Goal: Task Accomplishment & Management: Use online tool/utility

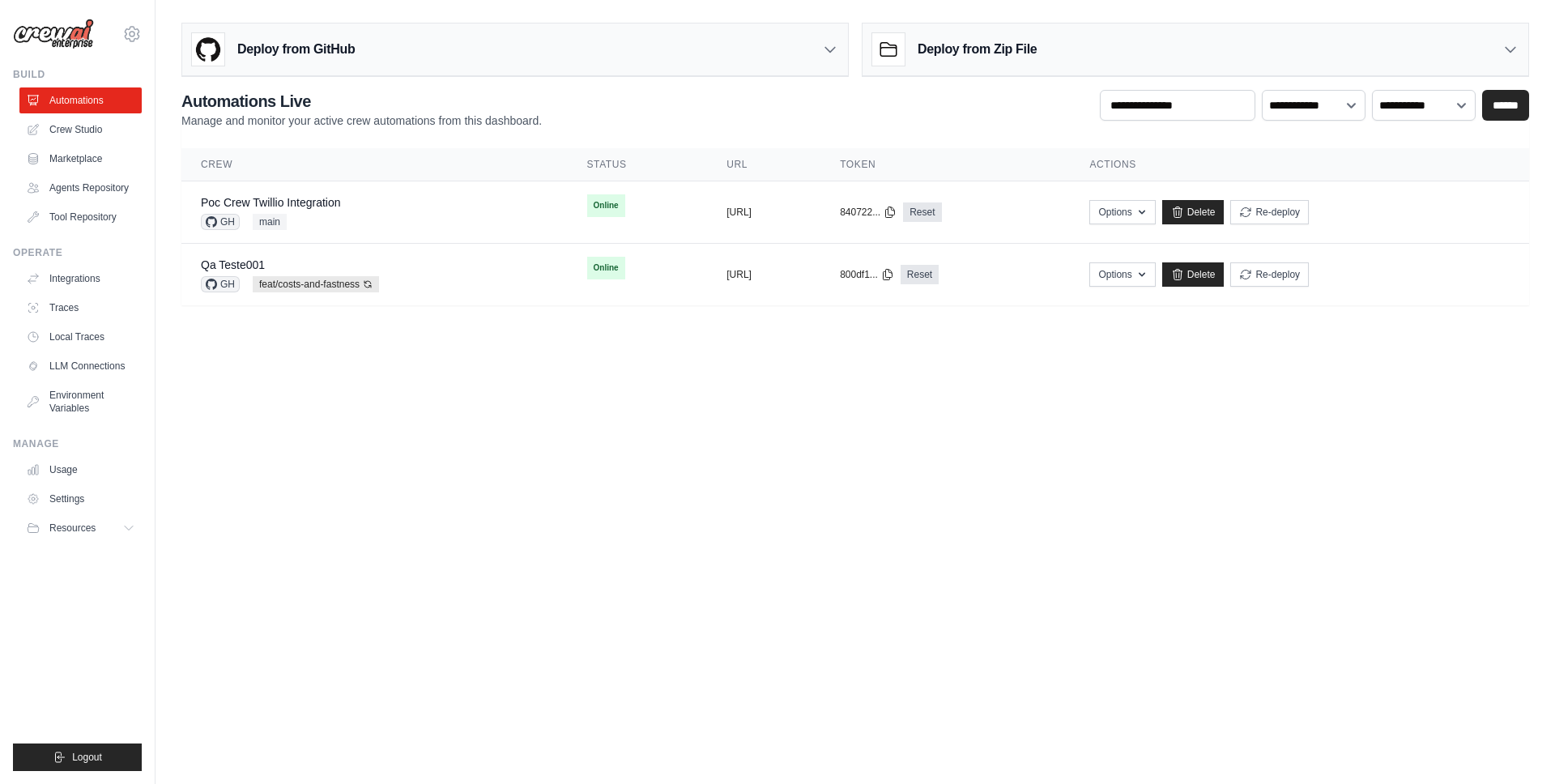
click at [1088, 488] on body "mateus@crewai.com AMBEV - DTC CrewAI Demo Account AB InBev - GHQ" at bounding box center [777, 392] width 1555 height 784
click at [453, 508] on body "mateus@crewai.com AMBEV - DTC CrewAI Demo Account AB InBev - GHQ" at bounding box center [777, 392] width 1555 height 784
click at [77, 131] on link "Crew Studio" at bounding box center [83, 130] width 123 height 26
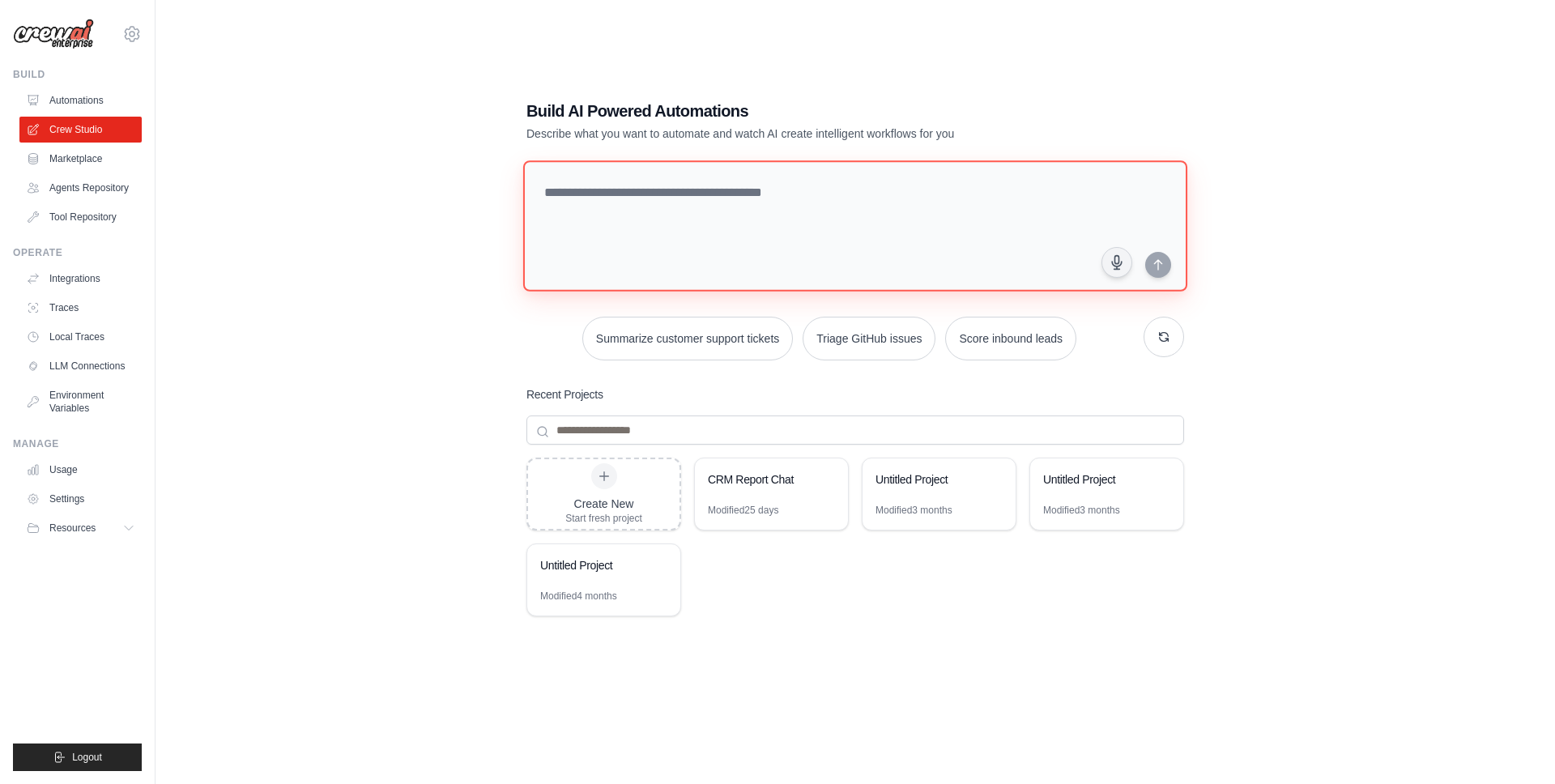
click at [740, 227] on textarea at bounding box center [855, 225] width 664 height 131
click at [731, 230] on textarea at bounding box center [855, 225] width 664 height 131
click at [870, 343] on button "Triage GitHub issues" at bounding box center [869, 338] width 133 height 44
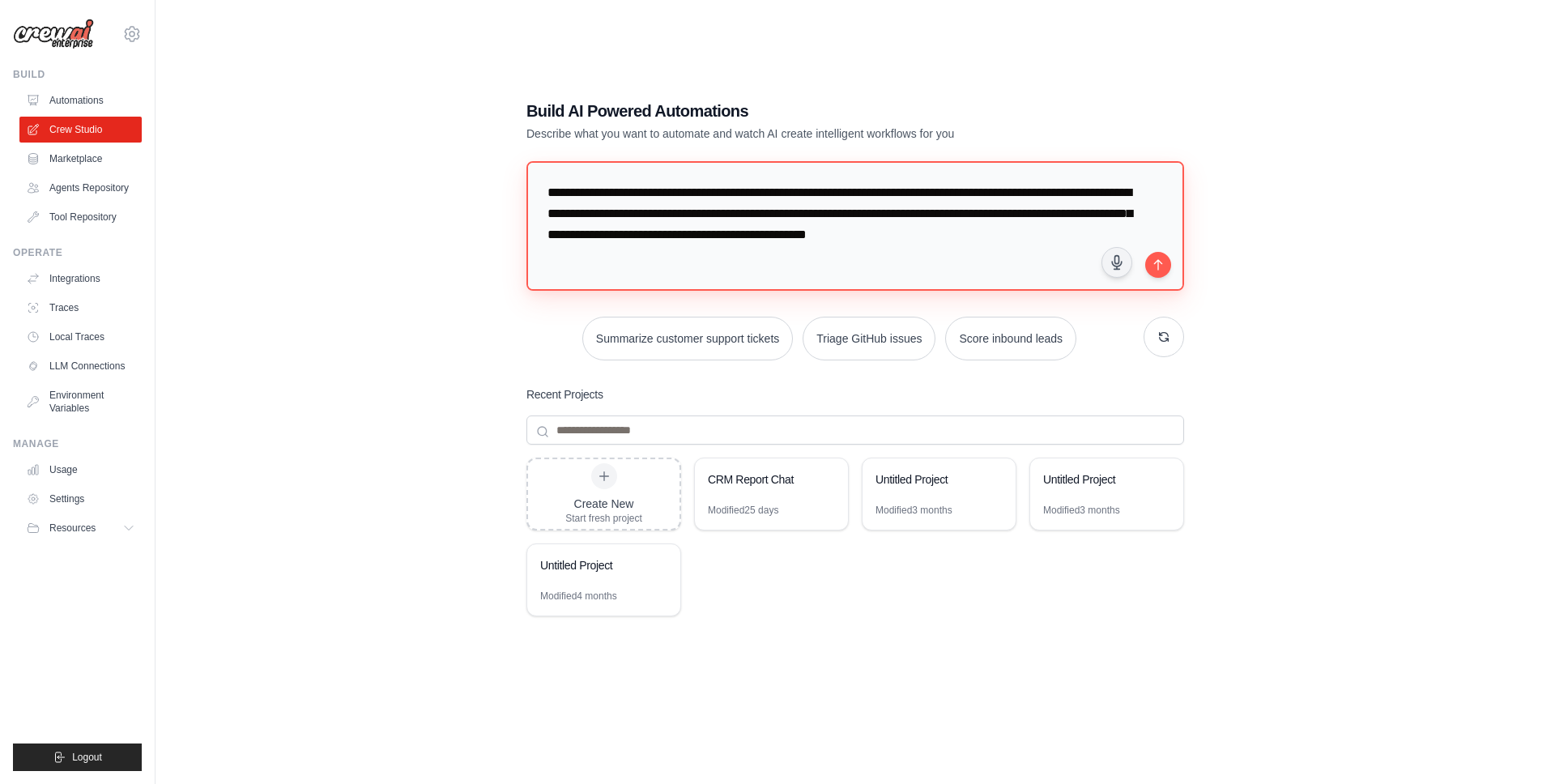
click at [744, 190] on textarea "**********" at bounding box center [855, 225] width 658 height 130
click at [878, 196] on textarea "**********" at bounding box center [855, 225] width 658 height 130
click at [963, 197] on textarea "**********" at bounding box center [855, 225] width 658 height 130
click at [570, 218] on textarea "**********" at bounding box center [855, 225] width 658 height 130
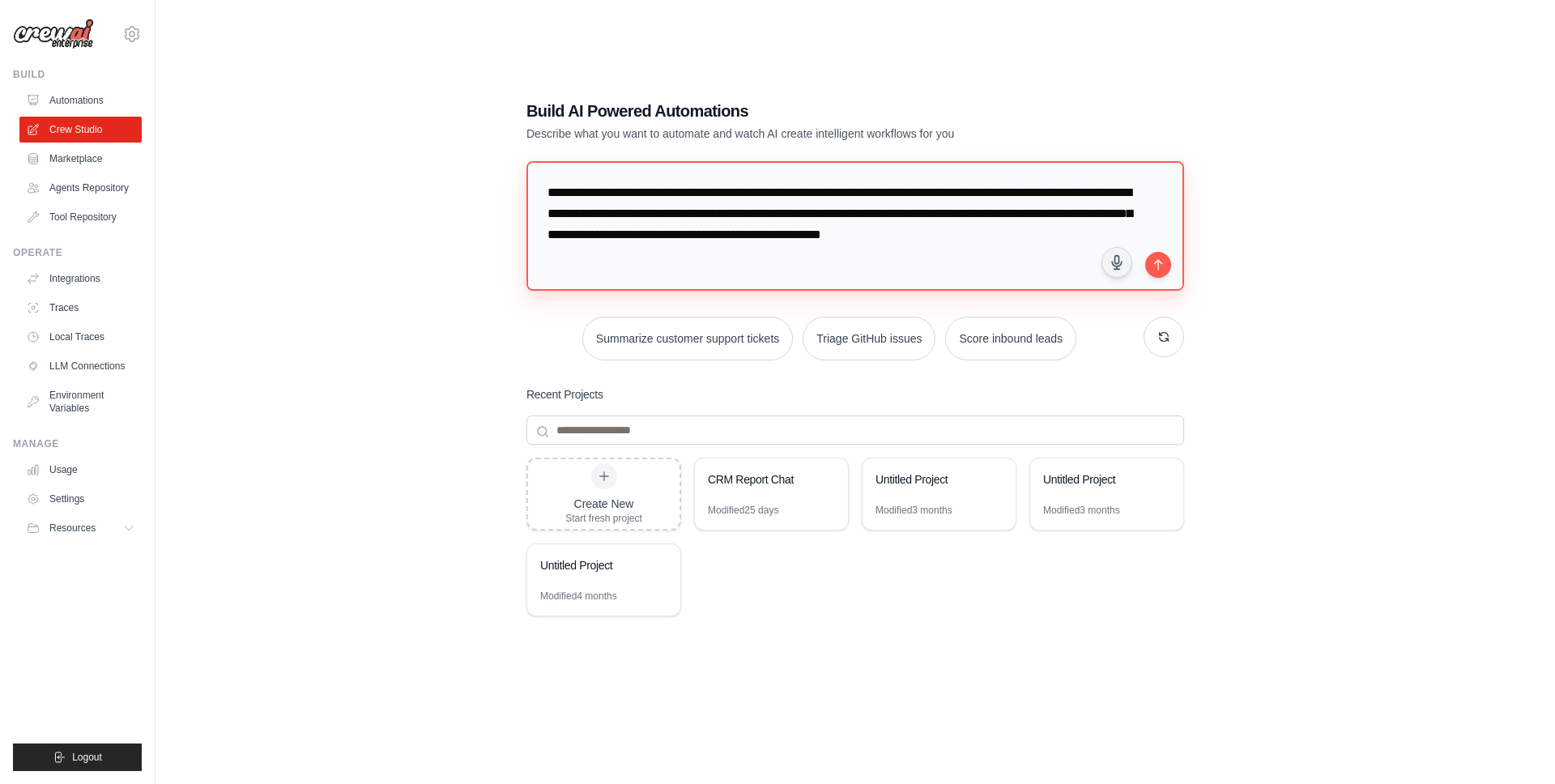
click at [570, 218] on textarea "**********" at bounding box center [855, 225] width 658 height 130
click at [716, 196] on textarea "**********" at bounding box center [855, 225] width 658 height 130
click at [887, 196] on textarea "**********" at bounding box center [855, 225] width 658 height 130
click at [980, 195] on textarea "**********" at bounding box center [855, 225] width 658 height 130
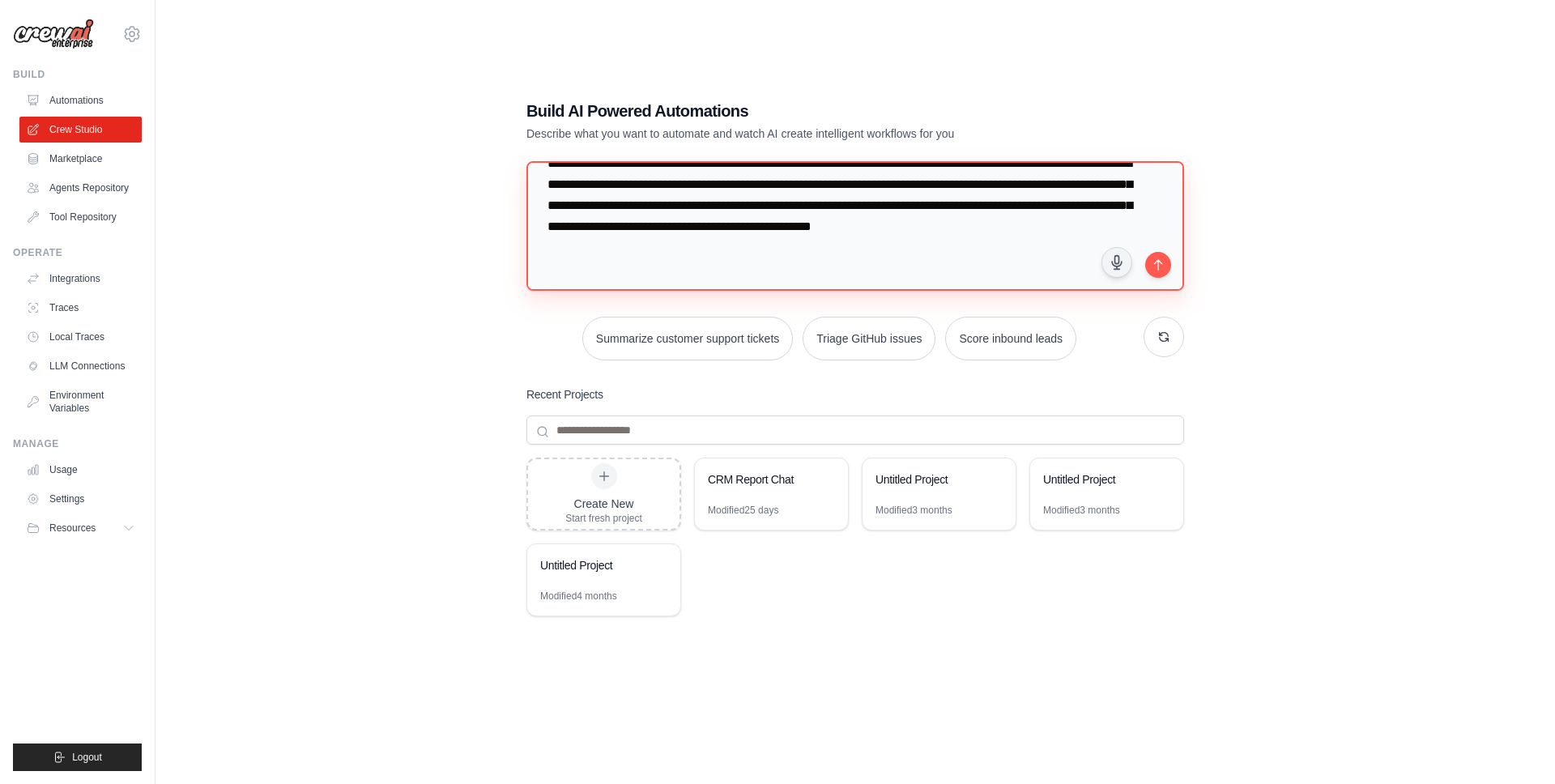
drag, startPoint x: 946, startPoint y: 234, endPoint x: 1034, endPoint y: 279, distance: 98.8
click at [1034, 279] on textarea "**********" at bounding box center [855, 225] width 658 height 130
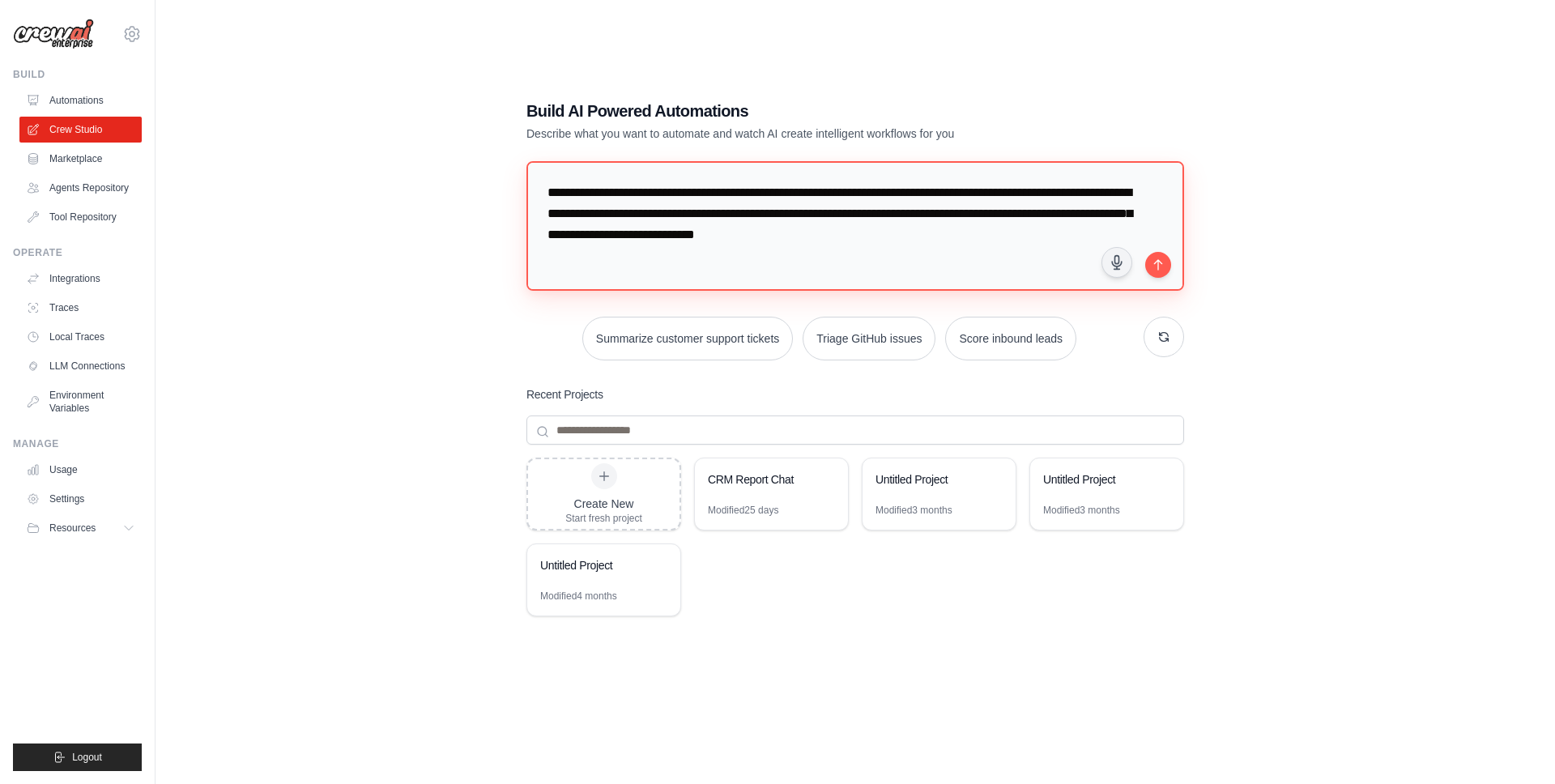
click at [1041, 240] on textarea "**********" at bounding box center [855, 225] width 658 height 130
click at [976, 237] on textarea "**********" at bounding box center [855, 225] width 658 height 130
type textarea "**********"
click at [1165, 269] on button "submit" at bounding box center [1159, 264] width 26 height 26
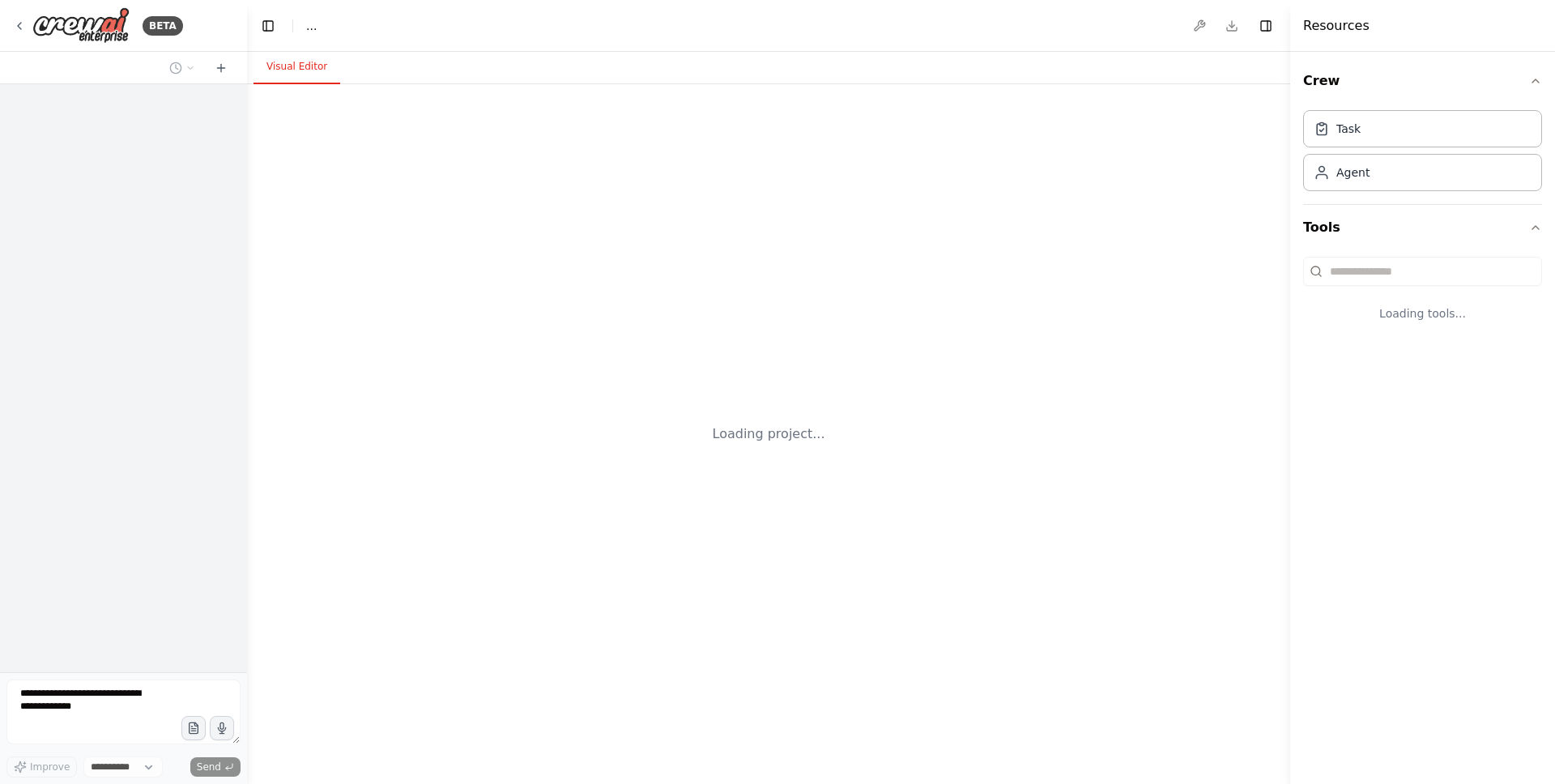
select select "****"
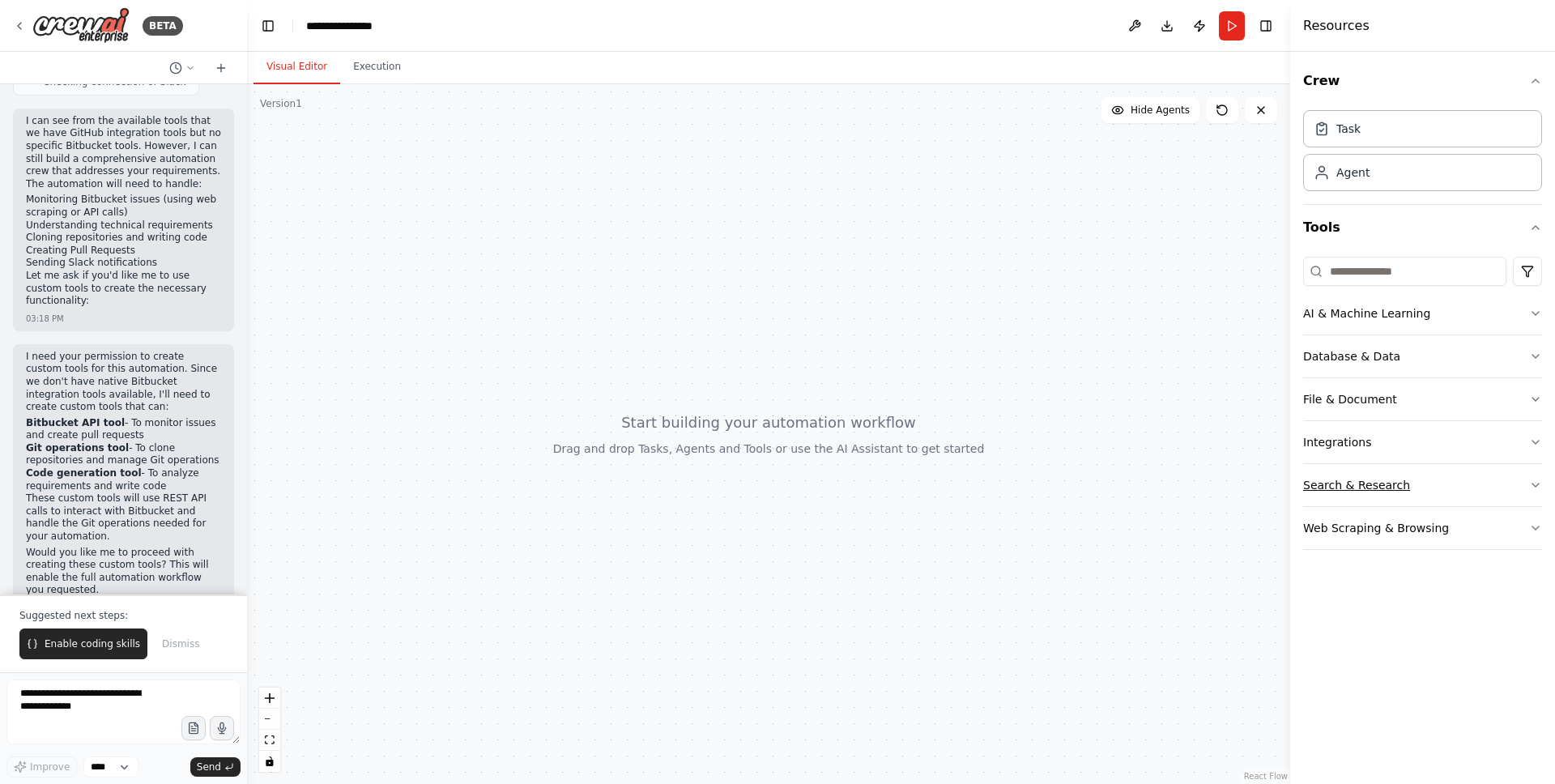
scroll to position [1263, 0]
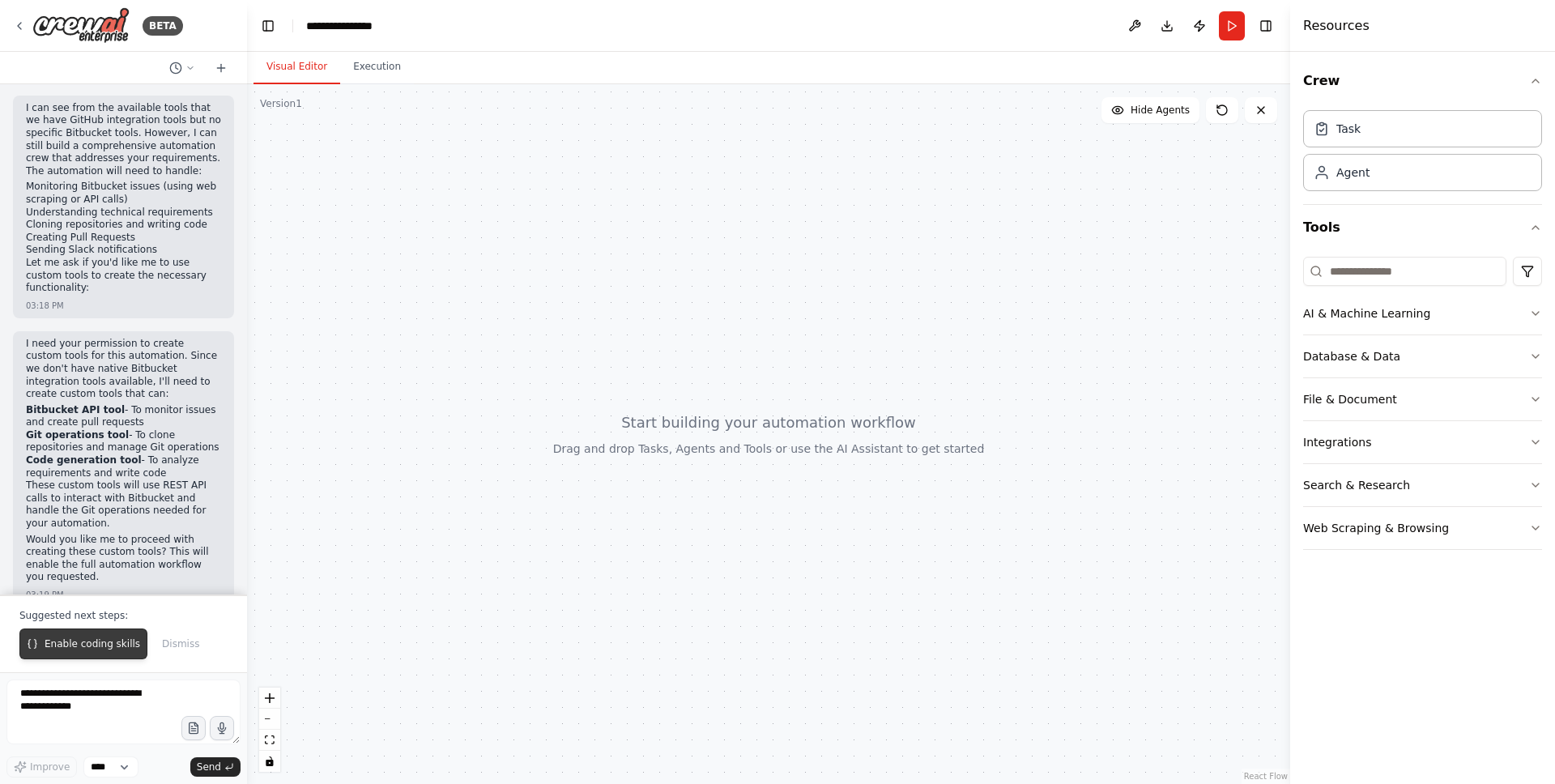
click at [91, 643] on span "Enable coding skills" at bounding box center [92, 644] width 96 height 13
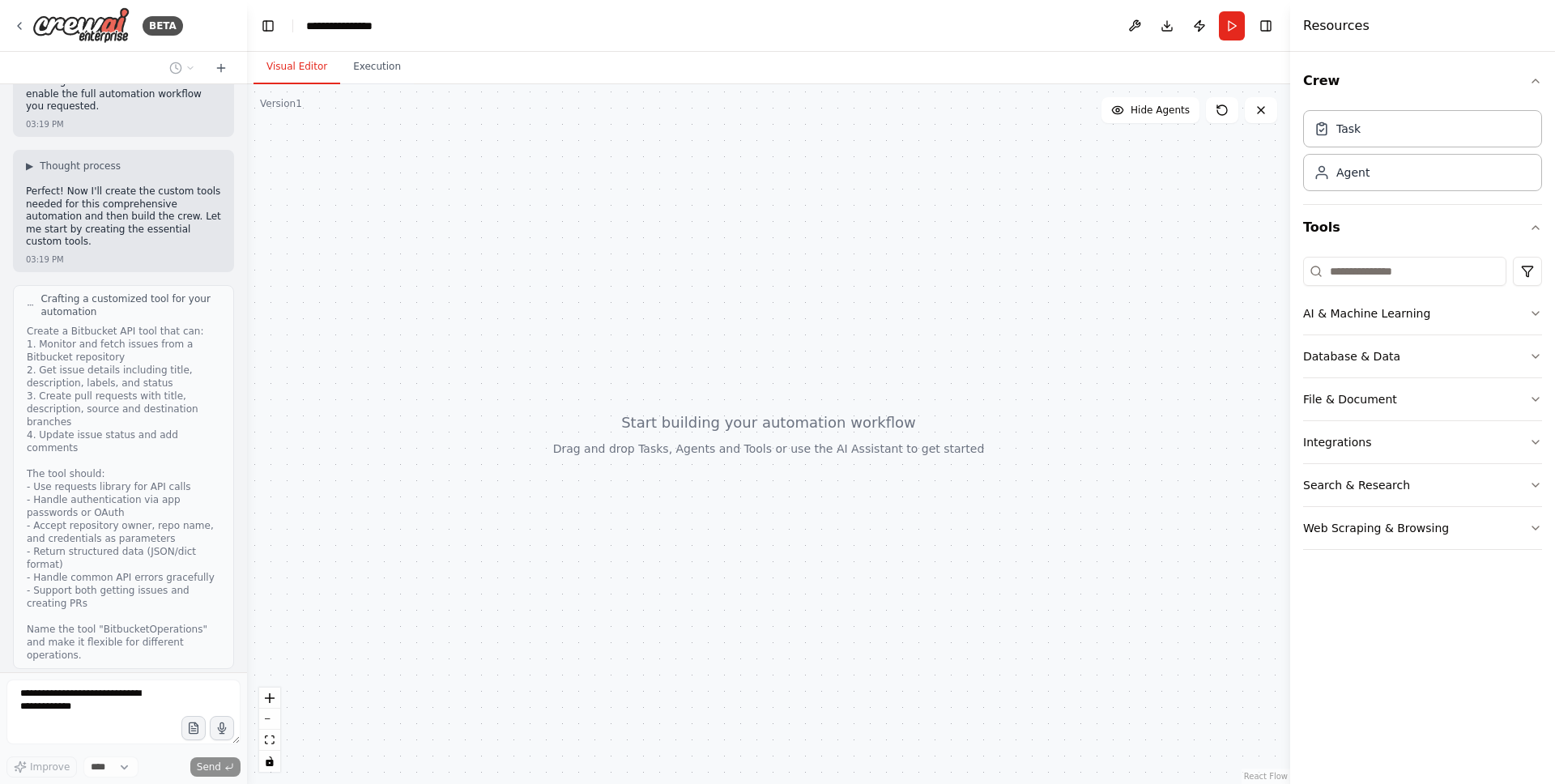
scroll to position [1864, 0]
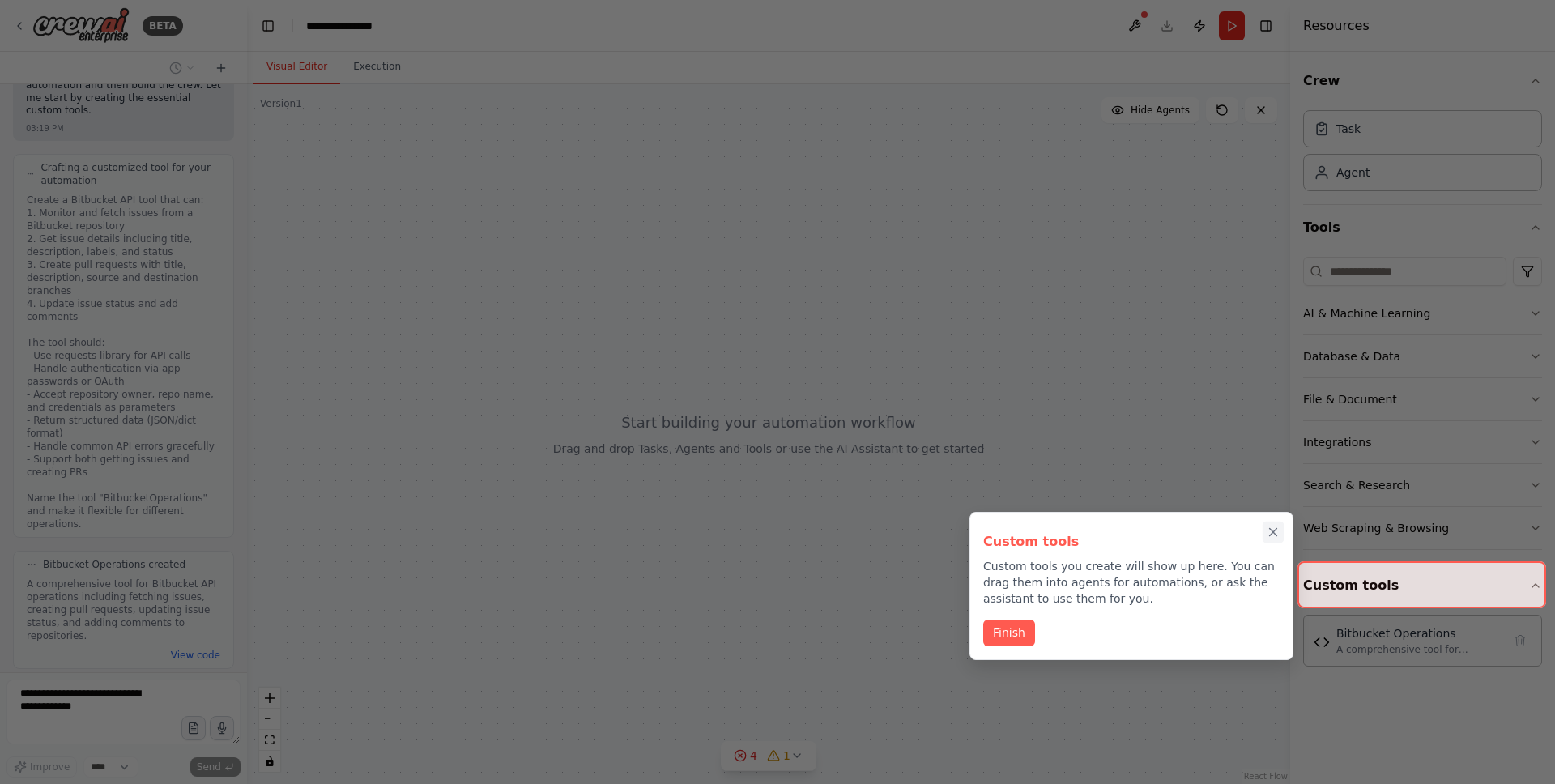
click at [1274, 531] on icon "Close walkthrough" at bounding box center [1273, 532] width 7 height 7
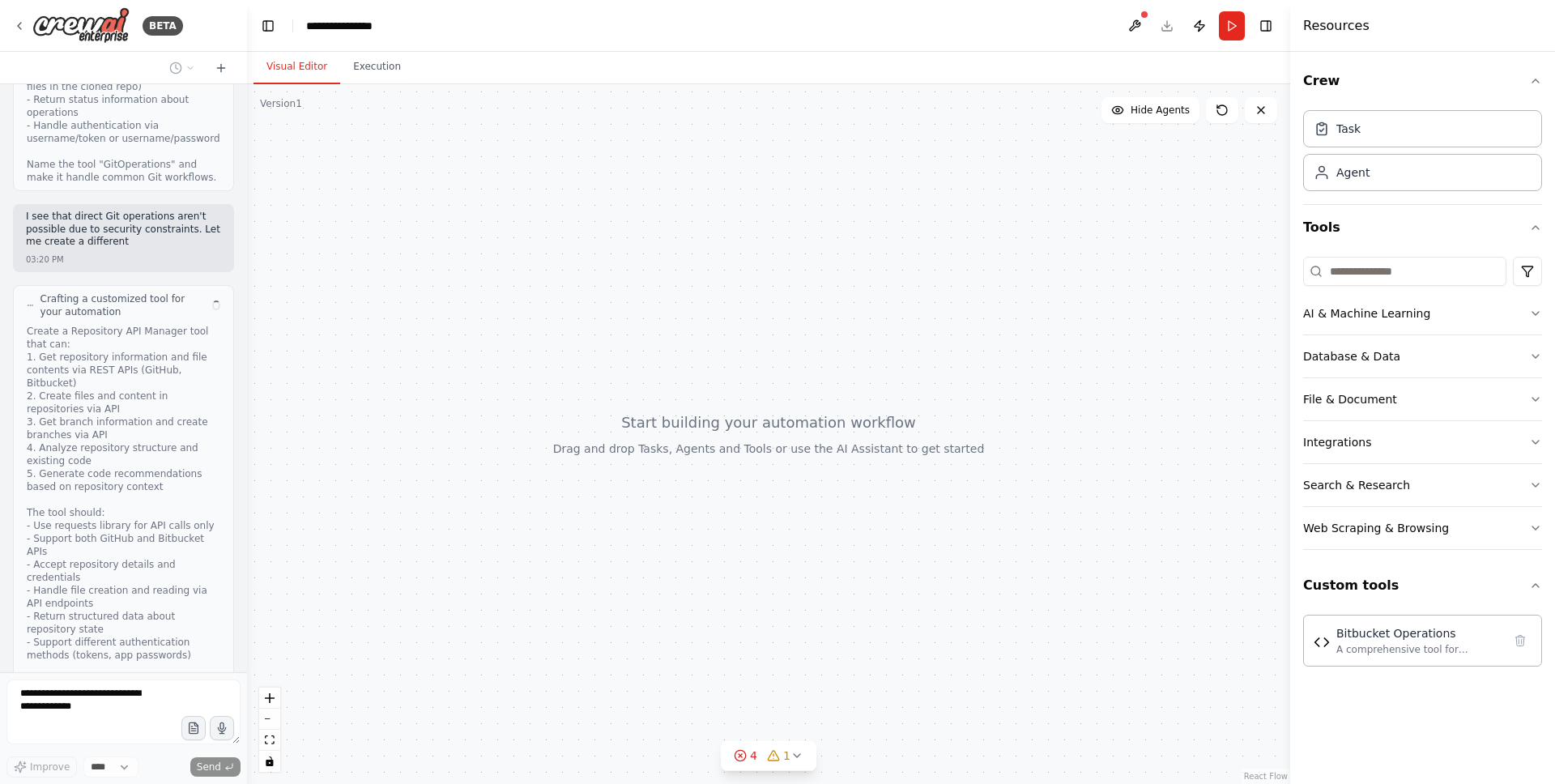
scroll to position [2776, 0]
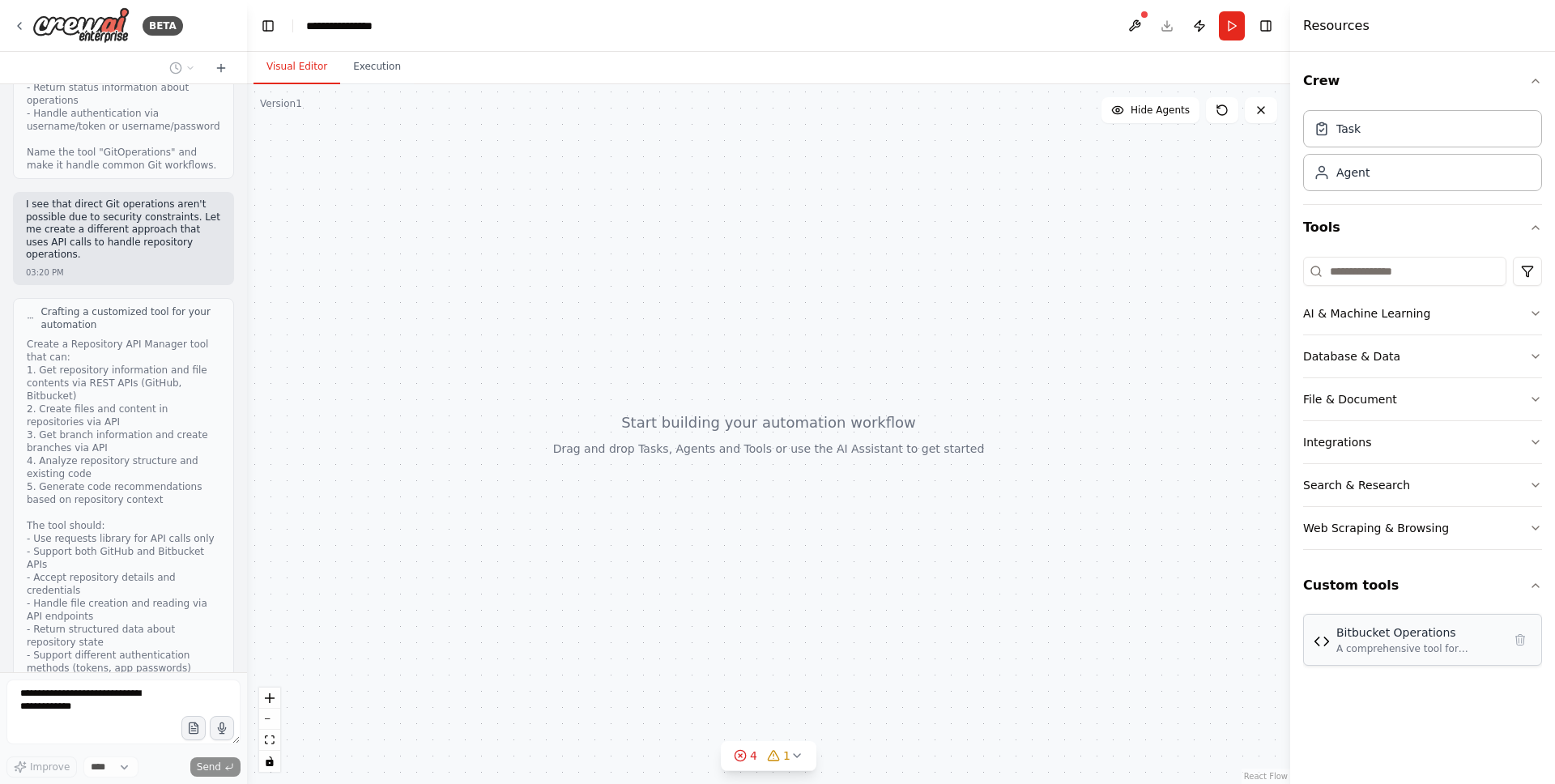
click at [1407, 644] on div "A comprehensive tool for Bitbucket API operations including fetching issues, cr…" at bounding box center [1419, 648] width 166 height 13
click at [798, 764] on button "4 1" at bounding box center [768, 755] width 96 height 30
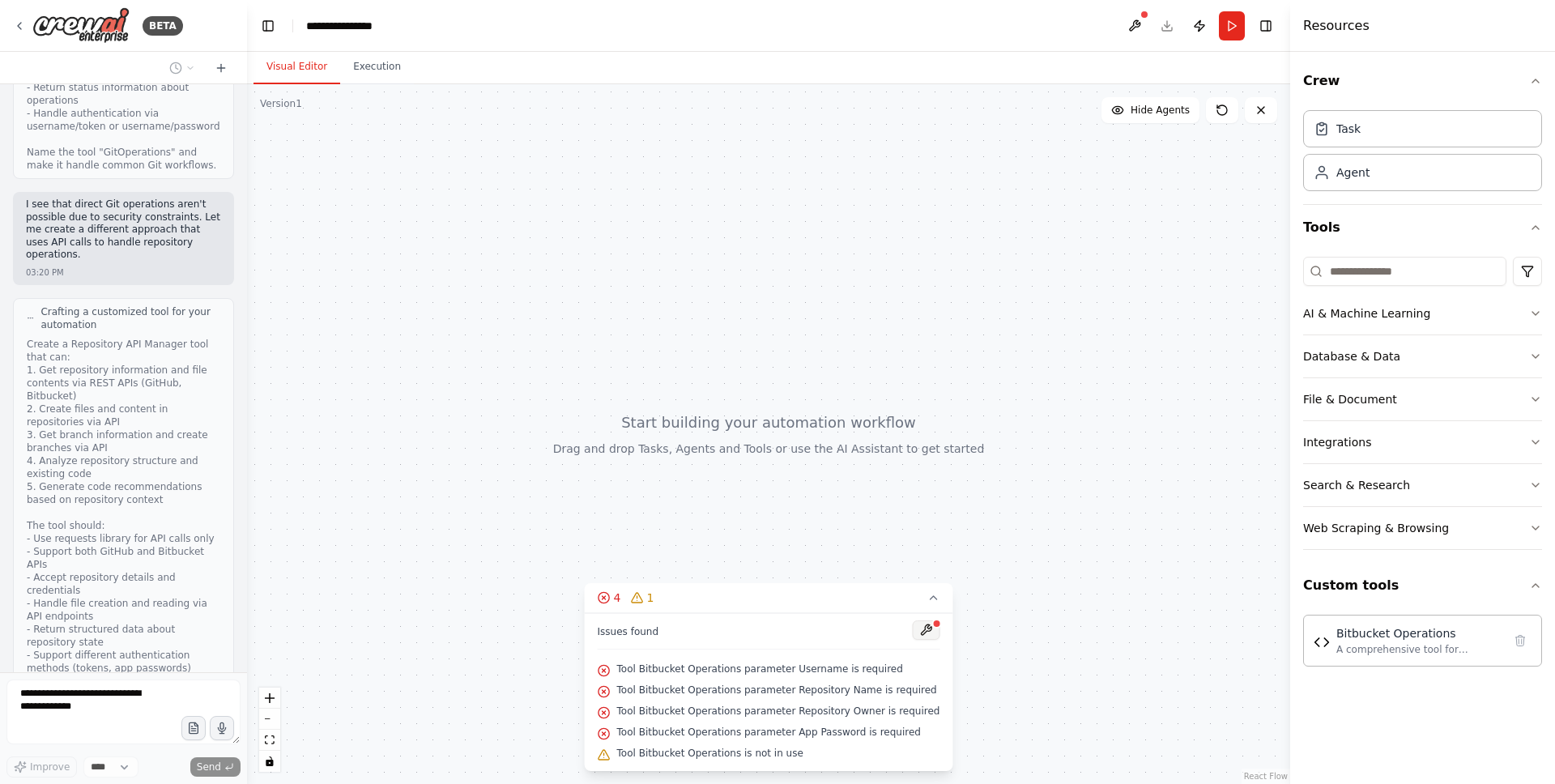
click at [921, 634] on button at bounding box center [926, 630] width 28 height 20
click at [1067, 304] on div at bounding box center [768, 434] width 1043 height 700
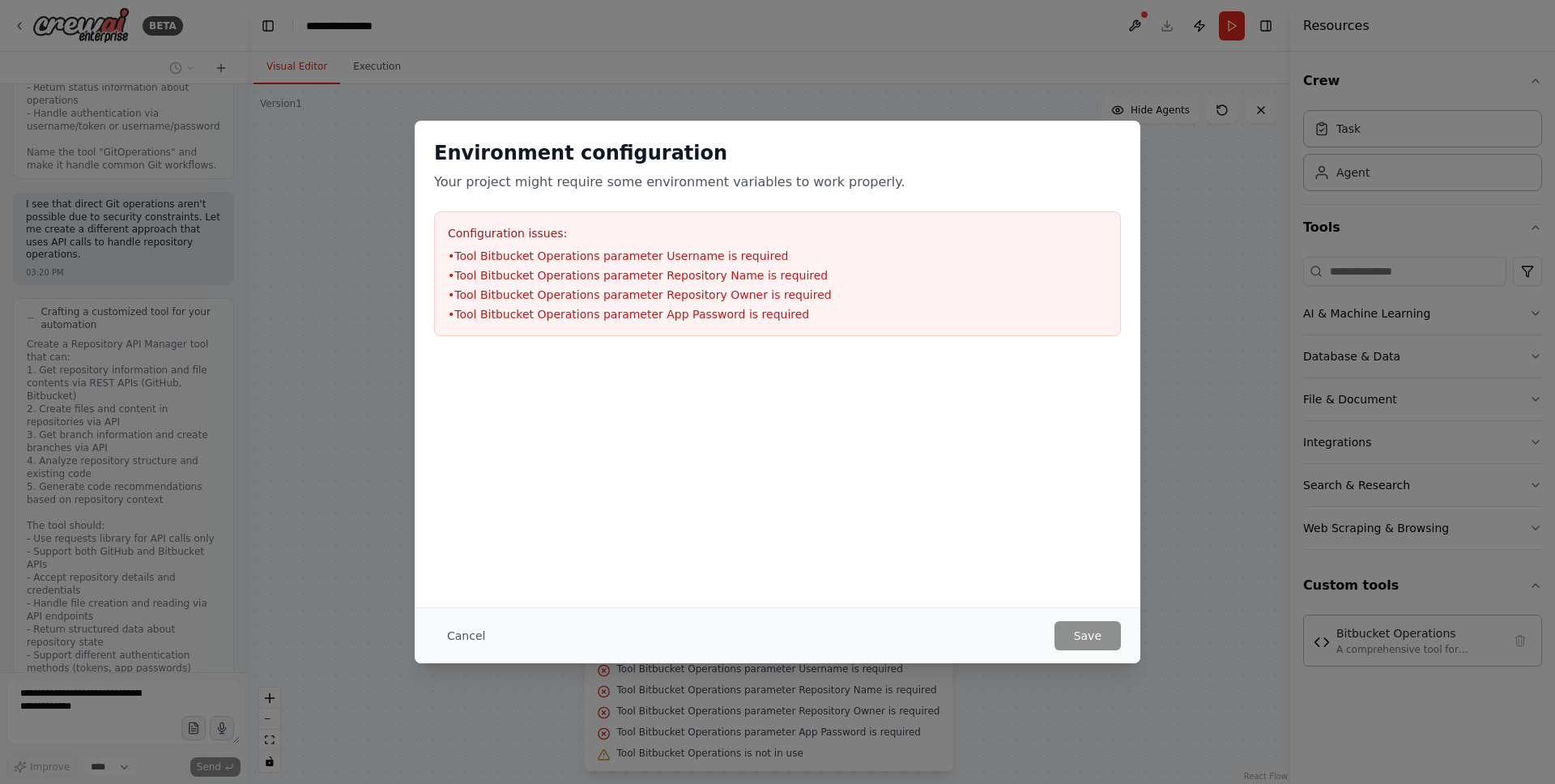
drag, startPoint x: 450, startPoint y: 628, endPoint x: 461, endPoint y: 626, distance: 11.2
click at [450, 627] on button "Cancel" at bounding box center [466, 635] width 64 height 29
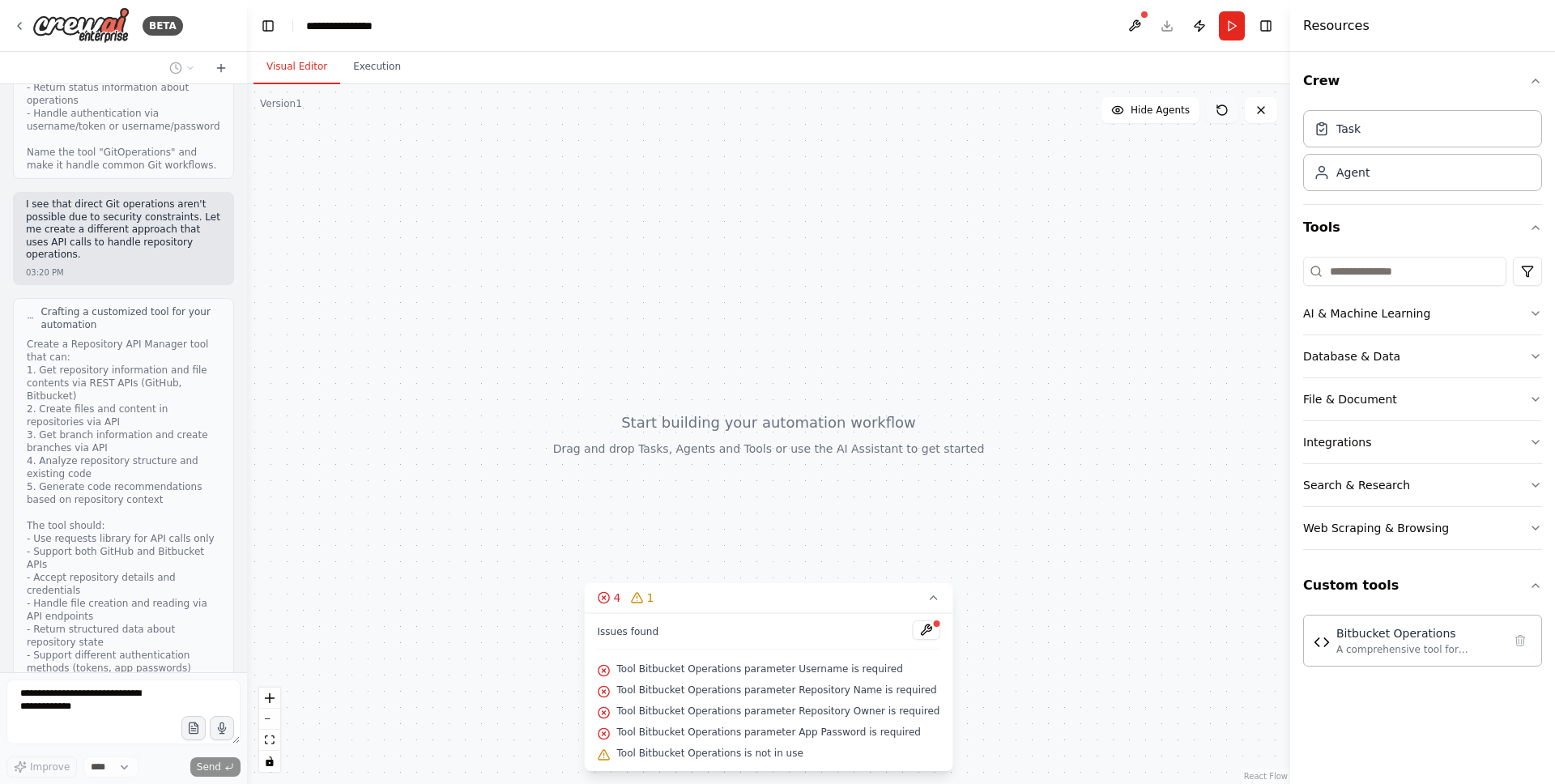
click at [1218, 119] on button at bounding box center [1222, 110] width 33 height 26
click at [275, 701] on button "zoom in" at bounding box center [270, 698] width 21 height 21
click at [270, 719] on button "zoom out" at bounding box center [270, 719] width 21 height 21
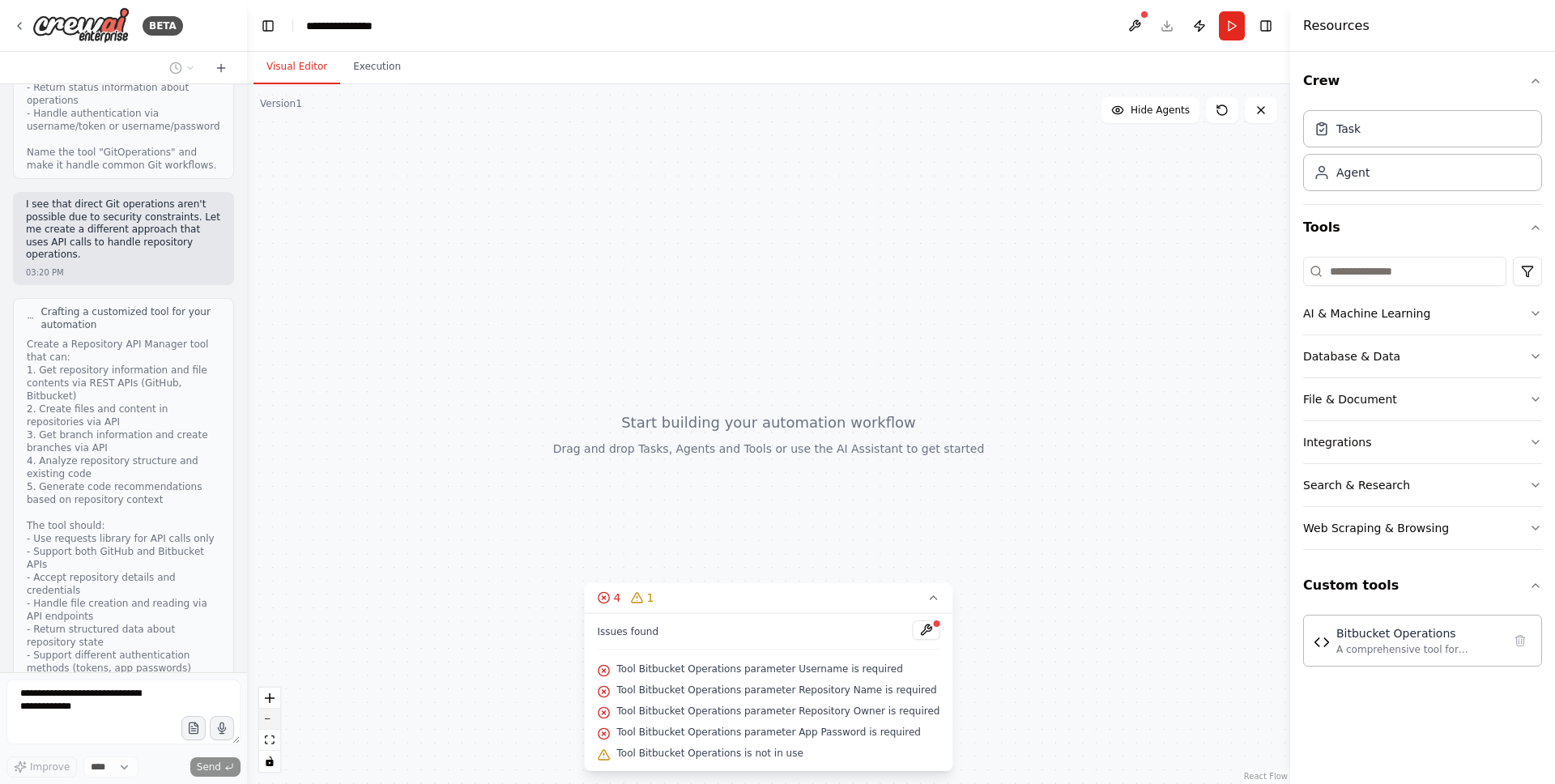
click at [270, 719] on button "zoom out" at bounding box center [270, 719] width 21 height 21
click at [270, 735] on icon "fit view" at bounding box center [270, 739] width 10 height 9
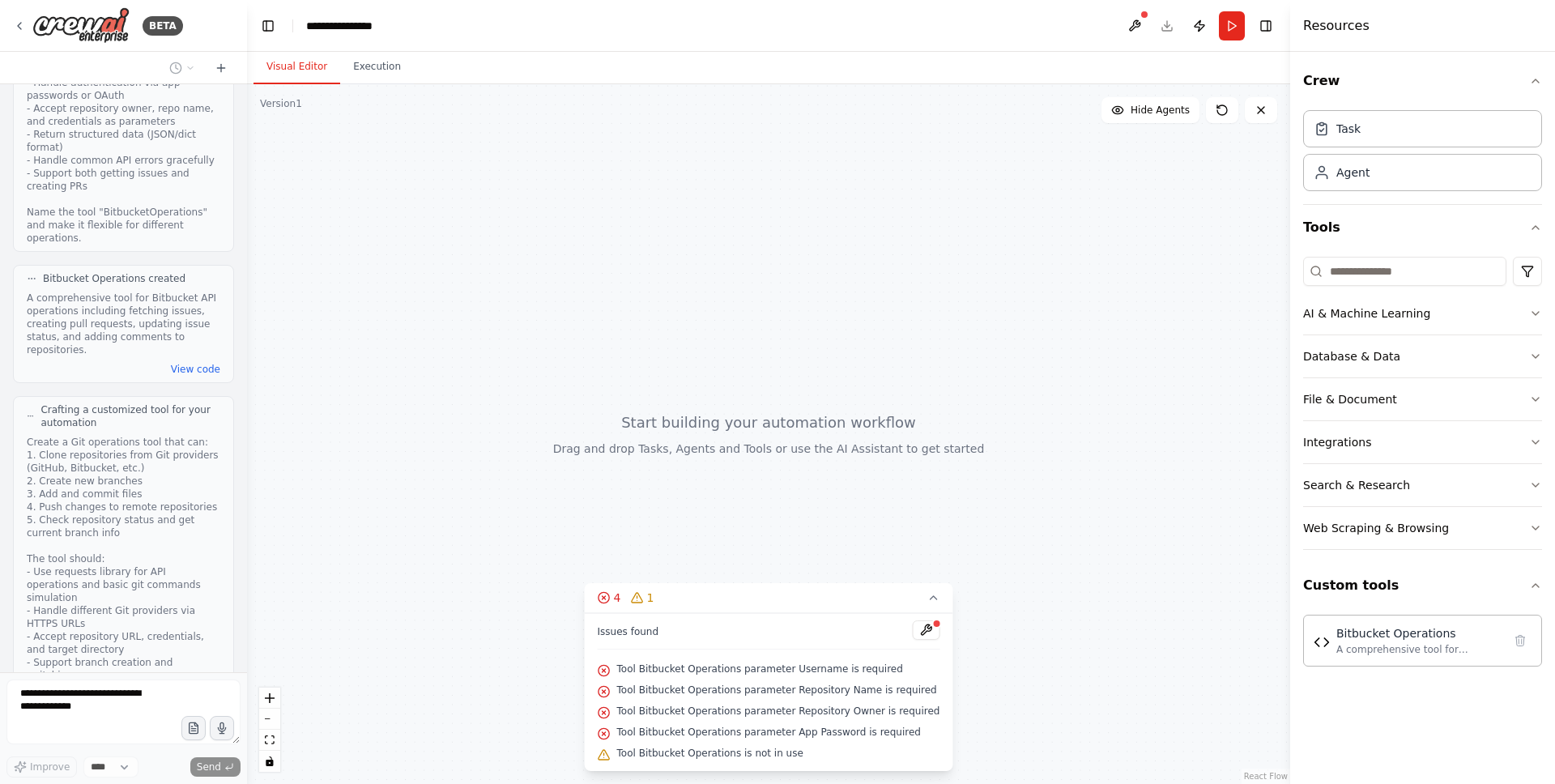
scroll to position [2142, 0]
click at [383, 74] on button "Execution" at bounding box center [377, 67] width 74 height 34
click at [315, 75] on button "Visual Editor" at bounding box center [297, 67] width 87 height 34
click at [757, 596] on button "4 1" at bounding box center [769, 598] width 369 height 30
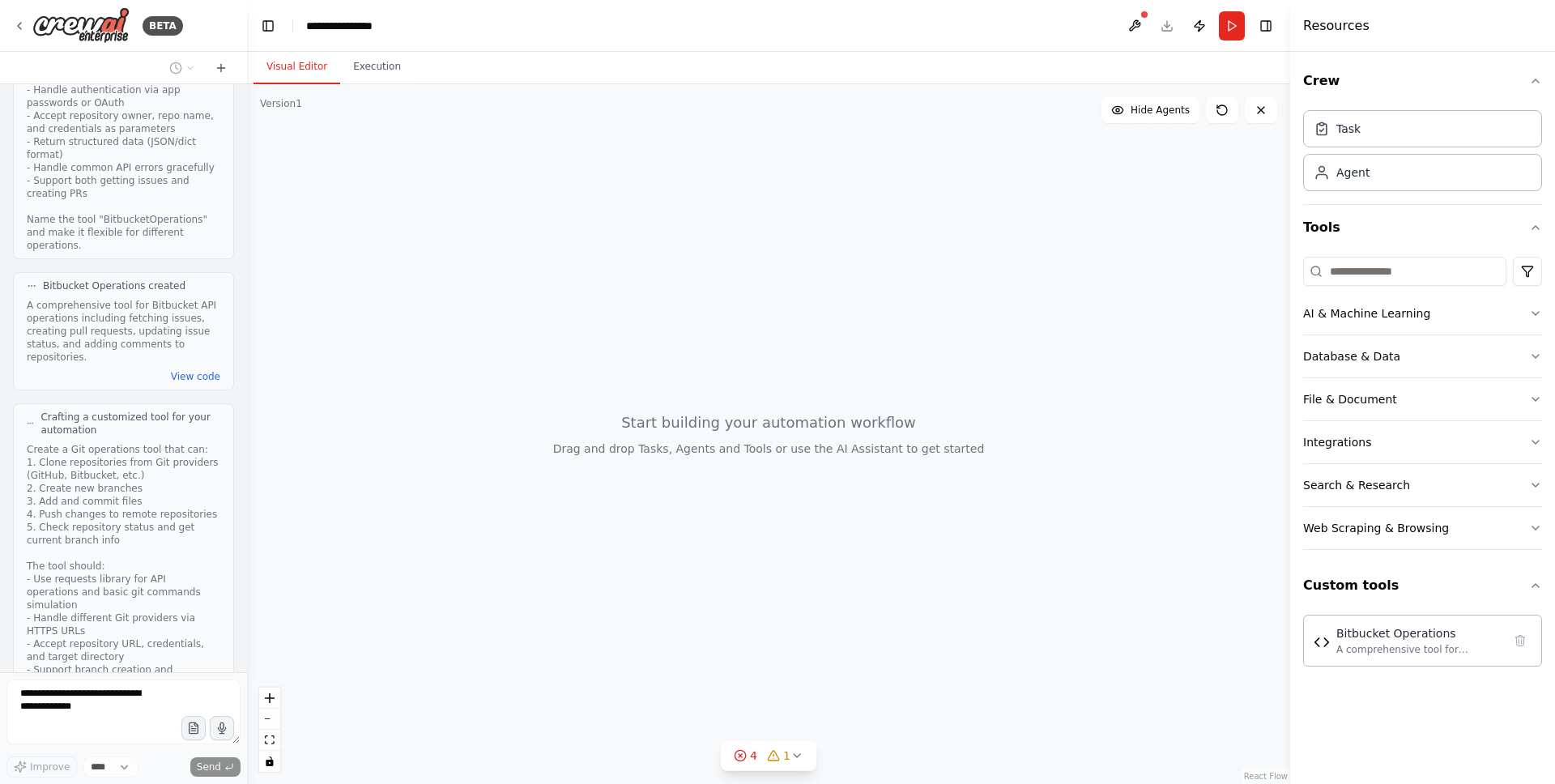
scroll to position [2776, 0]
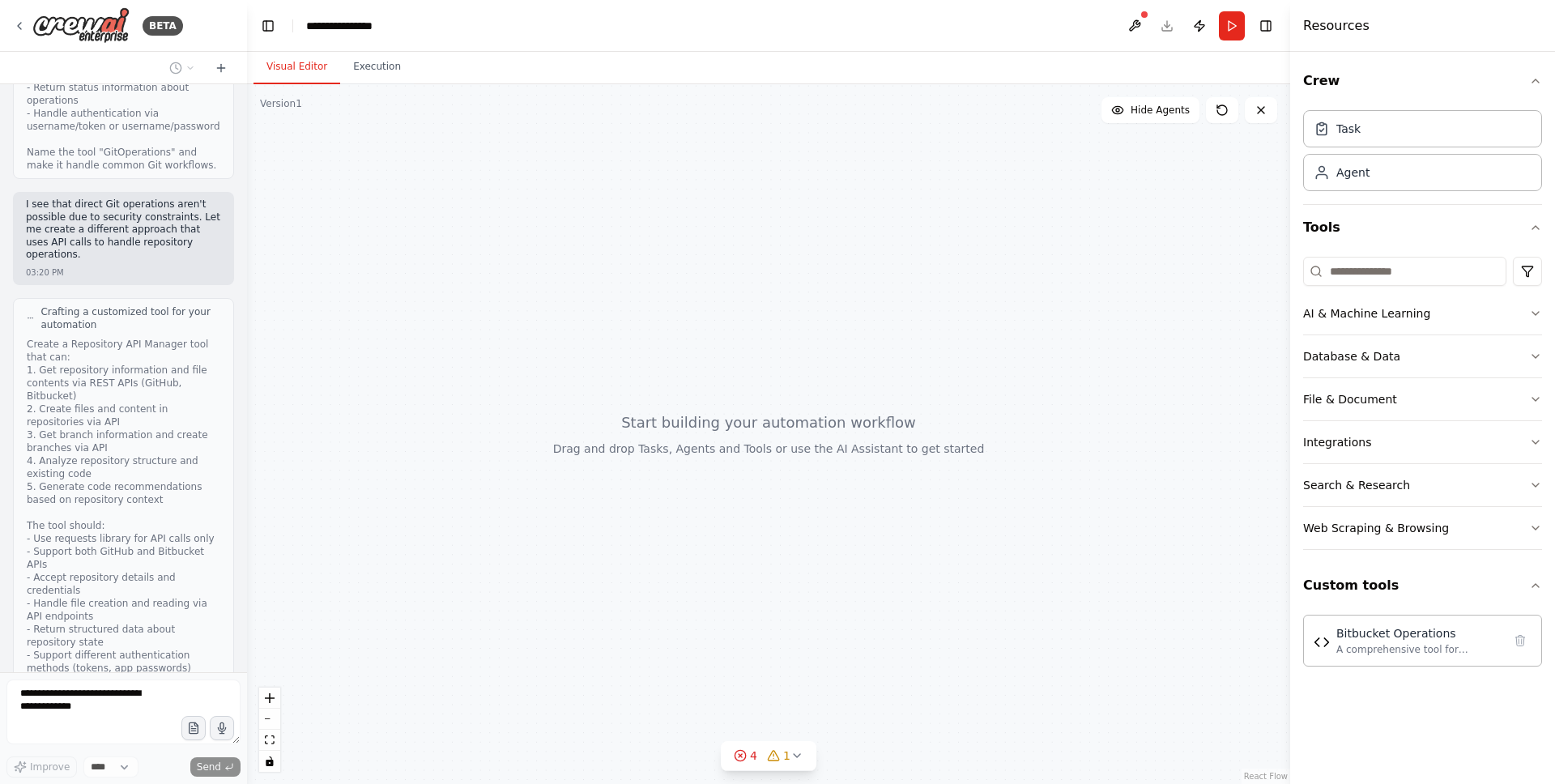
click at [75, 753] on div "Thinking..." at bounding box center [63, 761] width 74 height 16
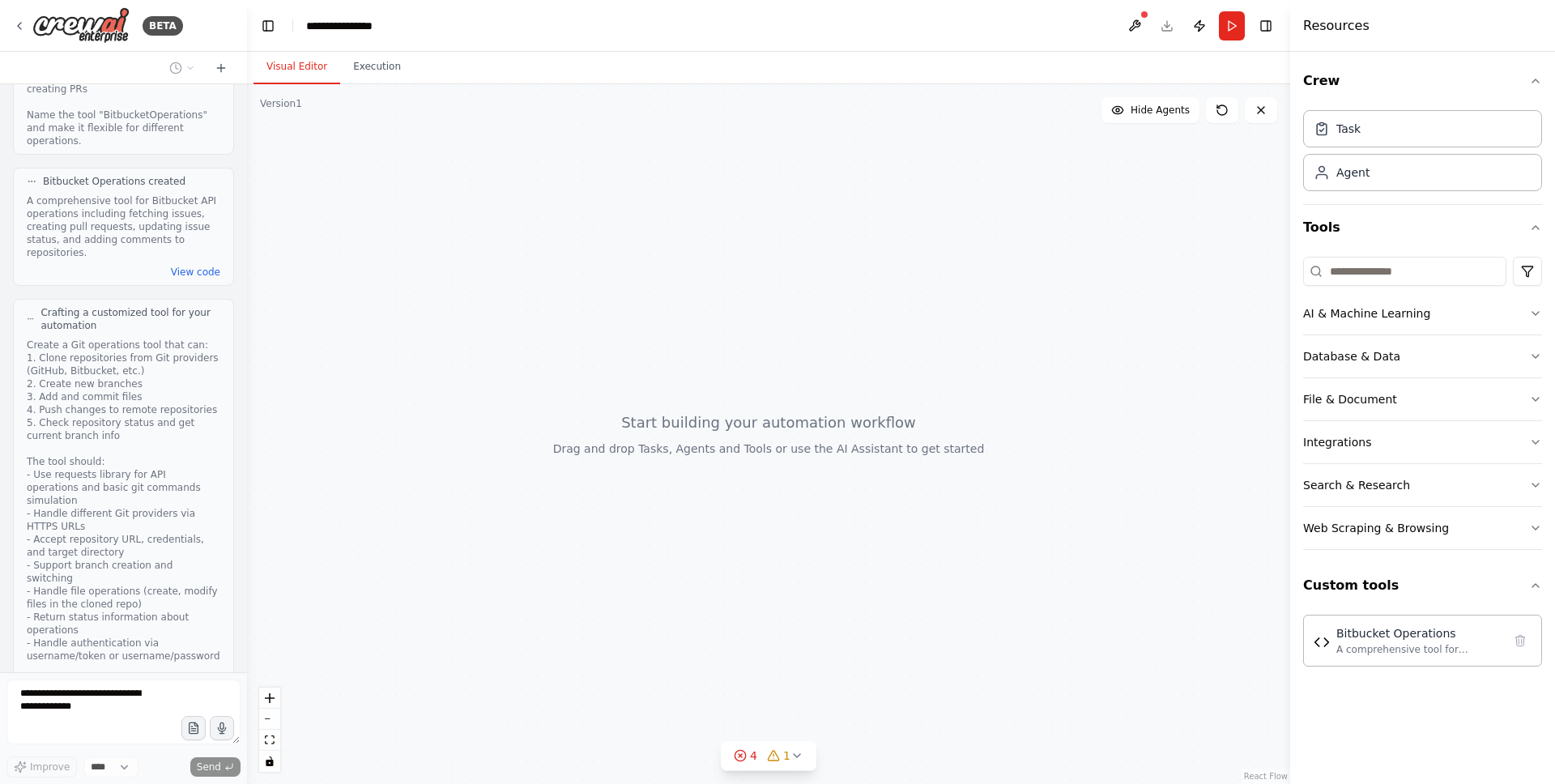
scroll to position [2242, 0]
click at [176, 270] on button "View code" at bounding box center [195, 277] width 49 height 13
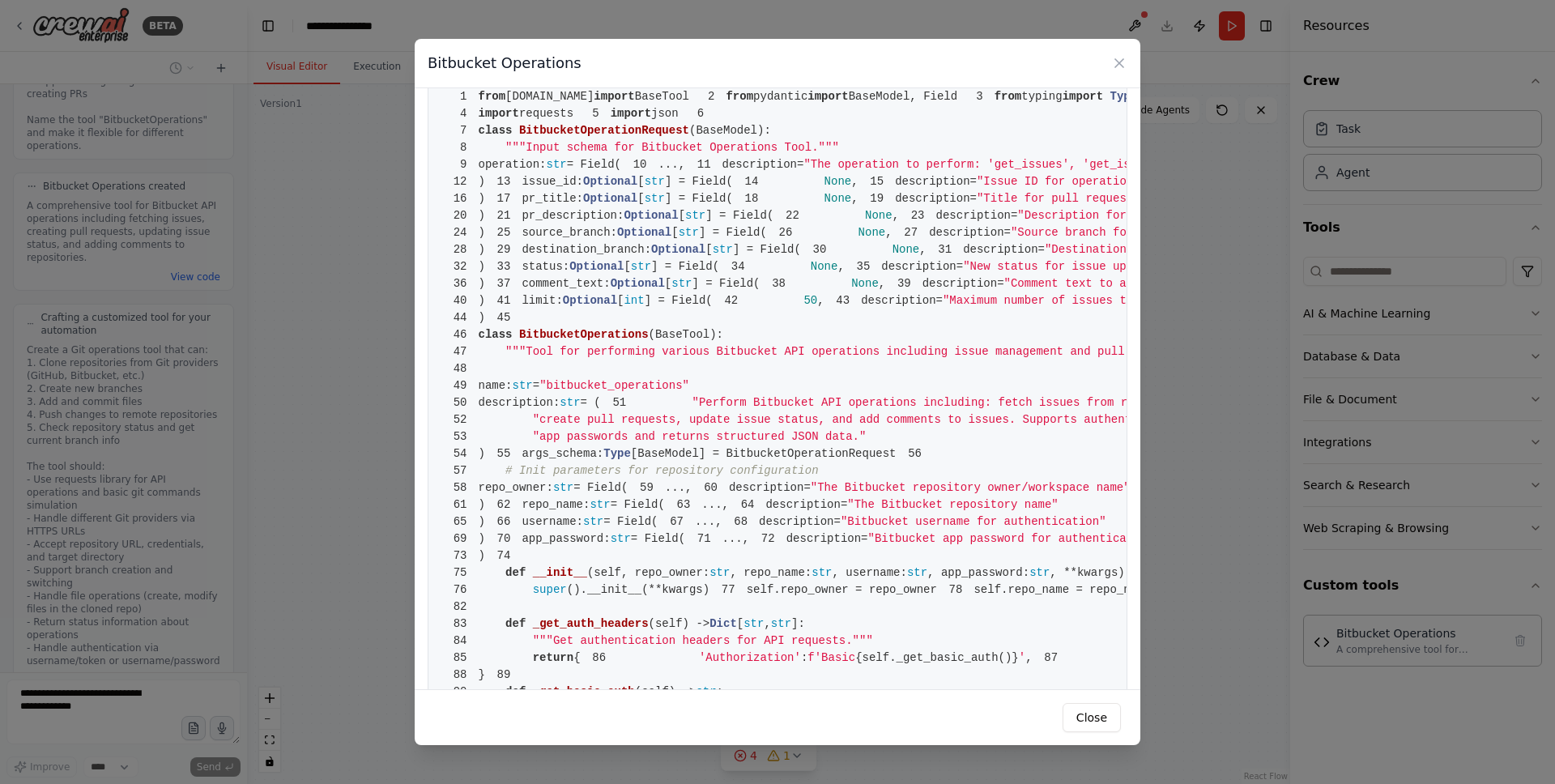
scroll to position [25, 0]
drag, startPoint x: 516, startPoint y: 198, endPoint x: 693, endPoint y: 201, distance: 177.0
click at [693, 139] on span "7 class BitbucketOperationRequest ( BaseModel ):" at bounding box center [605, 132] width 329 height 13
click at [653, 139] on span "BitbucketOperationRequest" at bounding box center [604, 132] width 170 height 13
click at [530, 172] on span "operation:" at bounding box center [512, 166] width 68 height 13
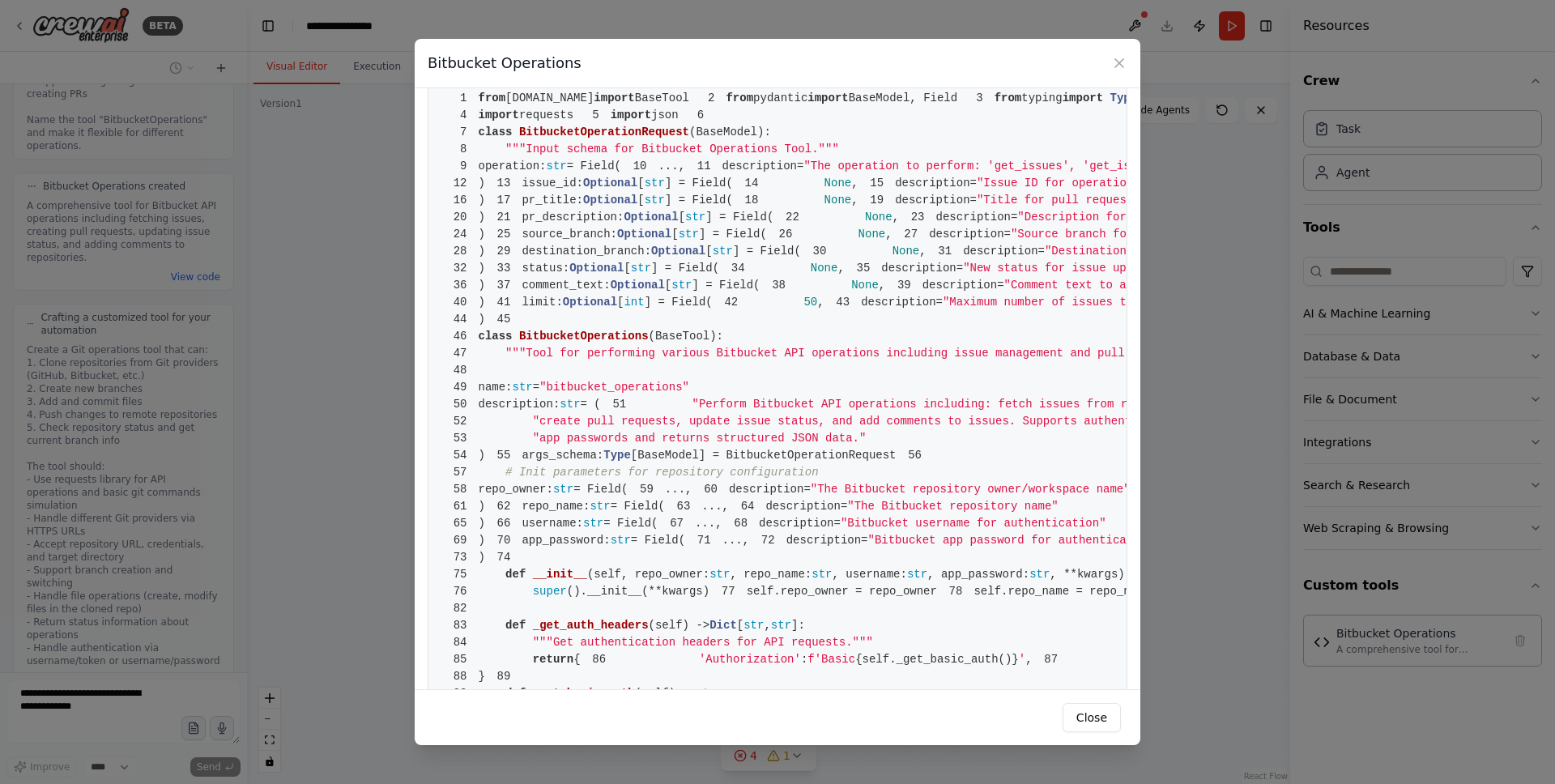
drag, startPoint x: 514, startPoint y: 237, endPoint x: 535, endPoint y: 284, distance: 51.5
click at [803, 172] on span ""The operation to perform: 'get_issues', 'get_issue_details', 'create_pull_requ…" at bounding box center [1218, 166] width 830 height 13
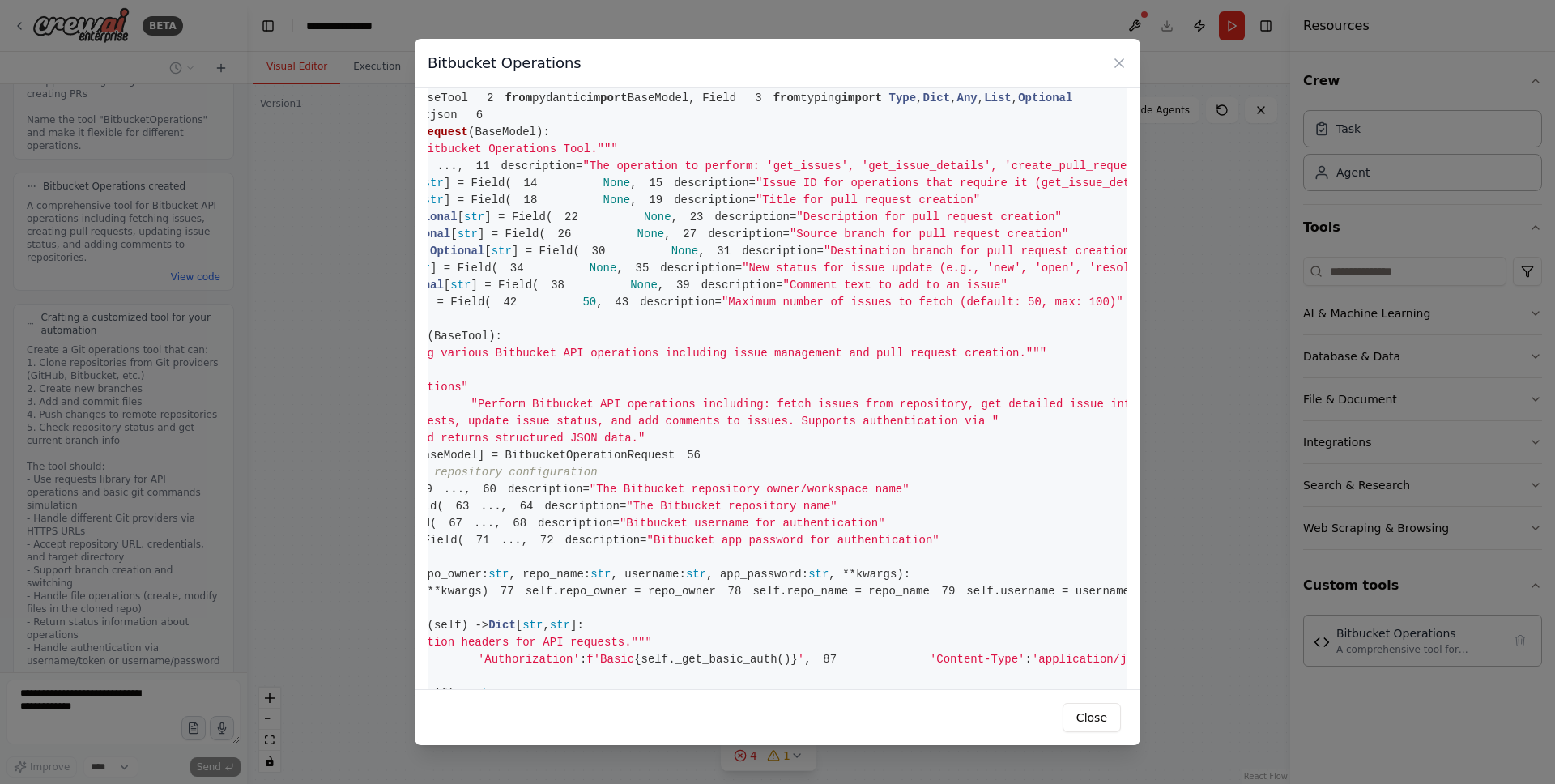
scroll to position [0, 228]
click at [861, 172] on span ""The operation to perform: 'get_issues', 'get_issue_details', 'create_pull_requ…" at bounding box center [991, 166] width 830 height 13
drag, startPoint x: 824, startPoint y: 274, endPoint x: 815, endPoint y: 274, distance: 9.0
click at [824, 172] on span ""The operation to perform: 'get_issues', 'get_issue_details', 'create_pull_requ…" at bounding box center [991, 166] width 830 height 13
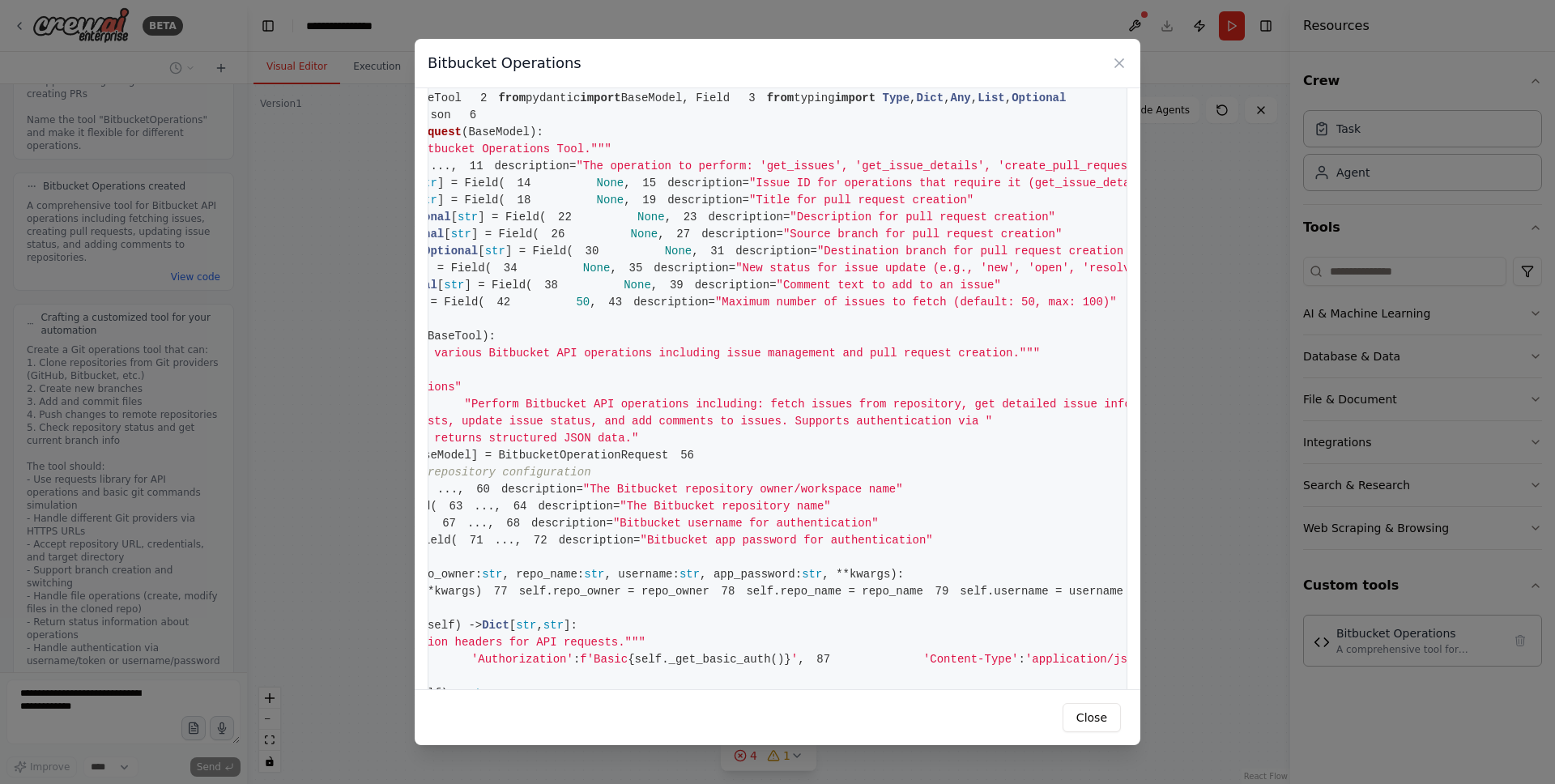
drag, startPoint x: 568, startPoint y: 265, endPoint x: 980, endPoint y: 278, distance: 412.2
click at [1021, 172] on span ""The operation to perform: 'get_issues', 'get_issue_details', 'create_pull_requ…" at bounding box center [991, 166] width 830 height 13
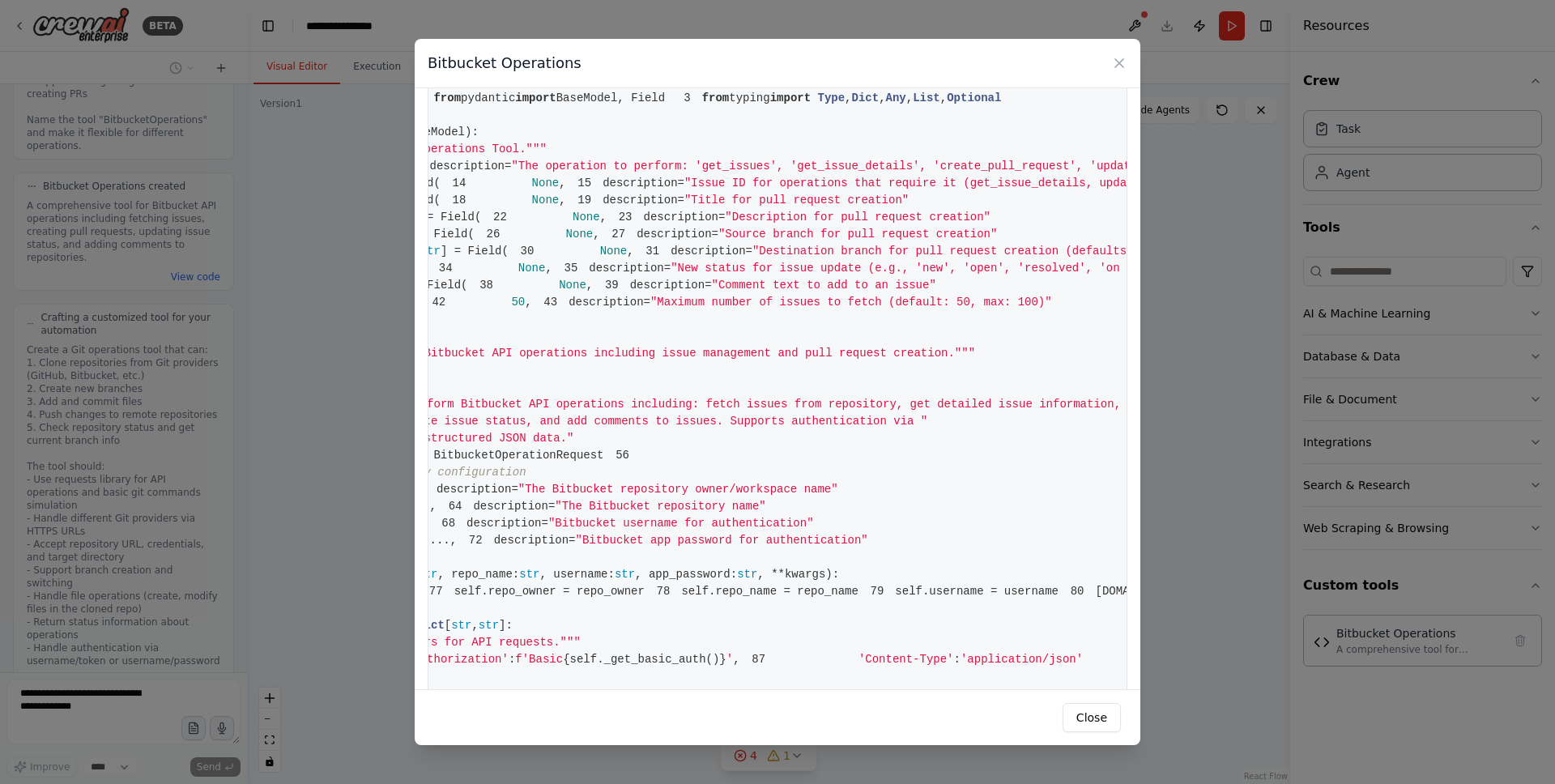
scroll to position [0, 305]
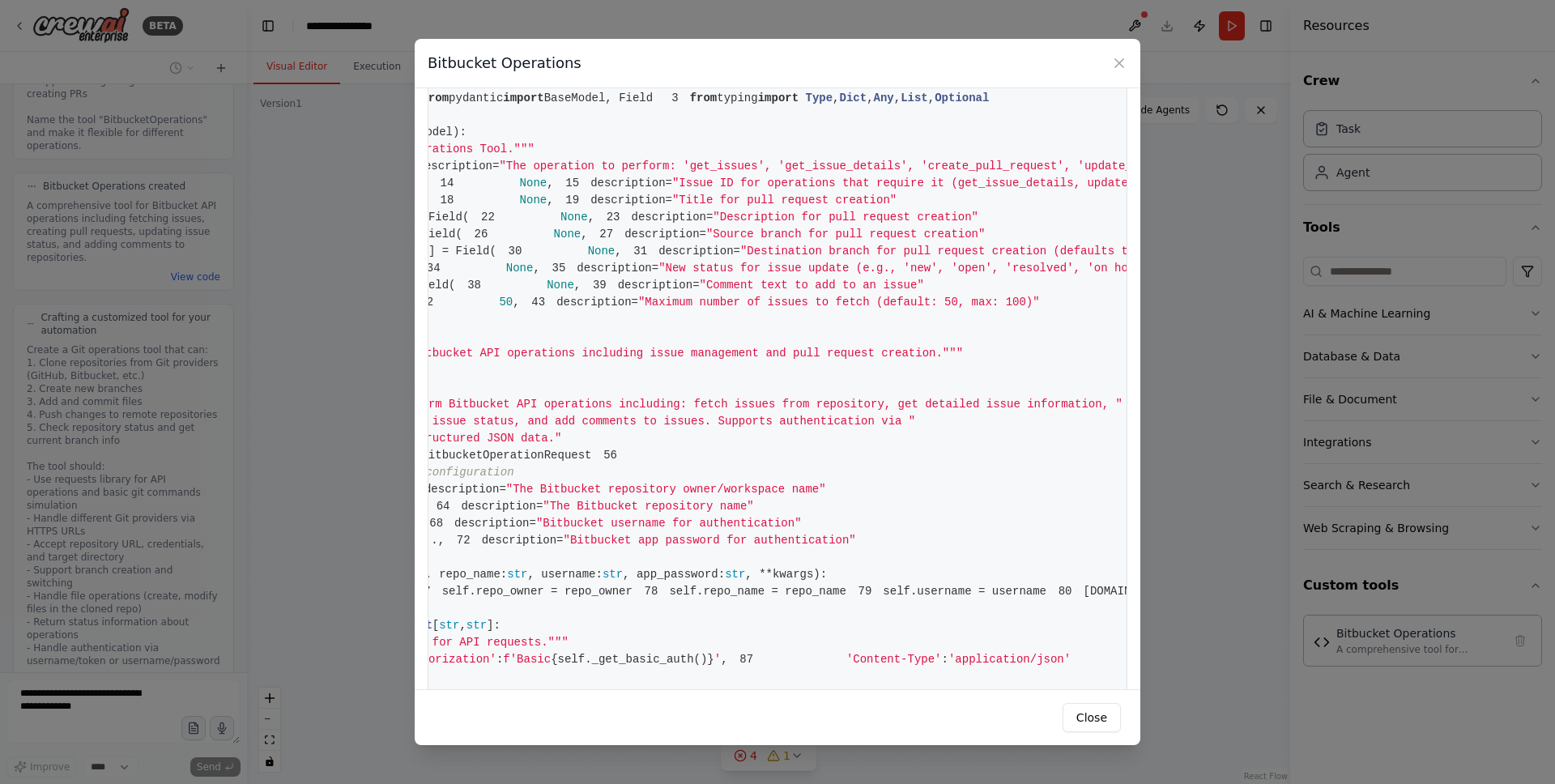
click at [1063, 172] on span ""The operation to perform: 'get_issues', 'get_issue_details', 'create_pull_requ…" at bounding box center [914, 166] width 830 height 13
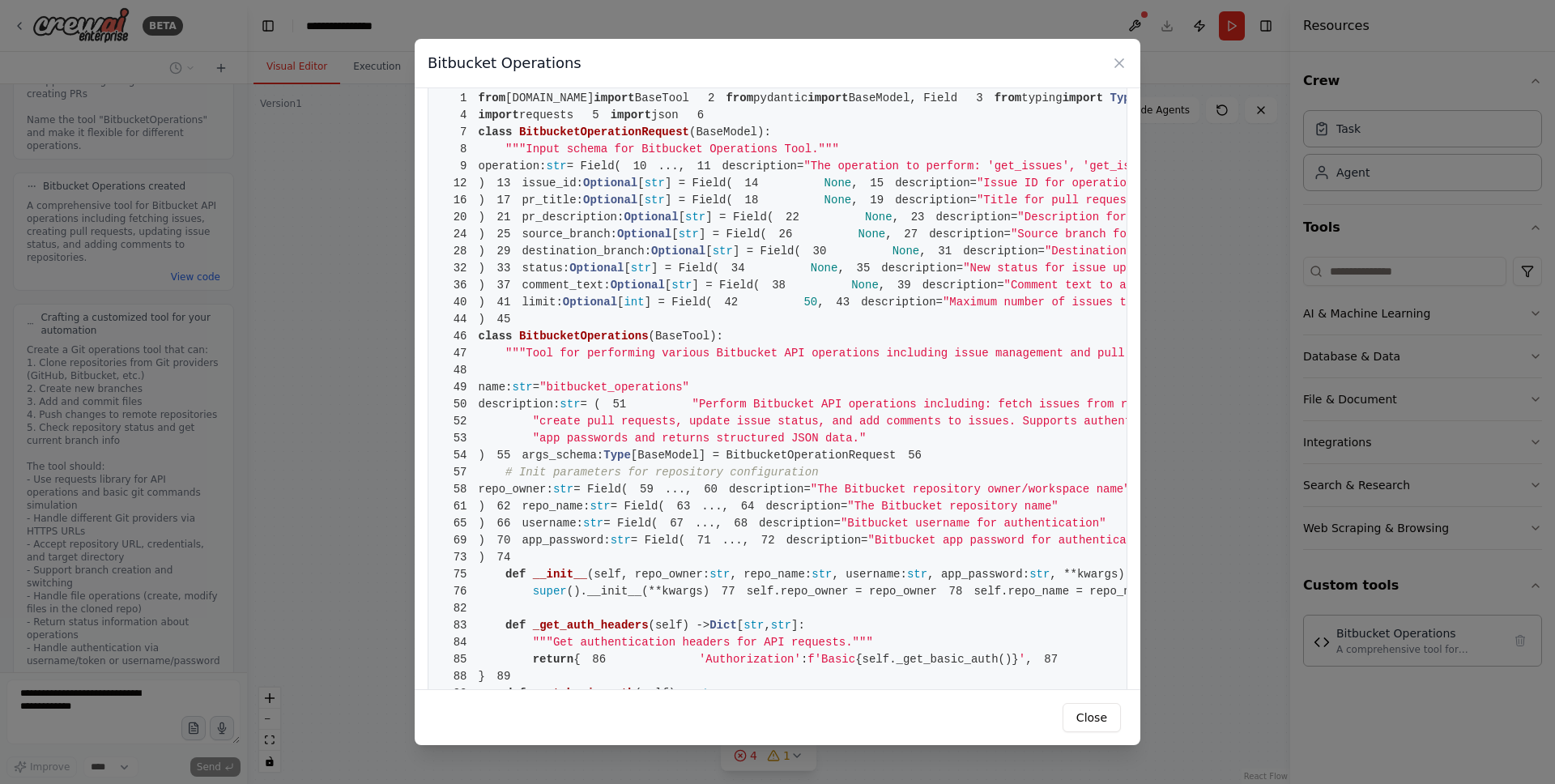
click at [803, 172] on span ""The operation to perform: 'get_issues', 'get_issue_details', 'create_pull_requ…" at bounding box center [1218, 166] width 830 height 13
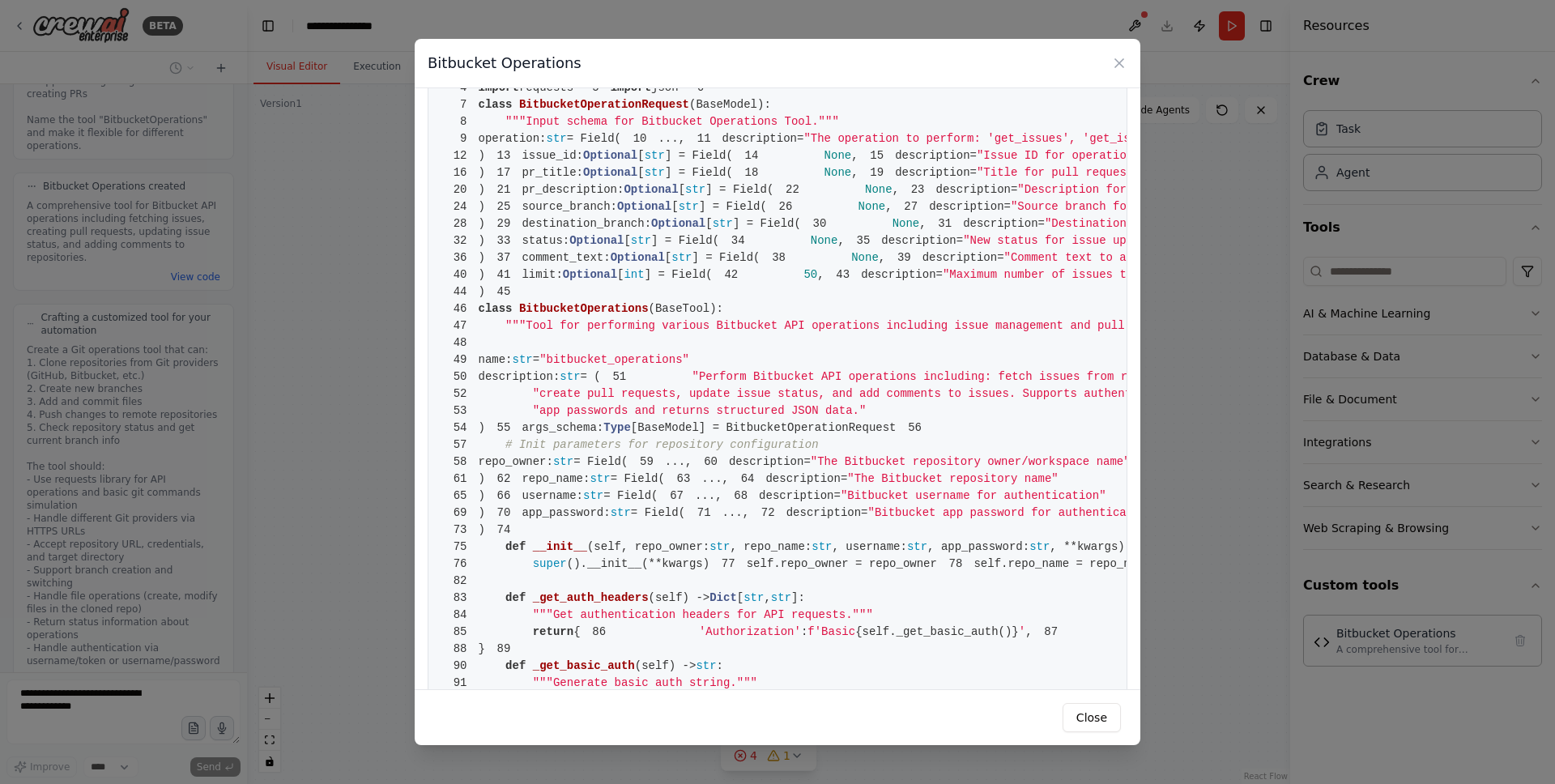
scroll to position [64, 0]
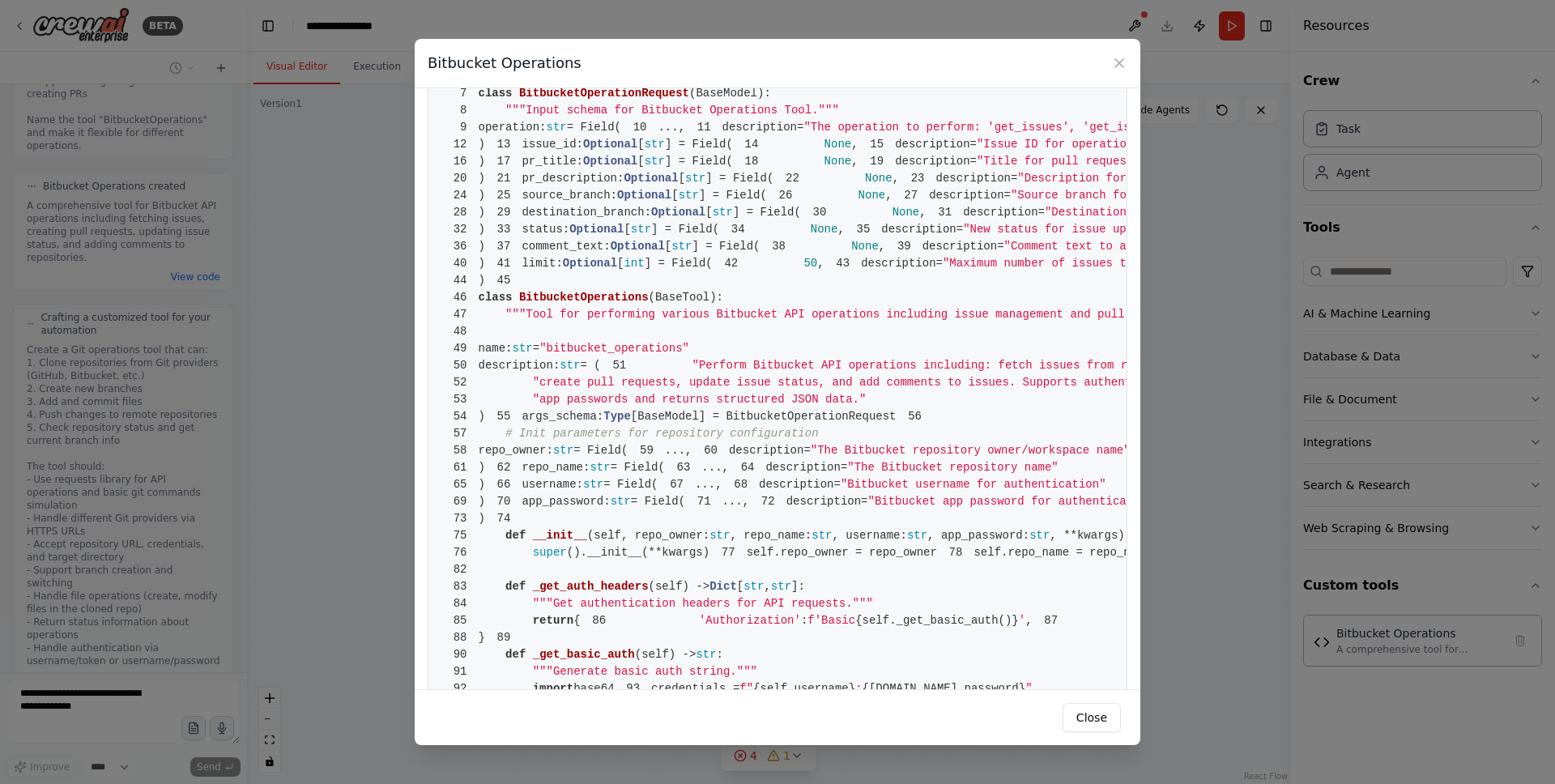
click at [521, 150] on span "issue_id:" at bounding box center [552, 145] width 61 height 13
click at [521, 167] on span "pr_title:" at bounding box center [552, 161] width 61 height 13
click at [551, 185] on span "pr_description:" at bounding box center [572, 178] width 102 height 13
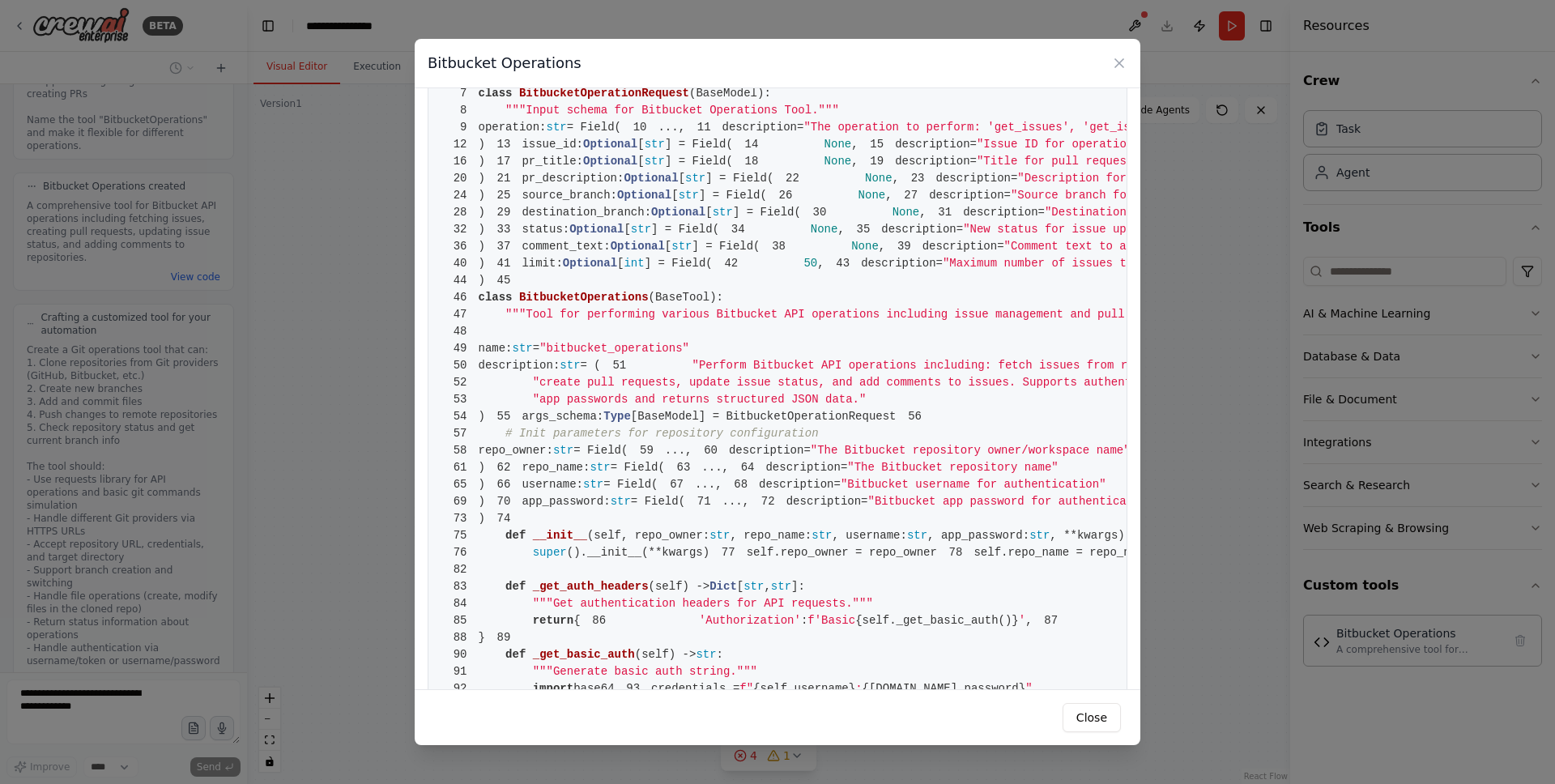
click at [551, 185] on span "pr_description:" at bounding box center [572, 178] width 102 height 13
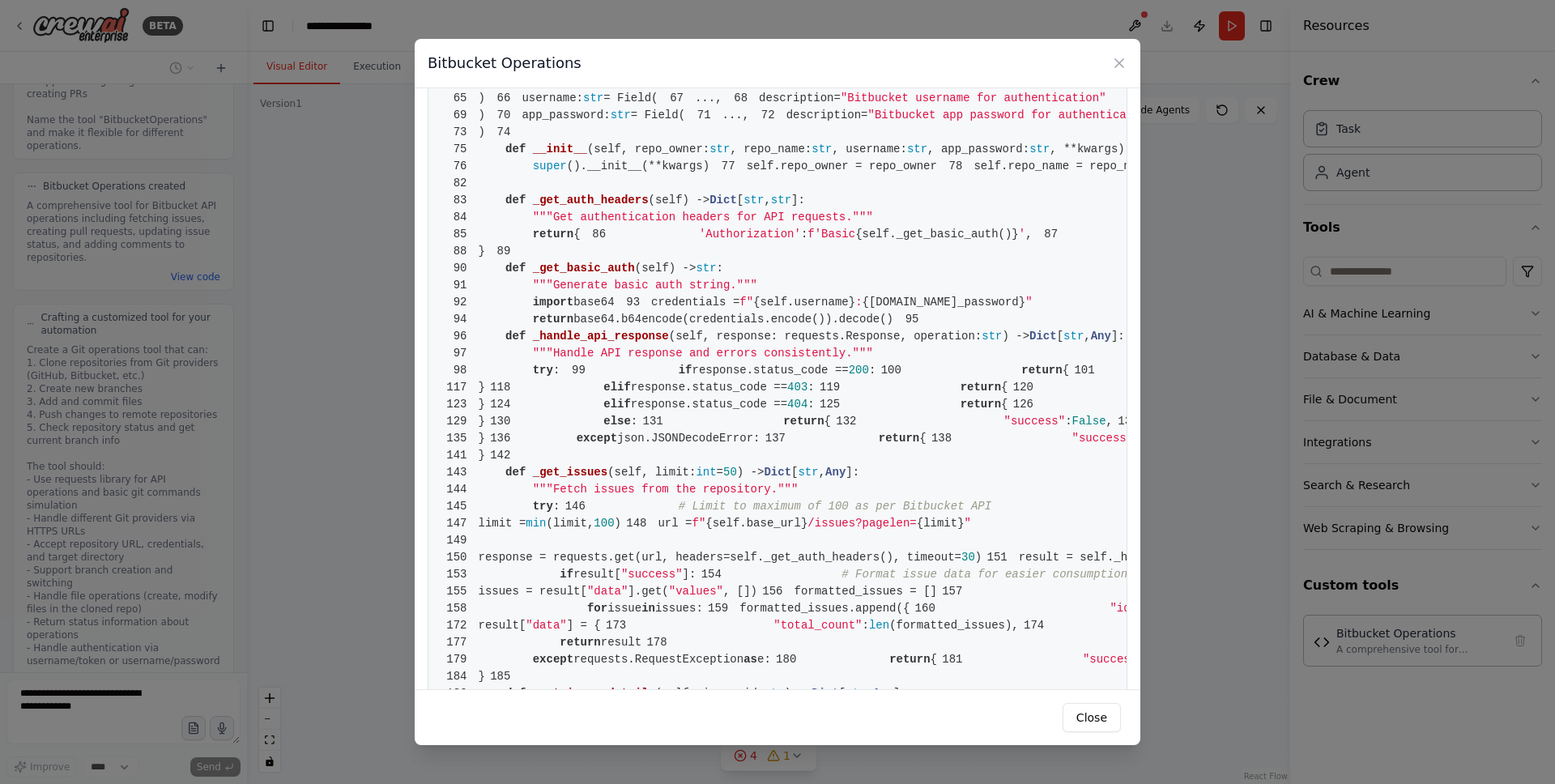
scroll to position [481, 0]
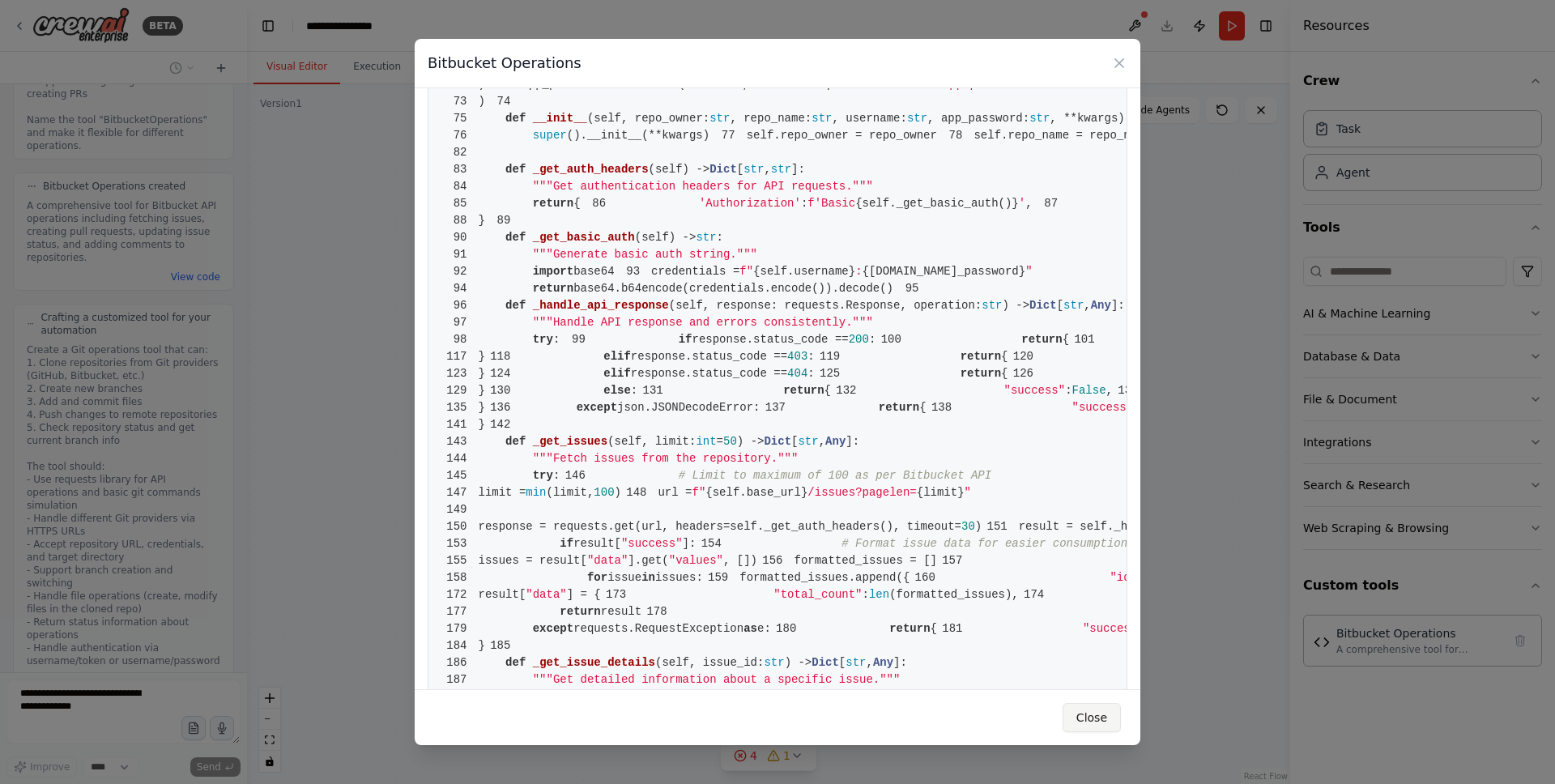
click at [1088, 716] on button "Close" at bounding box center [1092, 717] width 58 height 29
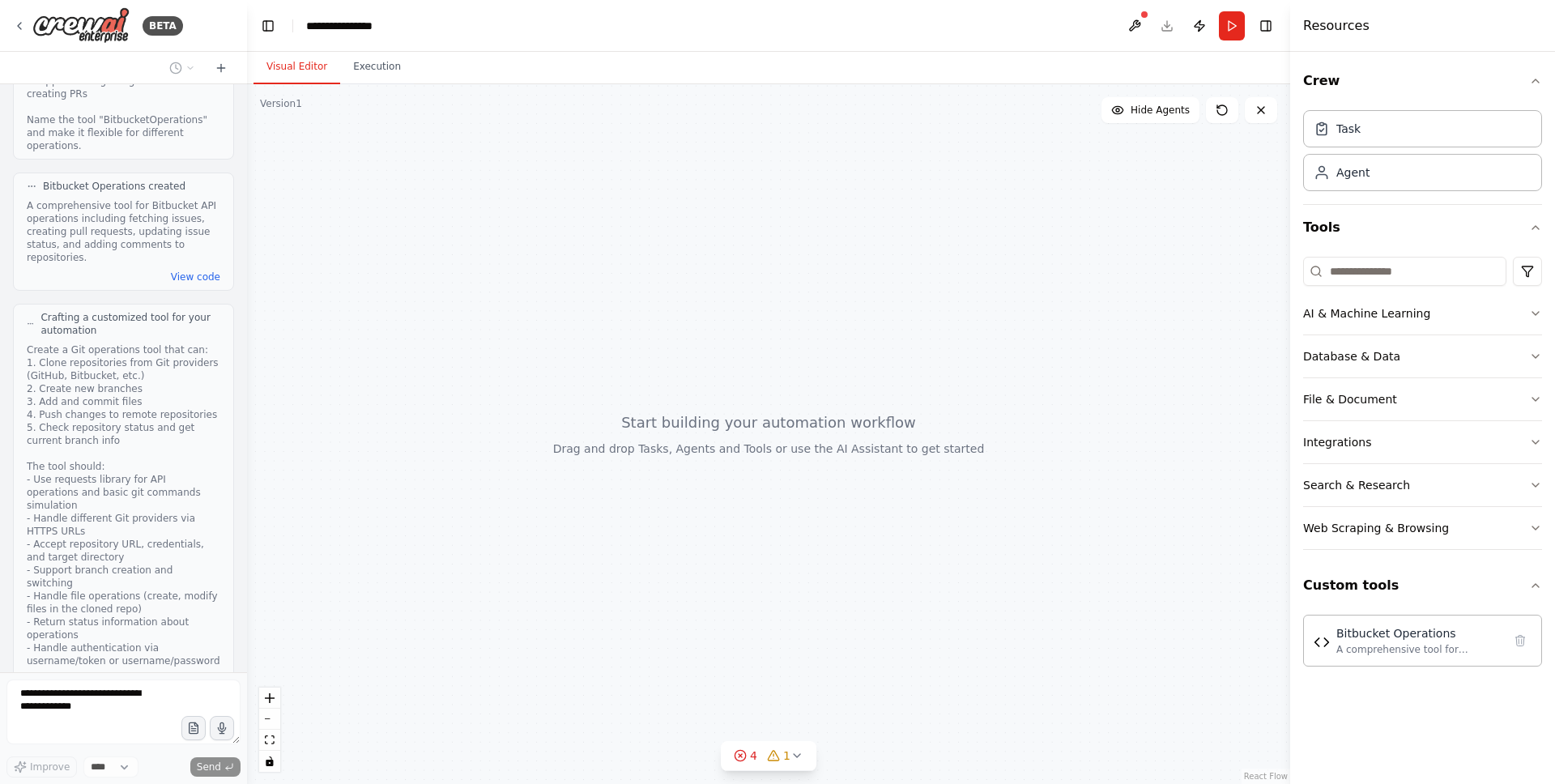
scroll to position [2776, 0]
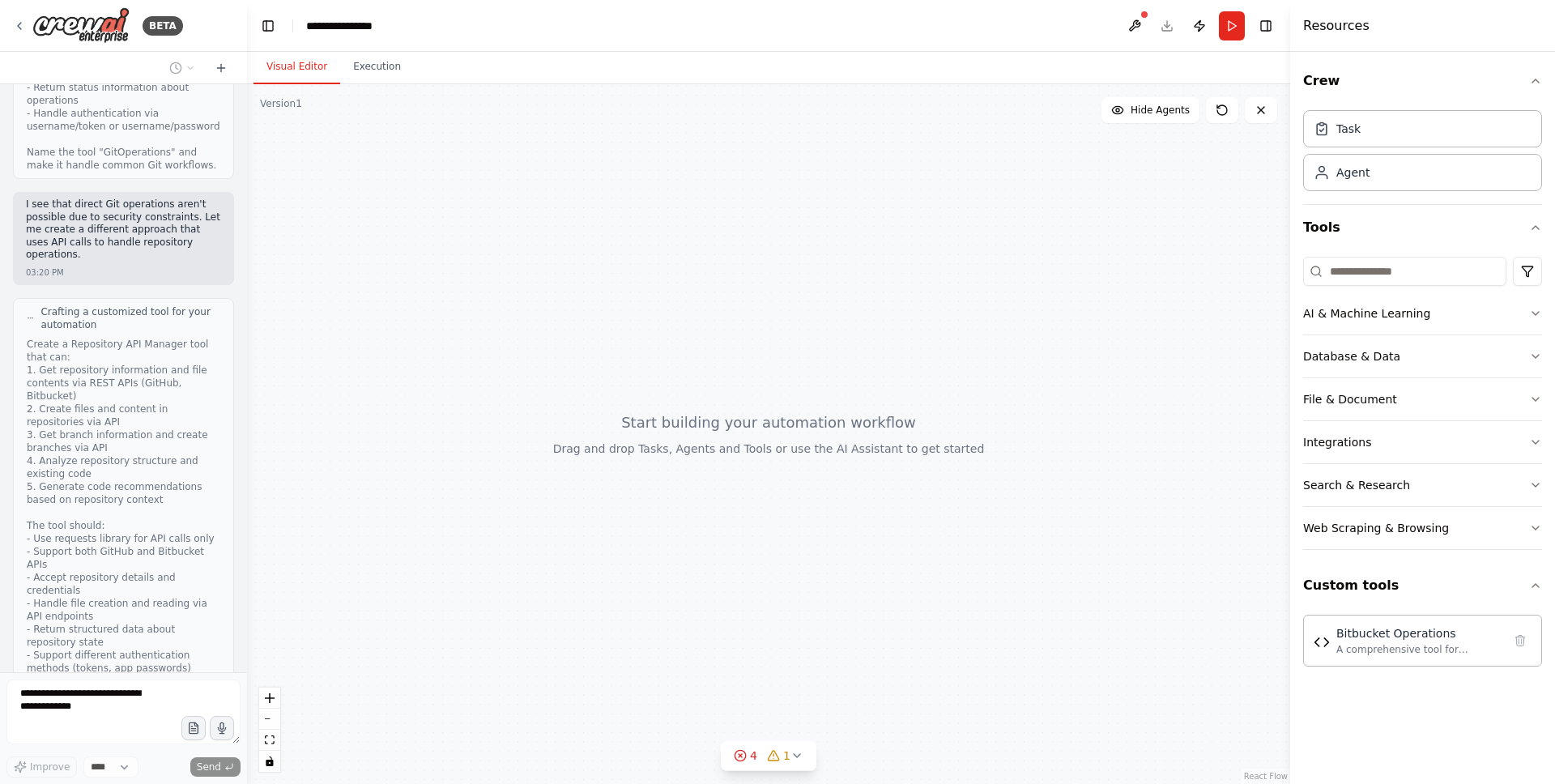
click at [54, 753] on div "Thinking..." at bounding box center [63, 761] width 74 height 16
click at [1407, 649] on div "A comprehensive tool for Bitbucket API operations including fetching issues, cr…" at bounding box center [1419, 648] width 166 height 13
click at [1521, 647] on button at bounding box center [1521, 639] width 23 height 23
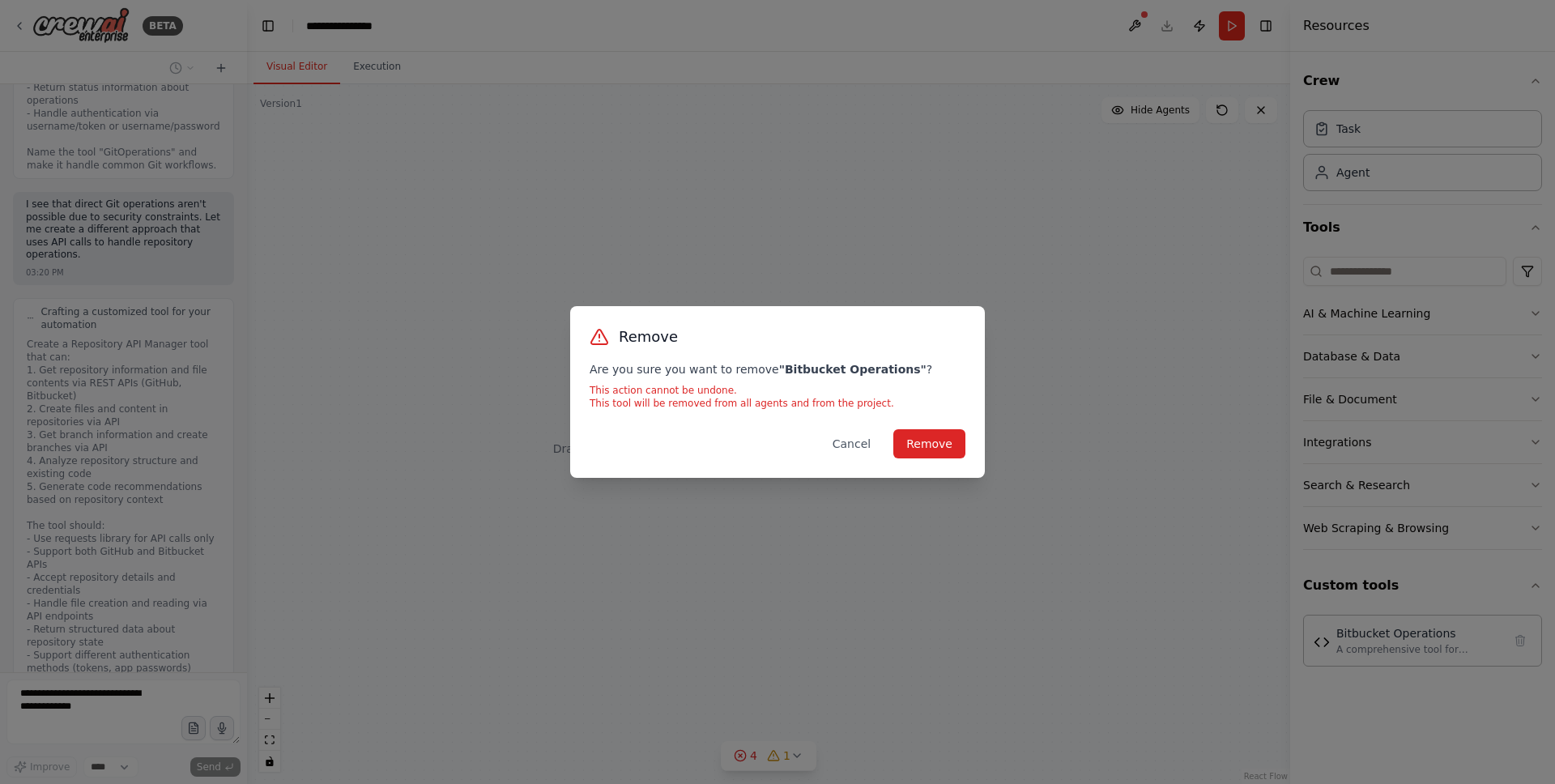
drag, startPoint x: 857, startPoint y: 445, endPoint x: 859, endPoint y: 430, distance: 15.1
click at [857, 446] on button "Cancel" at bounding box center [851, 443] width 64 height 29
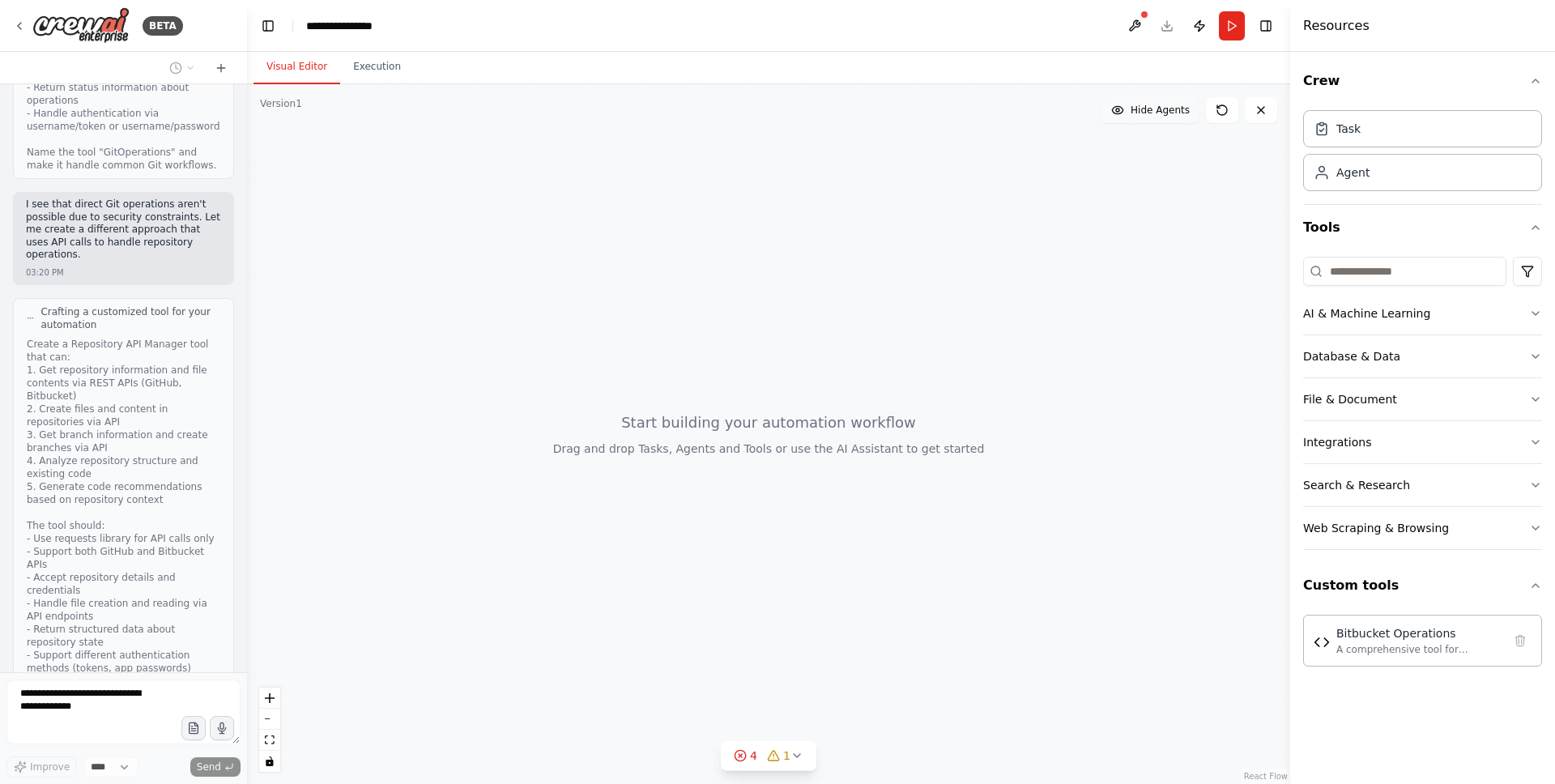
click at [1187, 112] on span "Hide Agents" at bounding box center [1160, 110] width 59 height 13
click at [1177, 112] on span "Show Agents" at bounding box center [1158, 110] width 63 height 13
click at [1271, 113] on button at bounding box center [1262, 110] width 33 height 26
click at [1224, 108] on icon at bounding box center [1222, 110] width 13 height 13
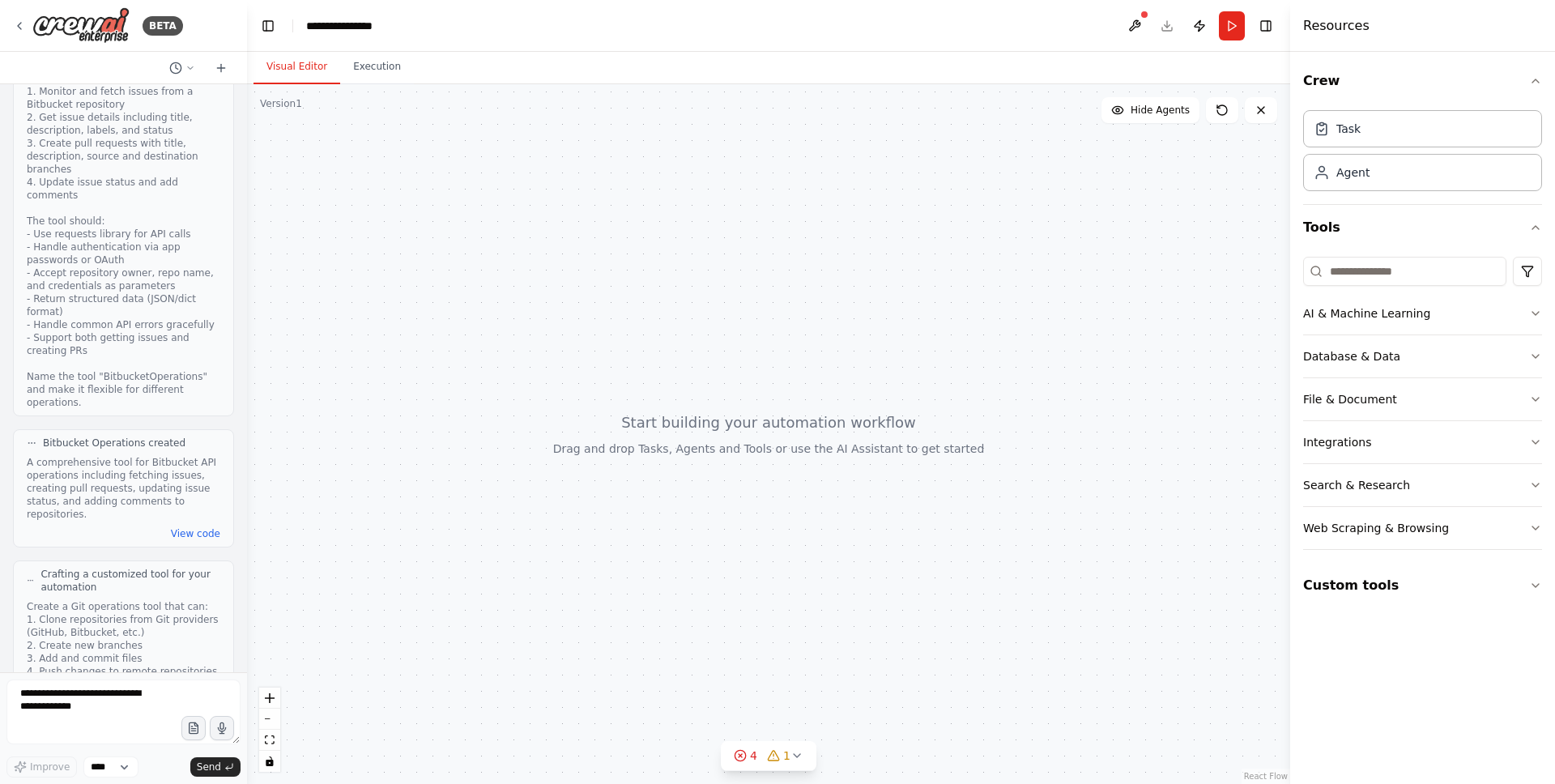
scroll to position [2734, 0]
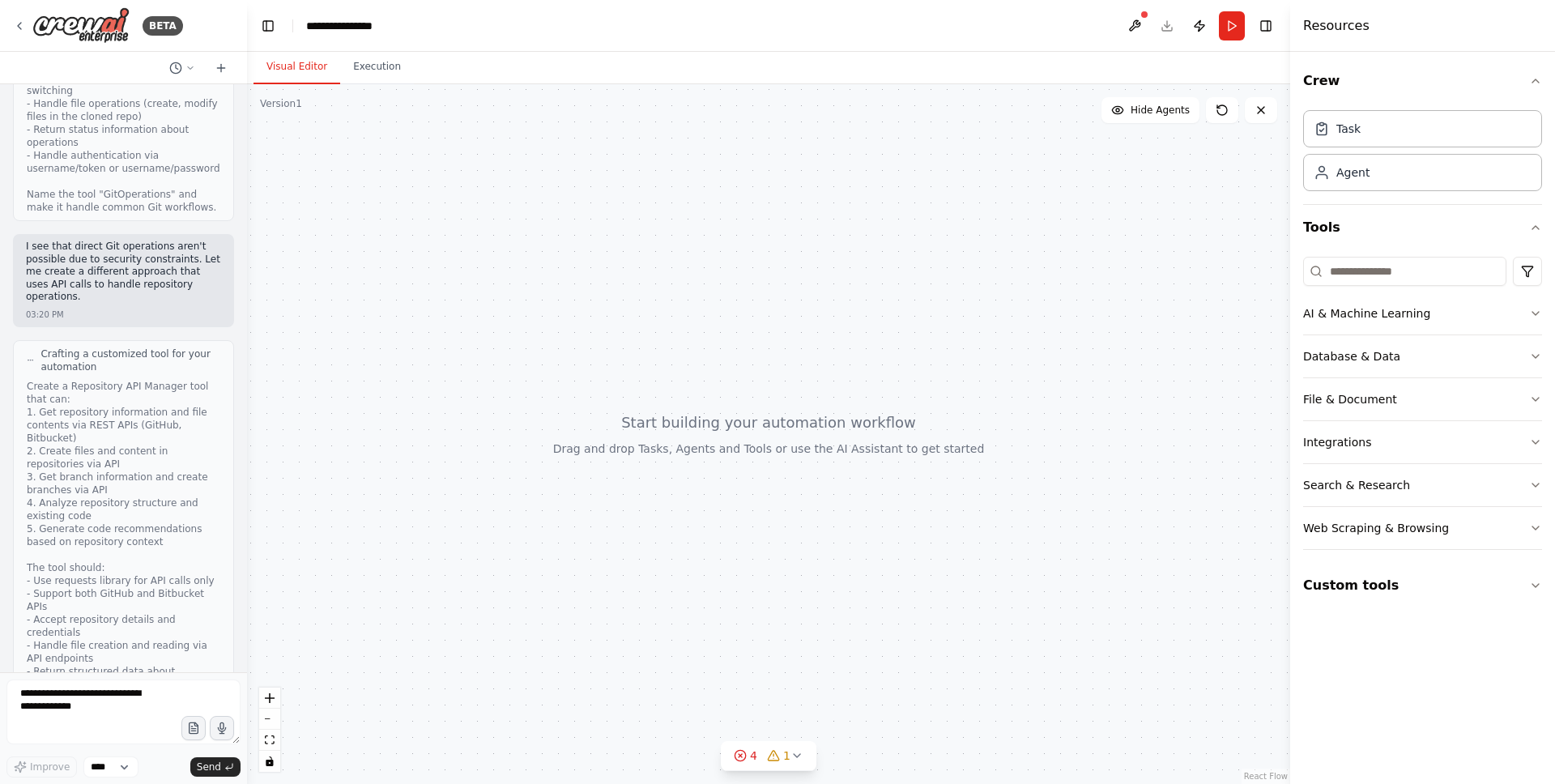
drag, startPoint x: 896, startPoint y: 393, endPoint x: 921, endPoint y: 541, distance: 150.1
click at [921, 541] on div at bounding box center [768, 434] width 1043 height 700
click at [1141, 22] on button at bounding box center [1135, 26] width 26 height 29
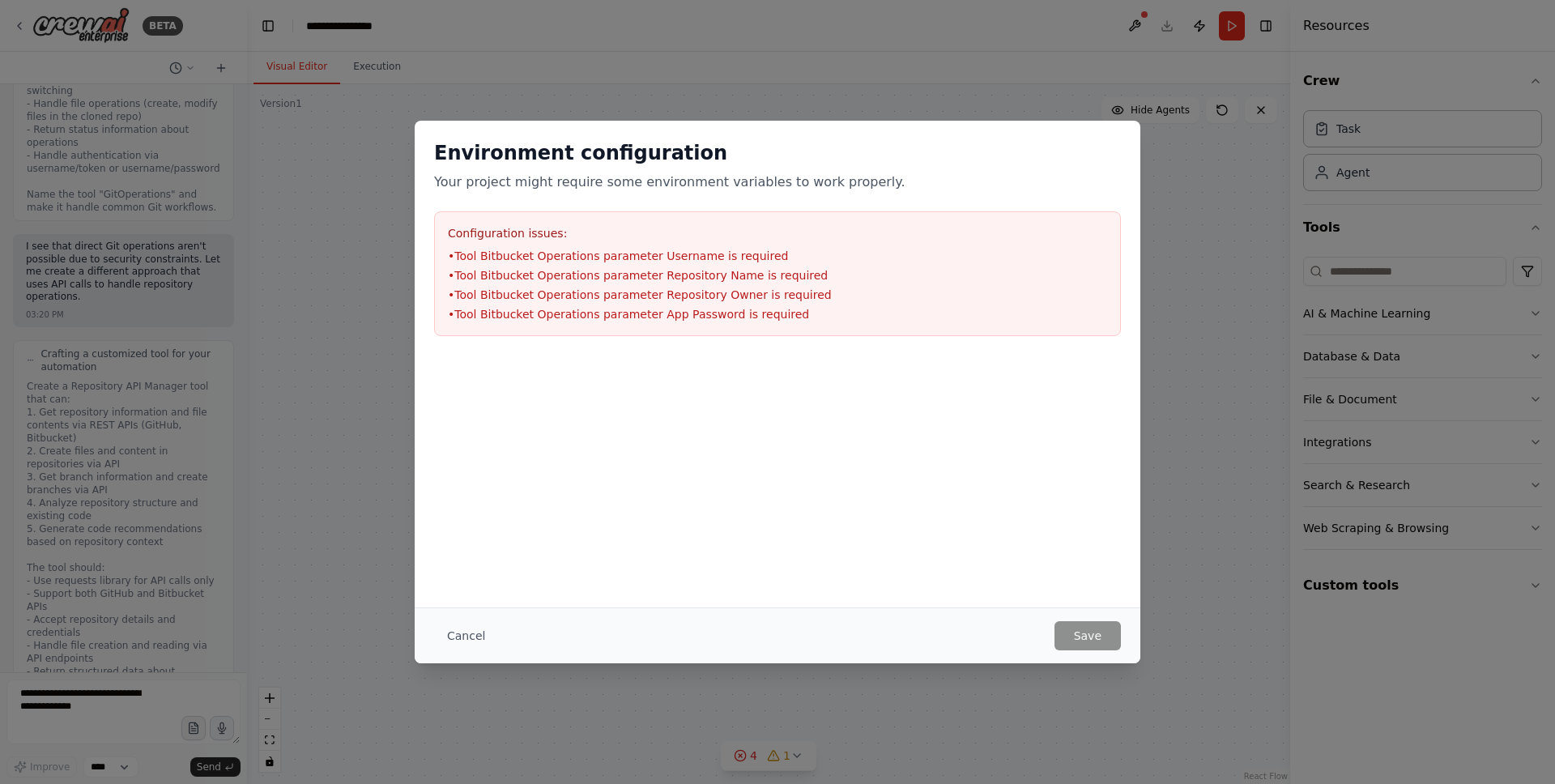
scroll to position [0, 0]
click at [693, 260] on li "• Tool Bitbucket Operations parameter Username is required" at bounding box center [777, 256] width 659 height 16
click at [499, 267] on li "• Tool Bitbucket Operations parameter Repository Name is required" at bounding box center [777, 275] width 659 height 16
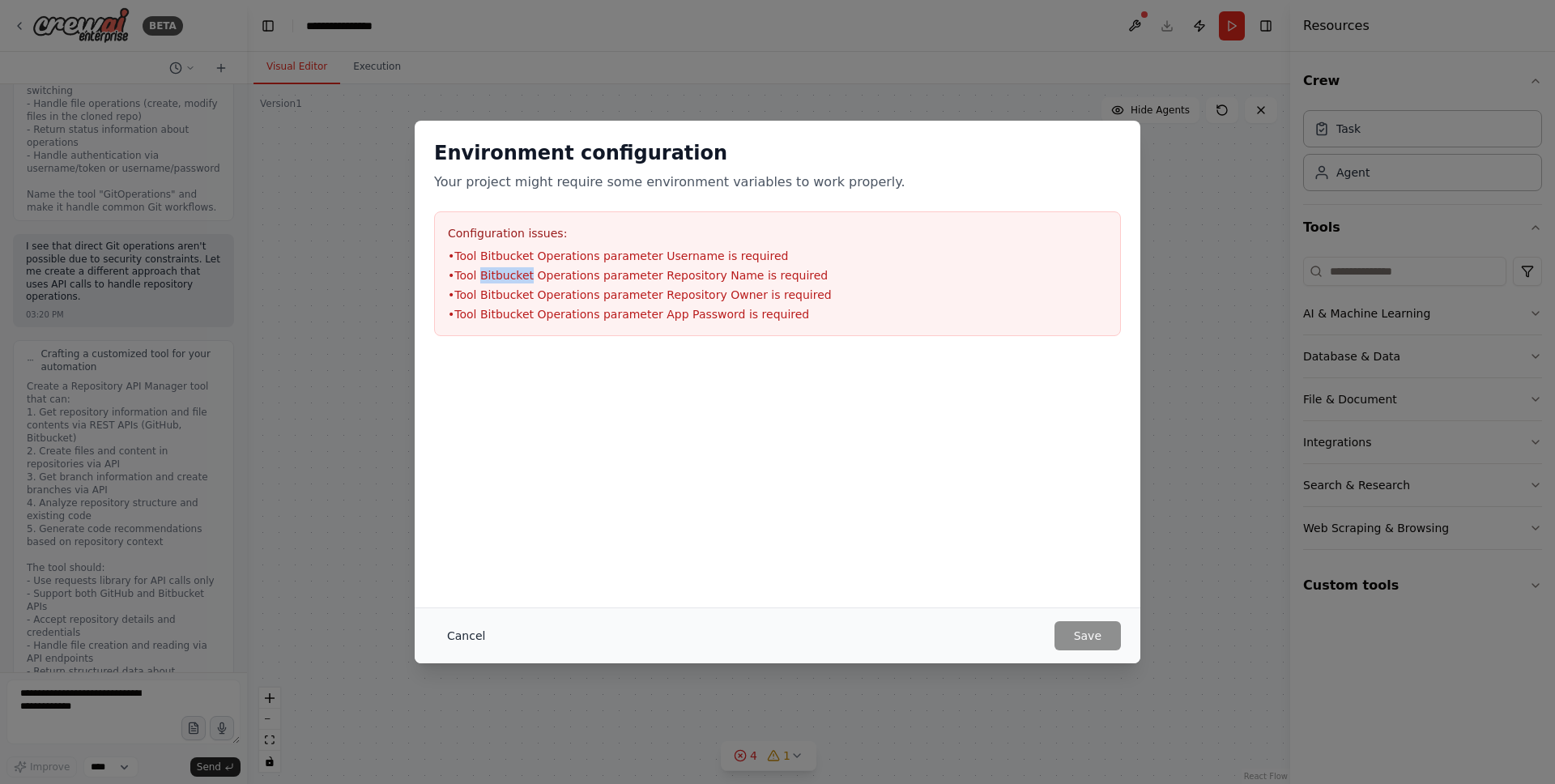
click at [471, 632] on button "Cancel" at bounding box center [466, 635] width 64 height 29
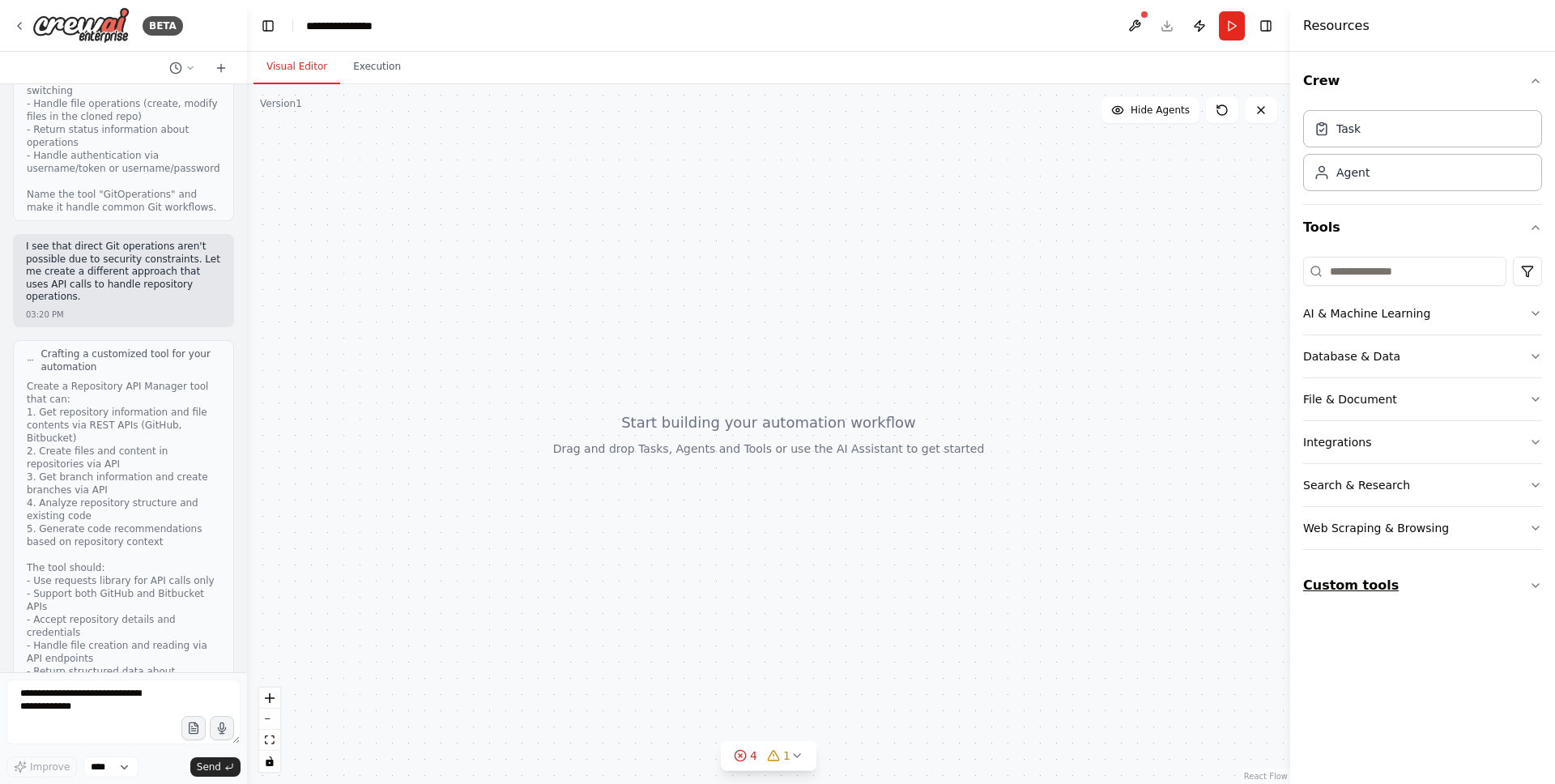
click at [1482, 595] on button "Custom tools" at bounding box center [1423, 586] width 239 height 46
click at [1343, 647] on div "A comprehensive tool for Bitbucket API operations including fetching issues, cr…" at bounding box center [1419, 648] width 166 height 13
click at [1329, 647] on img at bounding box center [1322, 641] width 16 height 16
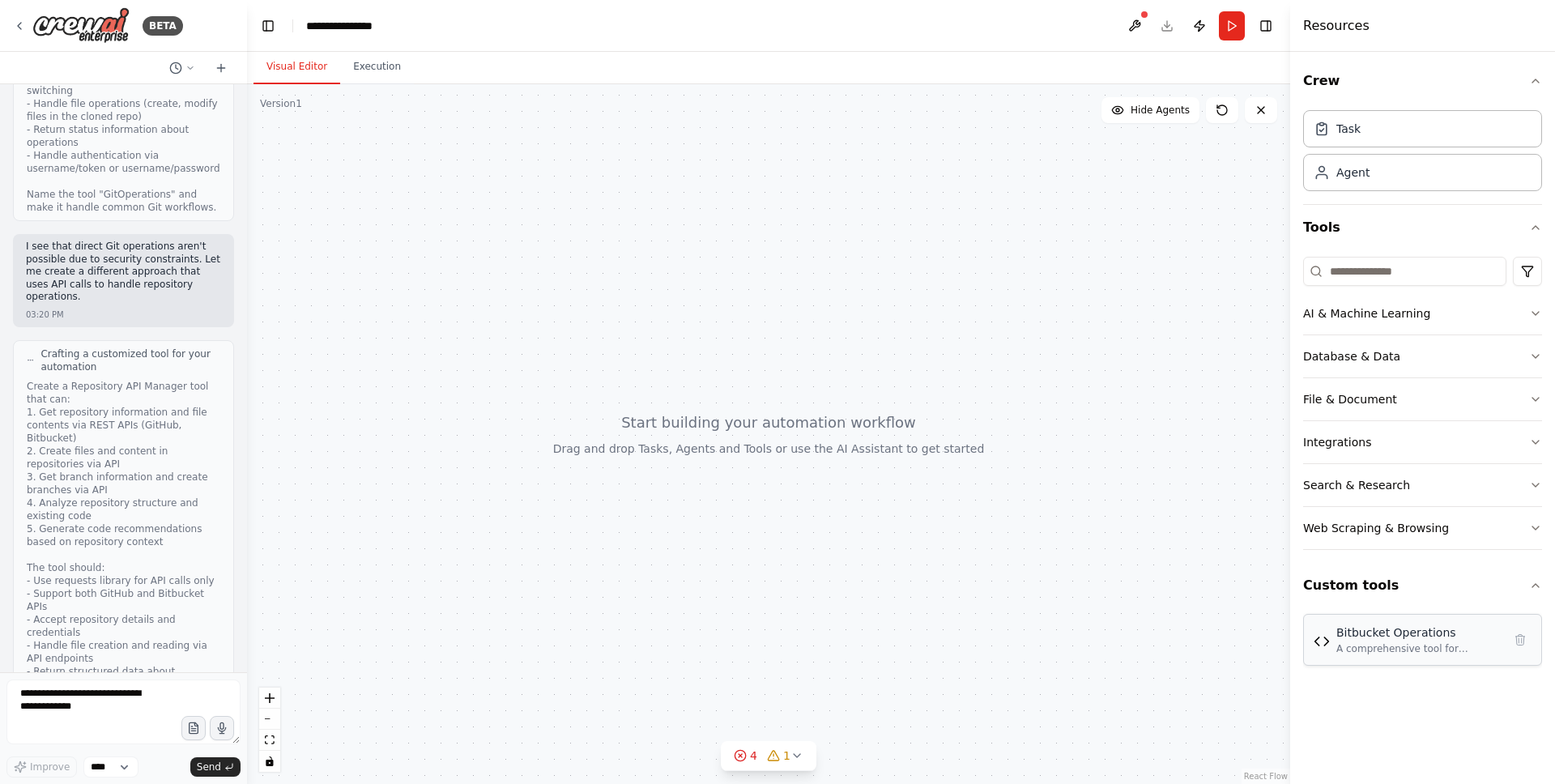
click at [1383, 647] on div "A comprehensive tool for Bitbucket API operations including fetching issues, cr…" at bounding box center [1419, 648] width 166 height 13
click at [1396, 138] on div "Task" at bounding box center [1423, 128] width 239 height 38
click at [1355, 184] on div "Agent" at bounding box center [1423, 172] width 239 height 38
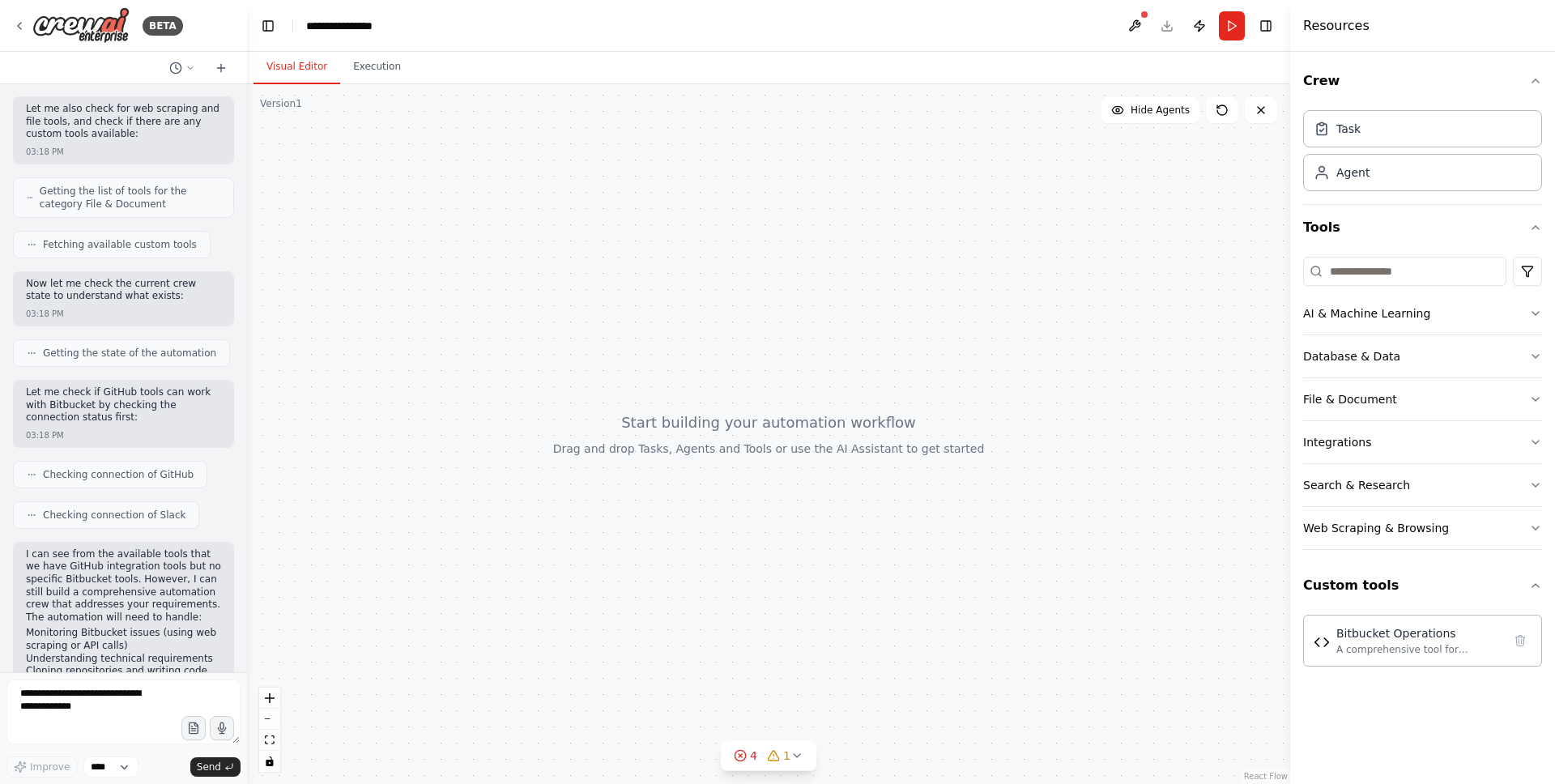
scroll to position [831, 0]
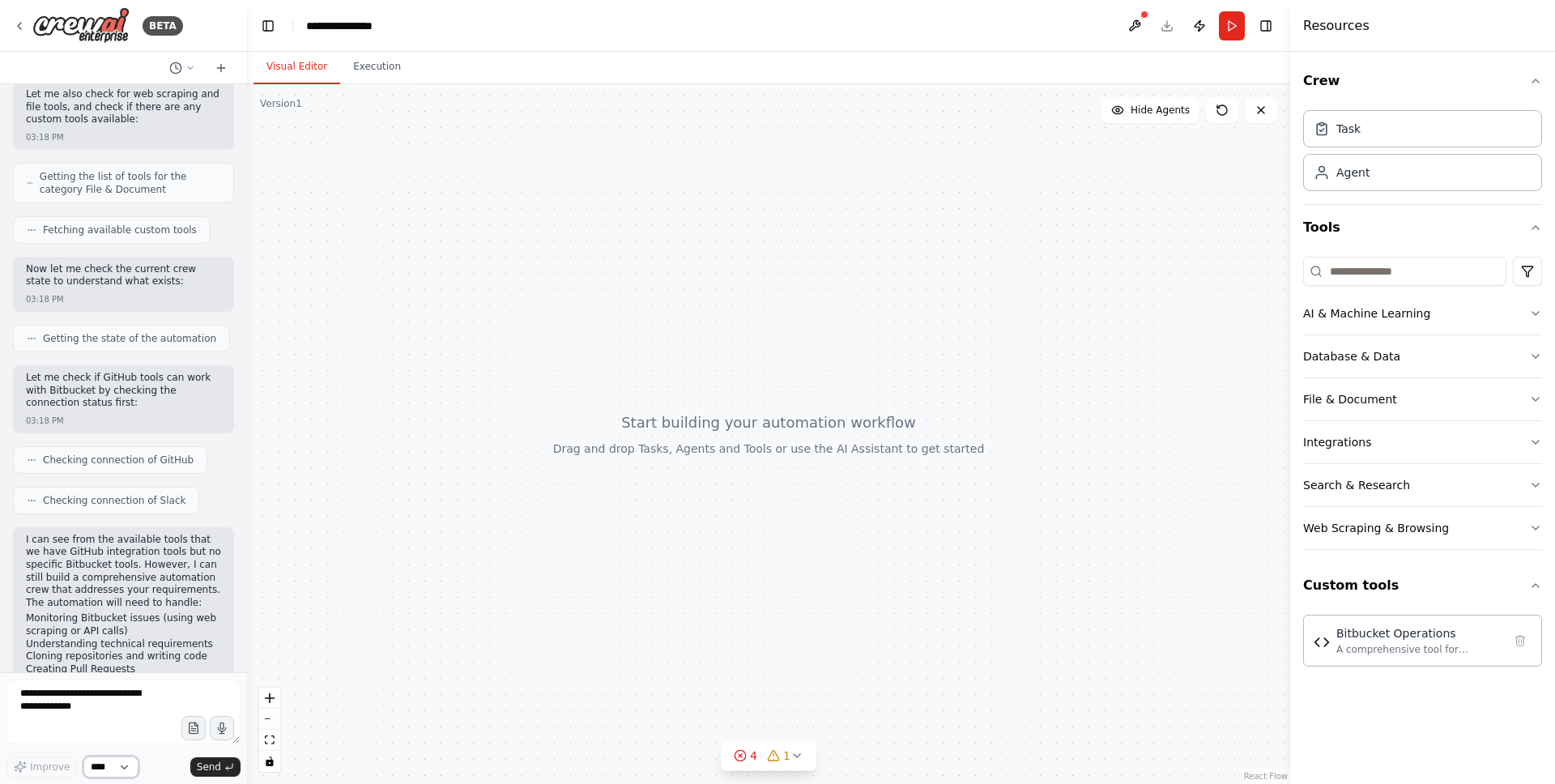
click at [113, 767] on select "****" at bounding box center [110, 767] width 55 height 21
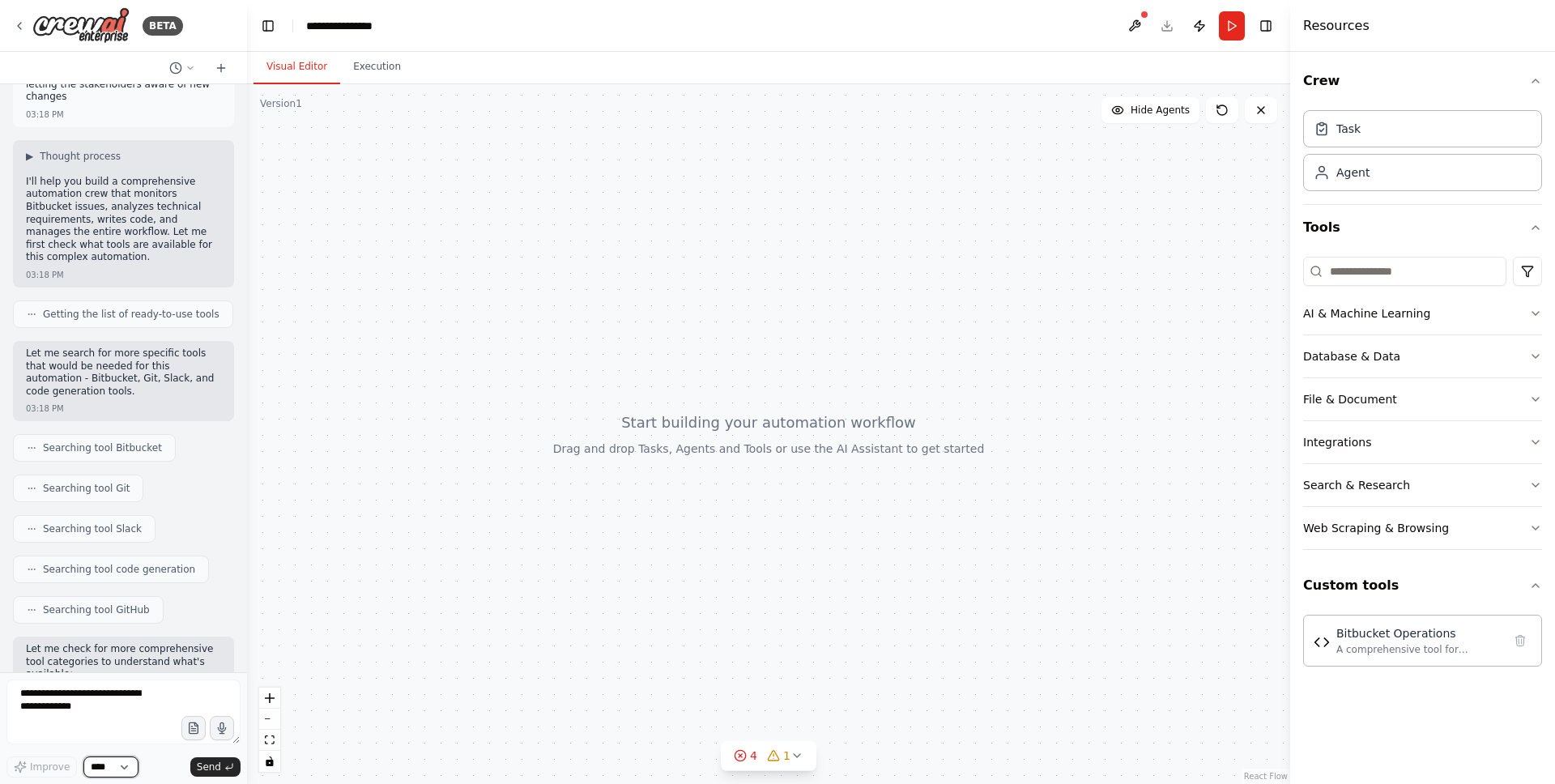
scroll to position [96, 0]
drag, startPoint x: 655, startPoint y: 356, endPoint x: 659, endPoint y: 440, distance: 84.1
click at [659, 440] on div at bounding box center [768, 434] width 1043 height 700
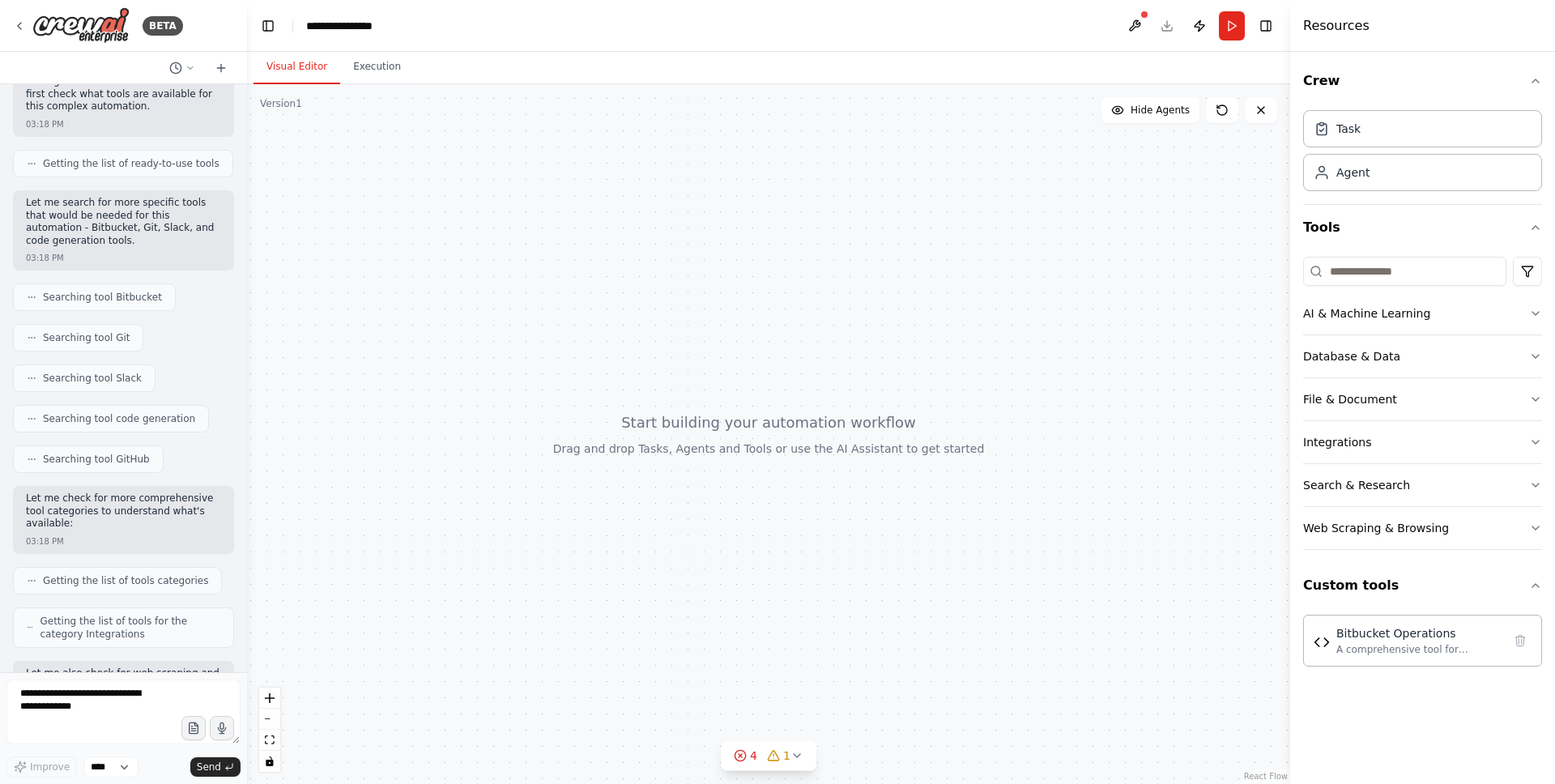
scroll to position [312, 0]
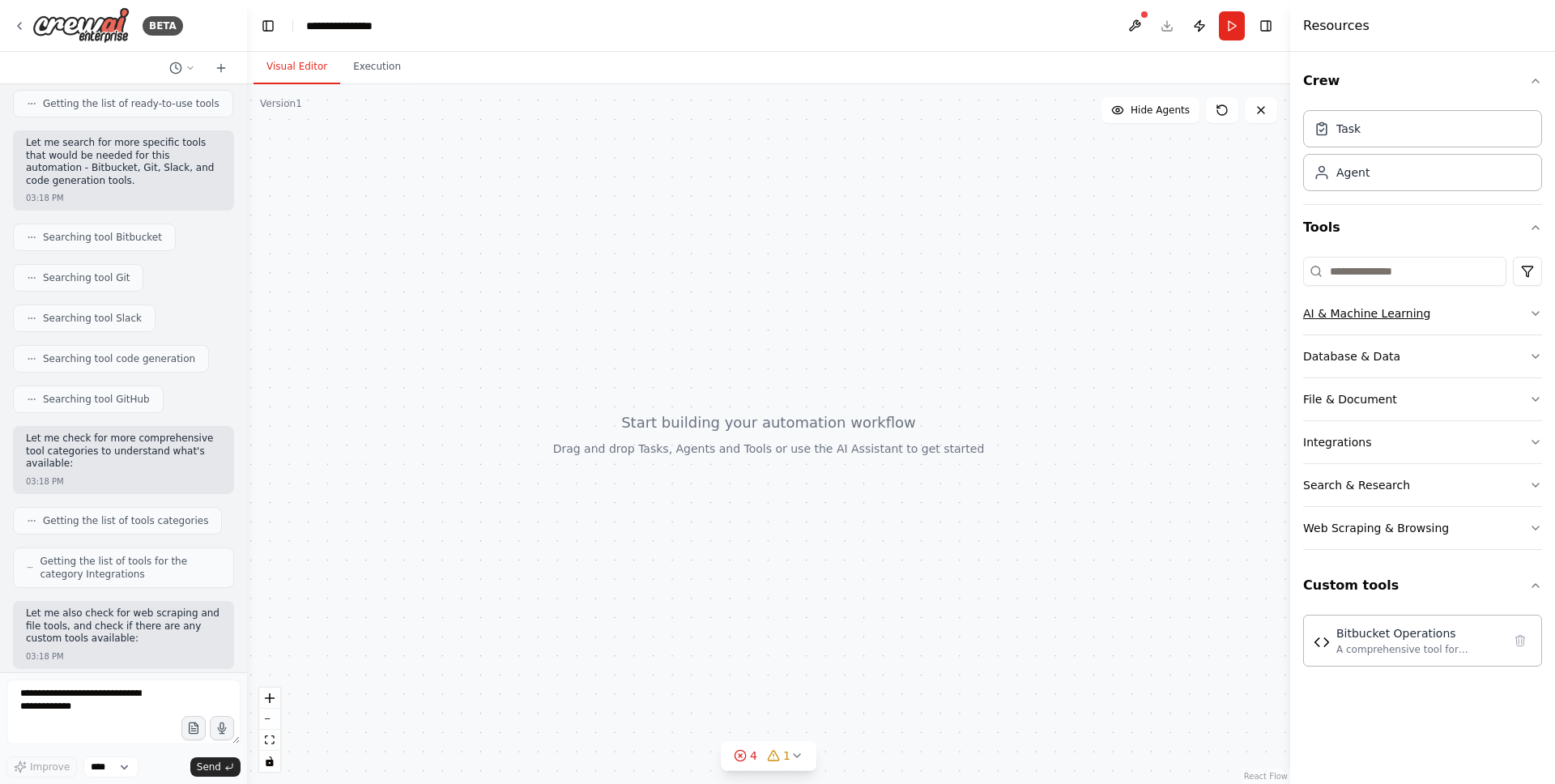
click at [1535, 314] on icon "button" at bounding box center [1536, 314] width 7 height 3
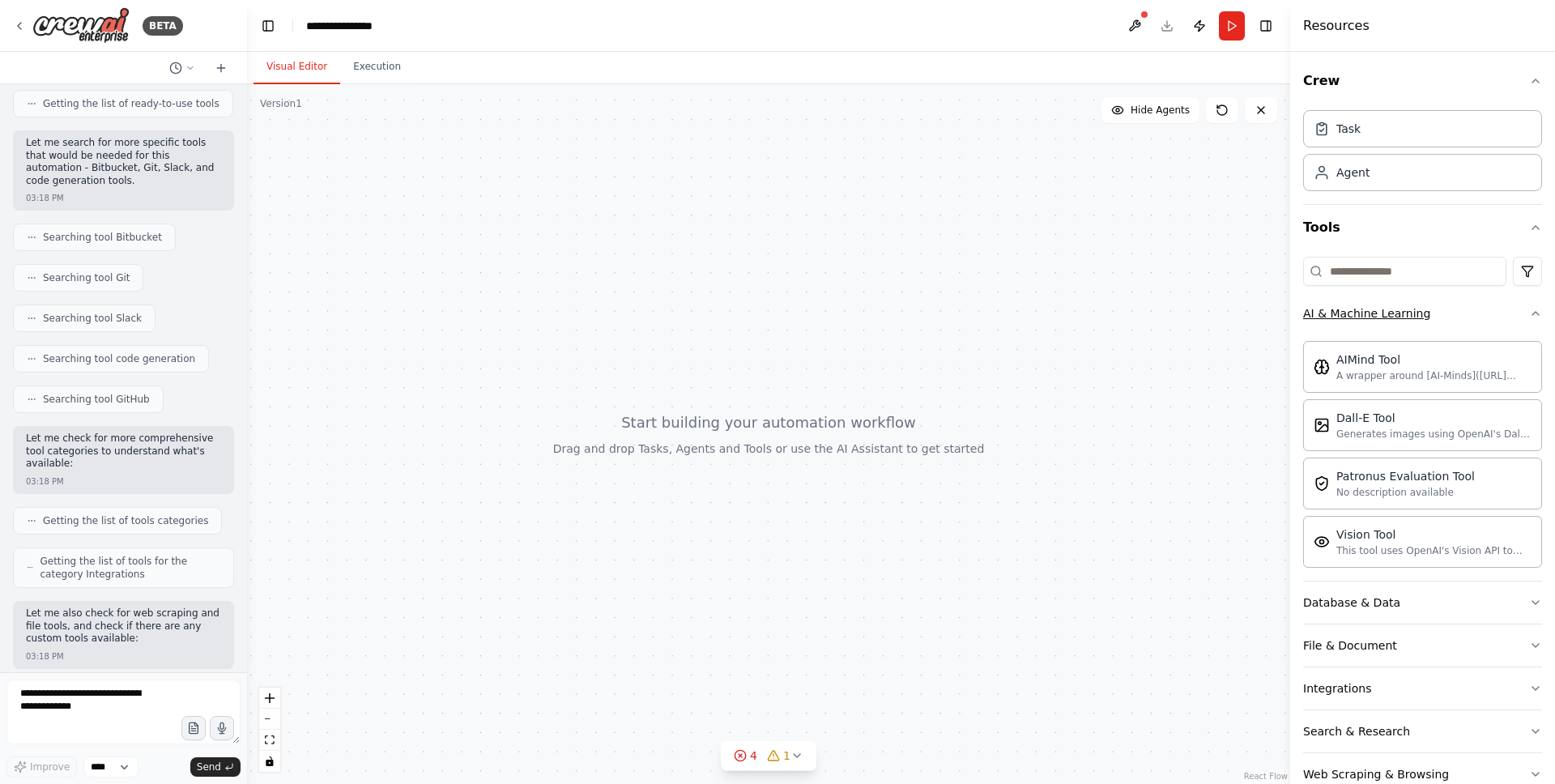
click at [1535, 314] on icon "button" at bounding box center [1536, 314] width 13 height 13
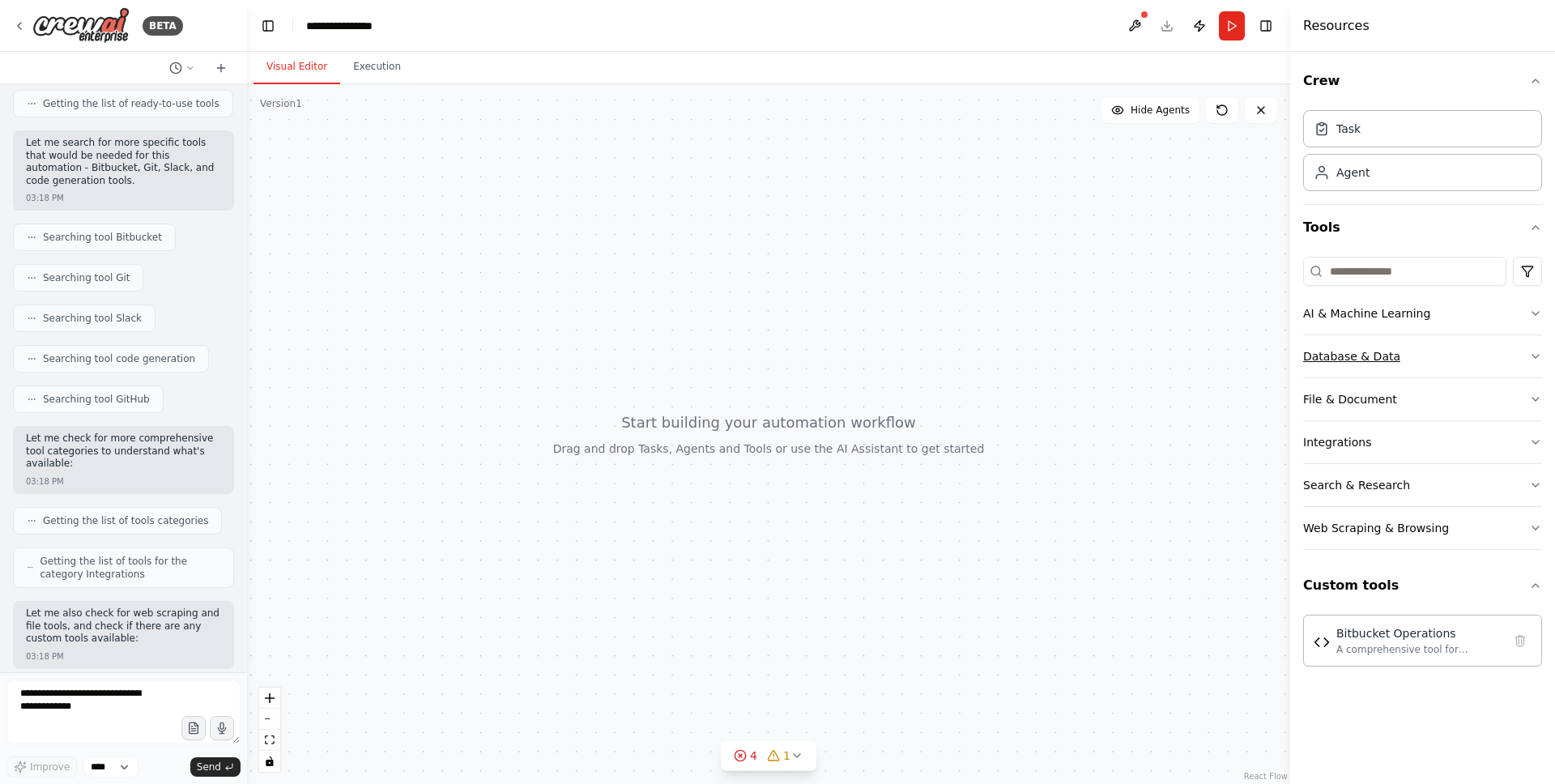
click at [1538, 357] on icon "button" at bounding box center [1536, 356] width 13 height 13
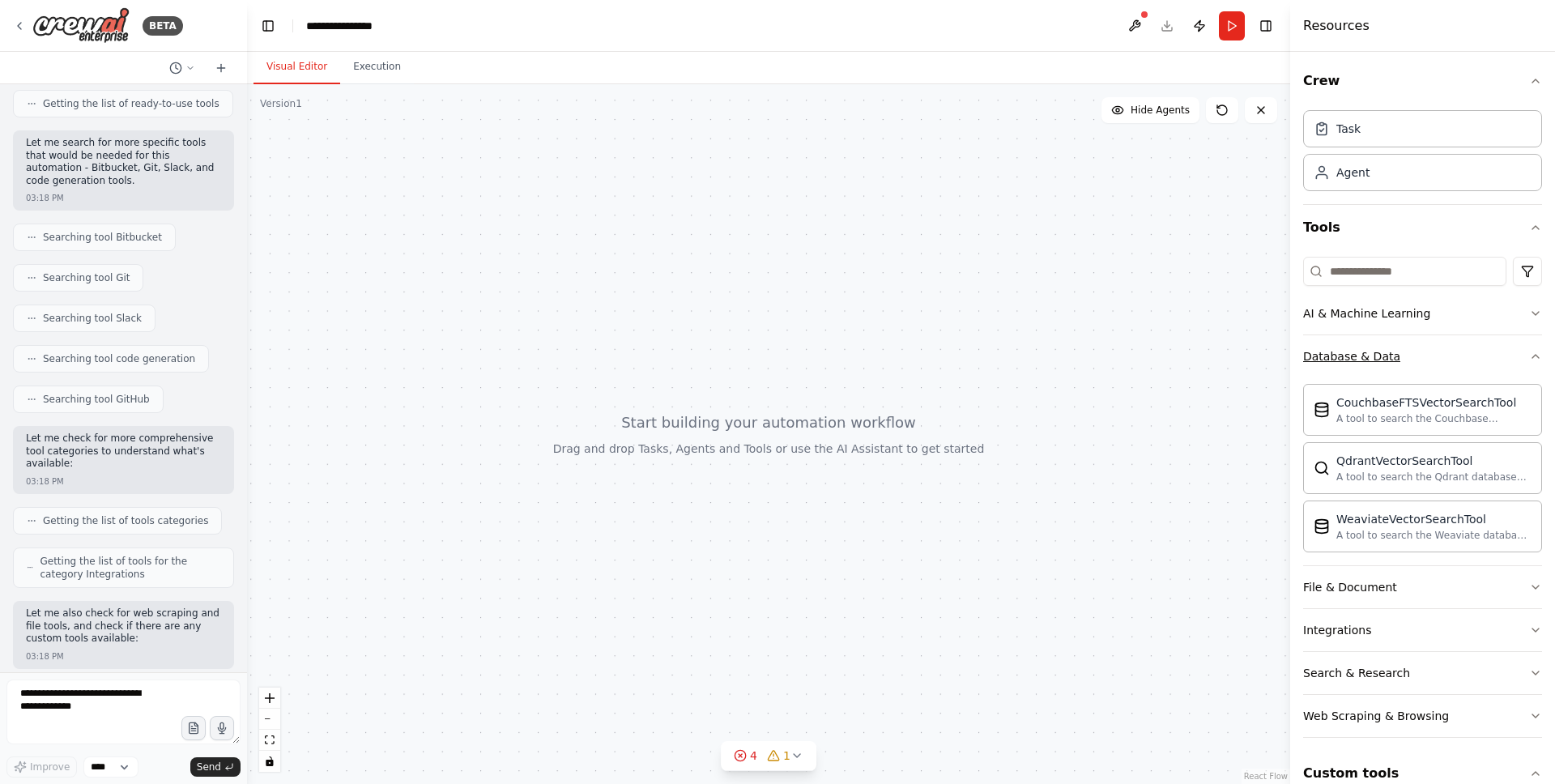
click at [1538, 357] on icon "button" at bounding box center [1536, 356] width 7 height 3
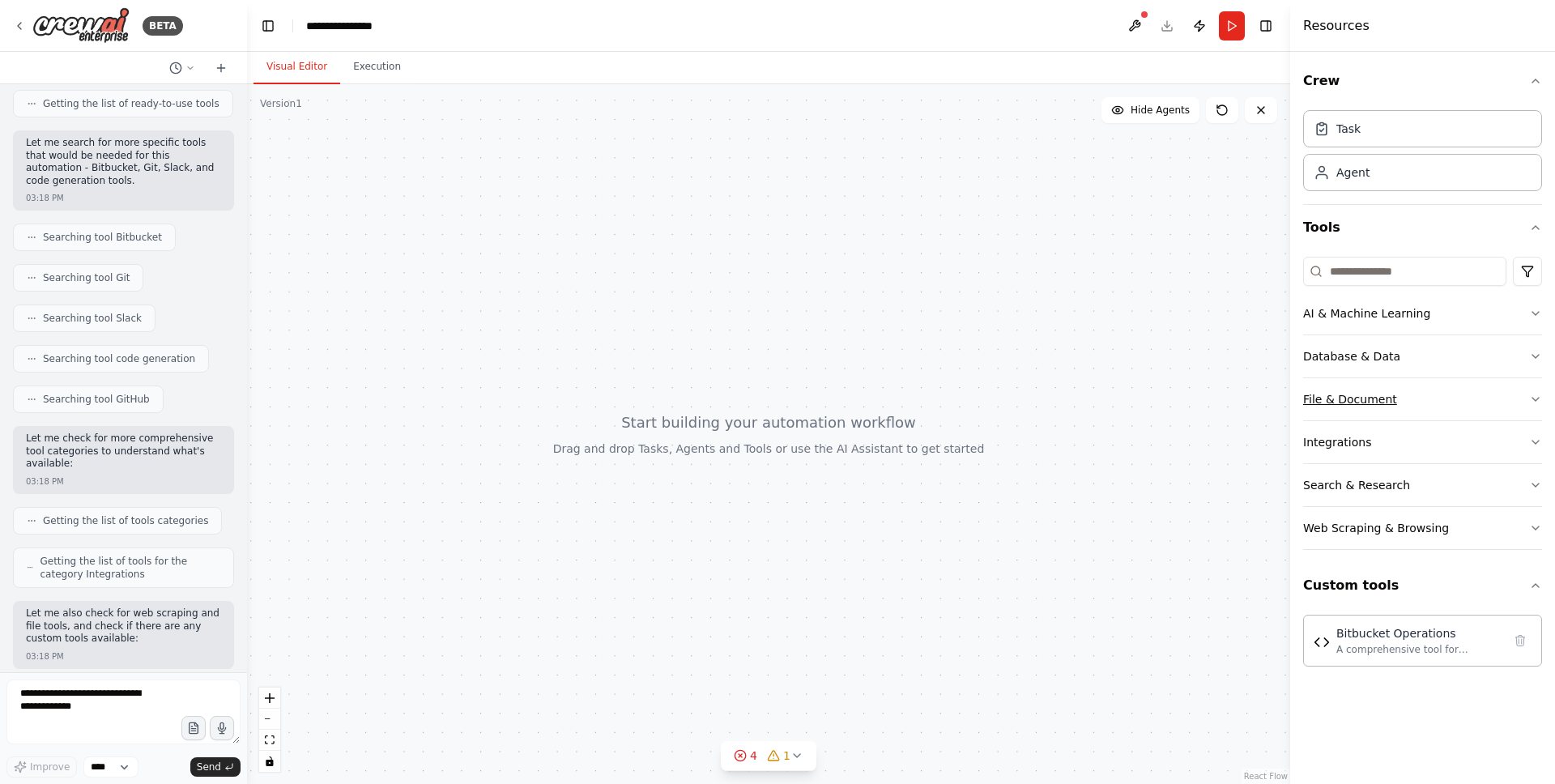
click at [1535, 407] on button "File & Document" at bounding box center [1423, 399] width 239 height 42
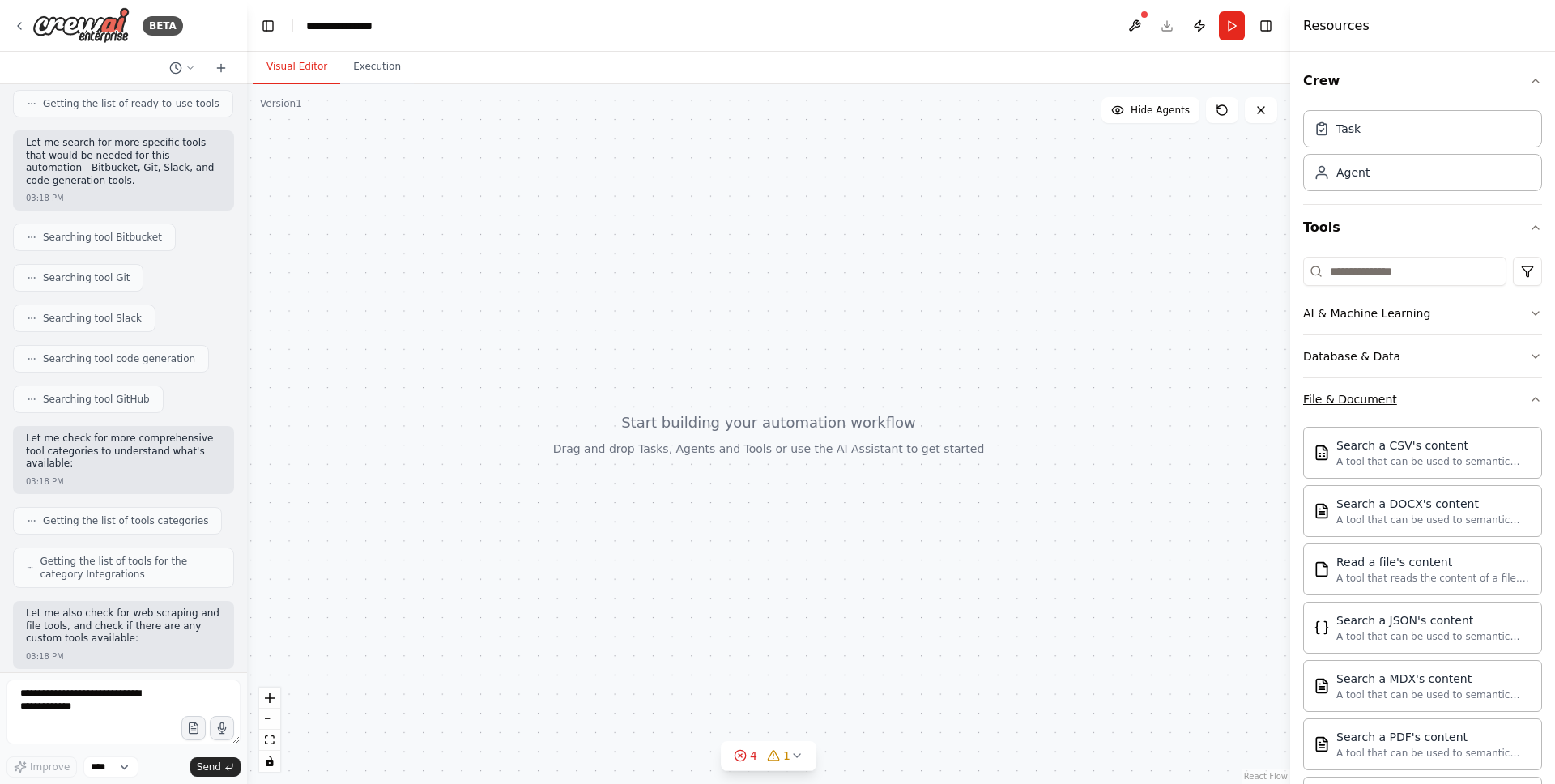
click at [1535, 407] on button "File & Document" at bounding box center [1423, 399] width 239 height 42
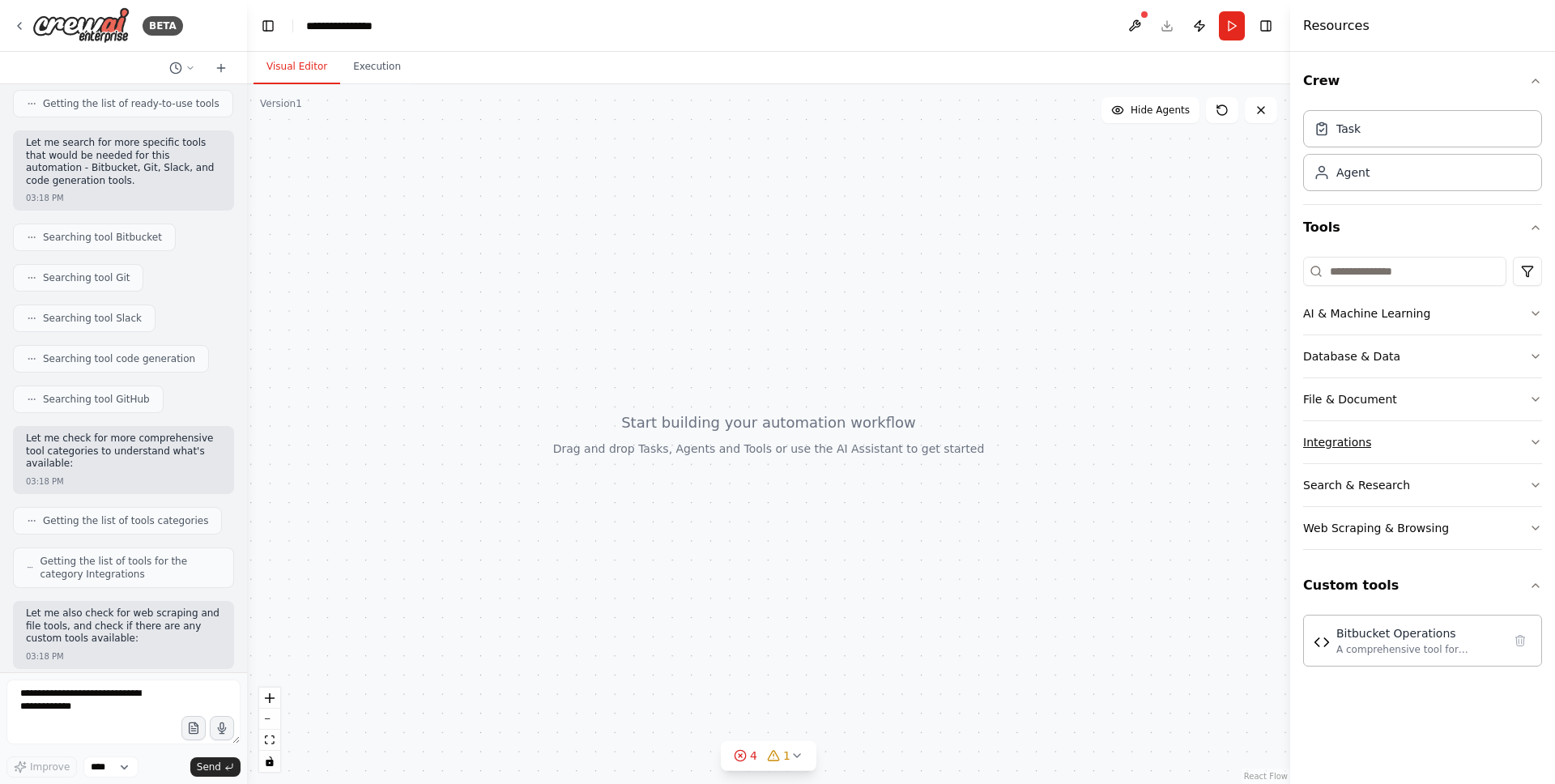
click at [1517, 453] on button "Integrations" at bounding box center [1423, 443] width 239 height 42
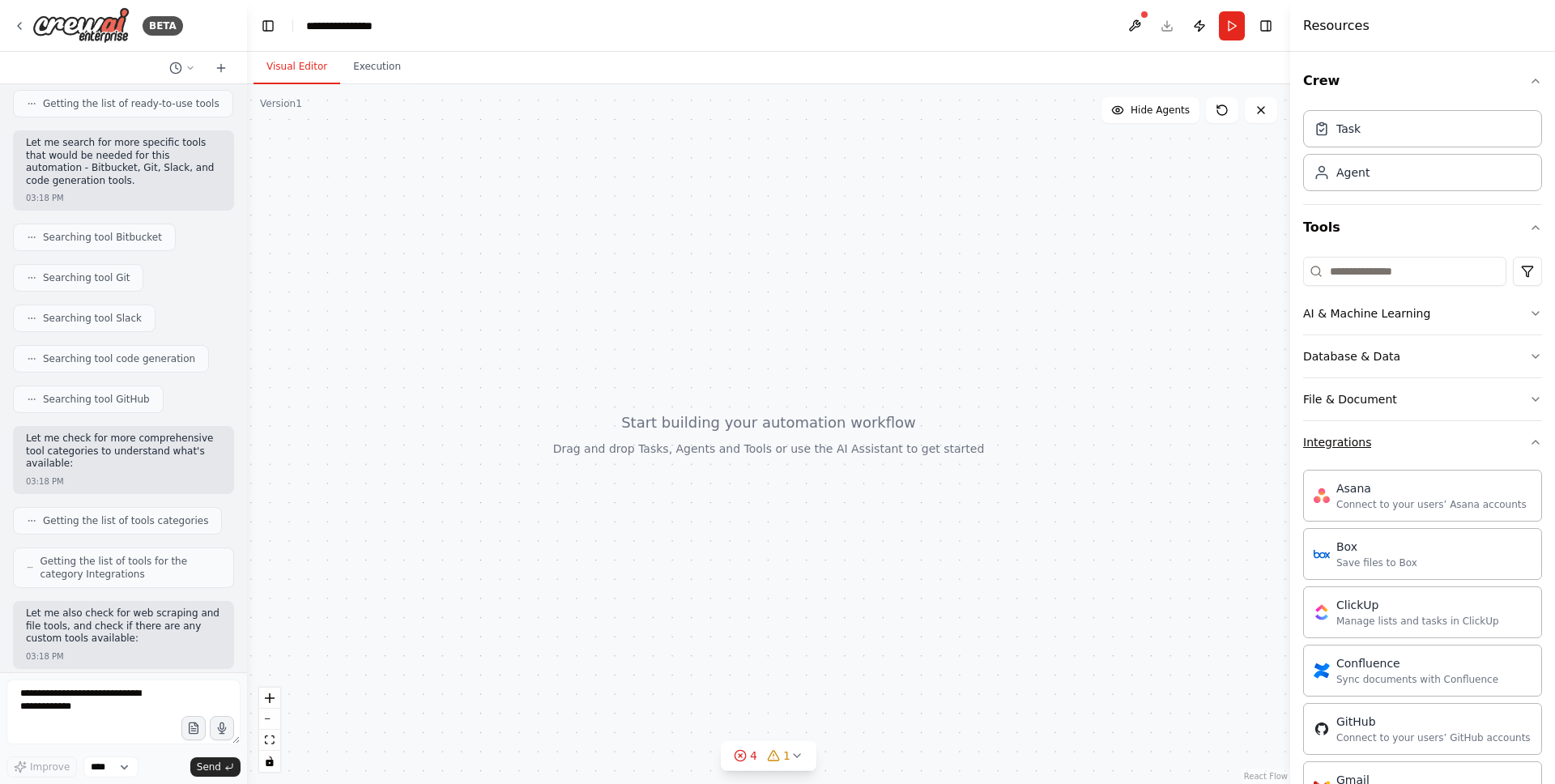
click at [1533, 447] on icon "button" at bounding box center [1536, 442] width 13 height 13
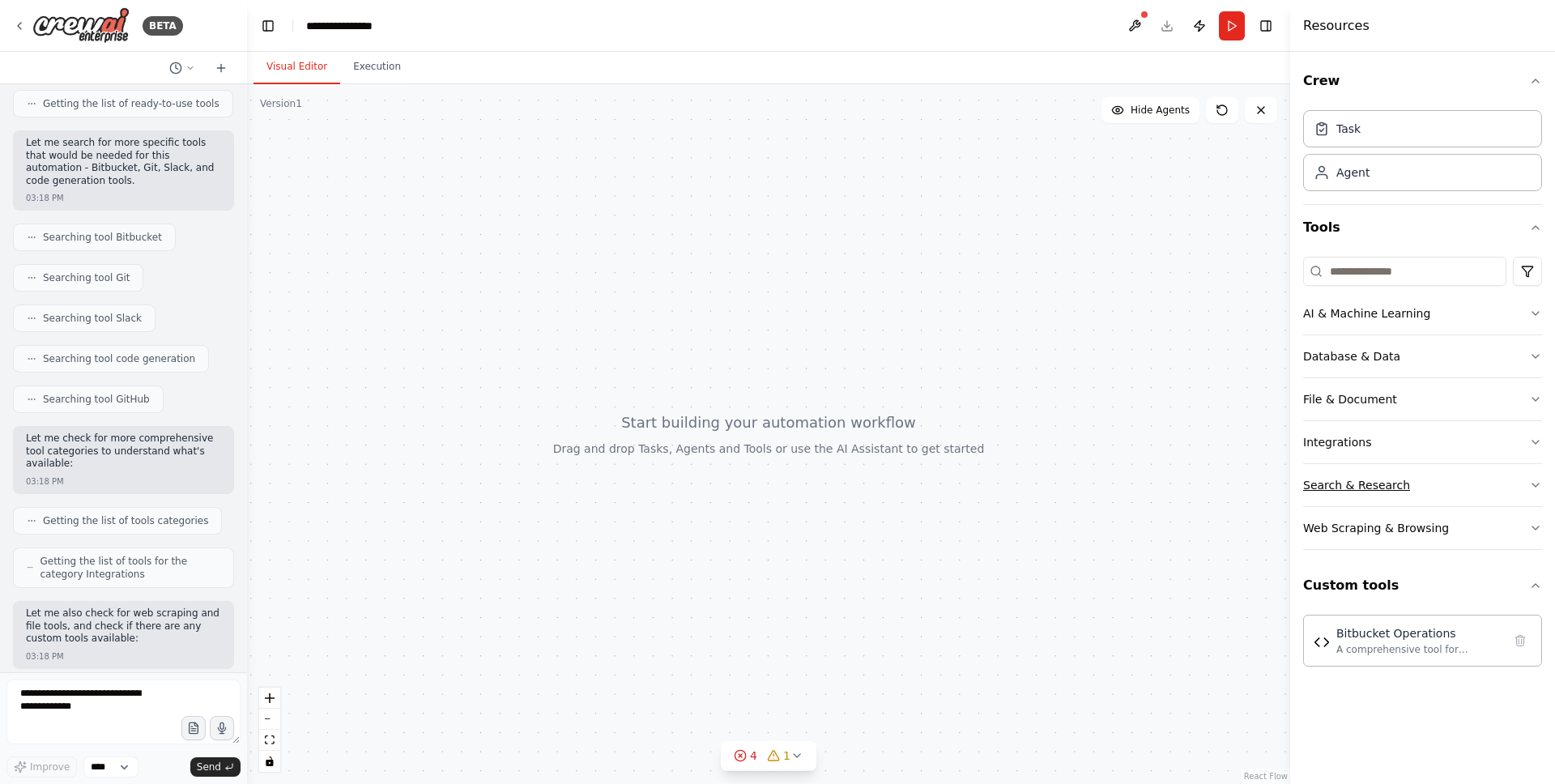
click at [1530, 487] on icon "button" at bounding box center [1536, 485] width 13 height 13
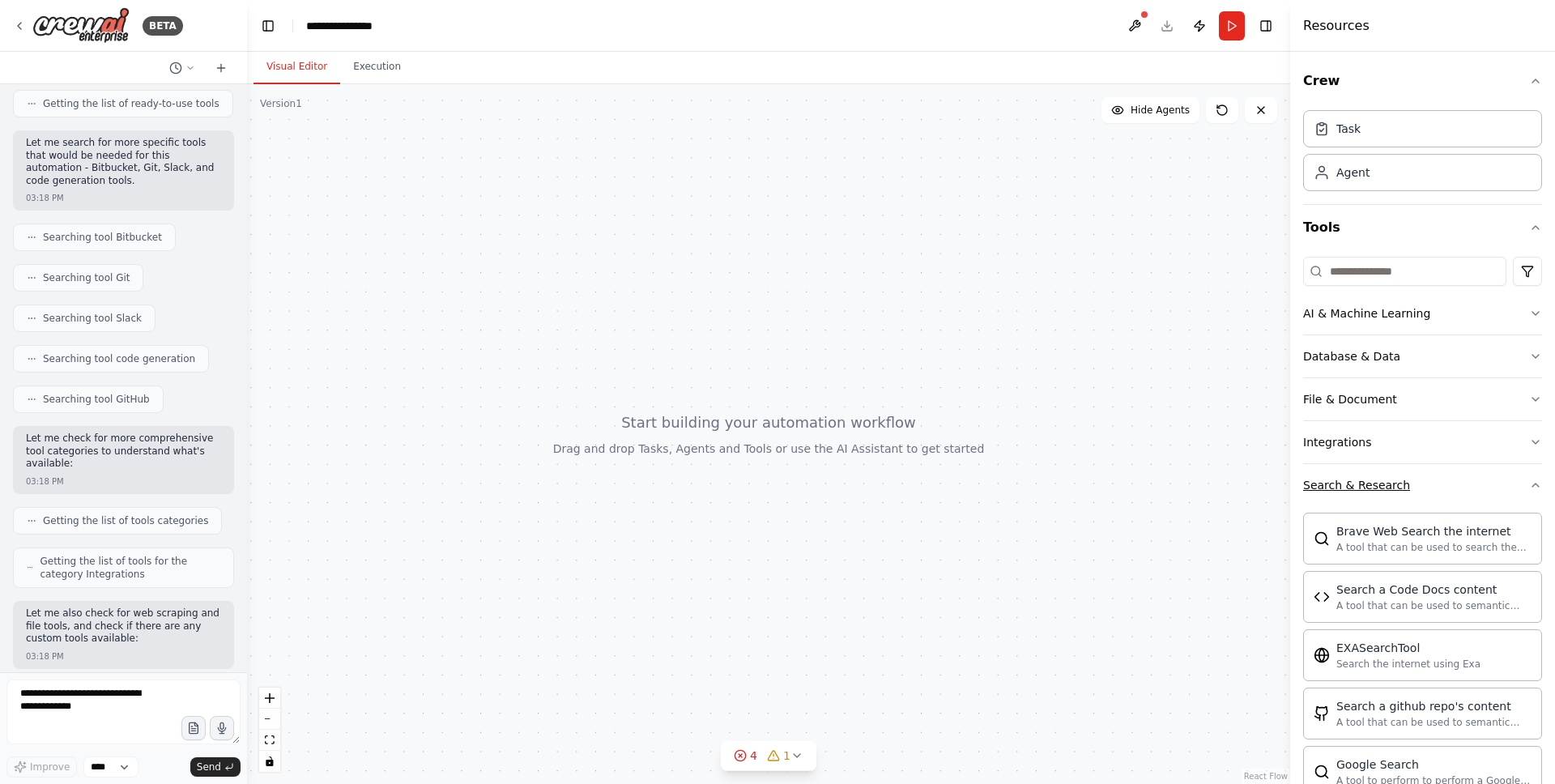
click at [1530, 487] on icon "button" at bounding box center [1536, 485] width 13 height 13
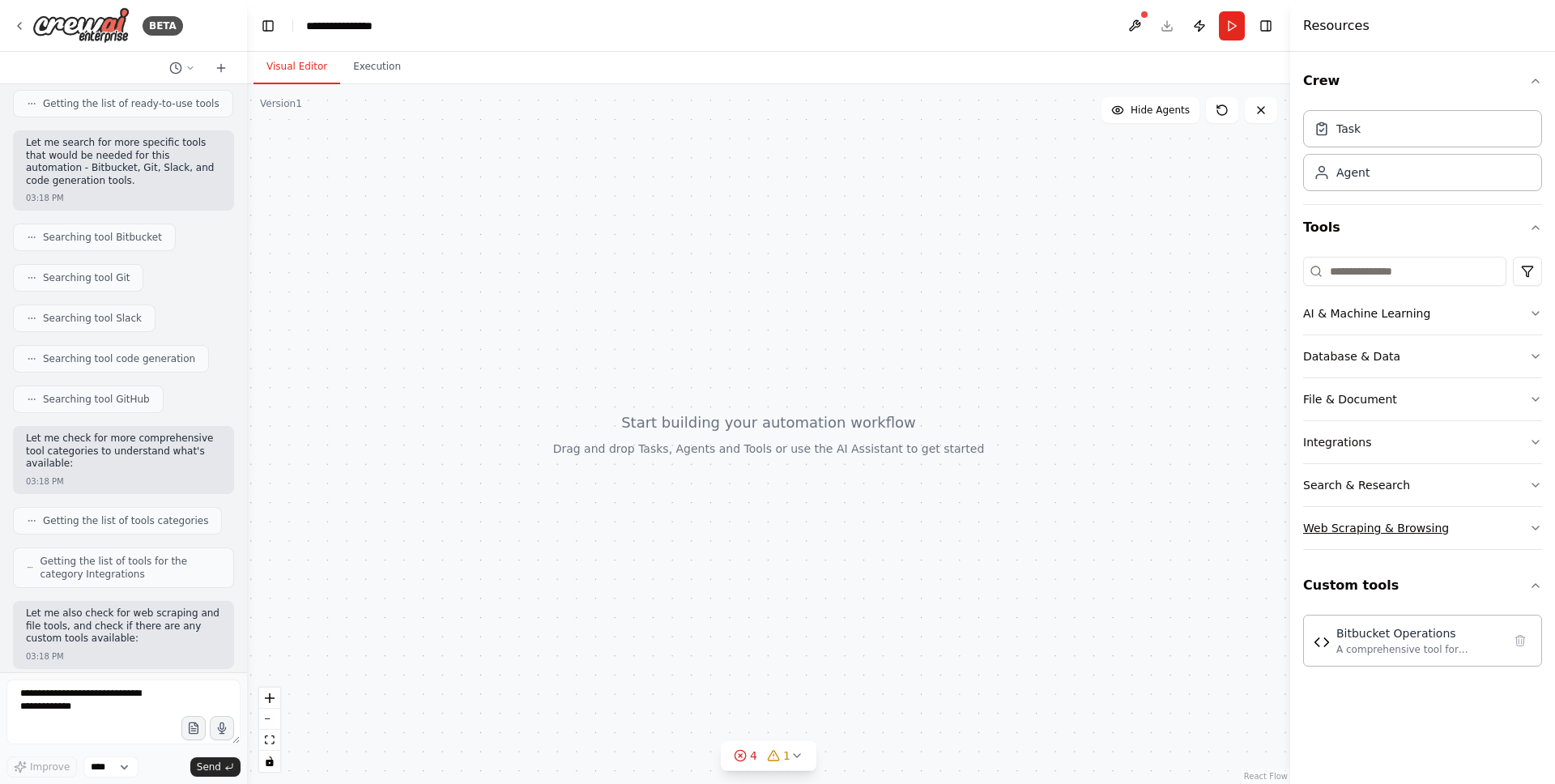
click at [1532, 528] on icon "button" at bounding box center [1536, 528] width 13 height 13
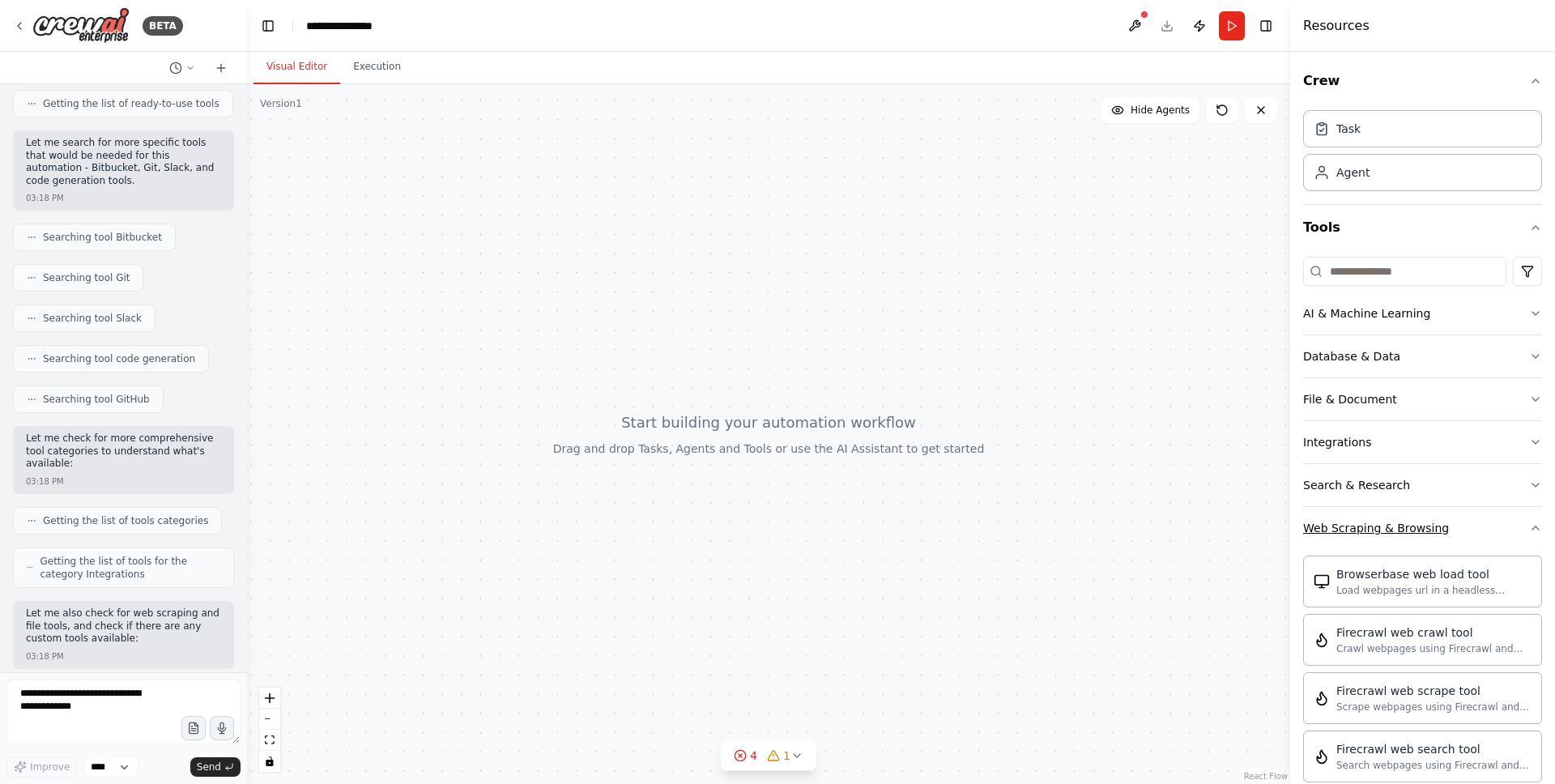
scroll to position [402, 0]
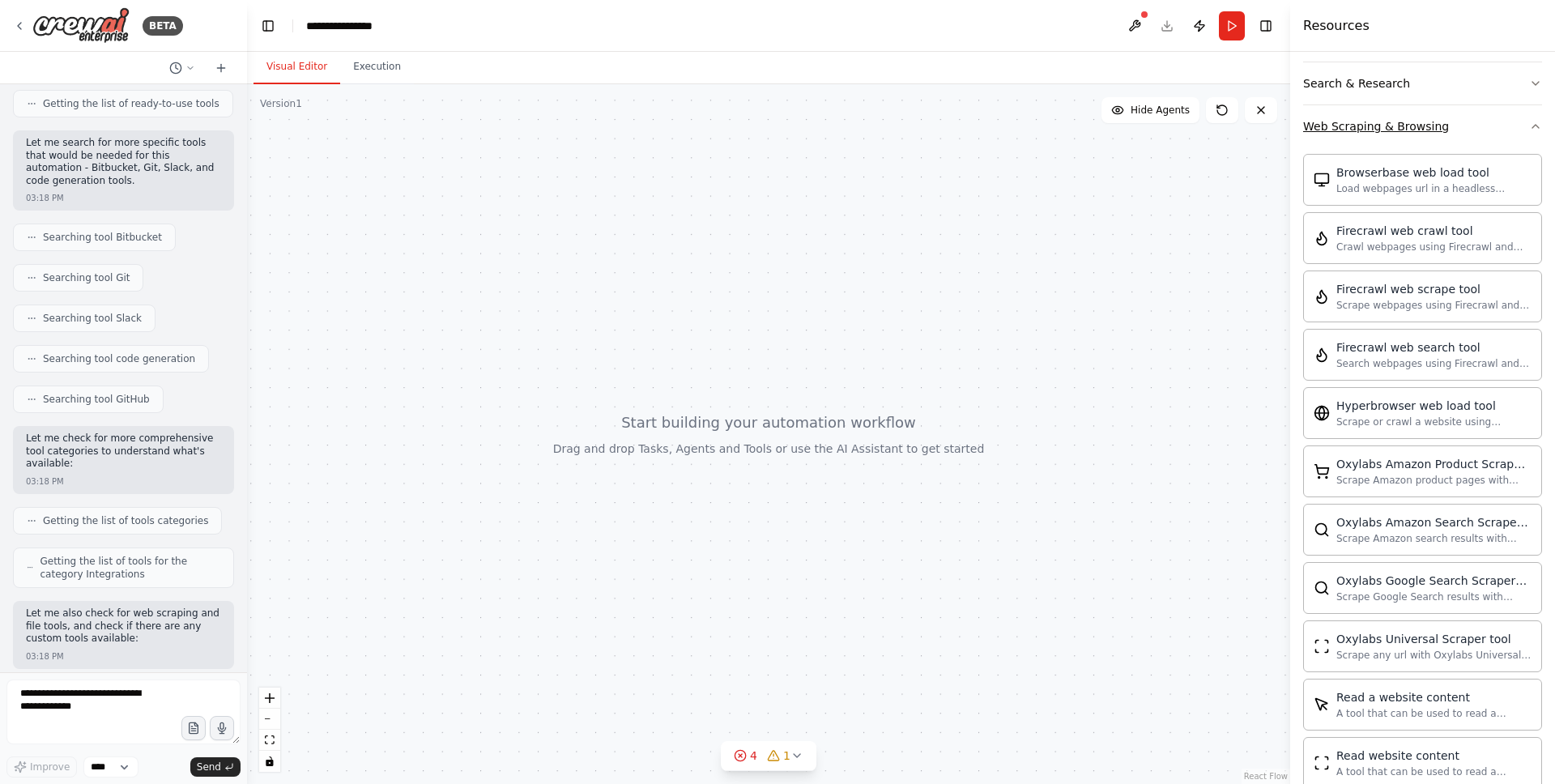
click at [1530, 131] on icon "button" at bounding box center [1536, 127] width 13 height 13
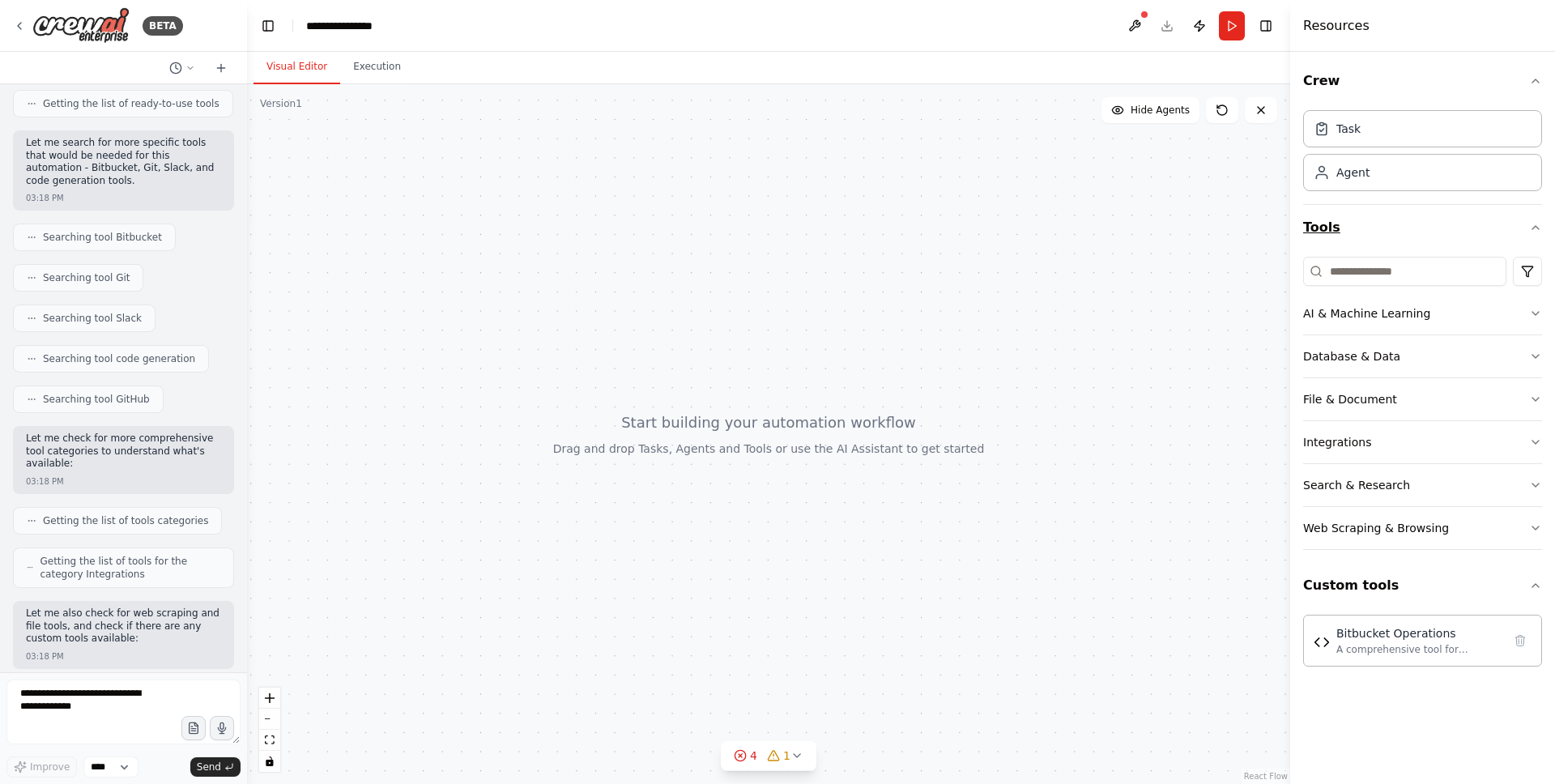
click at [1389, 228] on button "Tools" at bounding box center [1423, 228] width 239 height 46
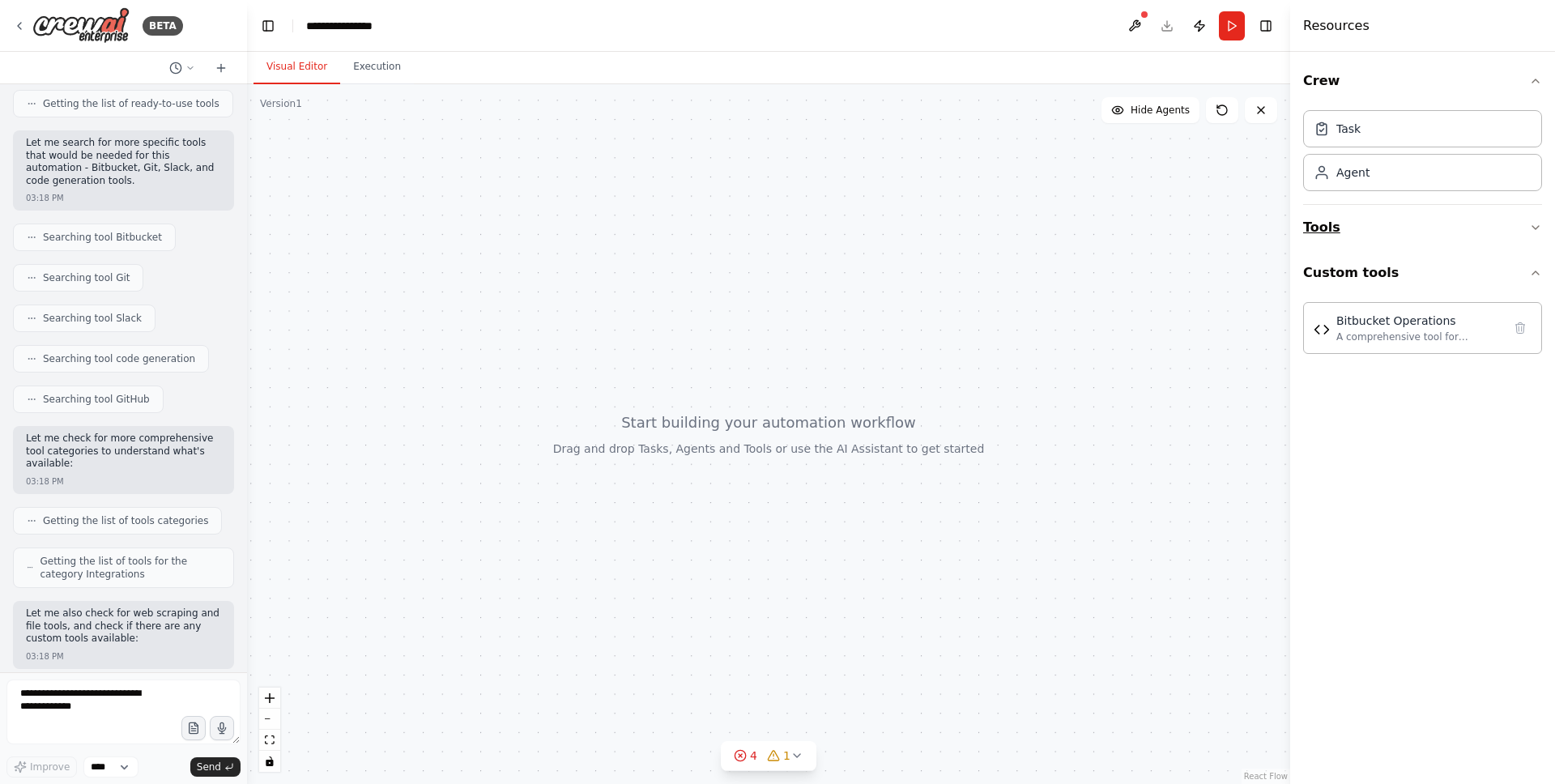
click at [1389, 228] on button "Tools" at bounding box center [1423, 228] width 239 height 46
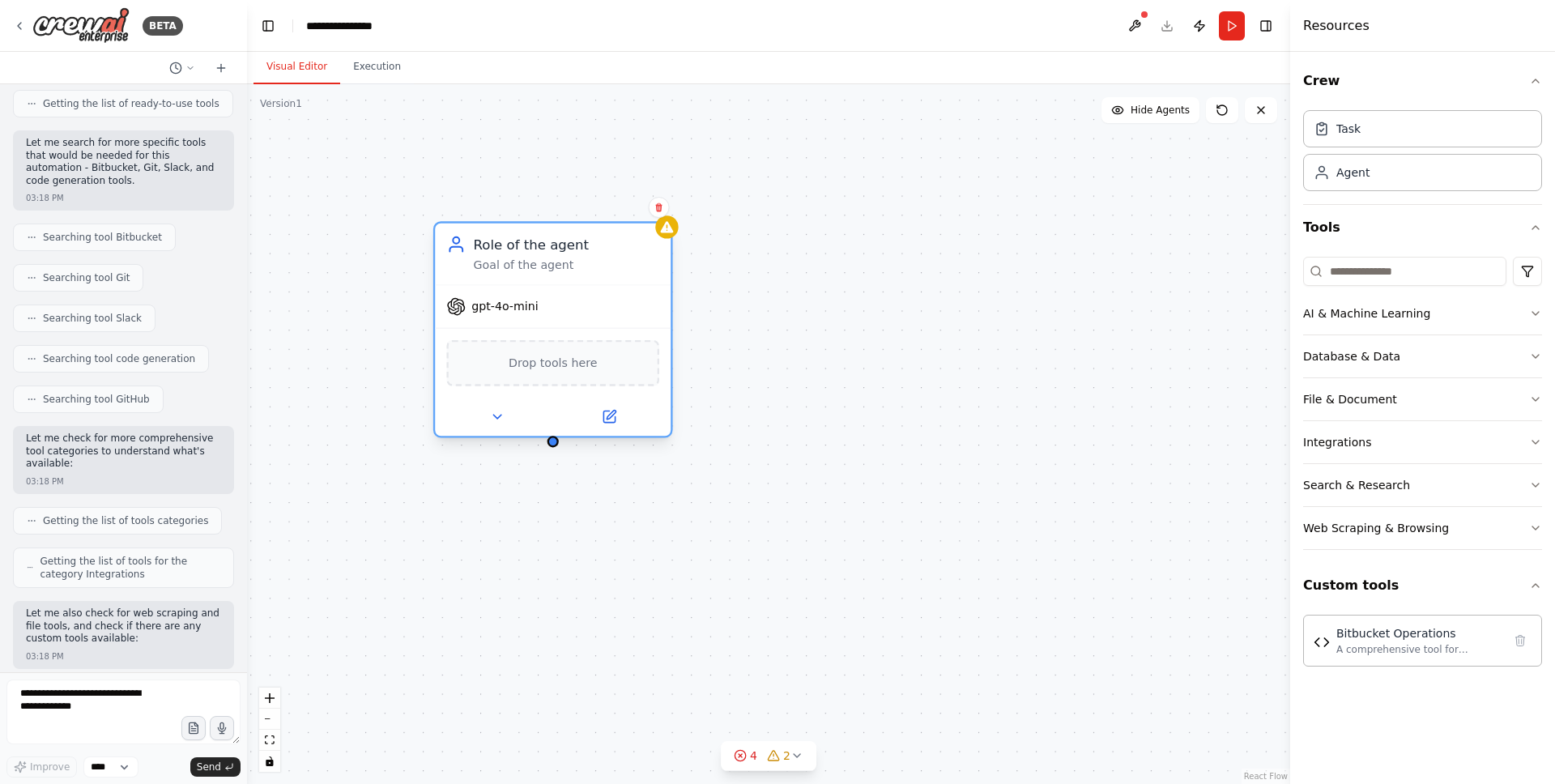
drag, startPoint x: 592, startPoint y: 249, endPoint x: 561, endPoint y: 264, distance: 34.4
click at [561, 254] on div "Role of the agent" at bounding box center [566, 244] width 185 height 20
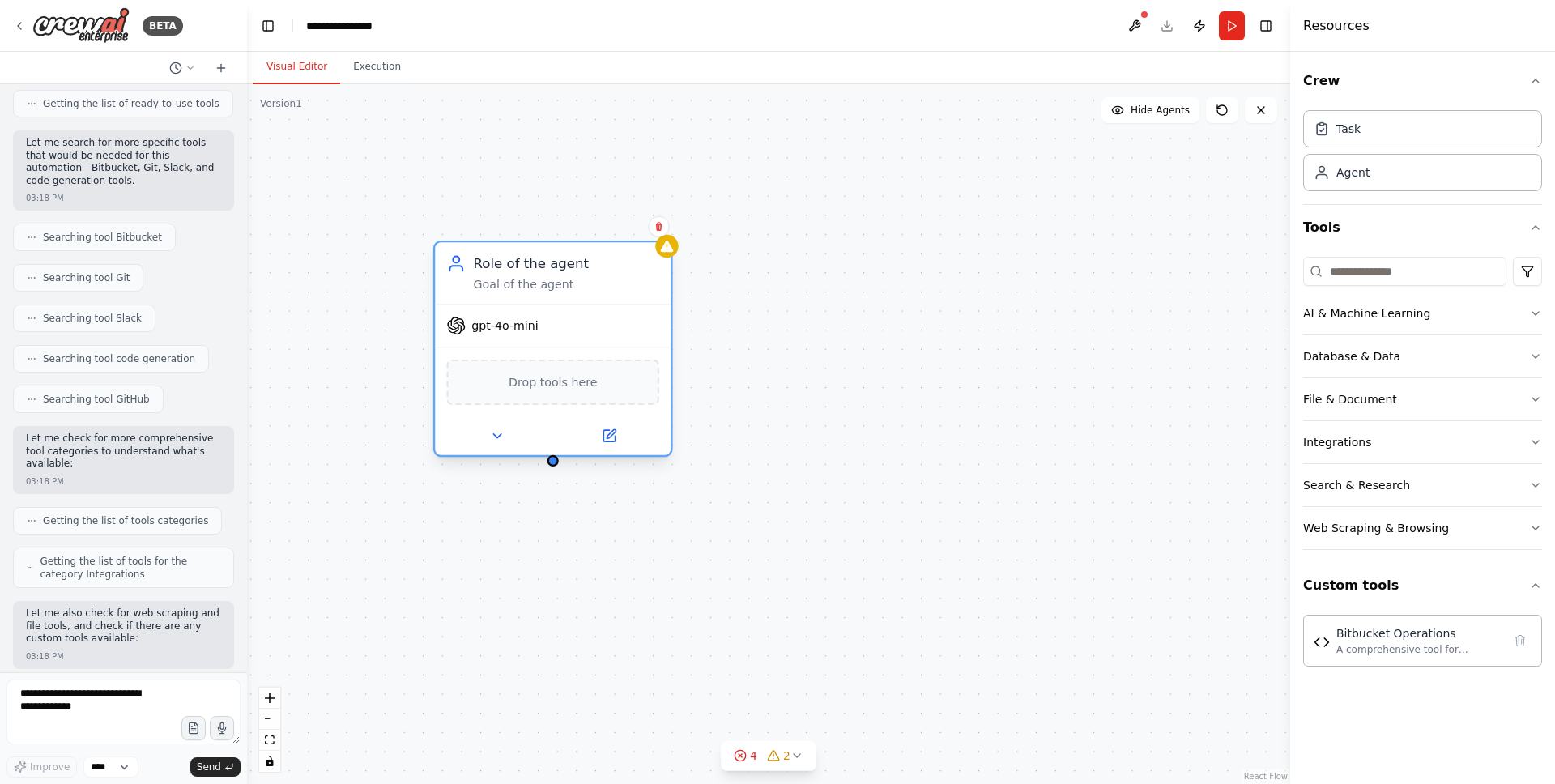
click at [551, 271] on div "Role of the agent" at bounding box center [566, 264] width 185 height 20
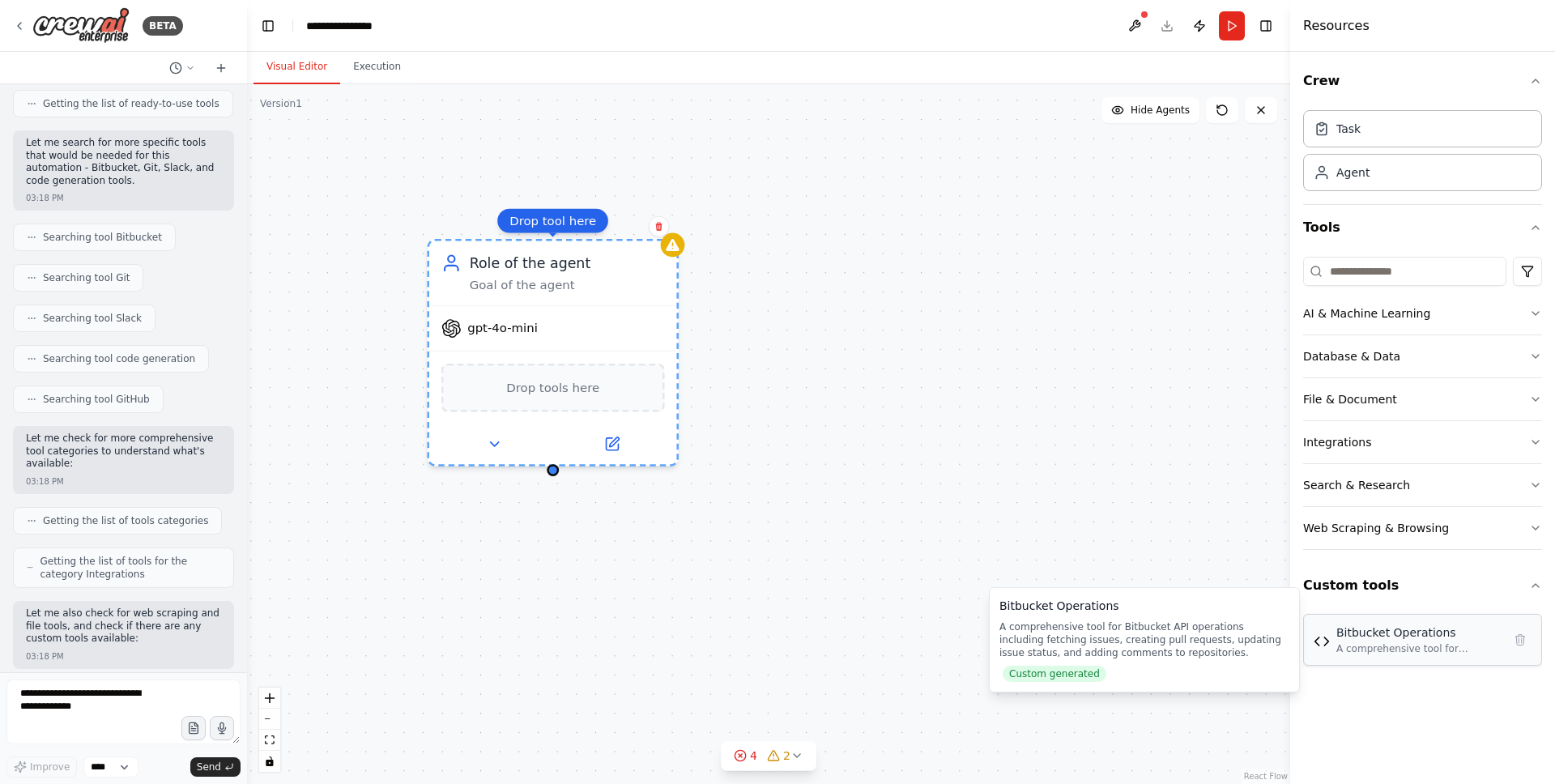
scroll to position [2894, 0]
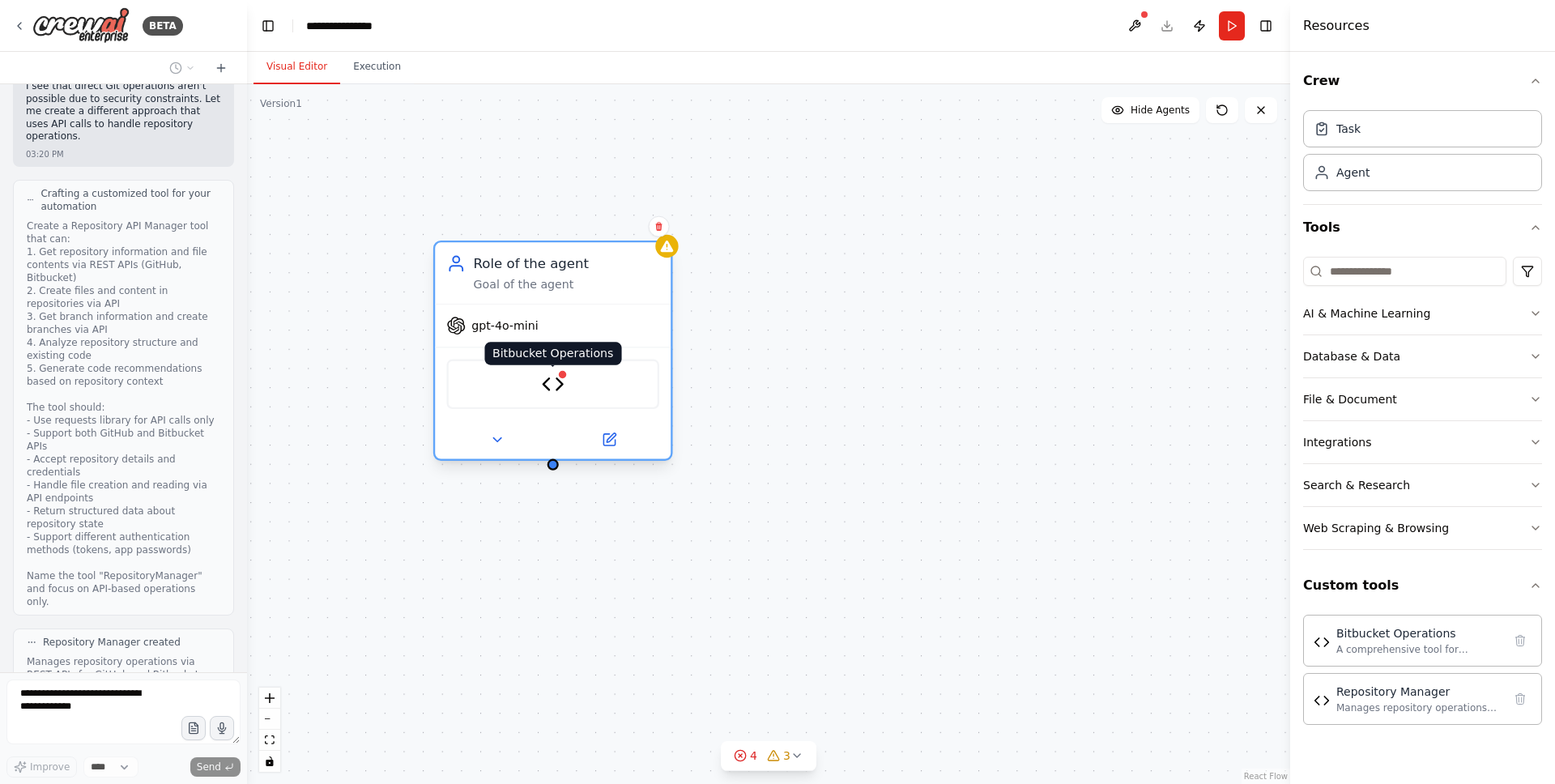
click at [555, 381] on img at bounding box center [553, 384] width 23 height 23
click at [504, 443] on icon at bounding box center [497, 439] width 16 height 16
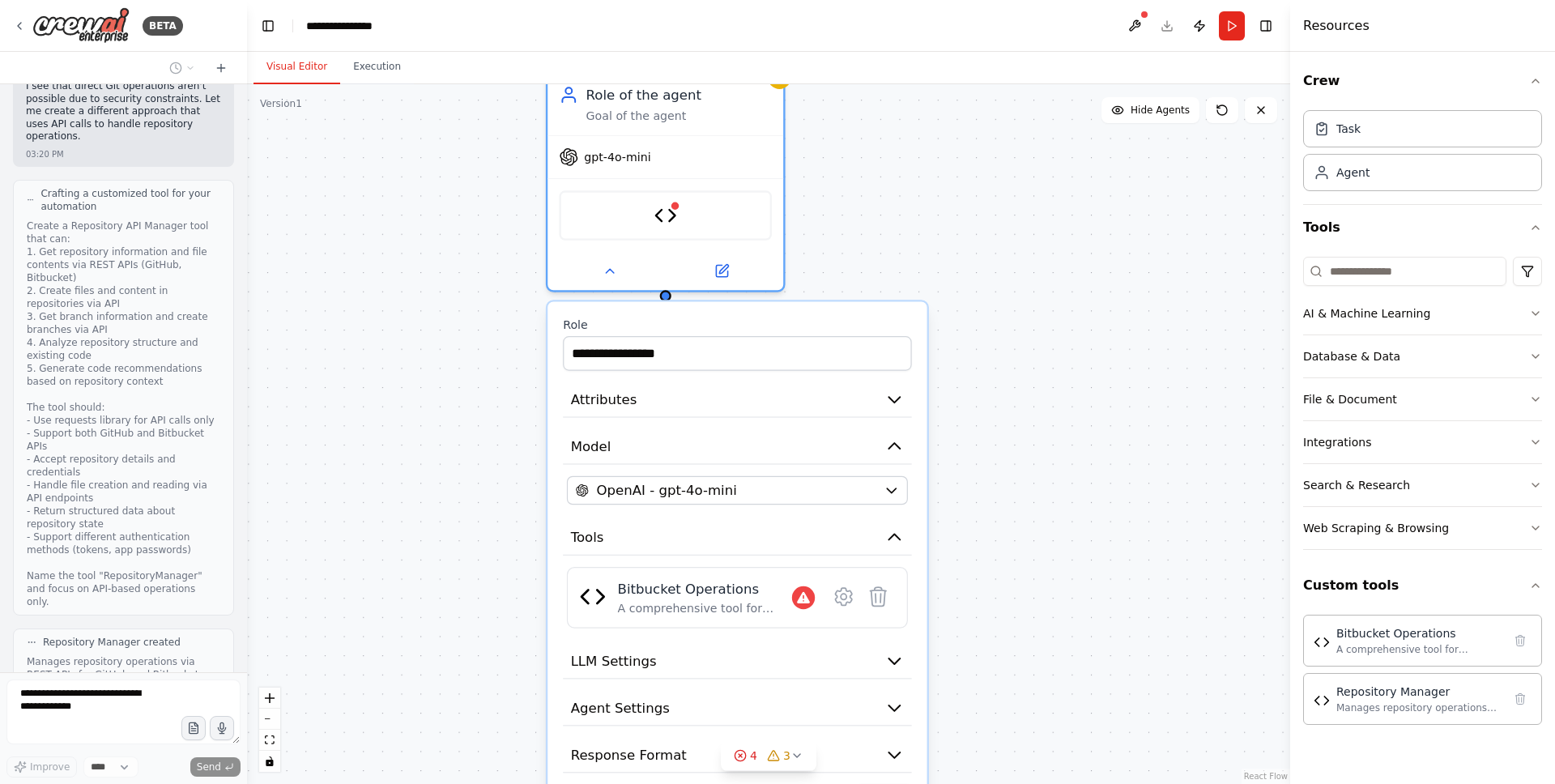
drag, startPoint x: 830, startPoint y: 363, endPoint x: 896, endPoint y: 217, distance: 160.2
click at [896, 217] on div "**********" at bounding box center [768, 434] width 1043 height 700
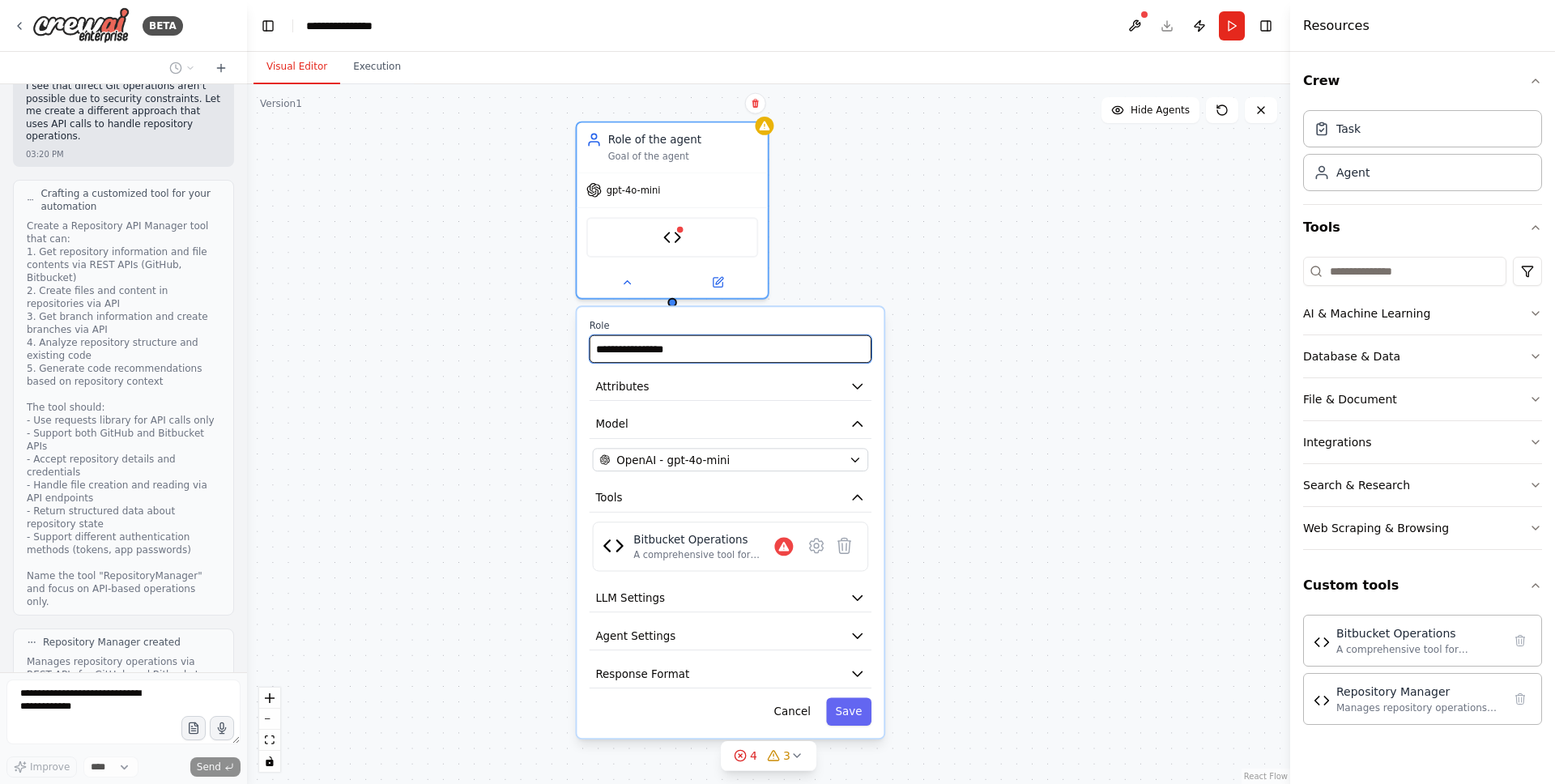
click at [672, 357] on input "**********" at bounding box center [731, 349] width 282 height 28
type input "*"
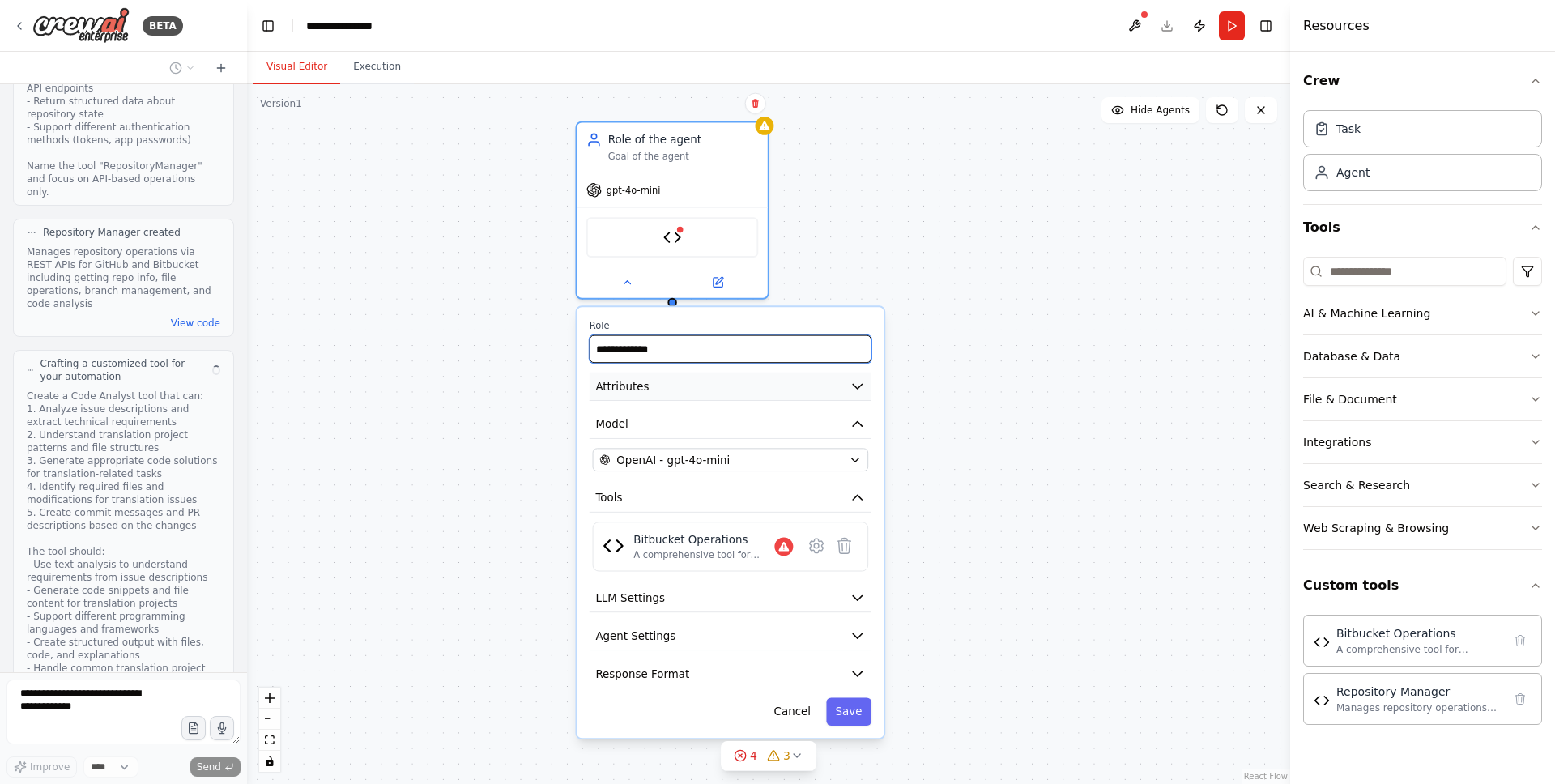
type input "**********"
click at [755, 391] on button "Attributes" at bounding box center [731, 386] width 282 height 29
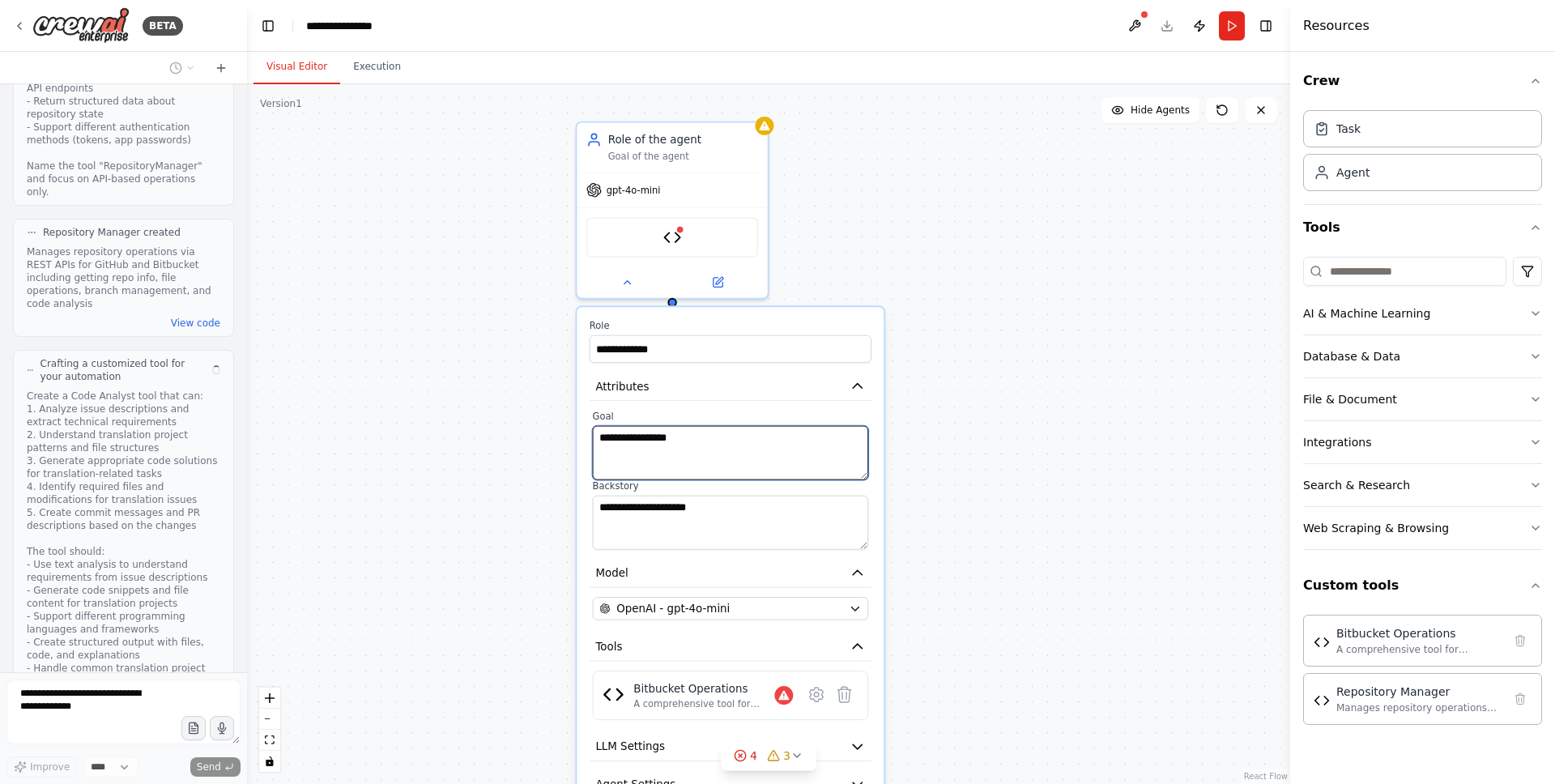
click at [675, 449] on textarea "**********" at bounding box center [731, 452] width 276 height 54
click at [743, 448] on textarea "**********" at bounding box center [731, 452] width 276 height 54
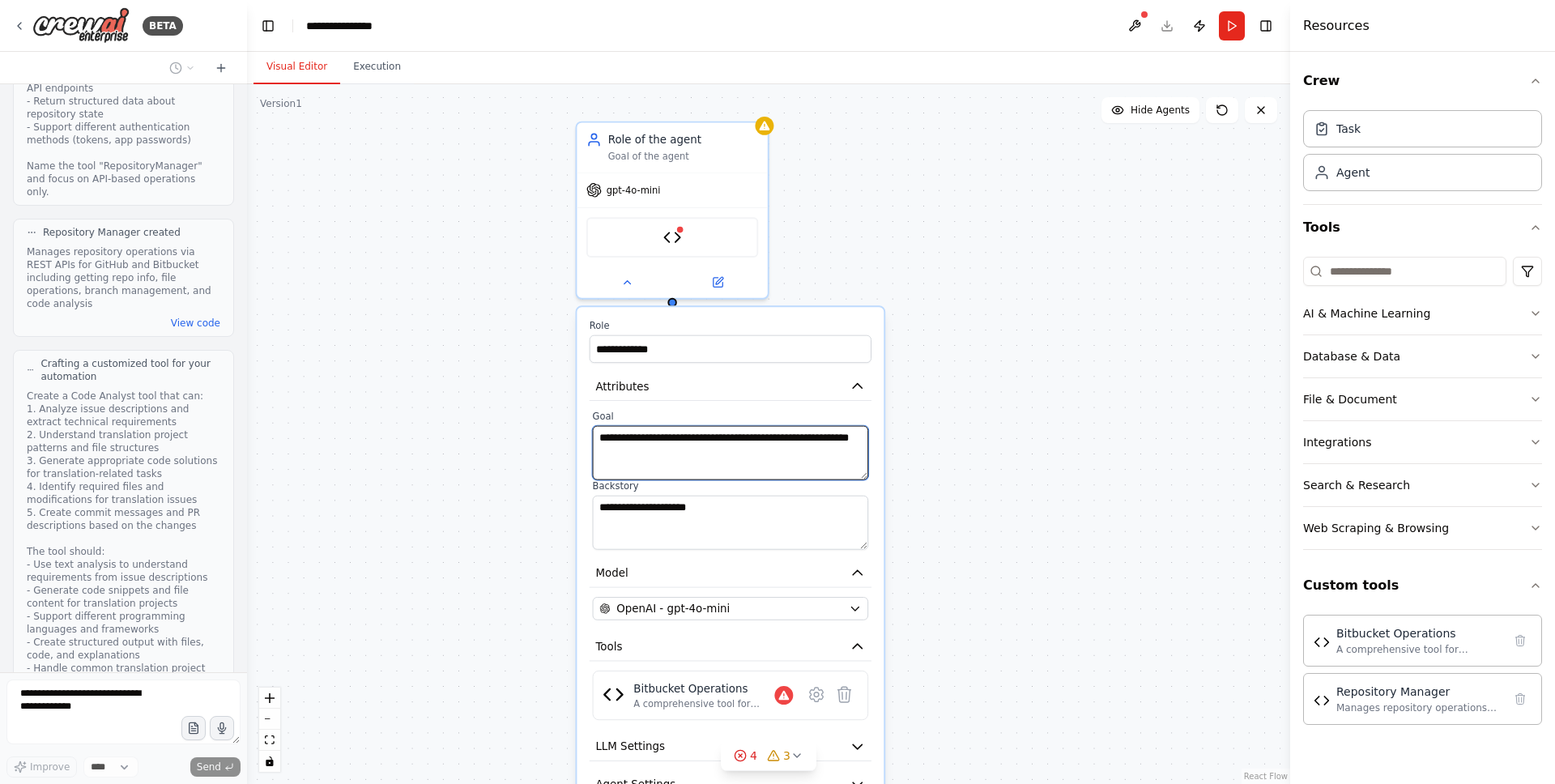
click at [743, 448] on textarea "**********" at bounding box center [731, 452] width 276 height 54
type textarea "**********"
click at [704, 509] on textarea "**********" at bounding box center [731, 523] width 276 height 54
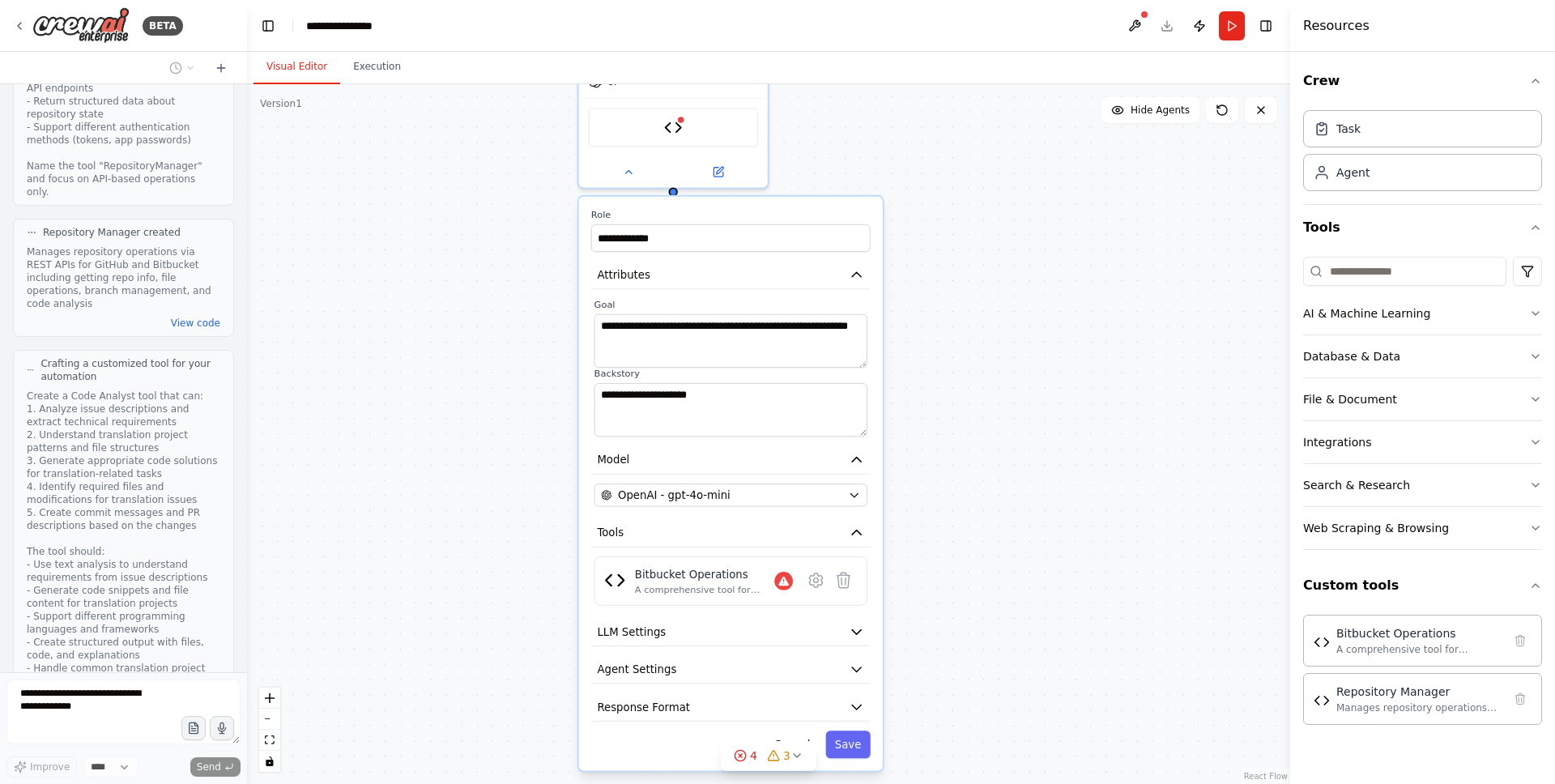
drag, startPoint x: 955, startPoint y: 515, endPoint x: 951, endPoint y: 365, distance: 150.1
click at [951, 365] on div "**********" at bounding box center [768, 434] width 1043 height 700
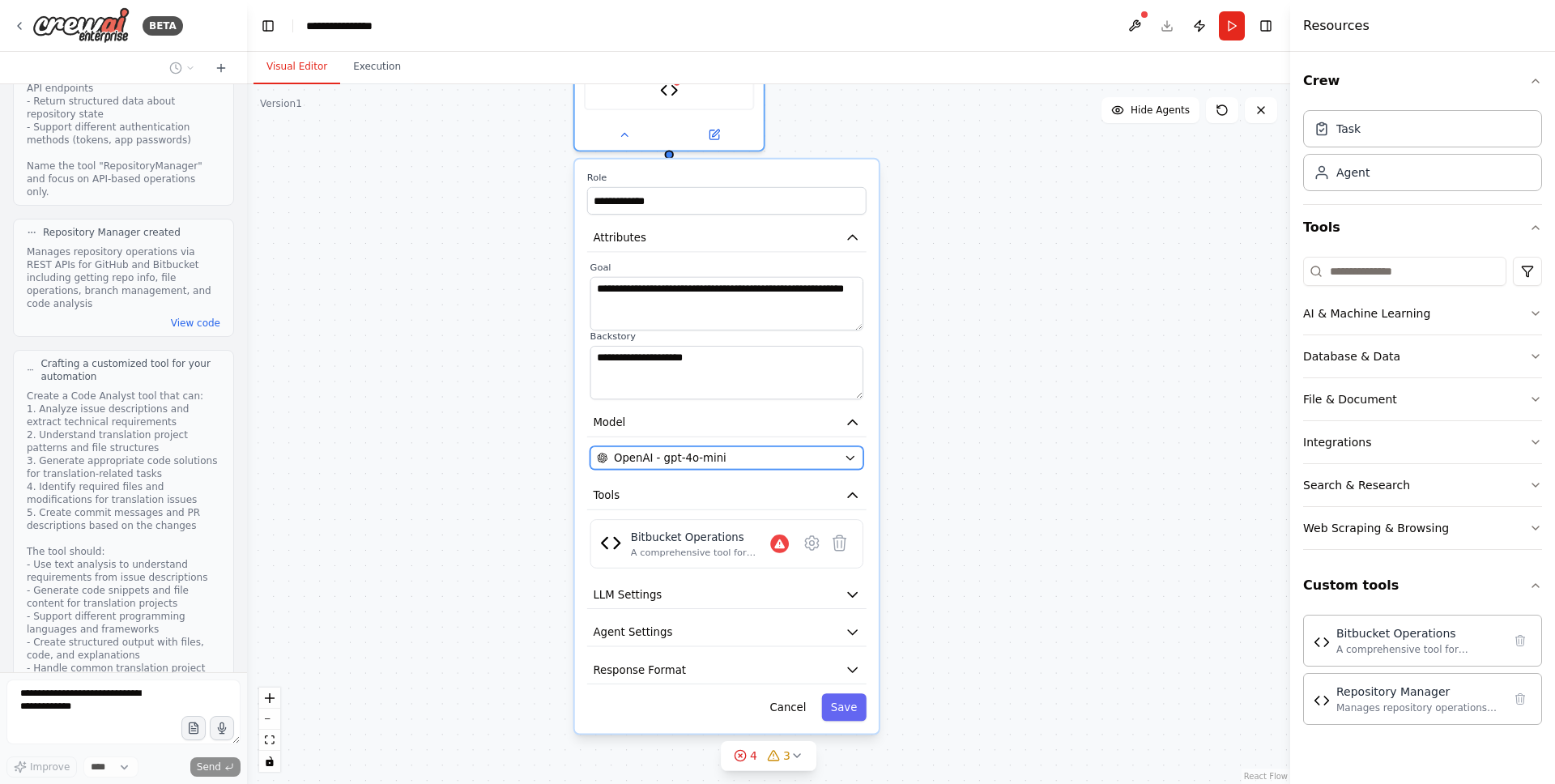
click at [765, 464] on div "OpenAI - gpt-4o-mini" at bounding box center [717, 457] width 241 height 16
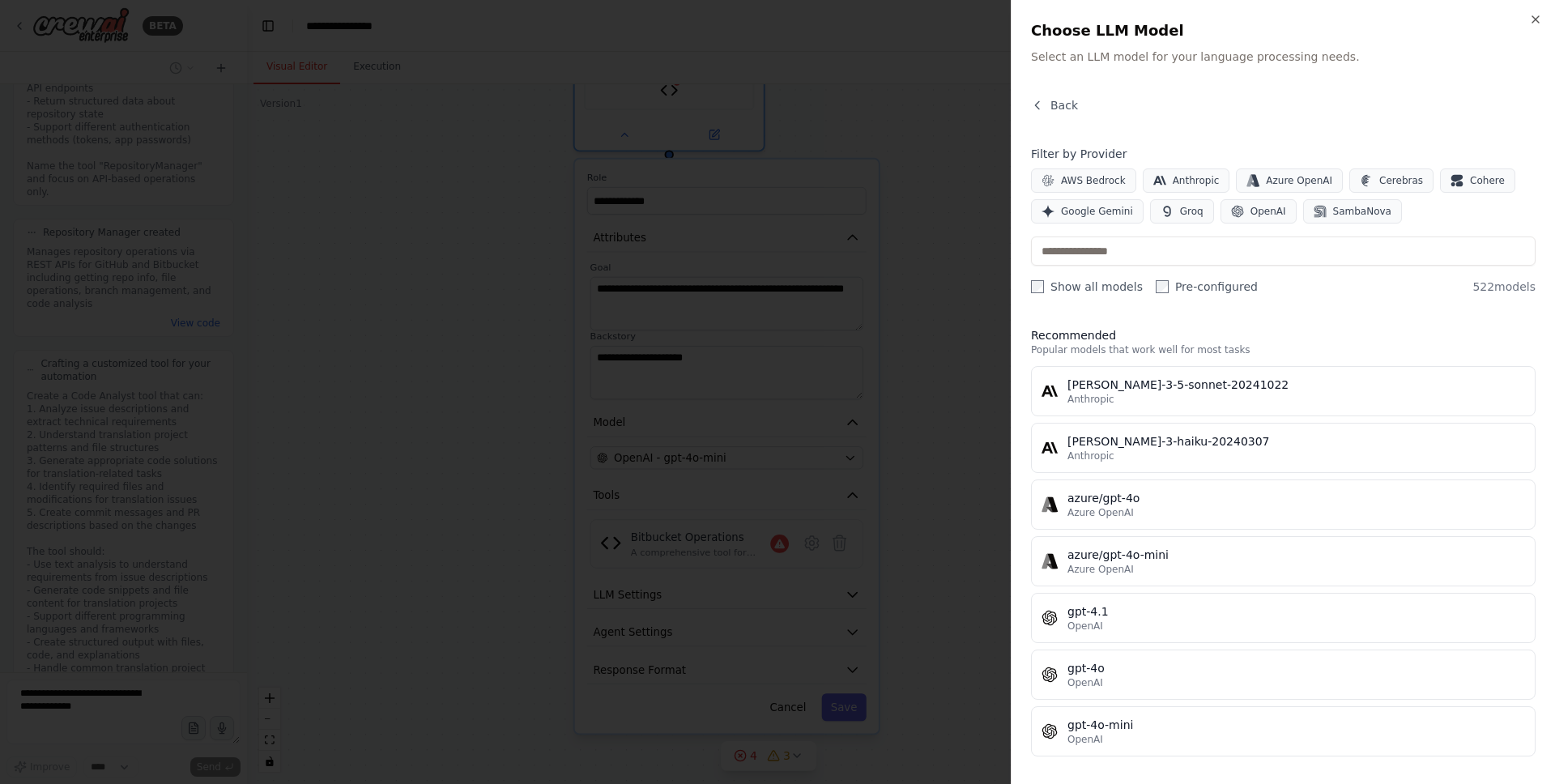
click at [727, 524] on div at bounding box center [777, 392] width 1555 height 784
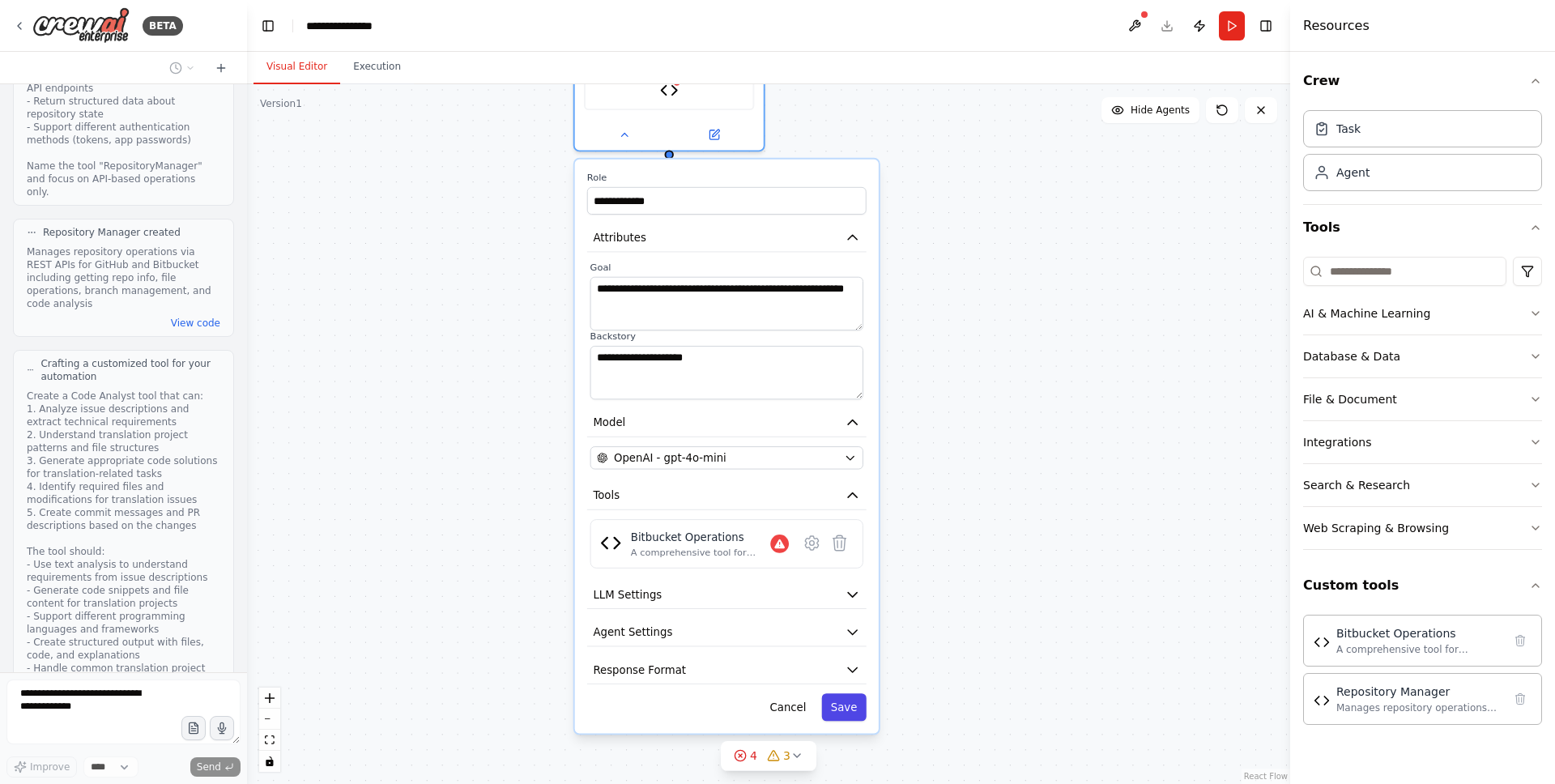
click at [838, 705] on button "Save" at bounding box center [843, 707] width 45 height 28
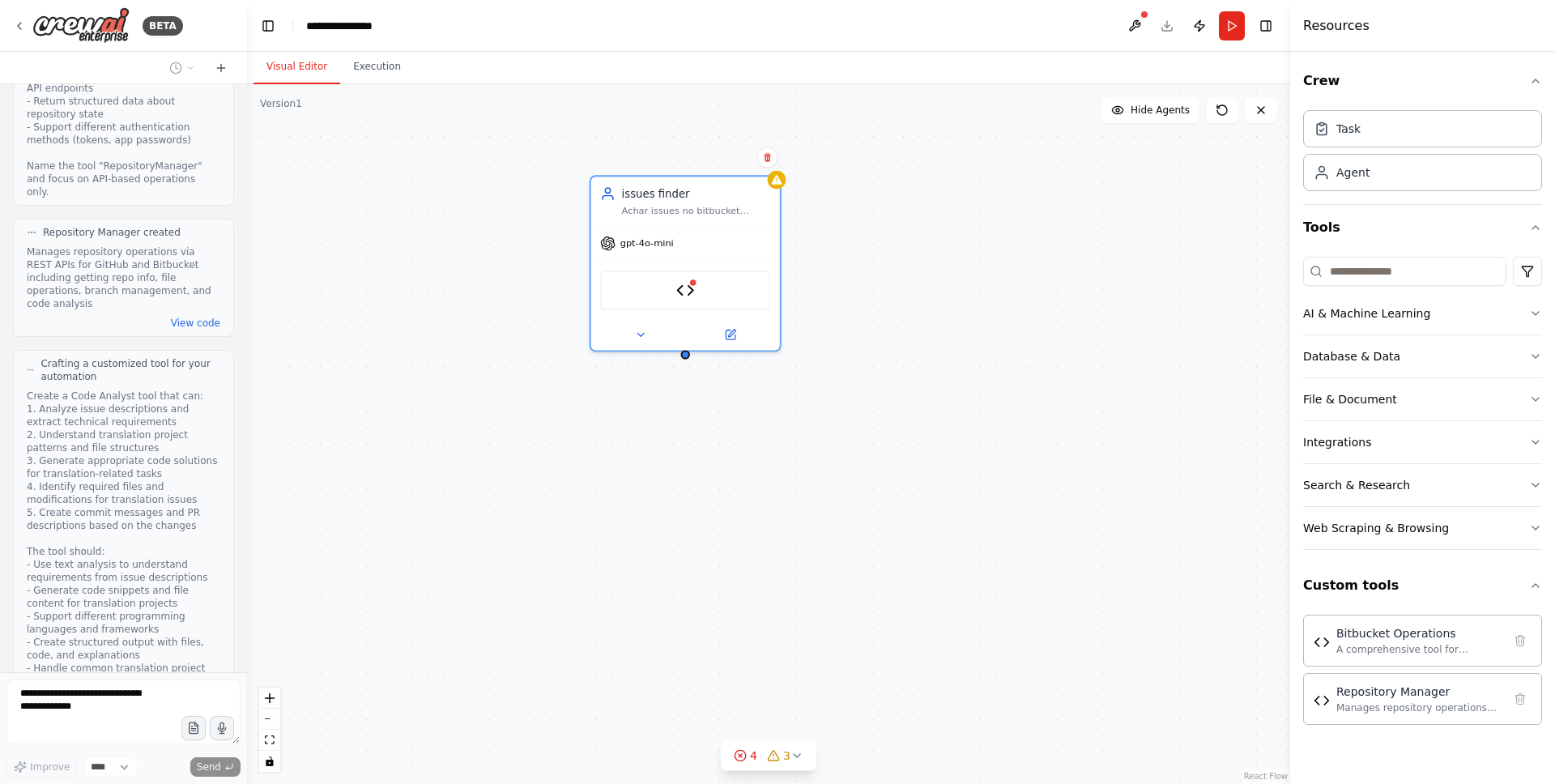
drag, startPoint x: 724, startPoint y: 345, endPoint x: 740, endPoint y: 546, distance: 201.6
click at [740, 546] on div "issues finder Achar issues no bitbucket relacionados a problemas nas traducoes …" at bounding box center [768, 434] width 1043 height 700
click at [645, 333] on icon at bounding box center [640, 332] width 12 height 12
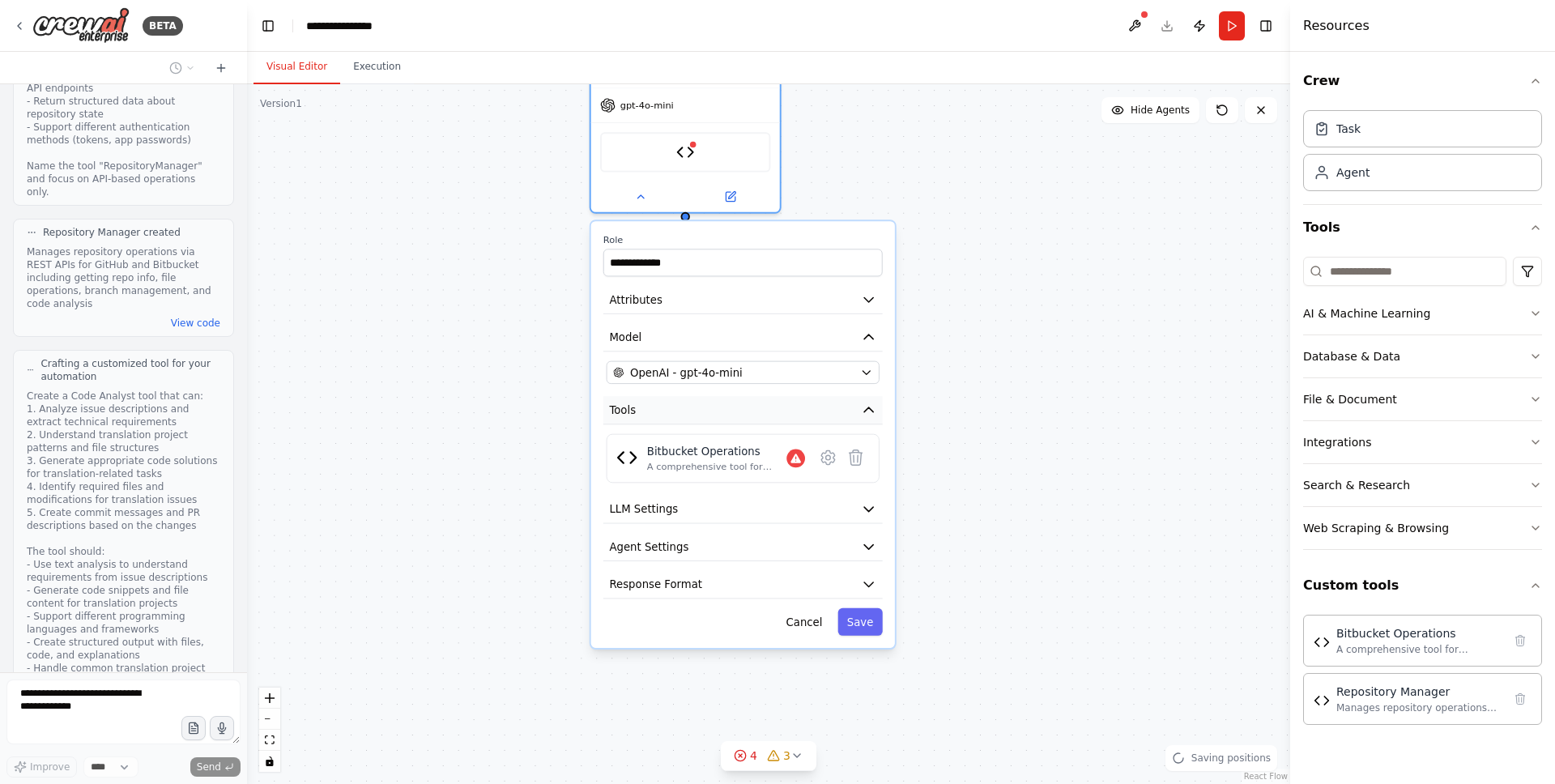
drag, startPoint x: 735, startPoint y: 550, endPoint x: 733, endPoint y: 405, distance: 145.0
click at [733, 405] on button "Tools" at bounding box center [744, 410] width 279 height 29
click at [677, 454] on div "Bitbucket Operations" at bounding box center [717, 451] width 140 height 16
click at [837, 461] on icon at bounding box center [828, 457] width 19 height 19
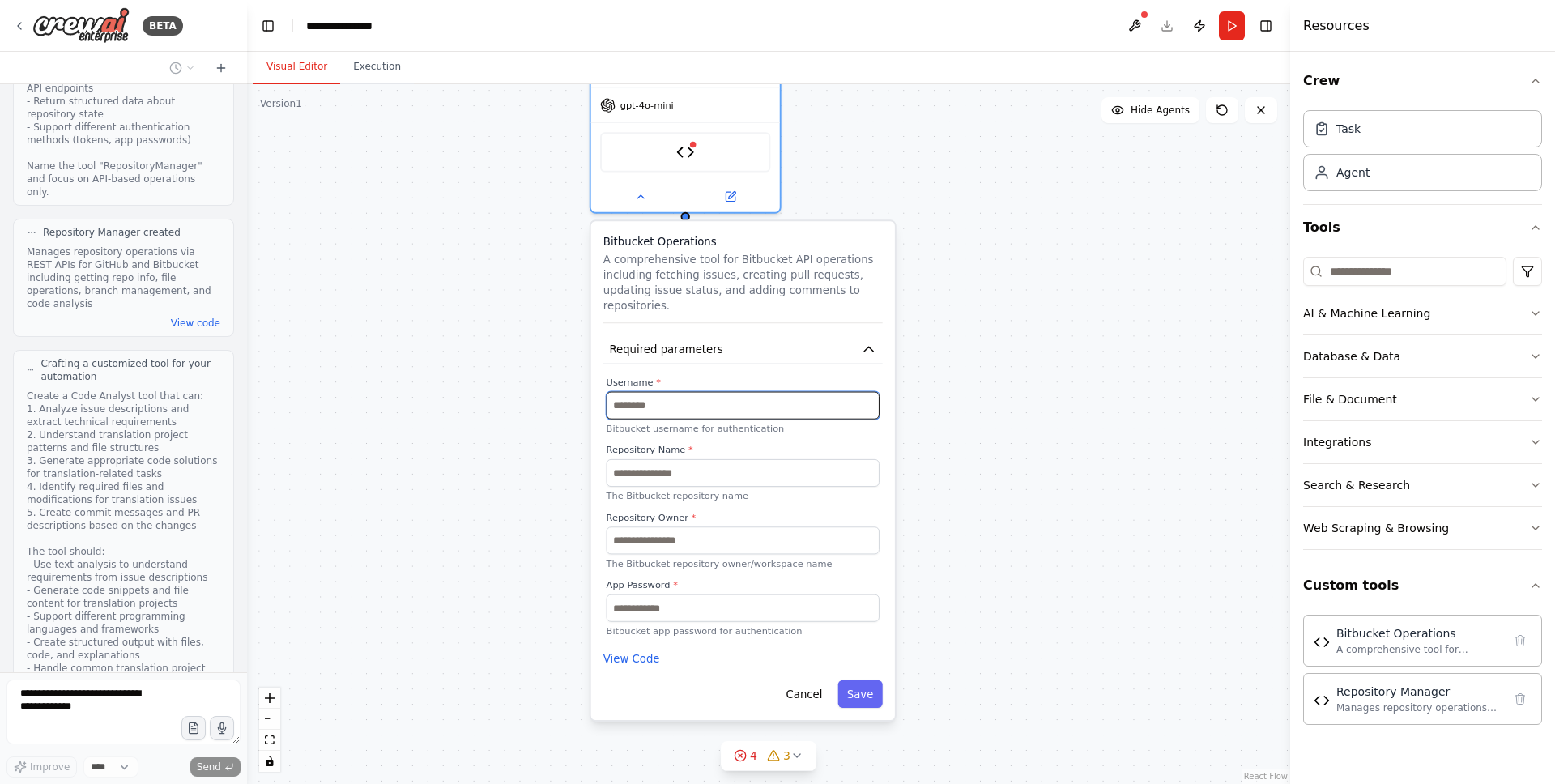
click at [672, 415] on input "text" at bounding box center [744, 406] width 273 height 28
click at [720, 393] on input "text" at bounding box center [744, 406] width 273 height 28
click at [755, 373] on div "Bitbucket Operations A comprehensive tool for Bitbucket API operations includin…" at bounding box center [744, 470] width 304 height 499
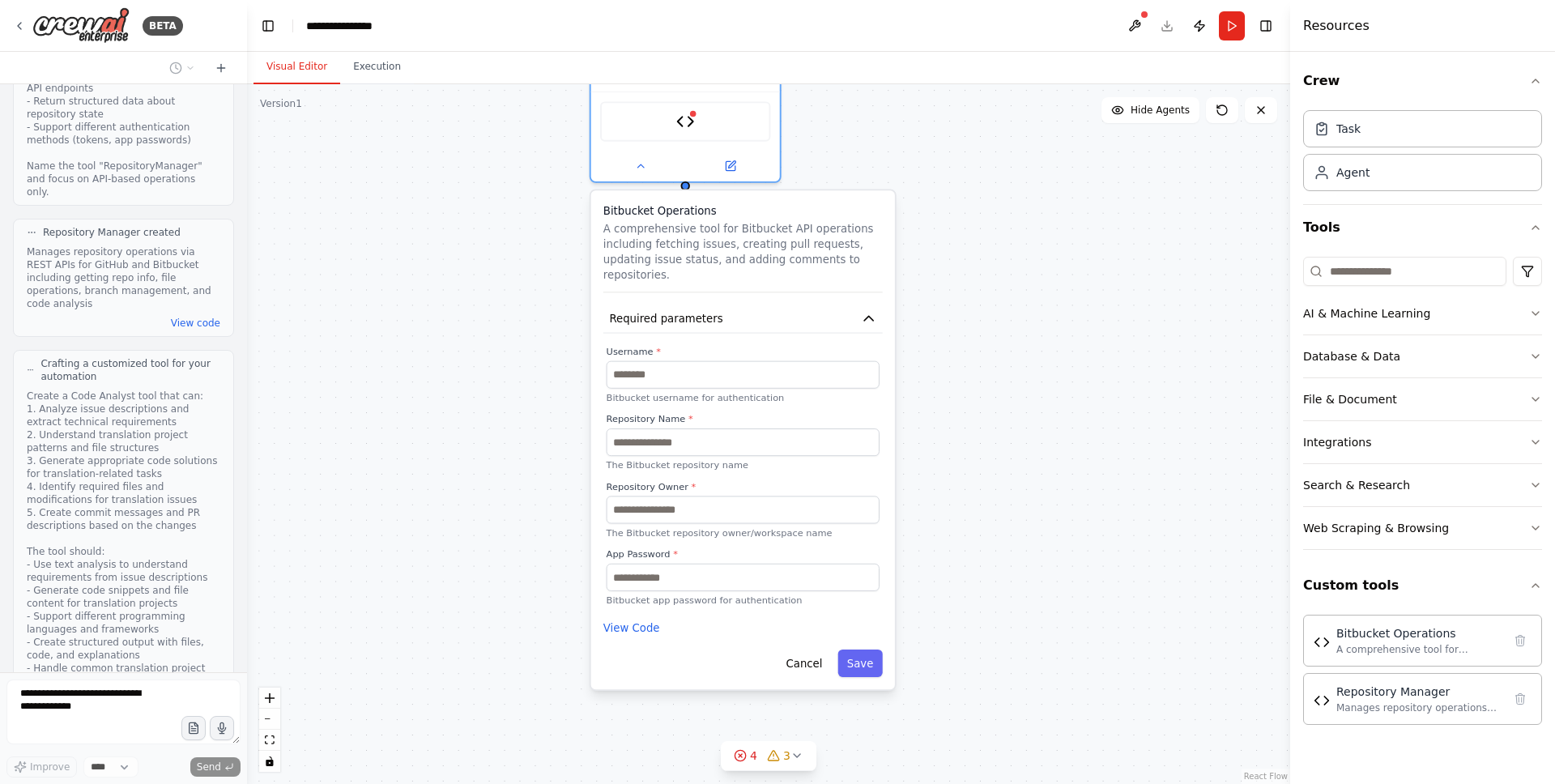
drag, startPoint x: 856, startPoint y: 447, endPoint x: 856, endPoint y: 399, distance: 48.0
click at [856, 413] on label "Repository Name *" at bounding box center [744, 419] width 273 height 12
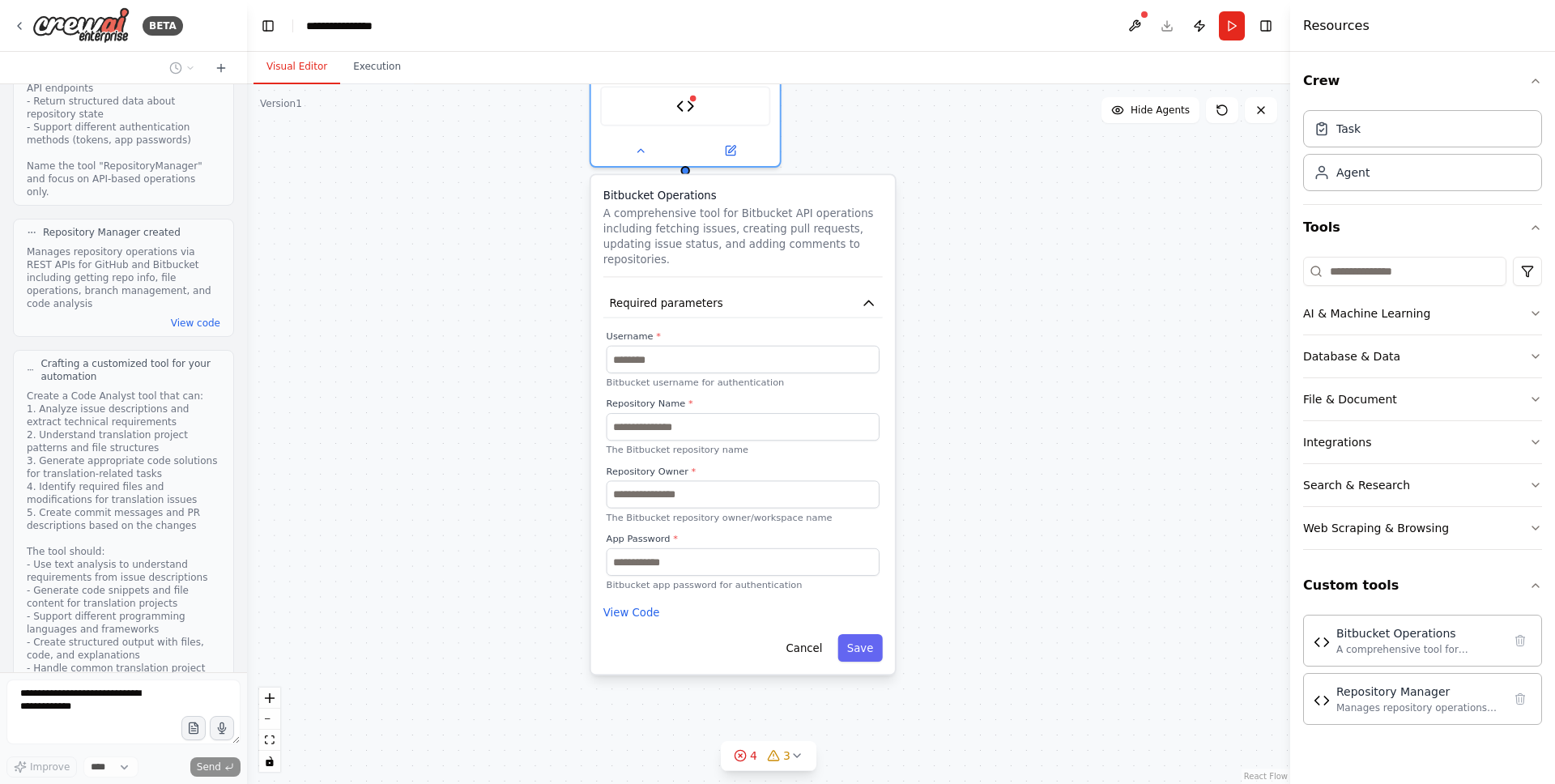
scroll to position [3422, 0]
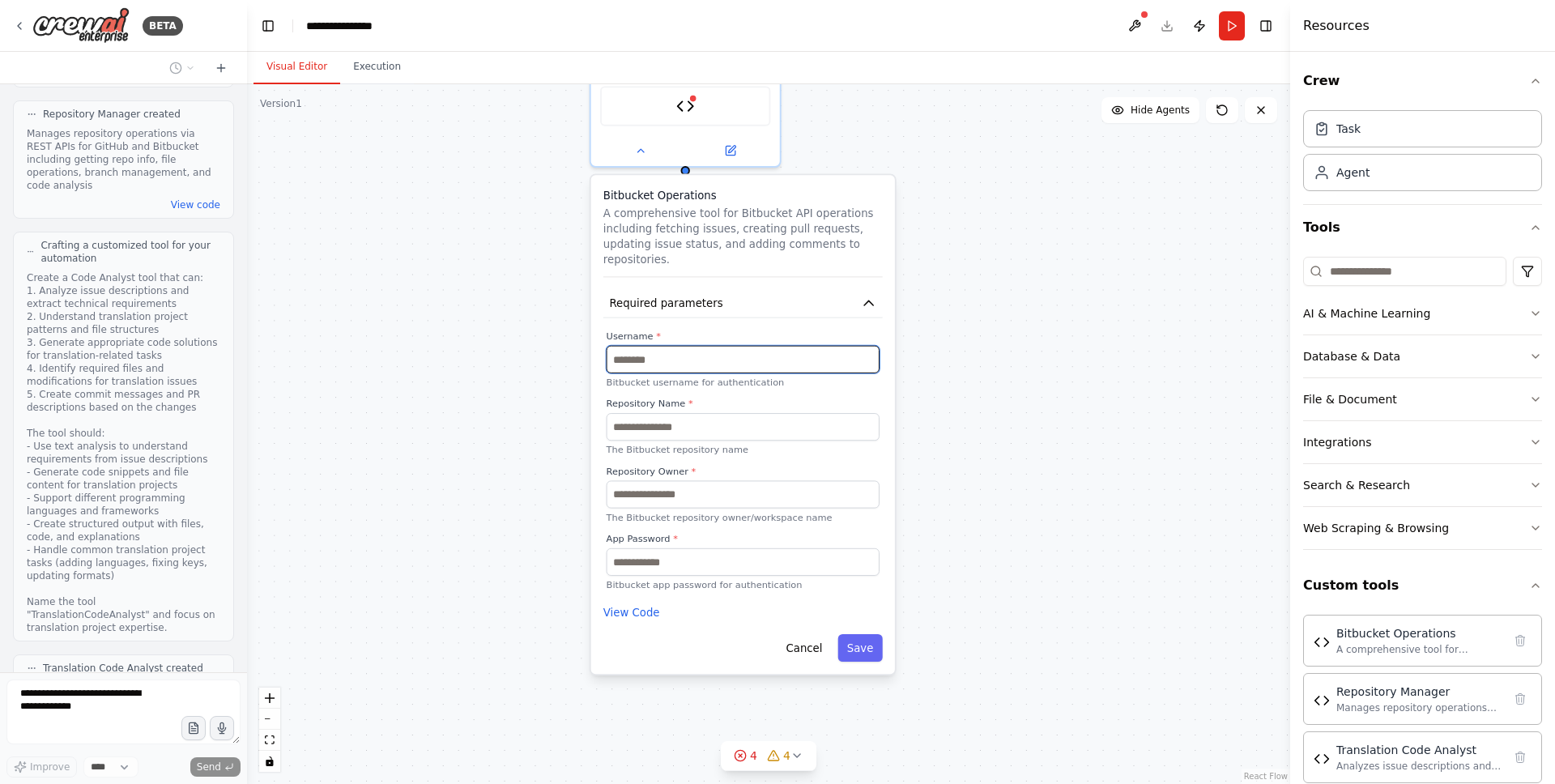
click at [692, 366] on input "text" at bounding box center [744, 359] width 273 height 28
click at [701, 328] on div "Bitbucket Operations A comprehensive tool for Bitbucket API operations includin…" at bounding box center [744, 424] width 304 height 499
click at [678, 356] on input "text" at bounding box center [744, 359] width 273 height 28
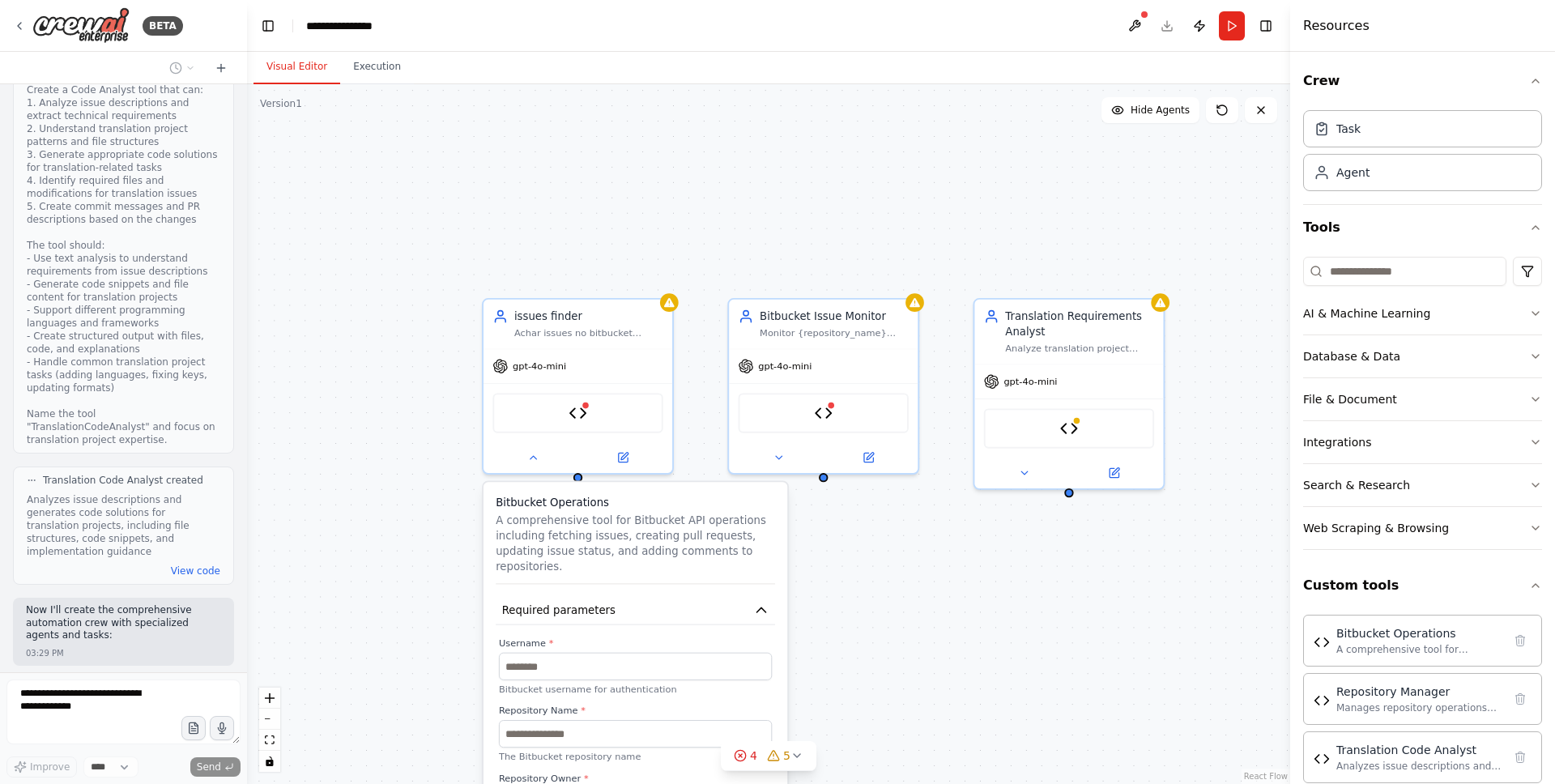
scroll to position [3664, 0]
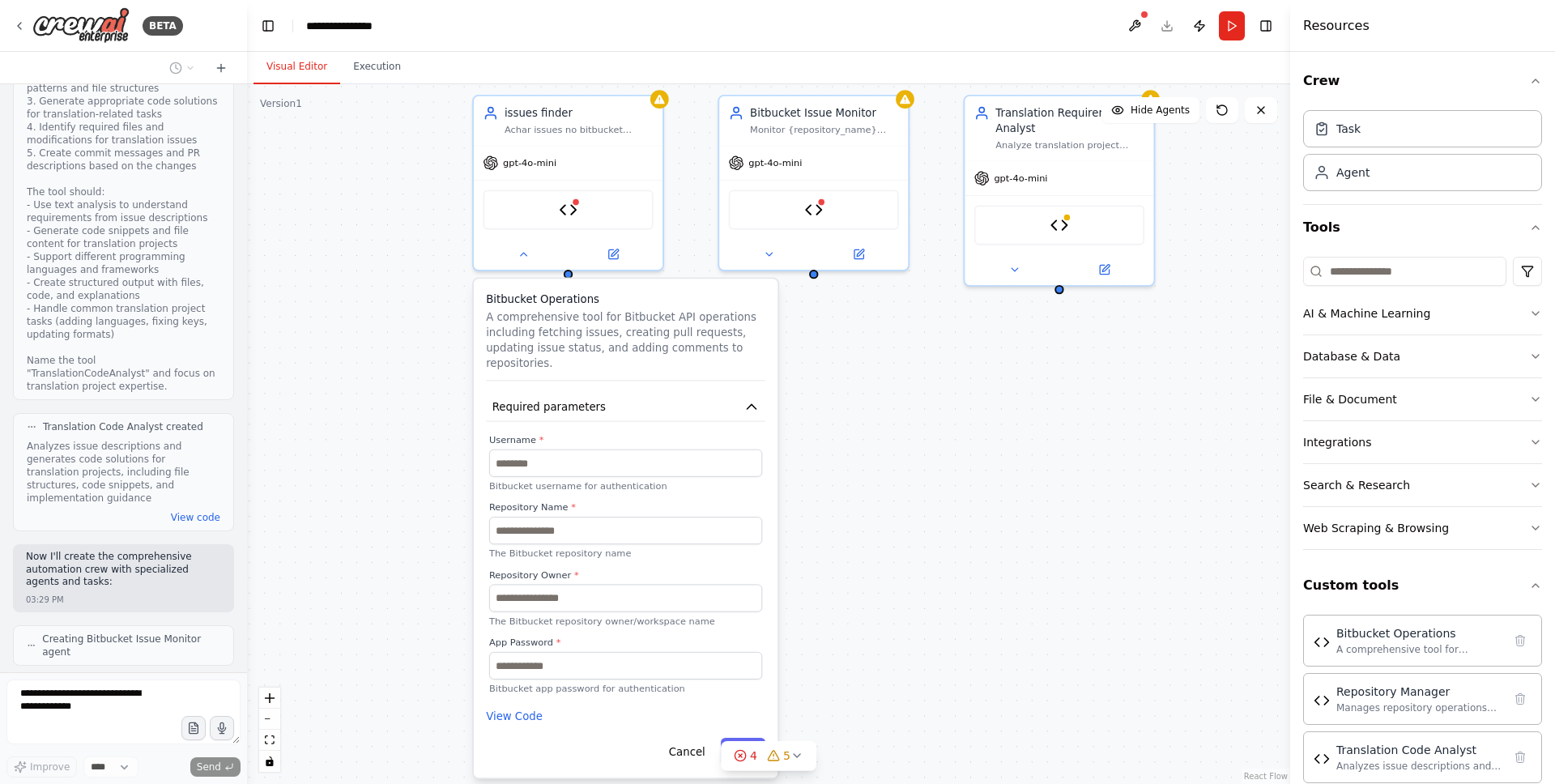
drag, startPoint x: 375, startPoint y: 518, endPoint x: 364, endPoint y: 306, distance: 212.3
click at [364, 306] on div "**********" at bounding box center [768, 434] width 1043 height 700
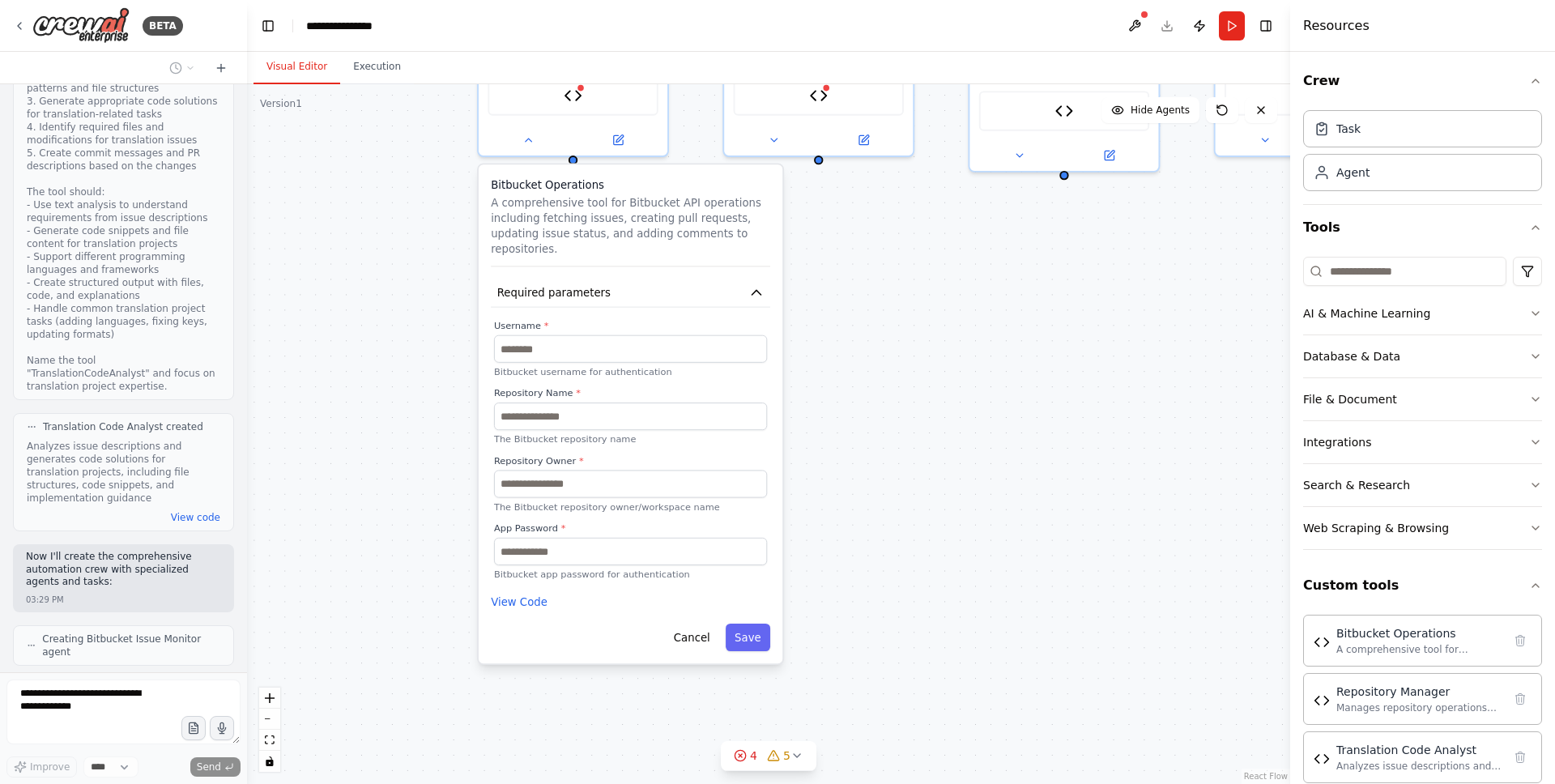
drag, startPoint x: 893, startPoint y: 520, endPoint x: 900, endPoint y: 402, distance: 118.2
click at [900, 402] on div "**********" at bounding box center [768, 434] width 1043 height 700
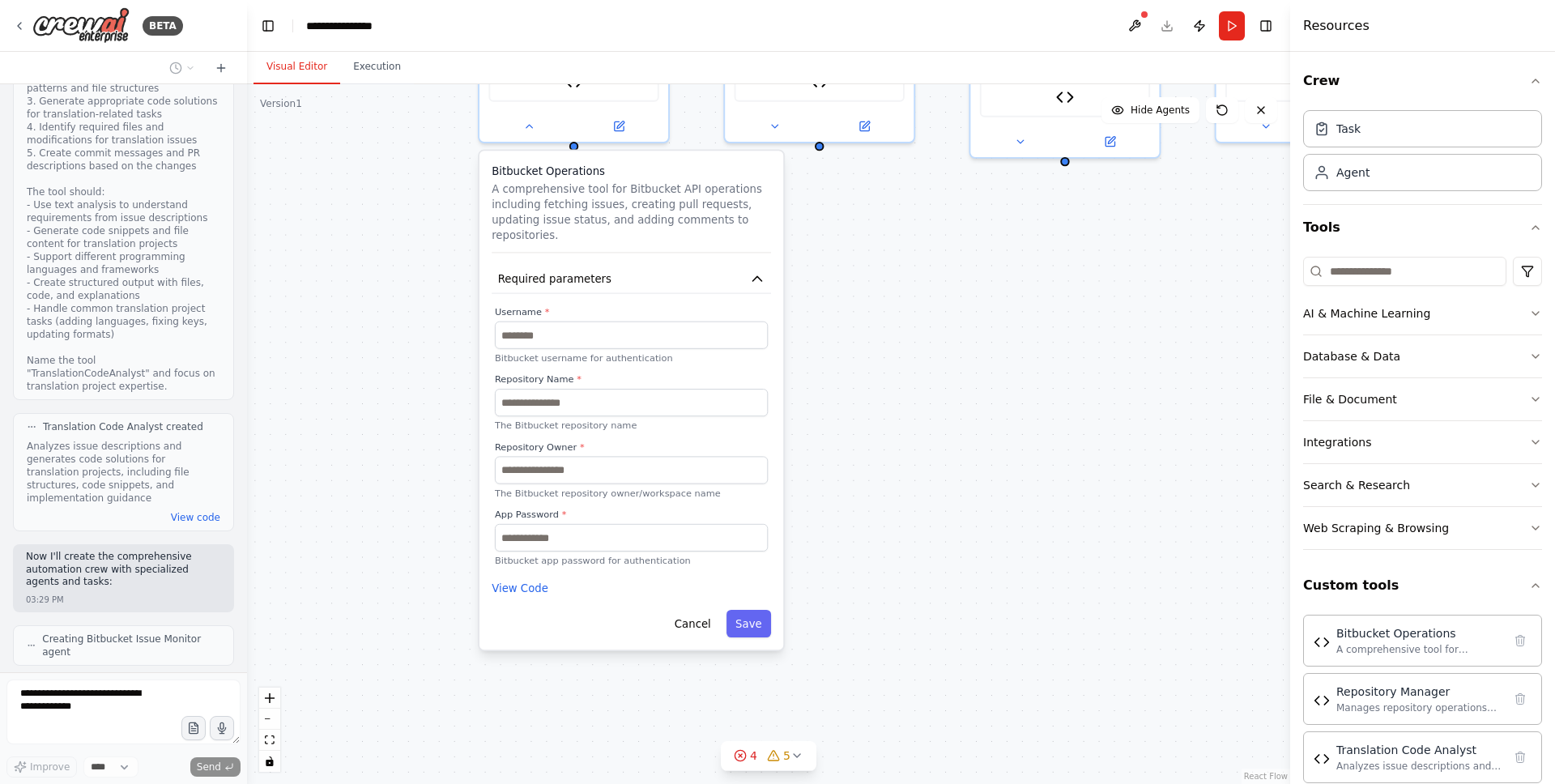
scroll to position [3730, 0]
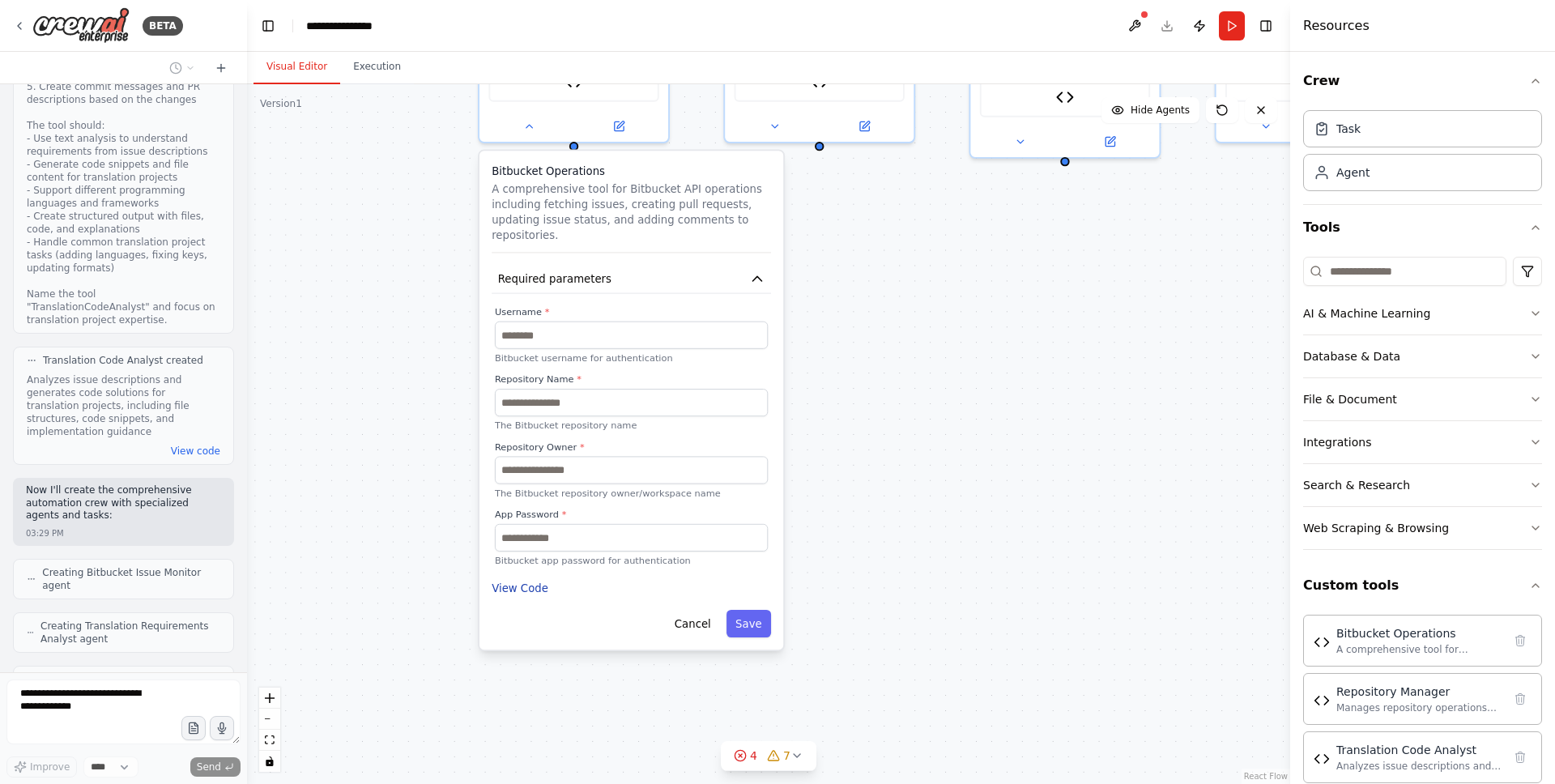
click at [528, 592] on button "View Code" at bounding box center [520, 588] width 56 height 16
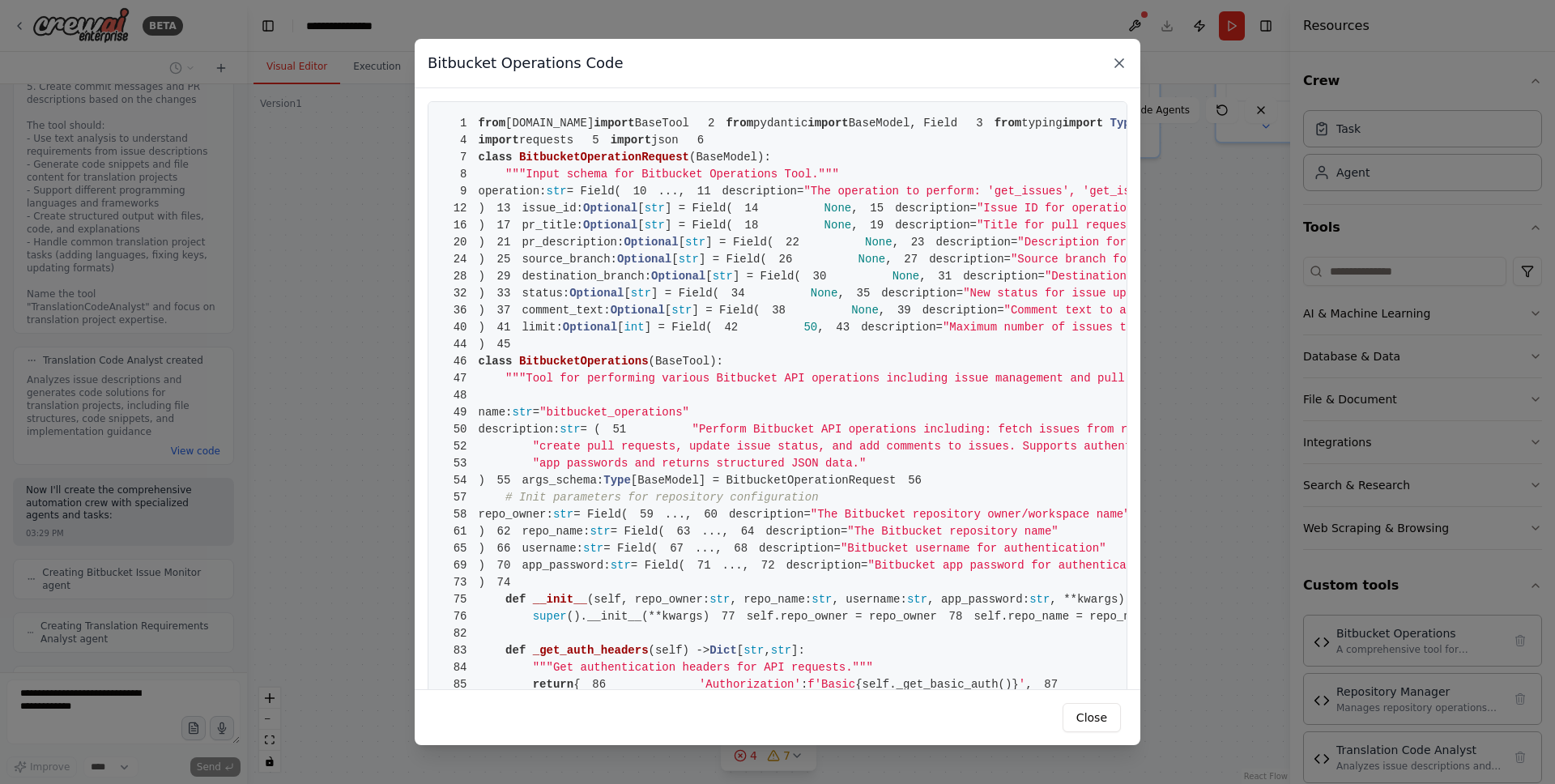
click at [1124, 61] on icon at bounding box center [1119, 63] width 16 height 16
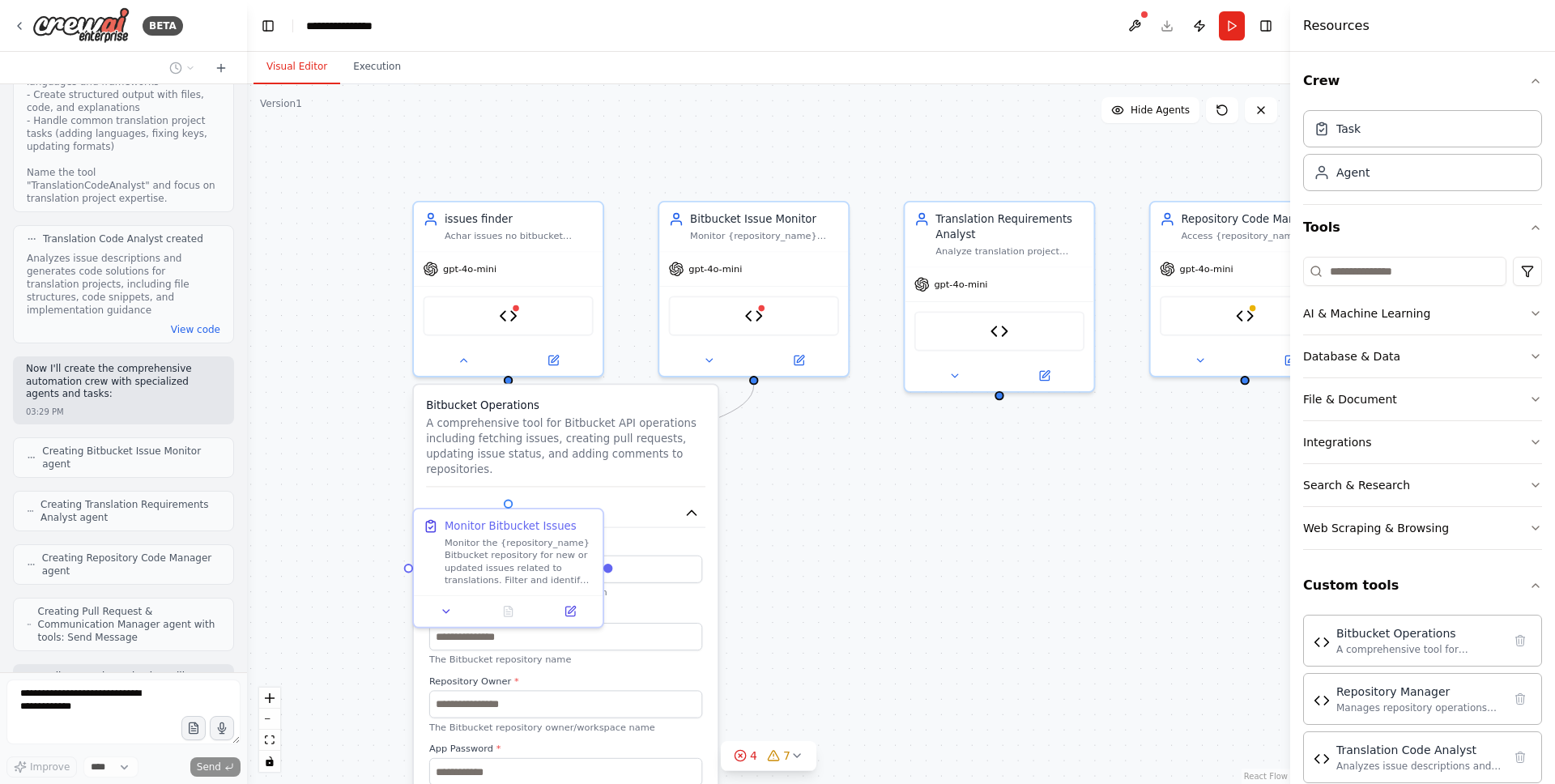
drag, startPoint x: 990, startPoint y: 263, endPoint x: 845, endPoint y: 463, distance: 247.0
click at [845, 463] on div ".deletable-edge-delete-btn { width: 20px; height: 20px; border: 0px solid #ffff…" at bounding box center [768, 434] width 1043 height 700
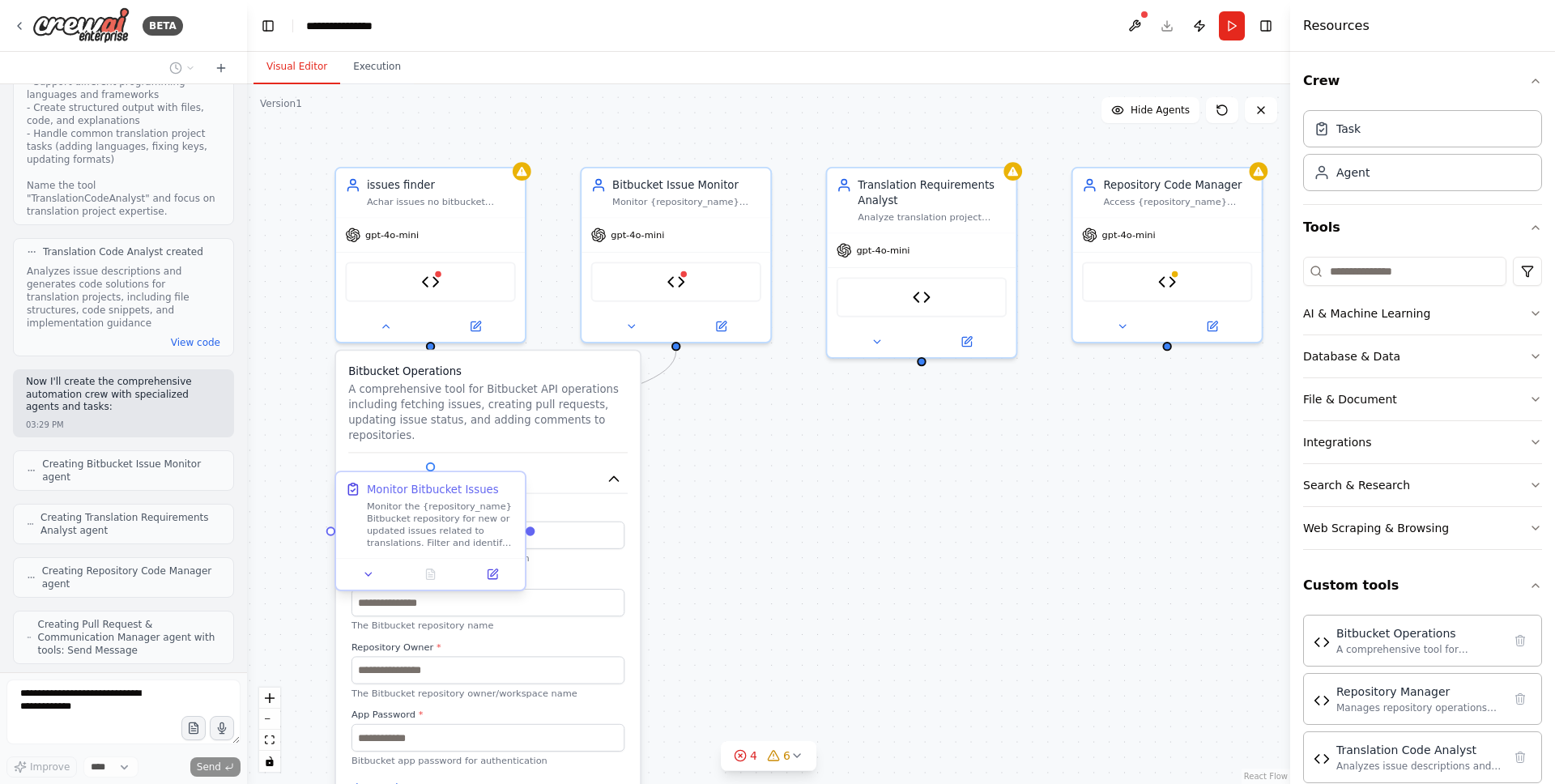
scroll to position [3891, 0]
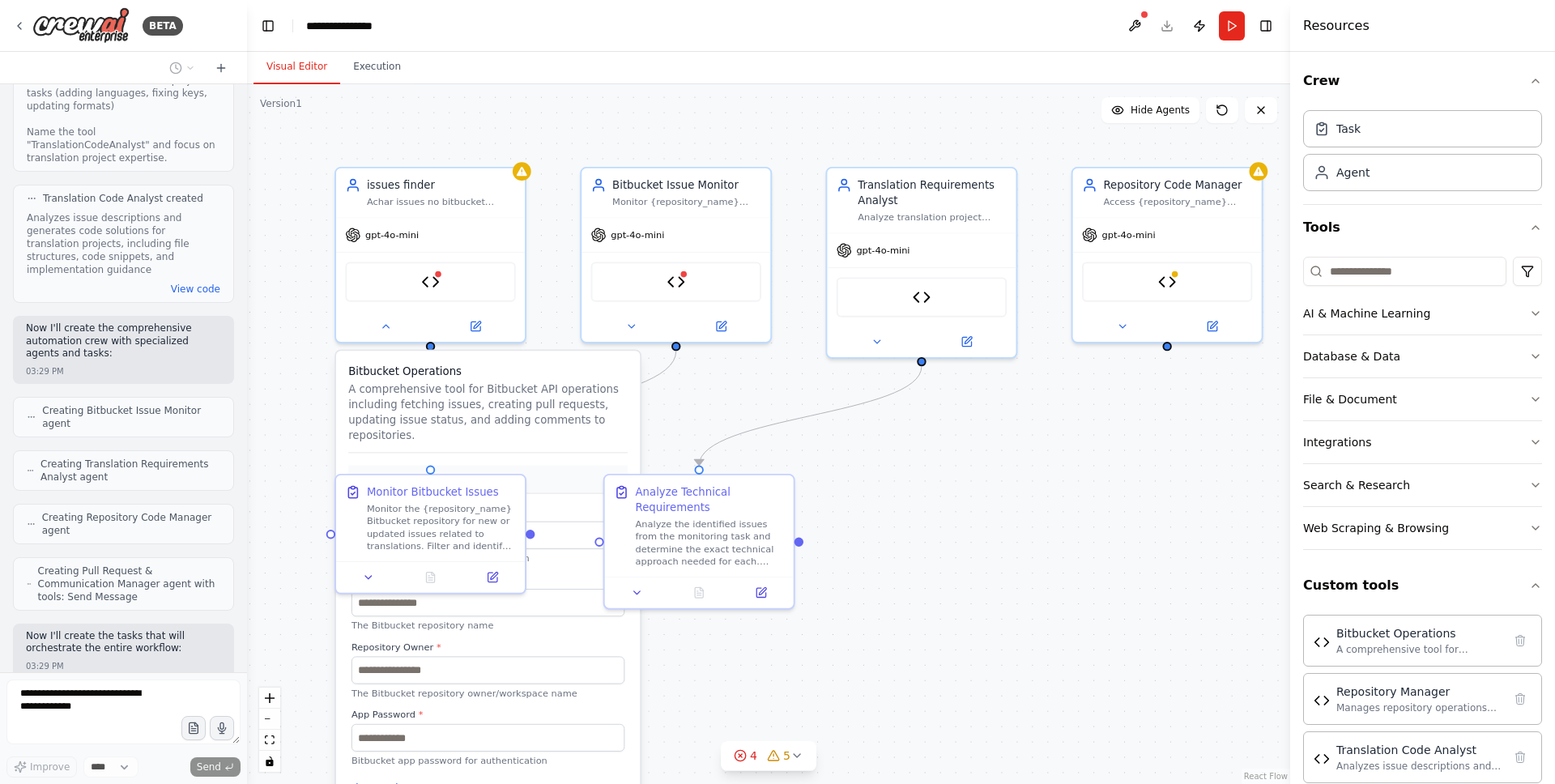
click at [599, 480] on button "Required parameters" at bounding box center [488, 479] width 279 height 29
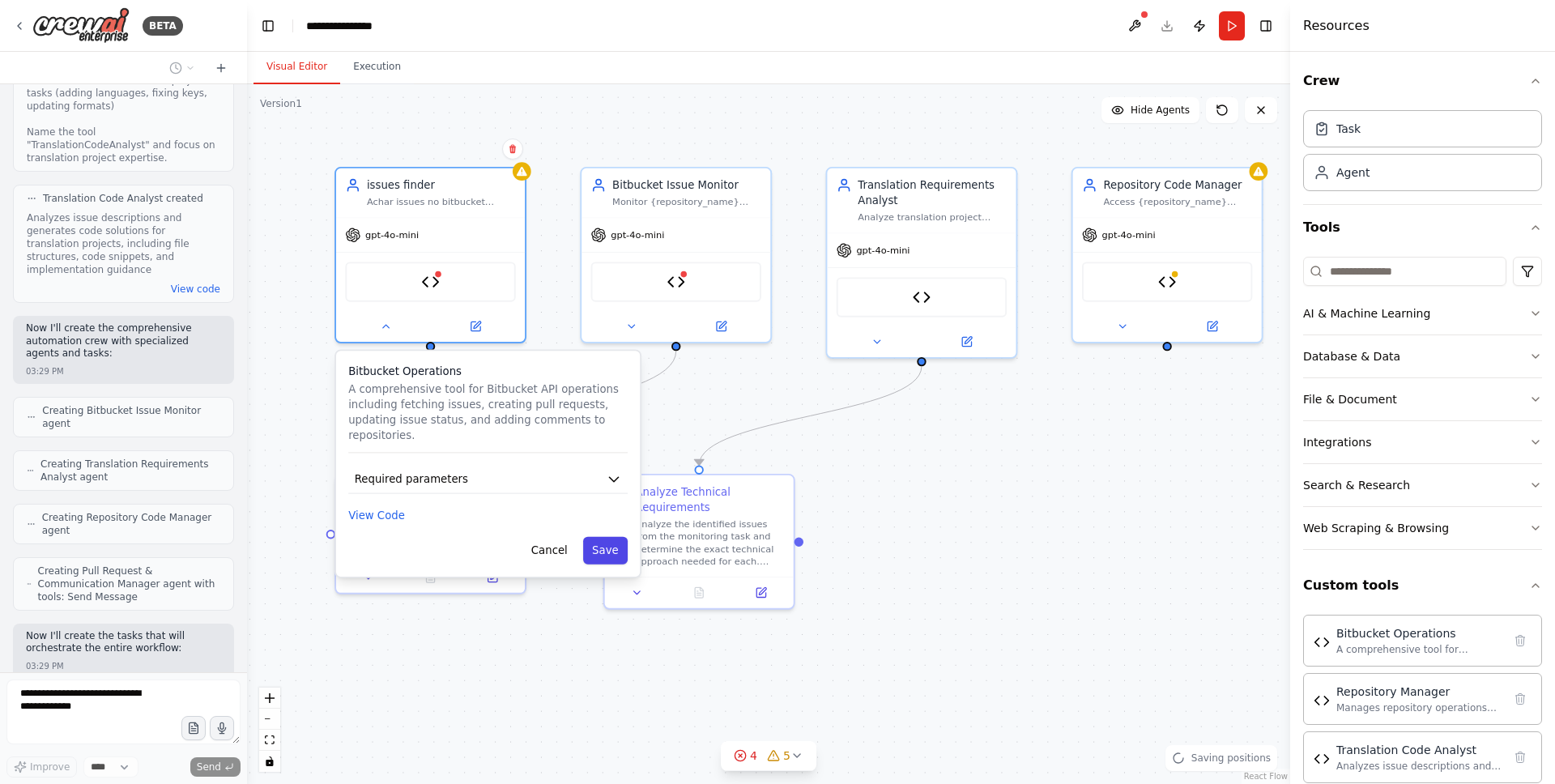
click at [598, 550] on button "Save" at bounding box center [605, 550] width 45 height 28
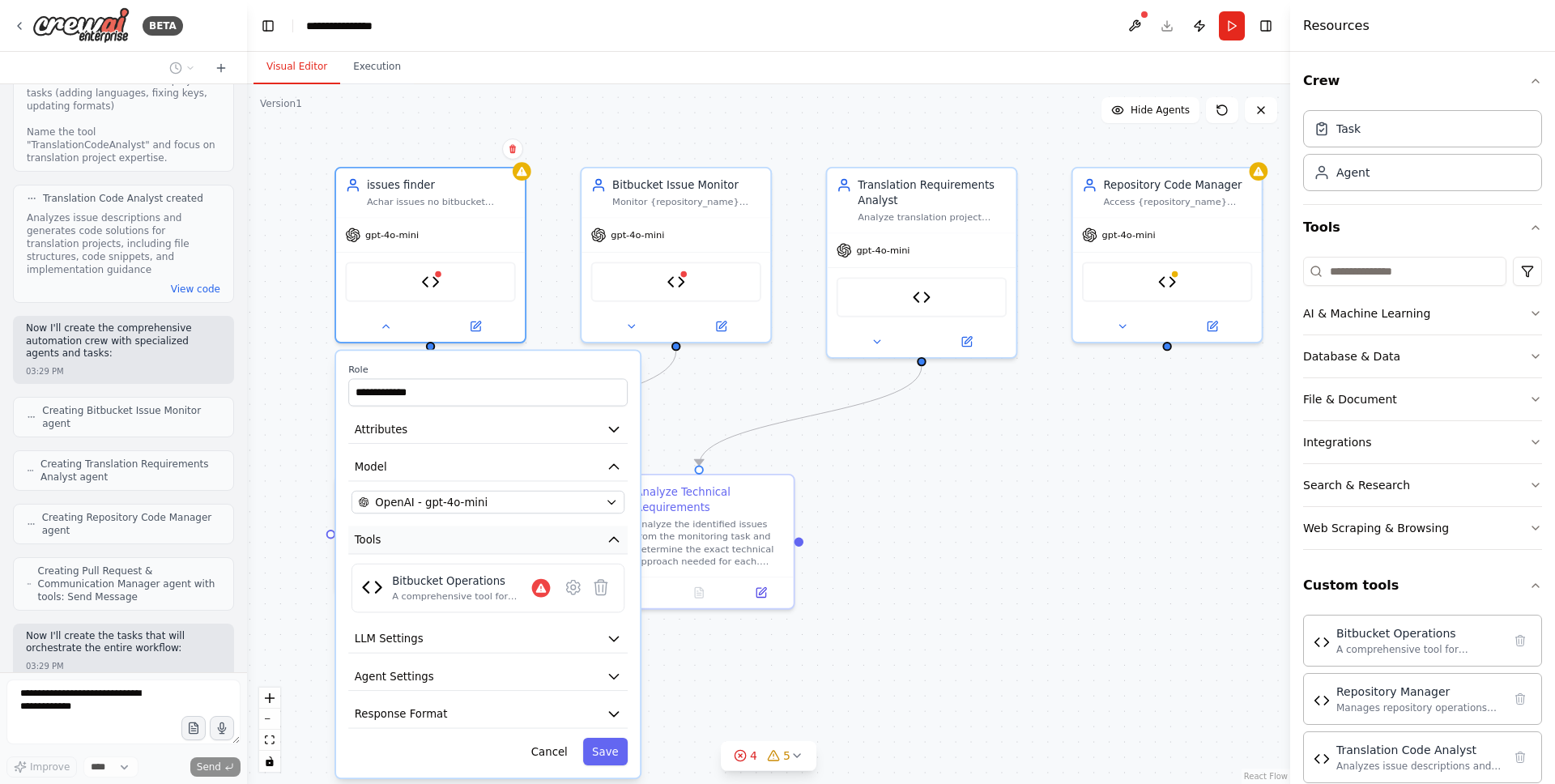
click at [557, 547] on button "Tools" at bounding box center [488, 539] width 279 height 29
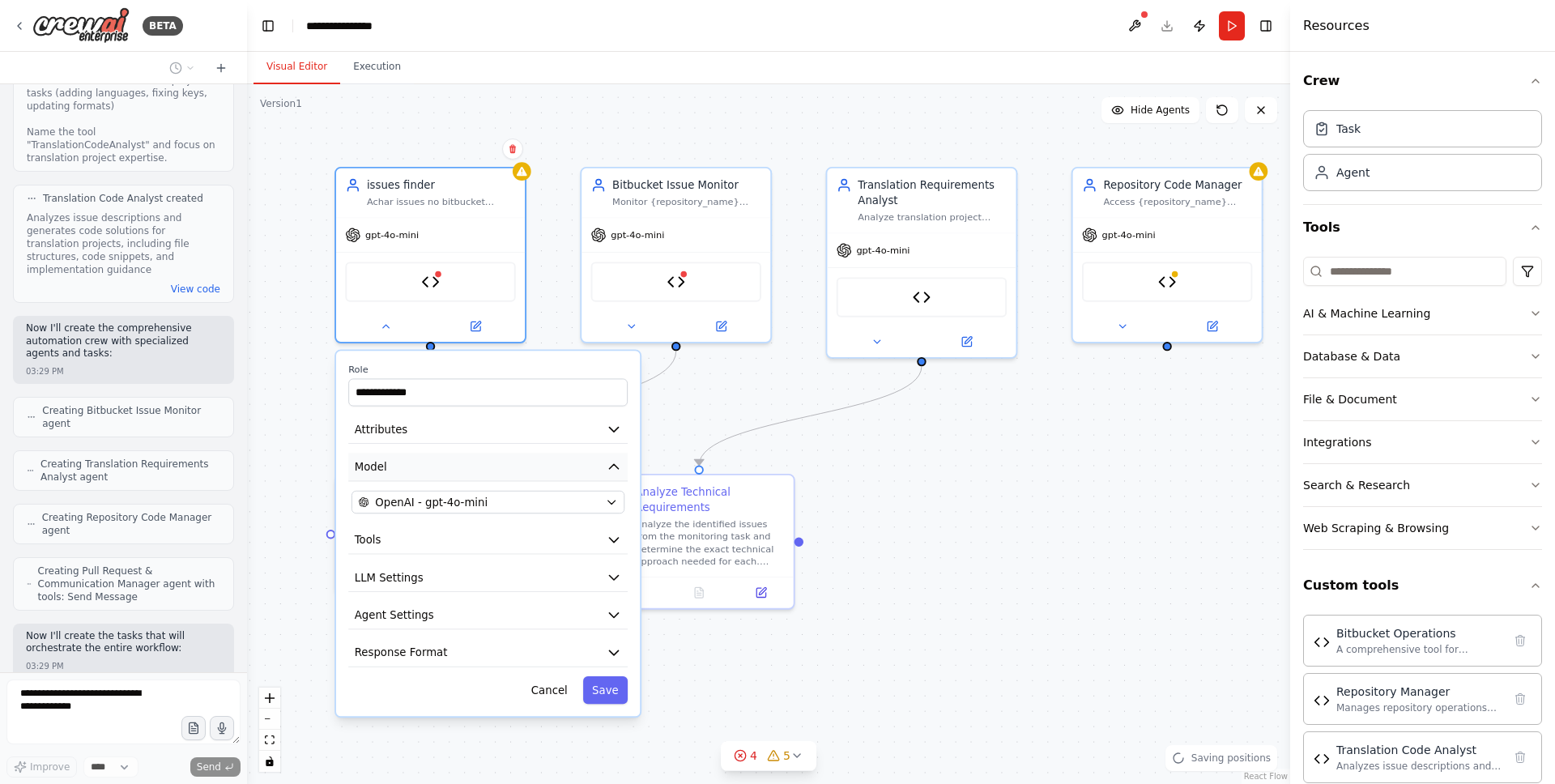
click at [576, 452] on button "Model" at bounding box center [488, 466] width 279 height 29
click at [553, 689] on button "Cancel" at bounding box center [548, 690] width 55 height 28
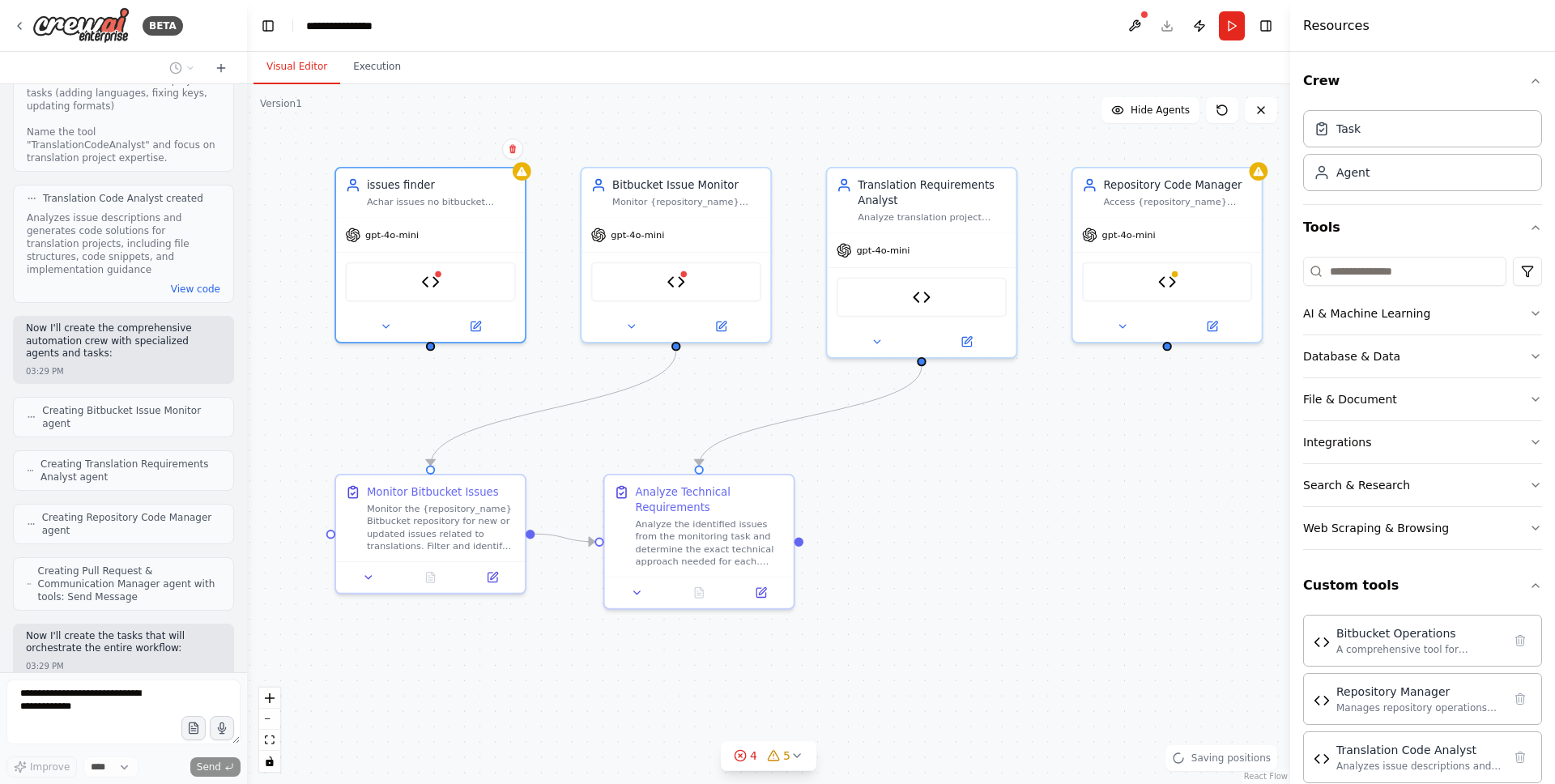
scroll to position [3945, 0]
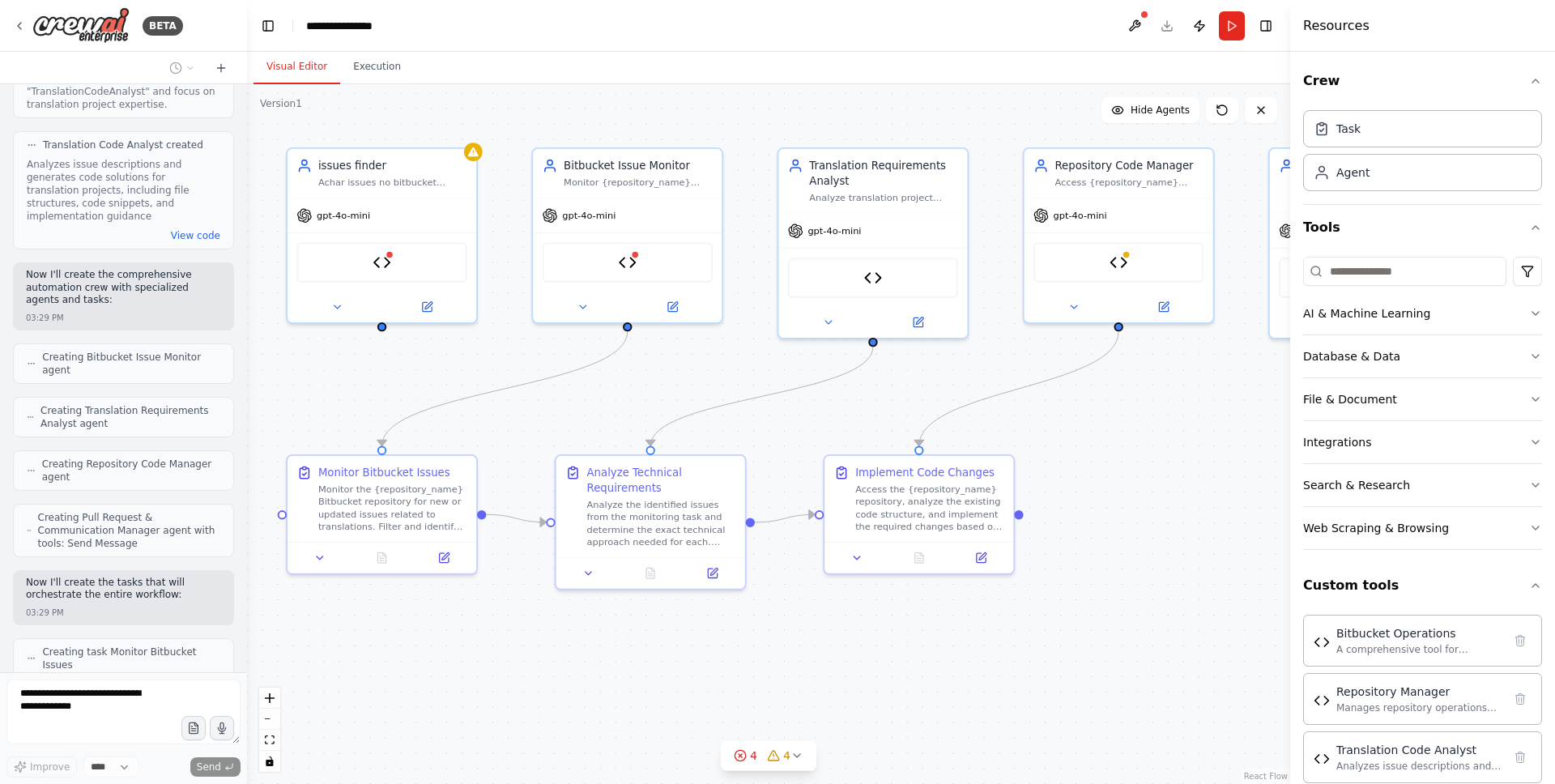
drag, startPoint x: 442, startPoint y: 421, endPoint x: 394, endPoint y: 402, distance: 51.6
click at [394, 402] on div ".deletable-edge-delete-btn { width: 20px; height: 20px; border: 0px solid #ffff…" at bounding box center [768, 434] width 1043 height 700
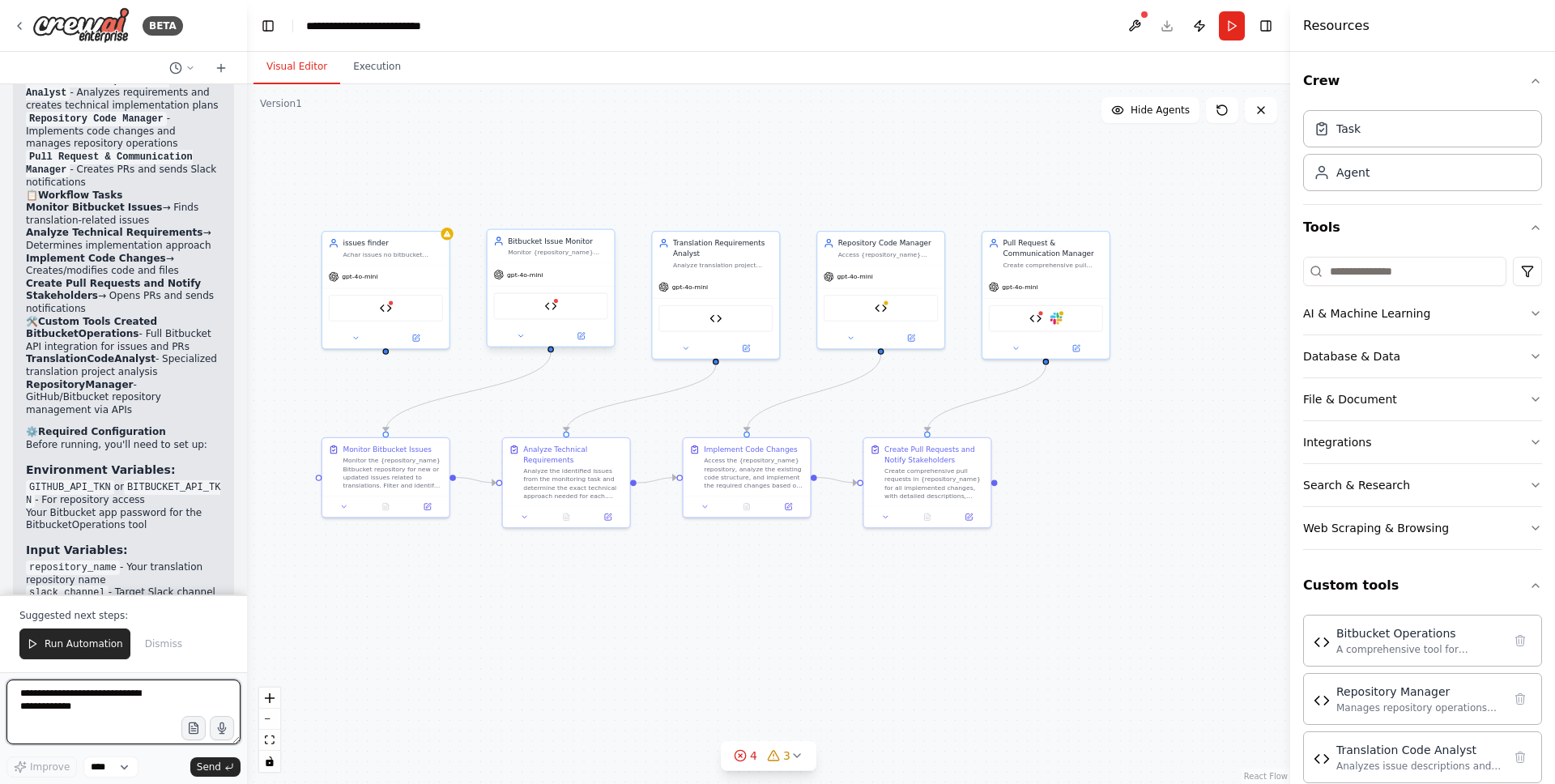
scroll to position [5022, 0]
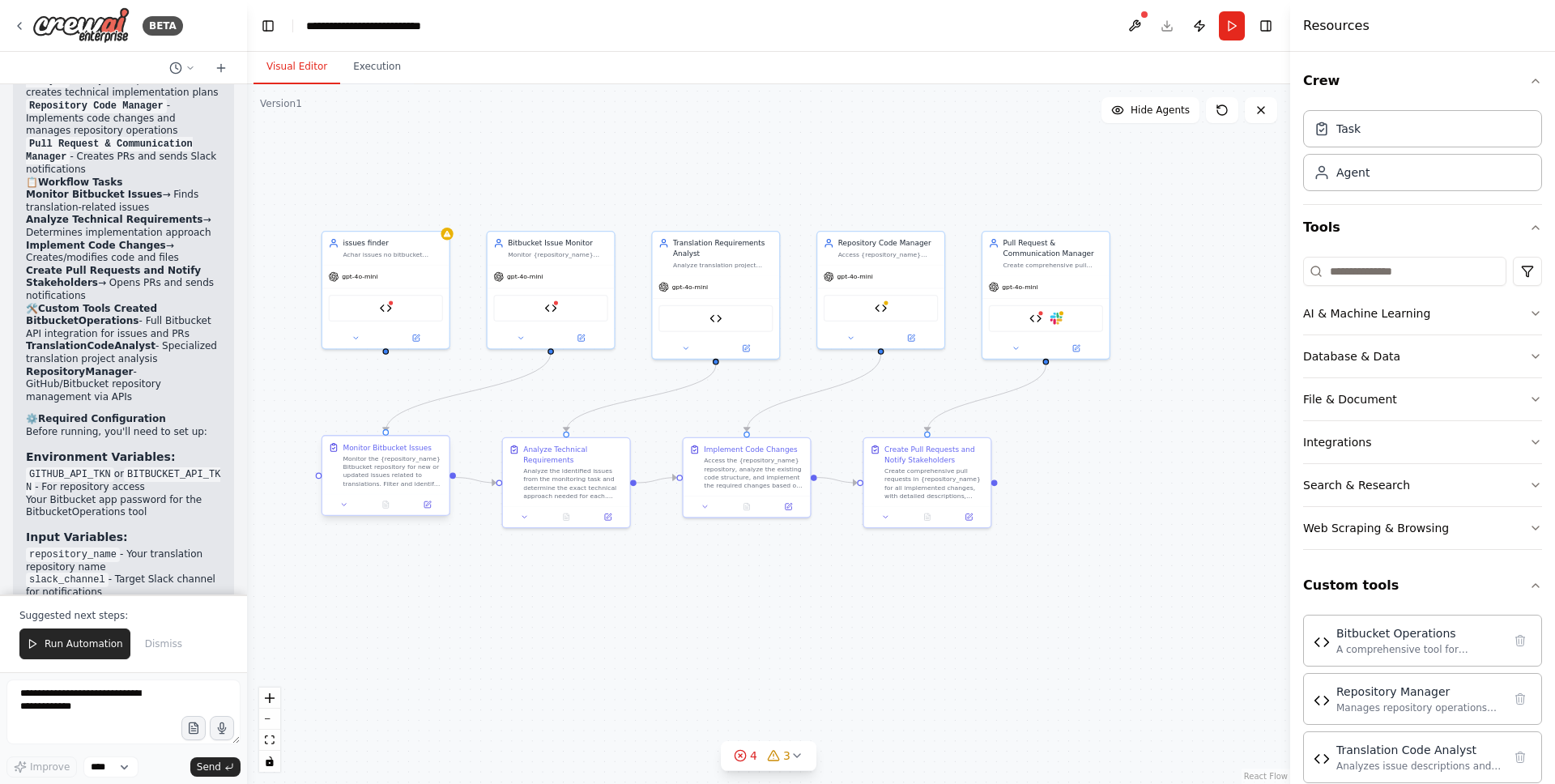
click at [389, 481] on div "Monitor the {repository_name} Bitbucket repository for new or updated issues re…" at bounding box center [392, 470] width 101 height 33
click at [344, 510] on div at bounding box center [387, 505] width 127 height 21
click at [347, 504] on icon at bounding box center [344, 505] width 8 height 8
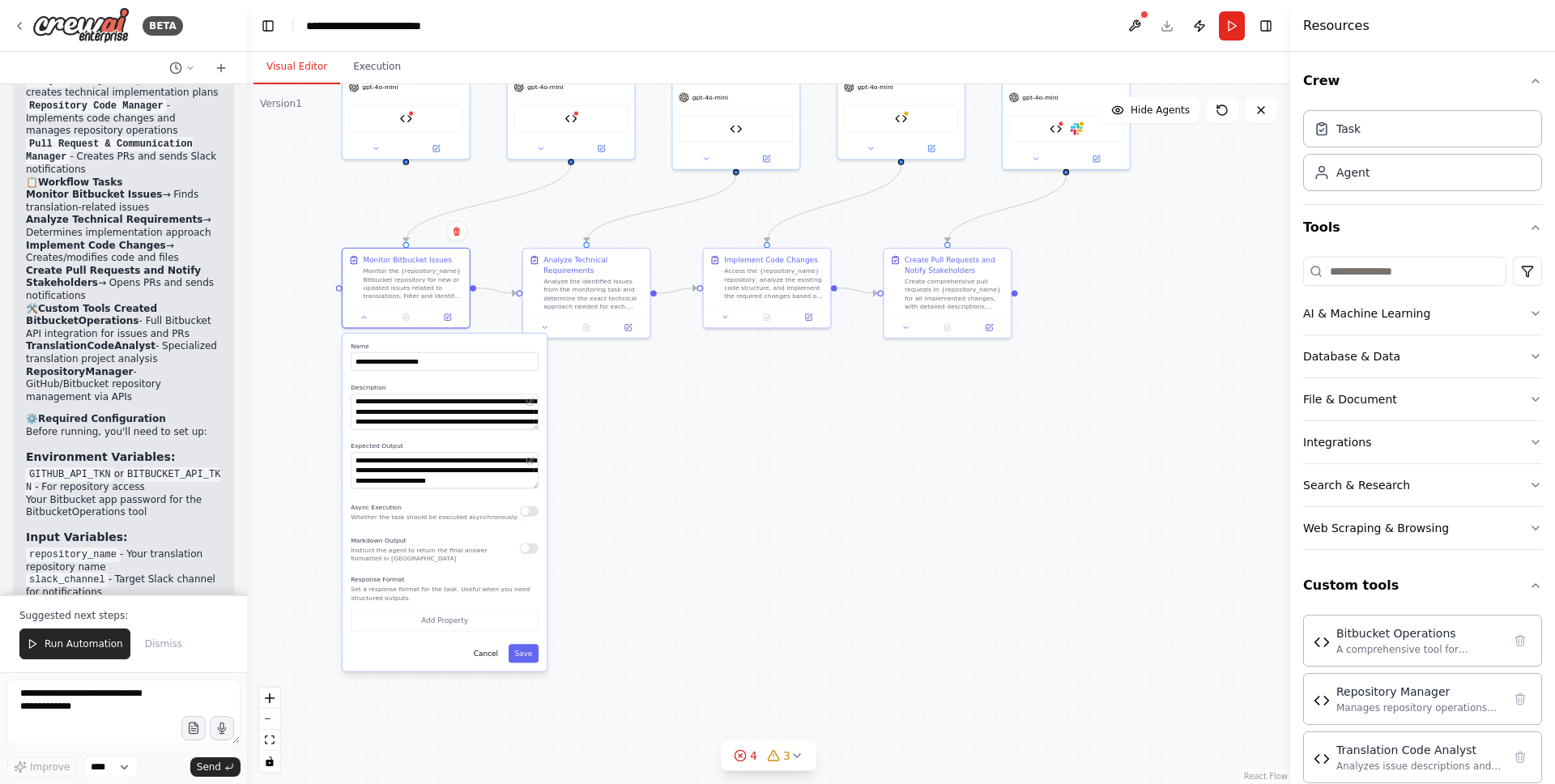
drag, startPoint x: 618, startPoint y: 612, endPoint x: 634, endPoint y: 436, distance: 176.7
click at [634, 436] on div ".deletable-edge-delete-btn { width: 20px; height: 20px; border: 0px solid #ffff…" at bounding box center [768, 434] width 1043 height 700
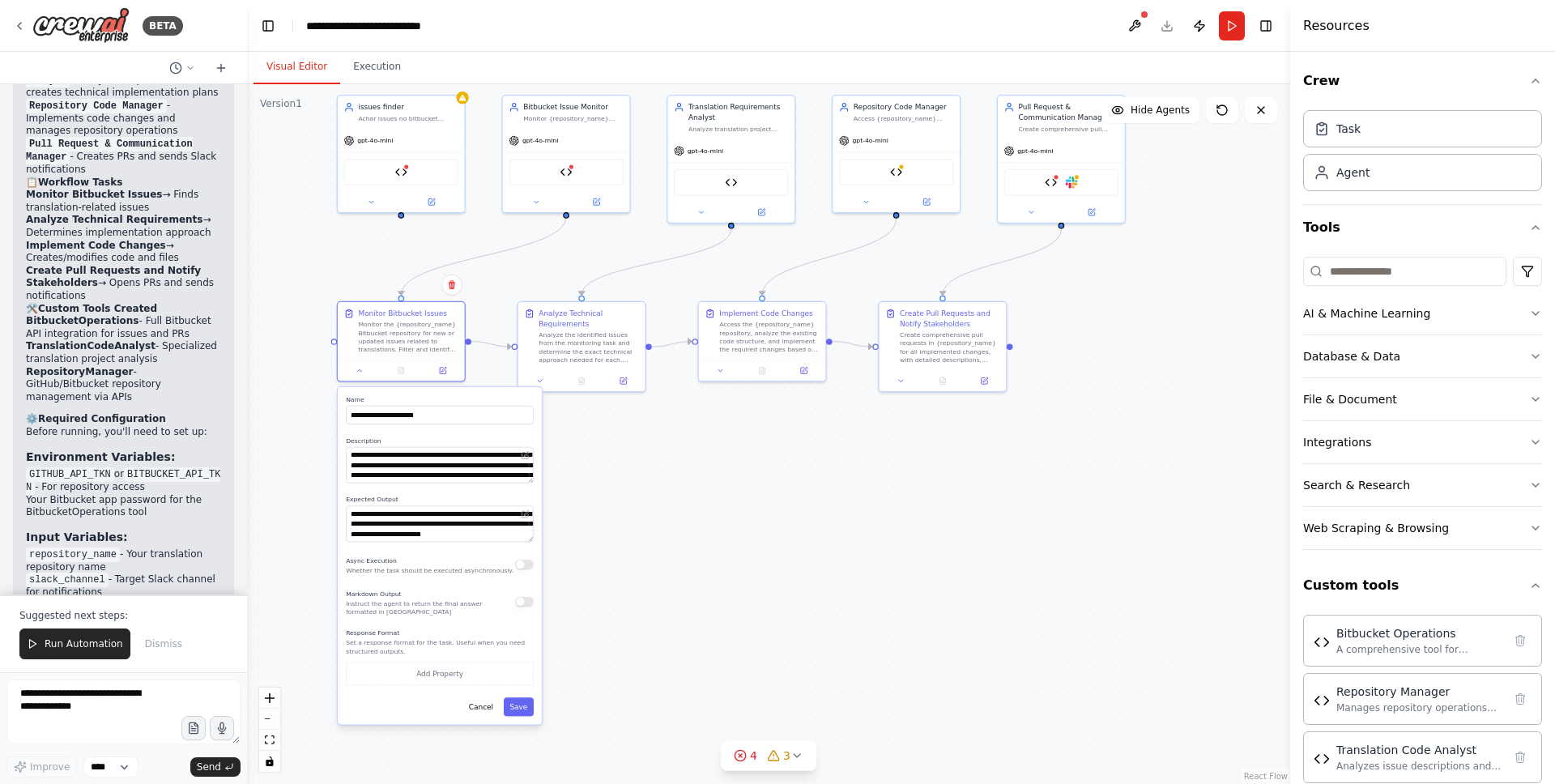
drag, startPoint x: 637, startPoint y: 474, endPoint x: 635, endPoint y: 518, distance: 44.0
click at [635, 518] on div ".deletable-edge-delete-btn { width: 20px; height: 20px; border: 0px solid #ffff…" at bounding box center [768, 434] width 1043 height 700
click at [477, 710] on button "Cancel" at bounding box center [480, 710] width 37 height 19
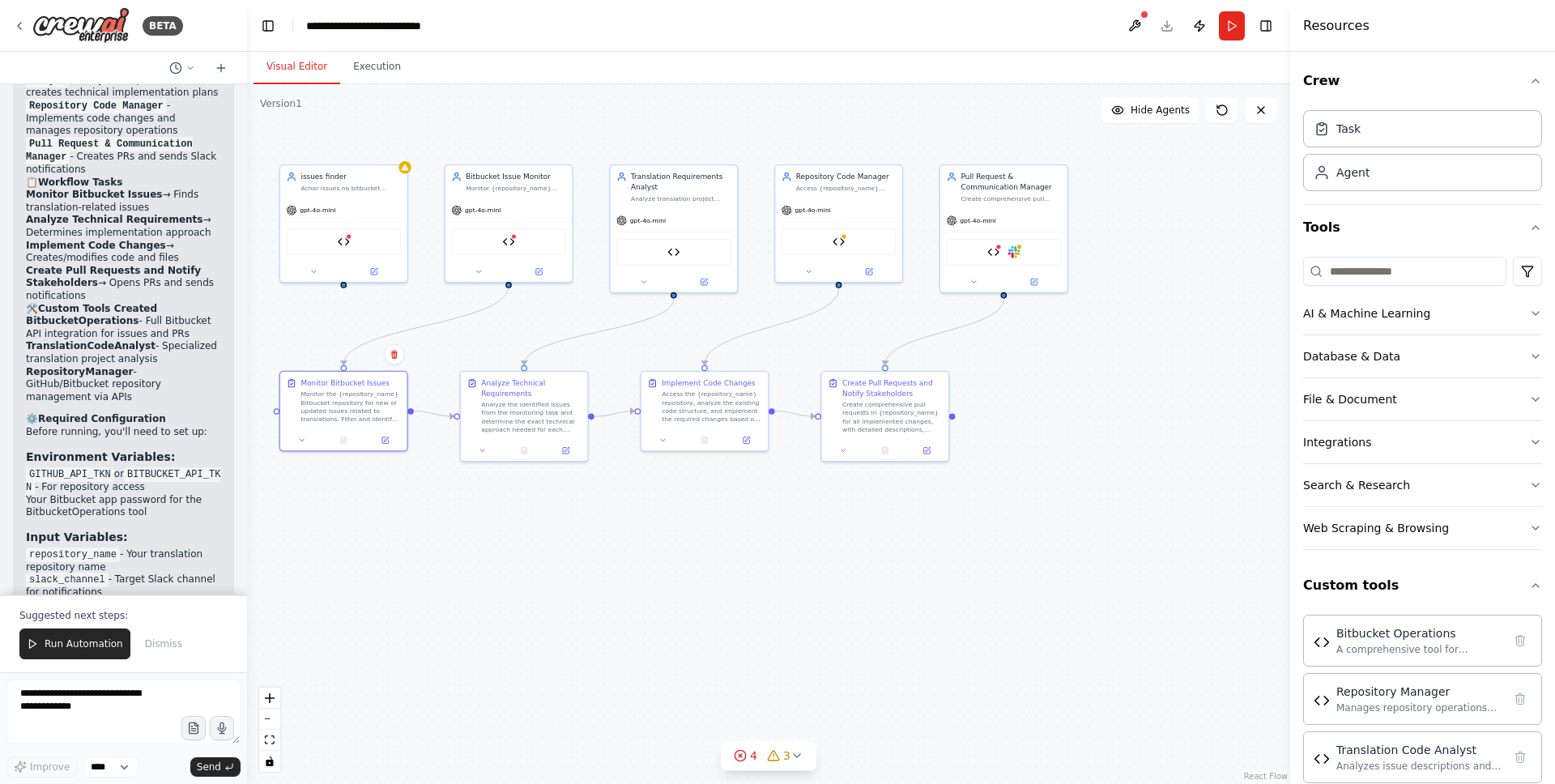
drag, startPoint x: 695, startPoint y: 548, endPoint x: 628, endPoint y: 634, distance: 109.0
click at [628, 634] on div ".deletable-edge-delete-btn { width: 20px; height: 20px; border: 0px solid #ffff…" at bounding box center [768, 434] width 1043 height 700
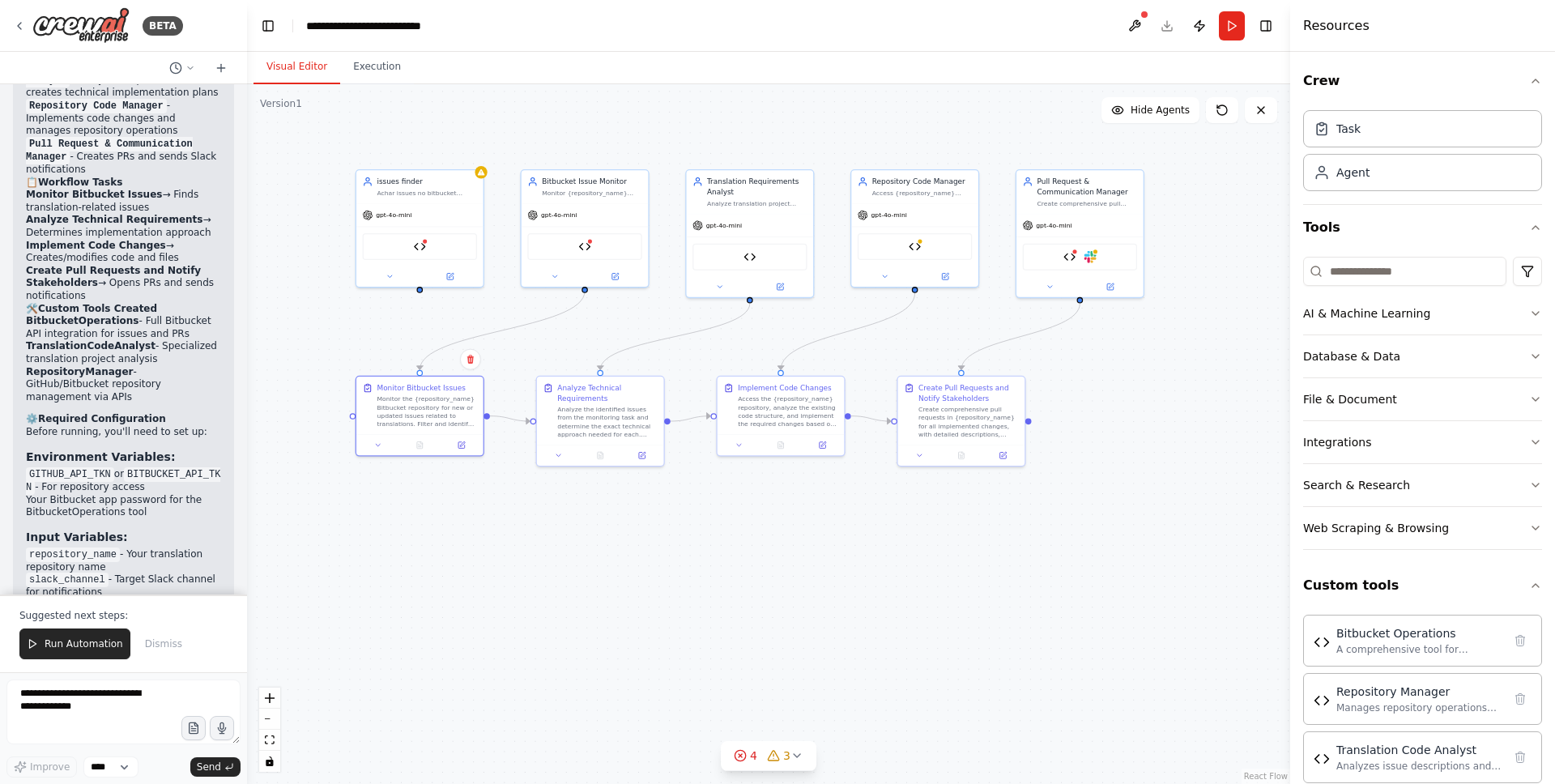
drag, startPoint x: 1138, startPoint y: 329, endPoint x: 1225, endPoint y: 314, distance: 88.3
click at [1225, 314] on div ".deletable-edge-delete-btn { width: 20px; height: 20px; border: 0px solid #ffff…" at bounding box center [768, 434] width 1043 height 700
click at [73, 644] on span "Run Automation" at bounding box center [84, 644] width 78 height 13
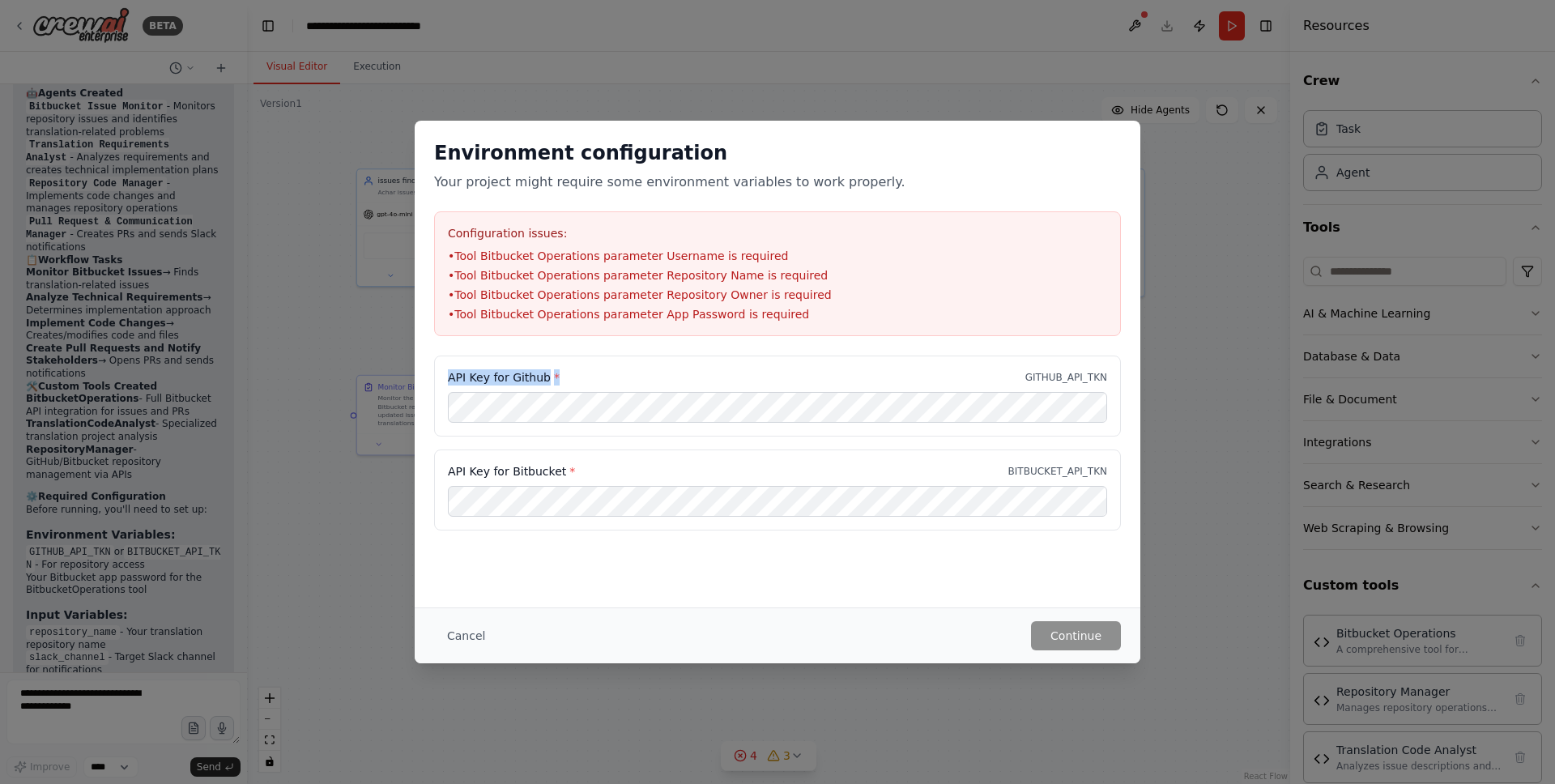
drag, startPoint x: 446, startPoint y: 376, endPoint x: 646, endPoint y: 376, distance: 200.0
click at [646, 376] on div "API Key for Github * GITHUB_API_TKN" at bounding box center [777, 395] width 687 height 81
click at [467, 366] on div "API Key for Github * GITHUB_API_TKN" at bounding box center [777, 395] width 687 height 81
click at [467, 375] on label "API Key for Github *" at bounding box center [503, 377] width 112 height 16
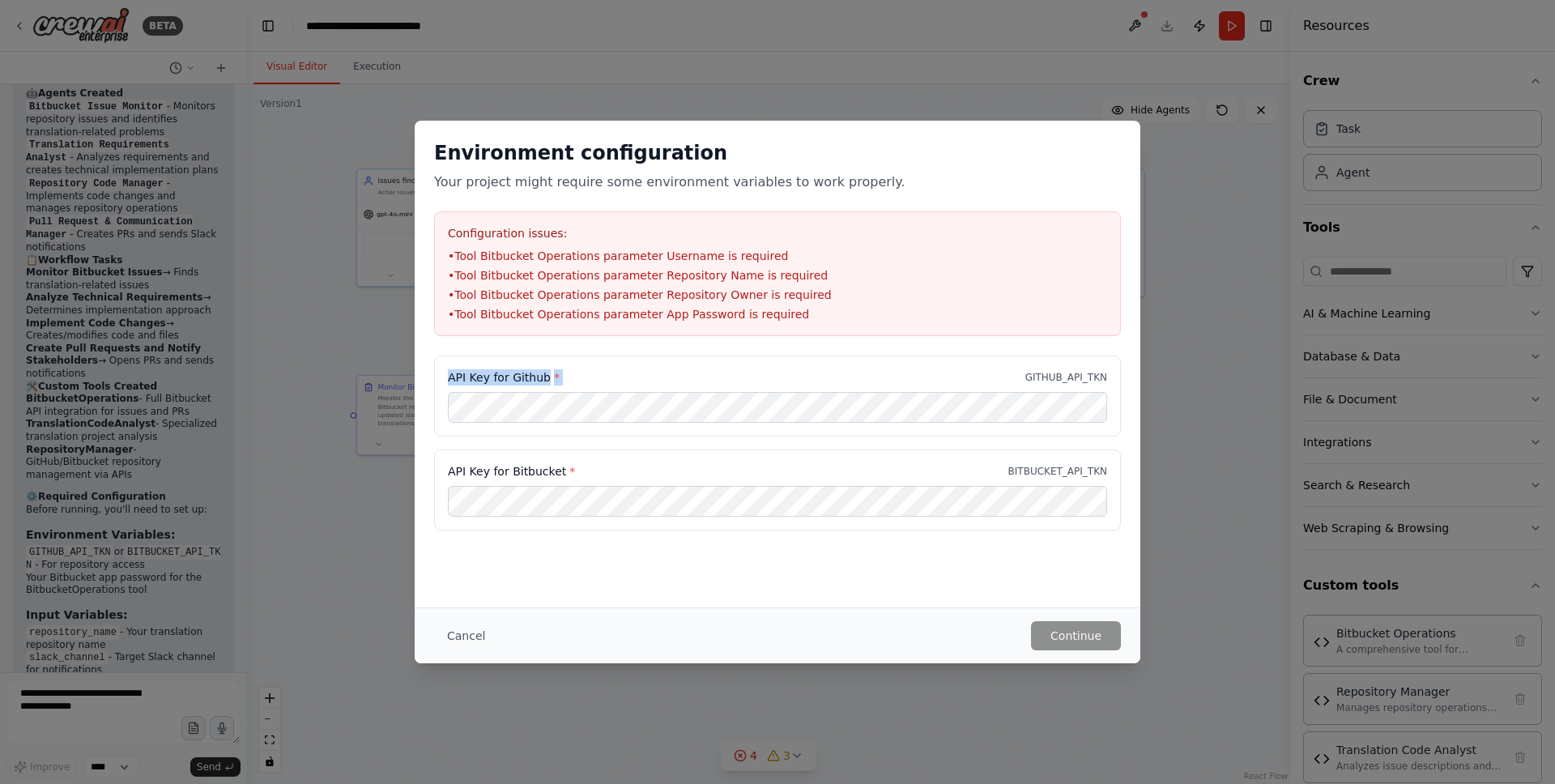
click at [467, 375] on label "API Key for Github *" at bounding box center [503, 377] width 112 height 16
click at [499, 380] on label "API Key for Github *" at bounding box center [503, 377] width 112 height 16
click at [474, 638] on button "Cancel" at bounding box center [466, 635] width 64 height 29
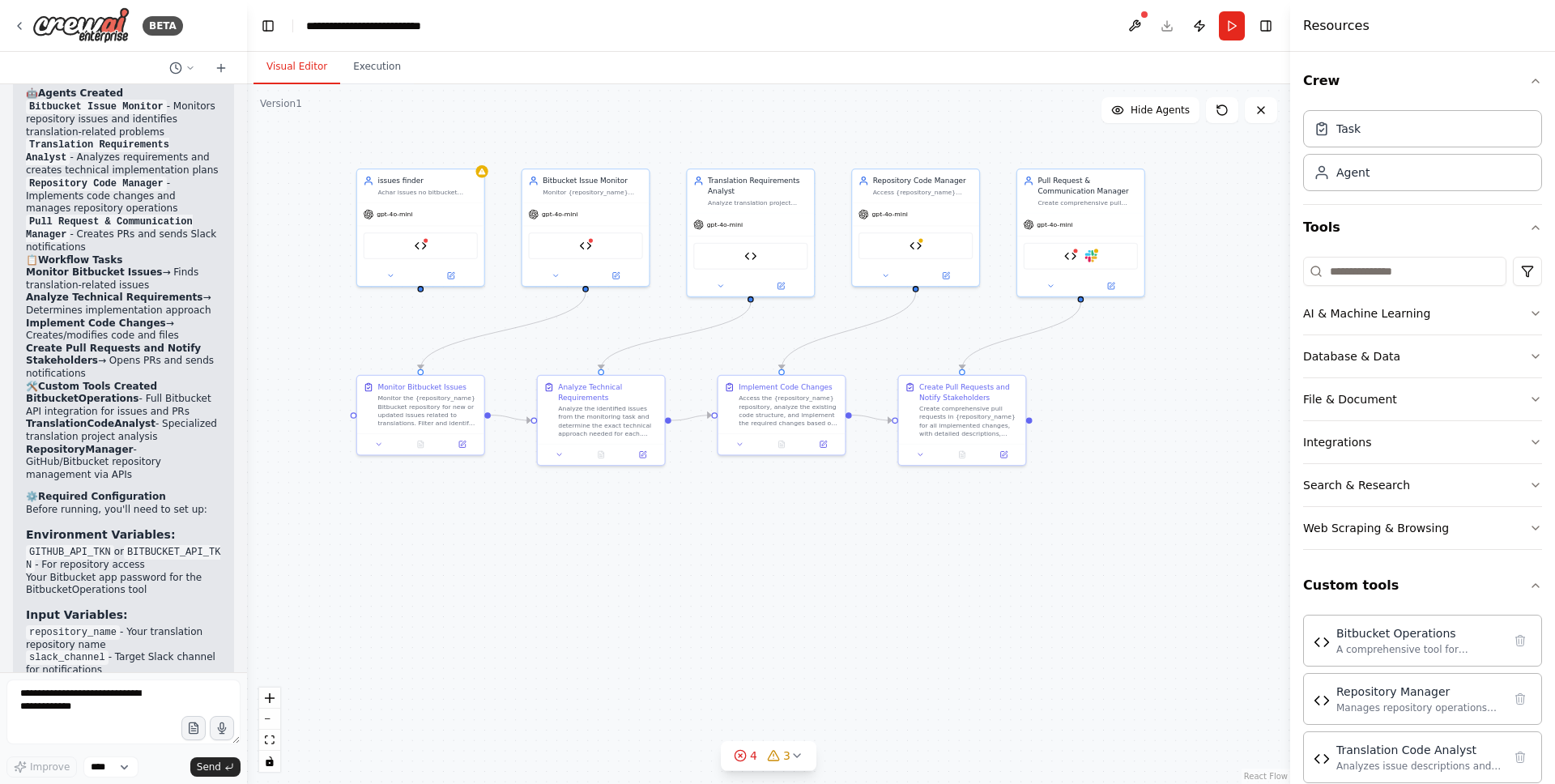
click at [1166, 26] on header "**********" at bounding box center [768, 25] width 1043 height 51
click at [1167, 26] on header "**********" at bounding box center [768, 25] width 1043 height 51
click at [1267, 24] on button "Toggle Right Sidebar" at bounding box center [1267, 26] width 23 height 23
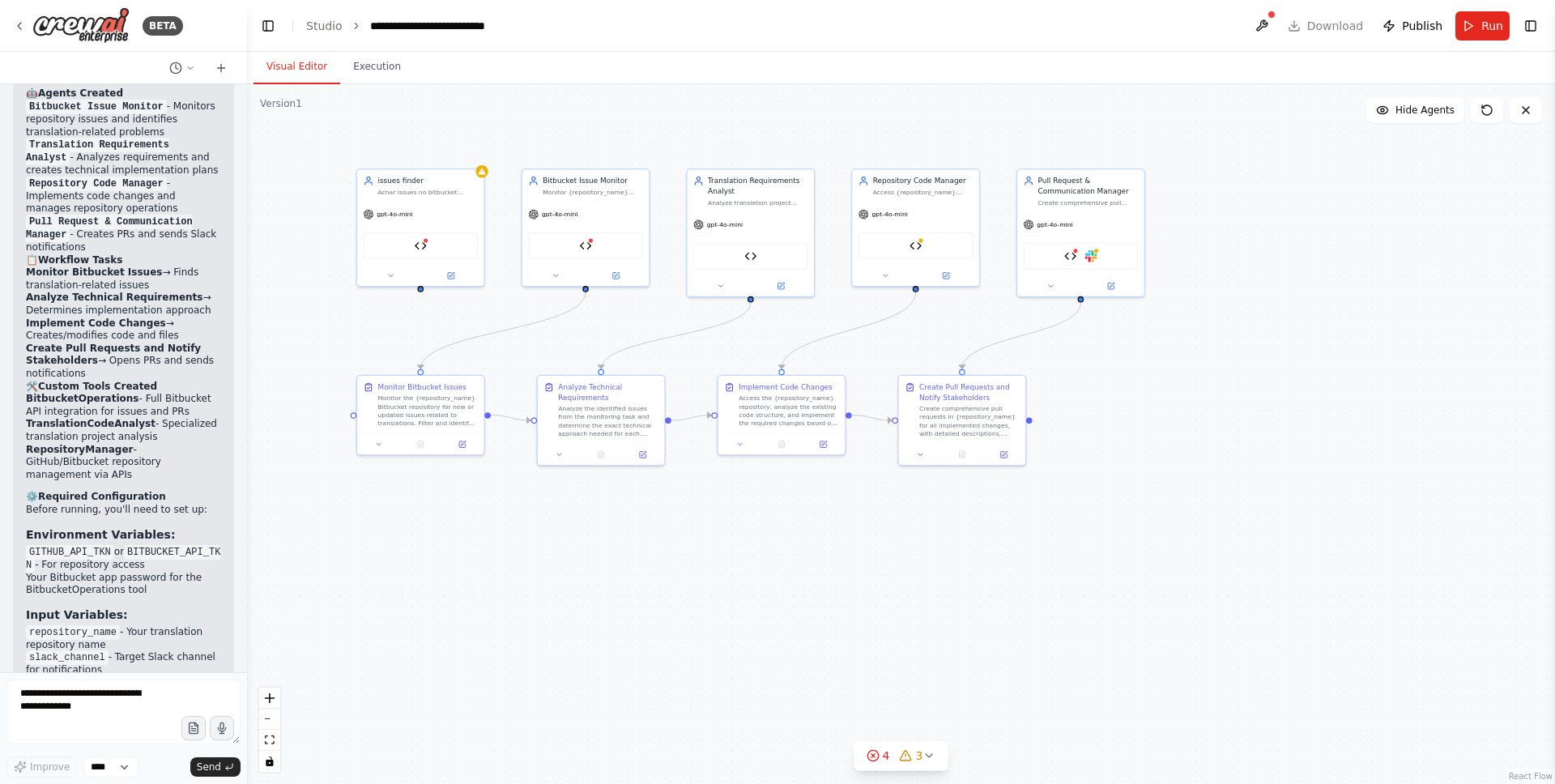
click at [1339, 24] on header "**********" at bounding box center [900, 25] width 1308 height 51
click at [1305, 24] on header "**********" at bounding box center [900, 25] width 1308 height 51
click at [1298, 24] on header "**********" at bounding box center [900, 25] width 1308 height 51
click at [1418, 22] on span "Publish" at bounding box center [1423, 26] width 41 height 16
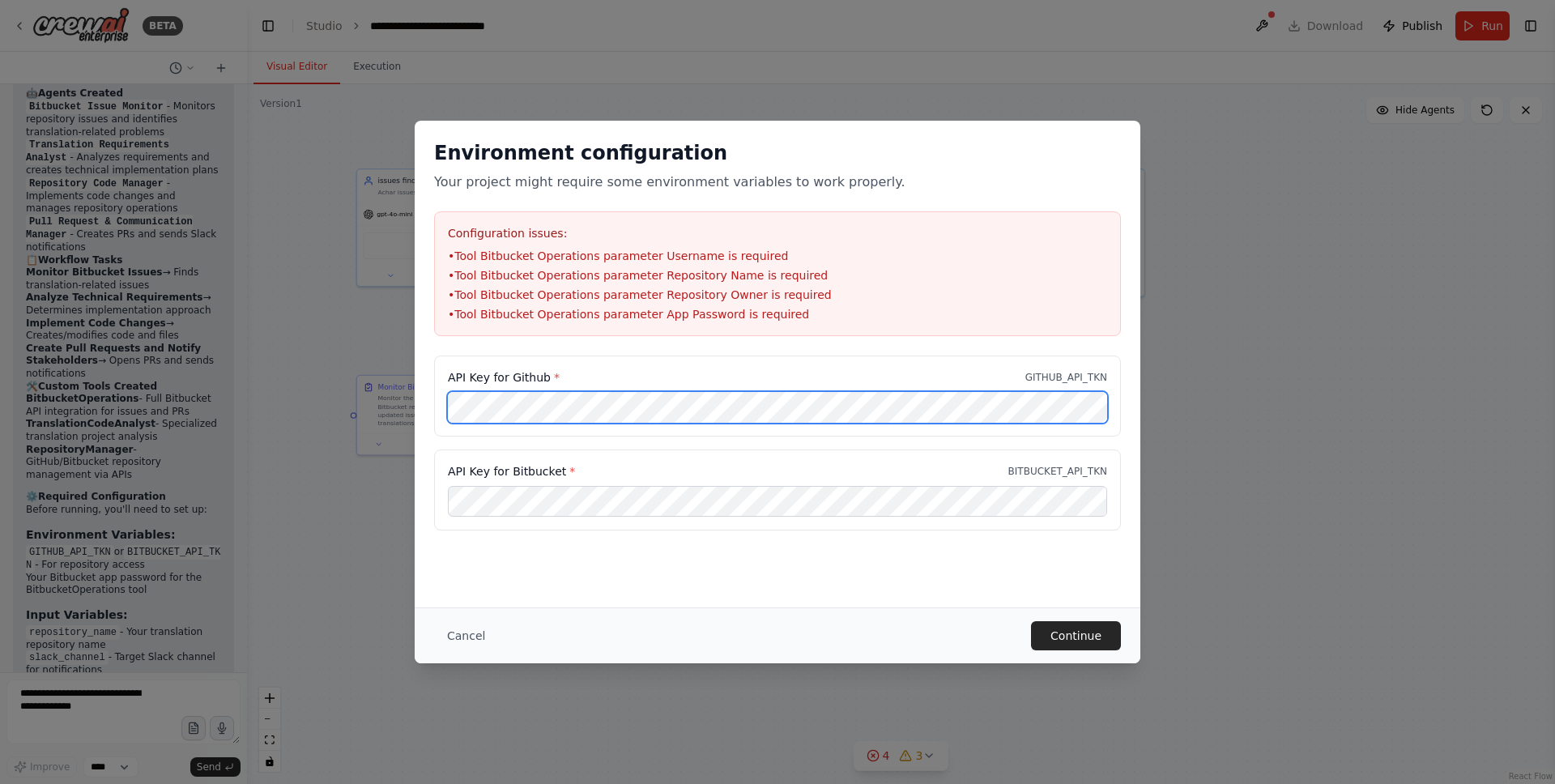
scroll to position [0, 0]
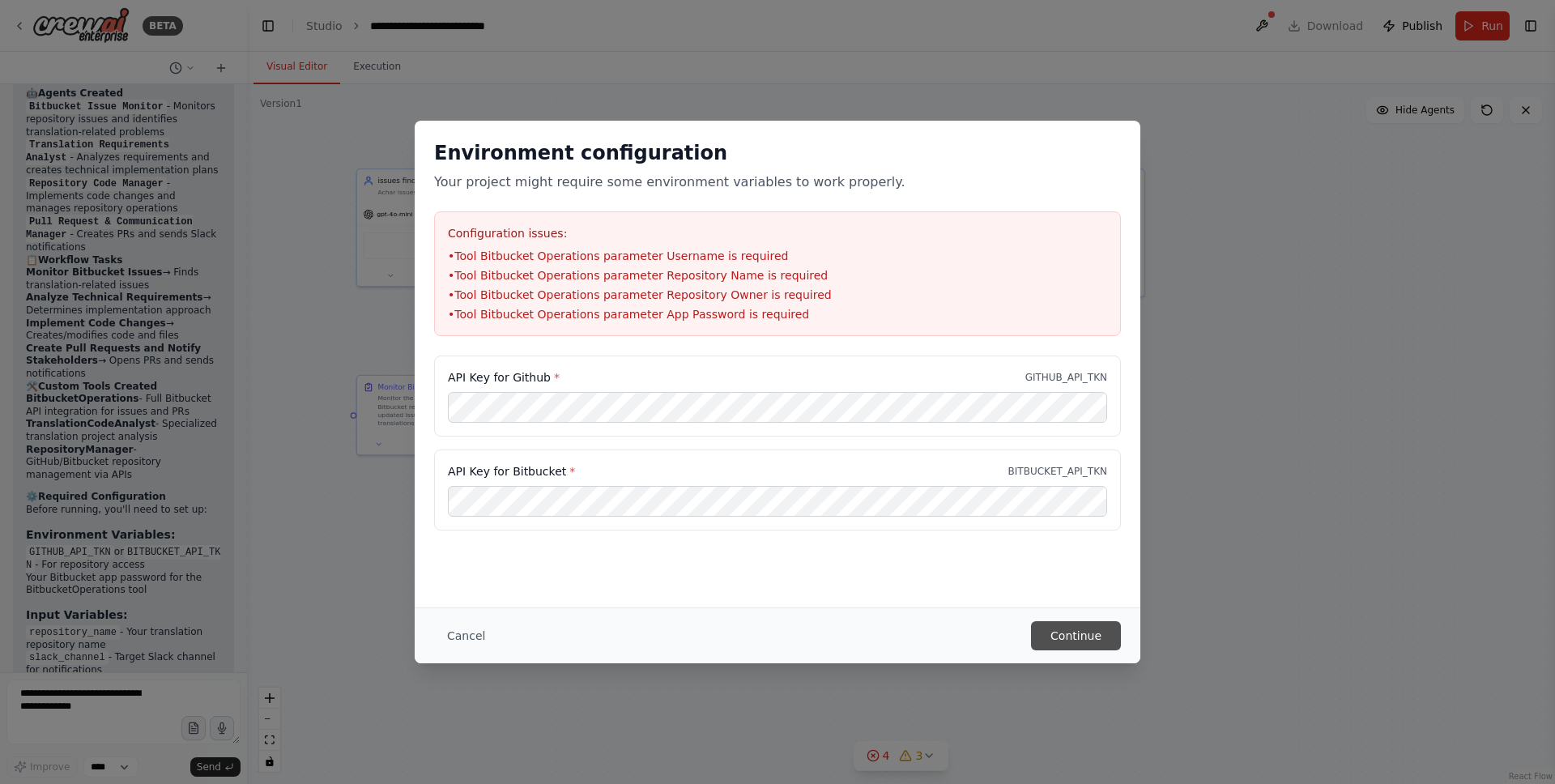
click at [1084, 642] on button "Continue" at bounding box center [1076, 635] width 90 height 29
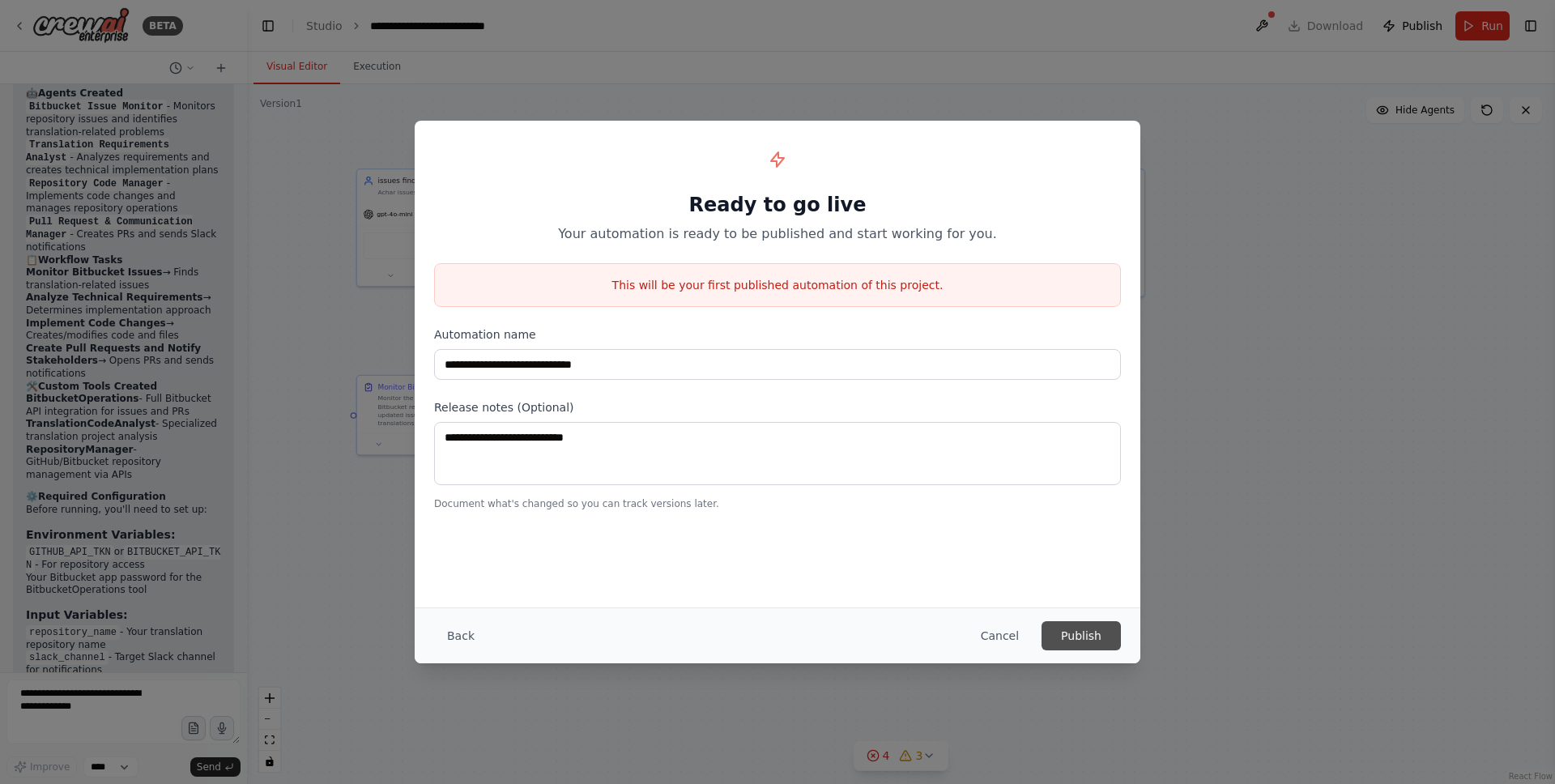
click at [1101, 635] on button "Publish" at bounding box center [1081, 635] width 79 height 29
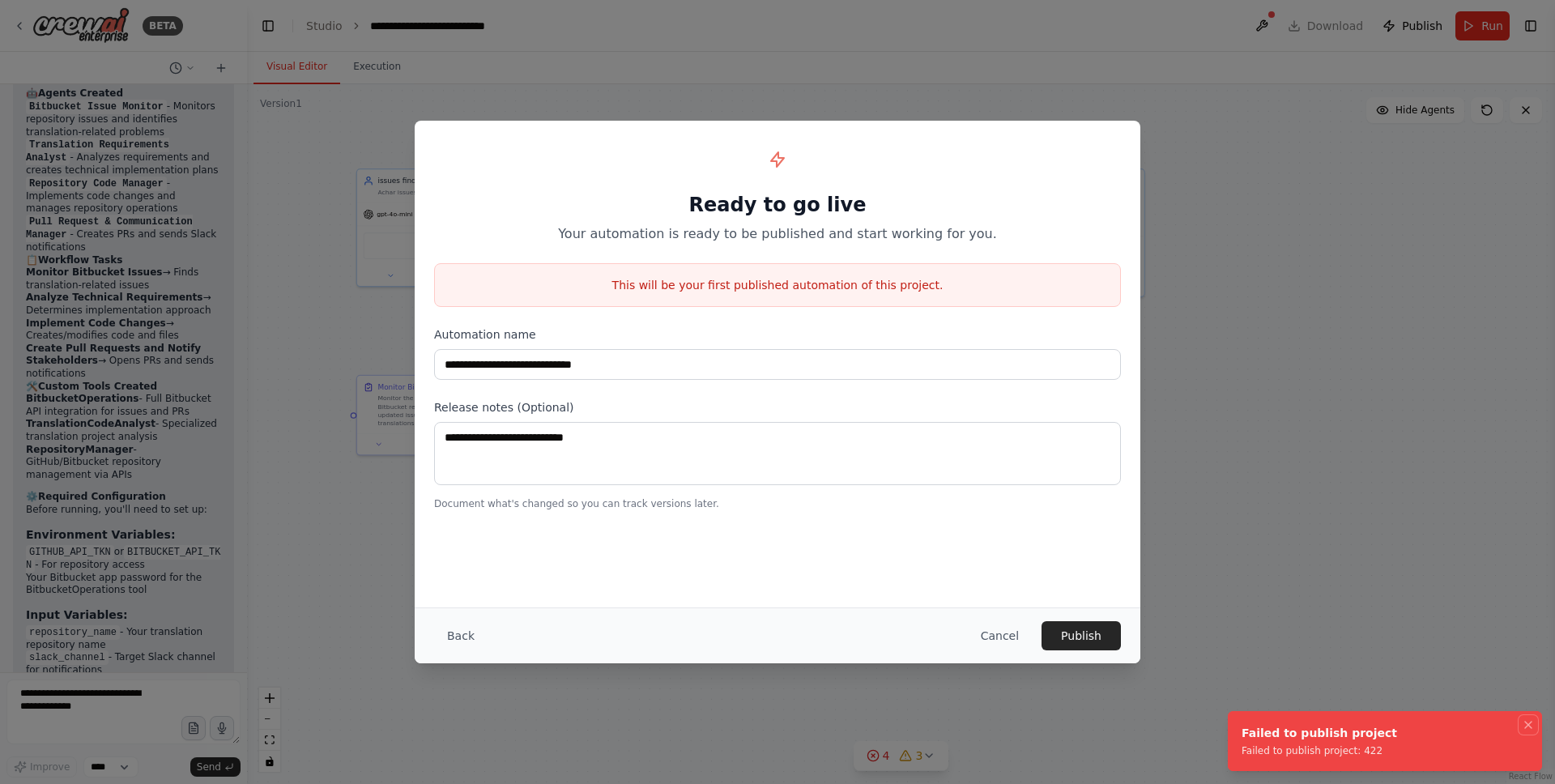
drag, startPoint x: 1527, startPoint y: 719, endPoint x: 1516, endPoint y: 719, distance: 11.0
click at [1527, 719] on icon "Notifications (F8)" at bounding box center [1529, 724] width 13 height 13
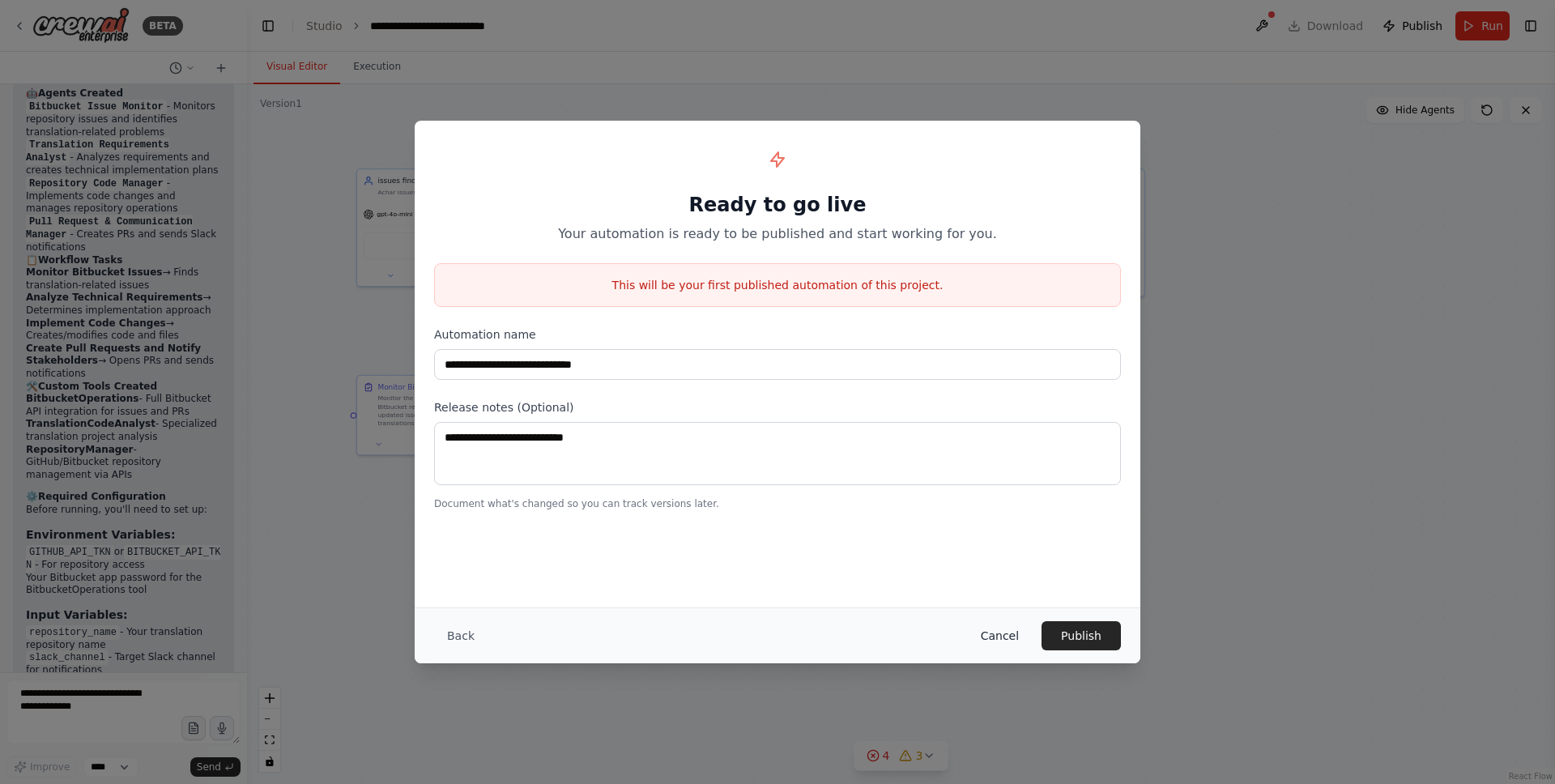
click at [1015, 633] on button "Cancel" at bounding box center [1000, 635] width 64 height 29
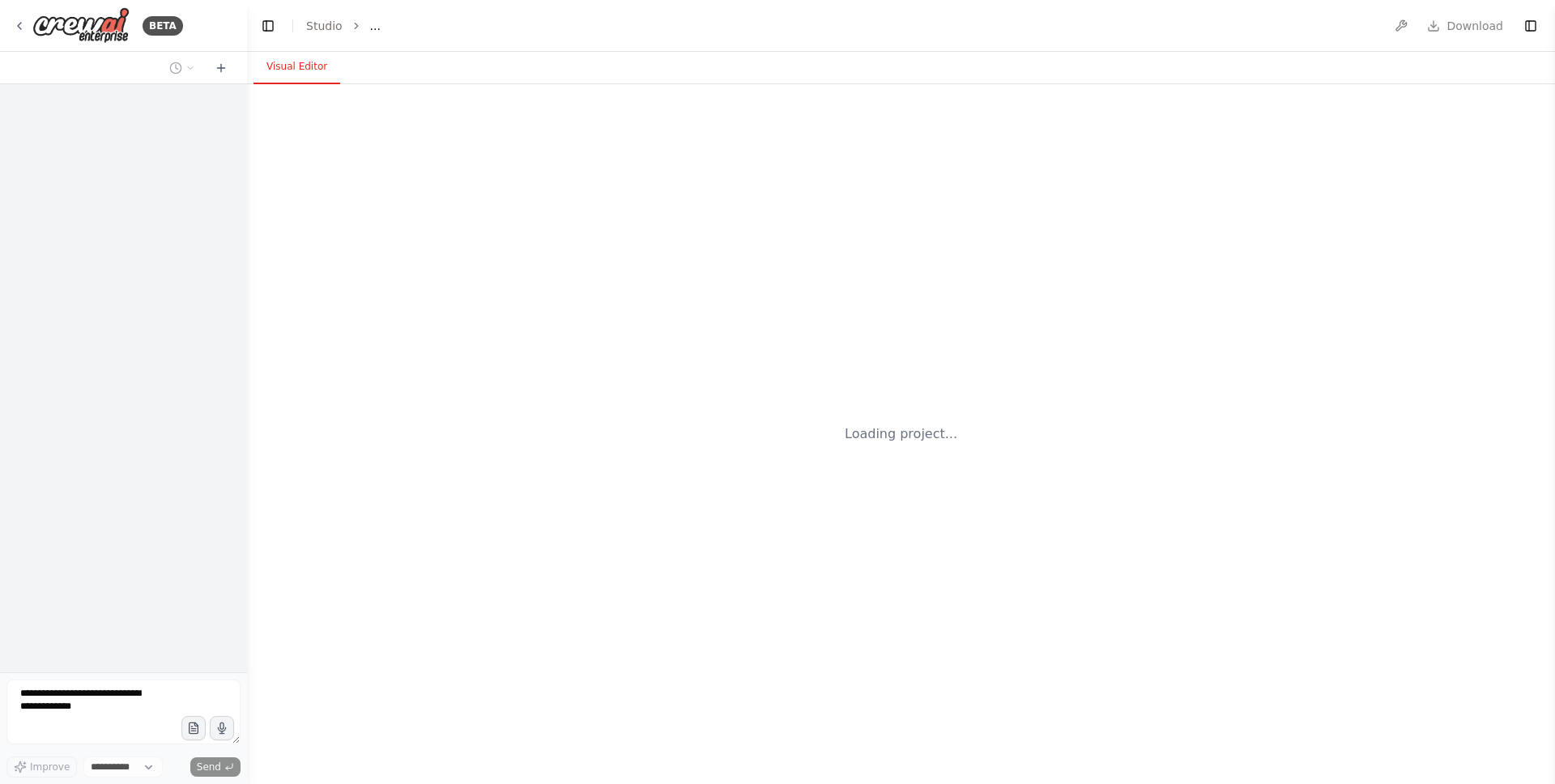
select select "****"
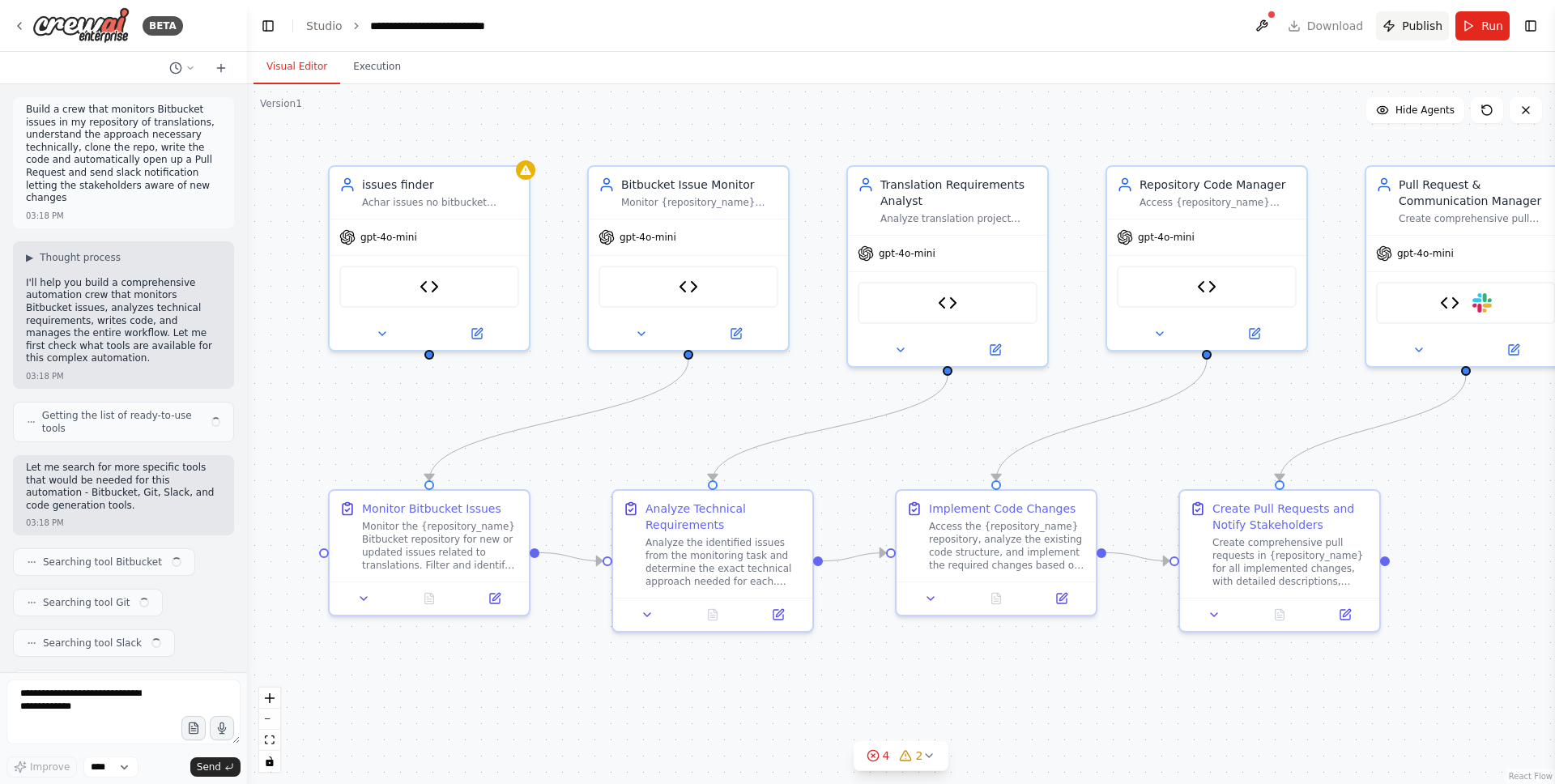
scroll to position [4154, 0]
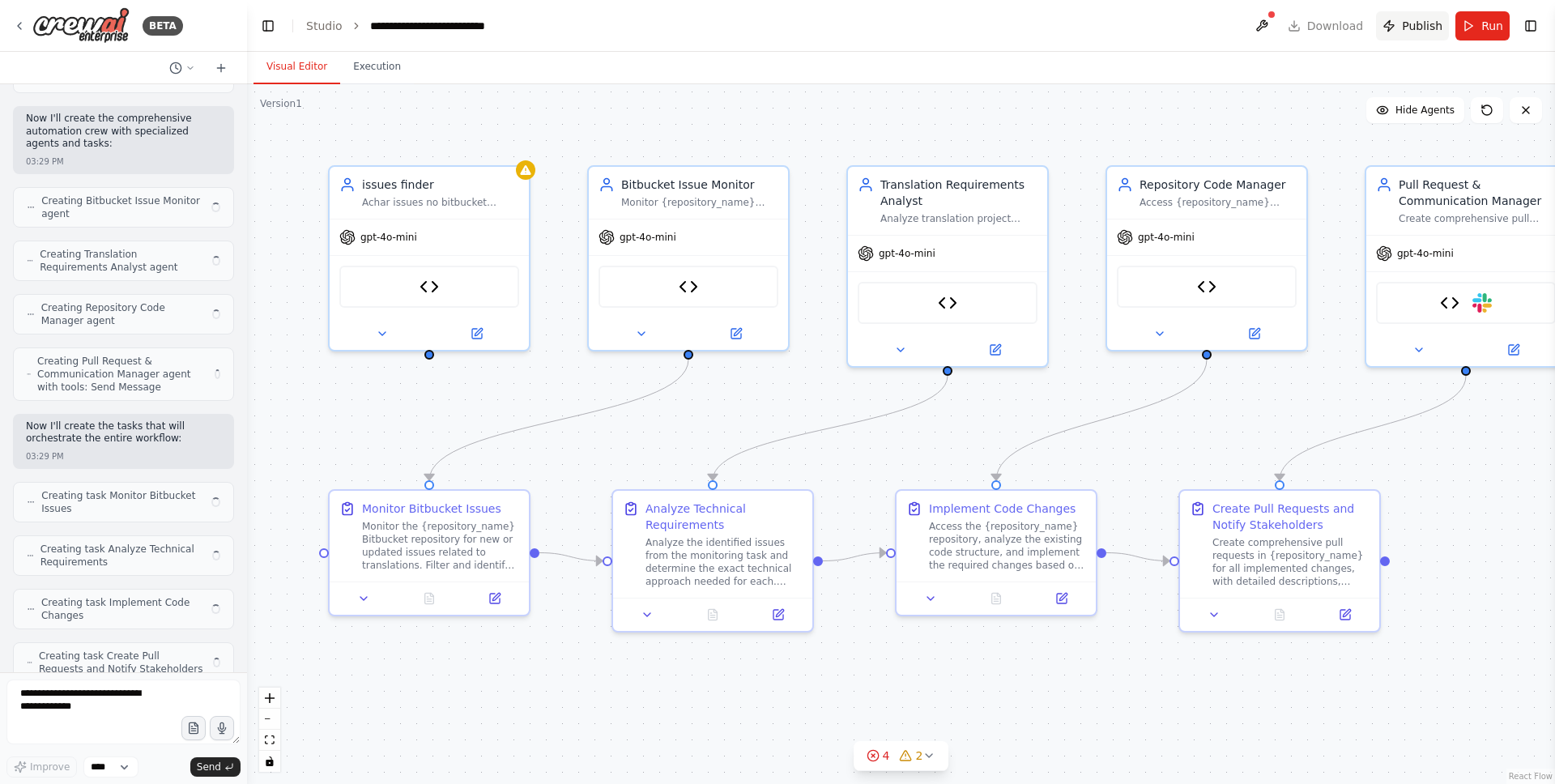
click at [1399, 28] on button "Publish" at bounding box center [1412, 26] width 73 height 29
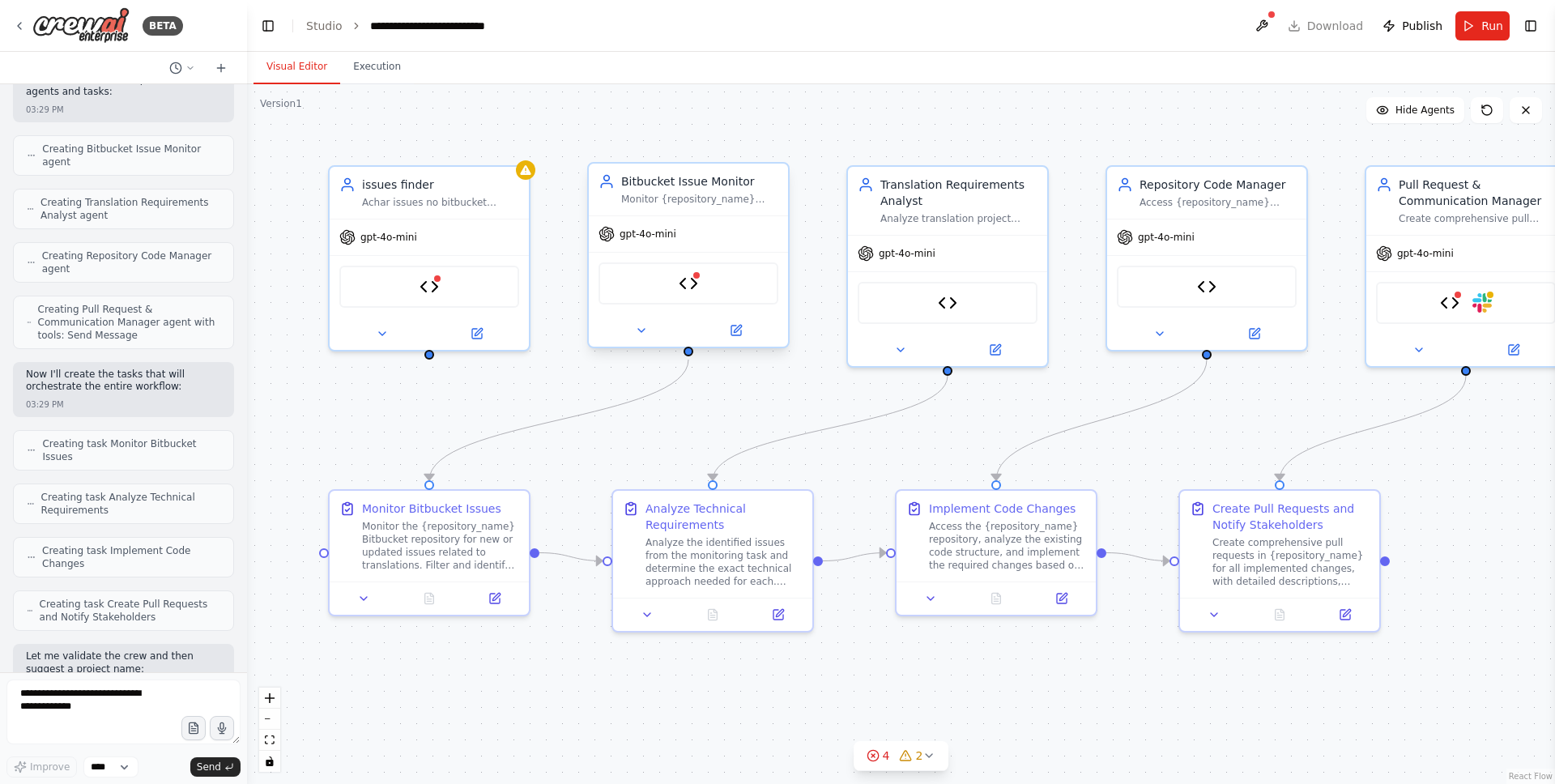
scroll to position [4127, 0]
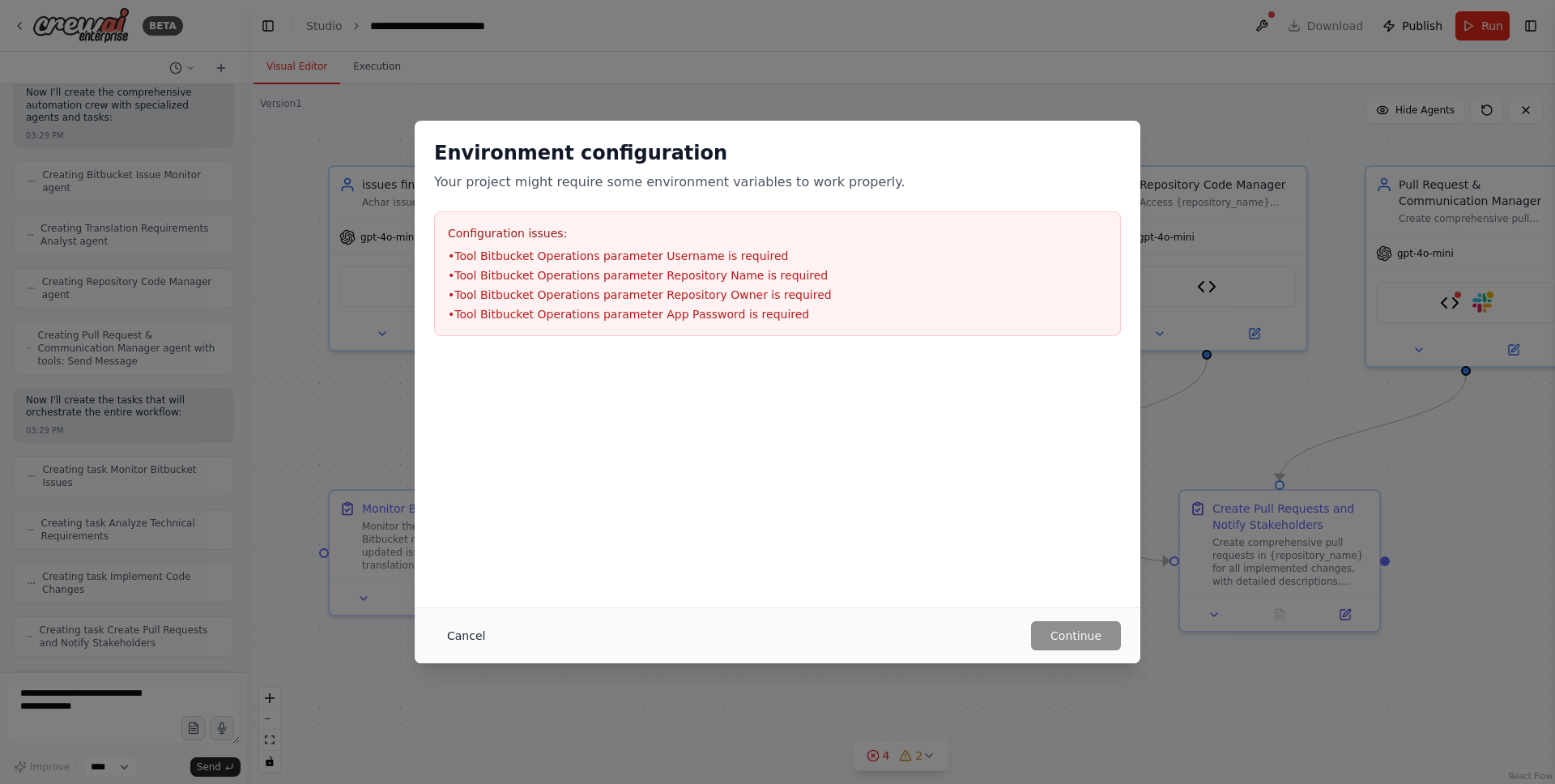
click at [459, 635] on button "Cancel" at bounding box center [466, 635] width 64 height 29
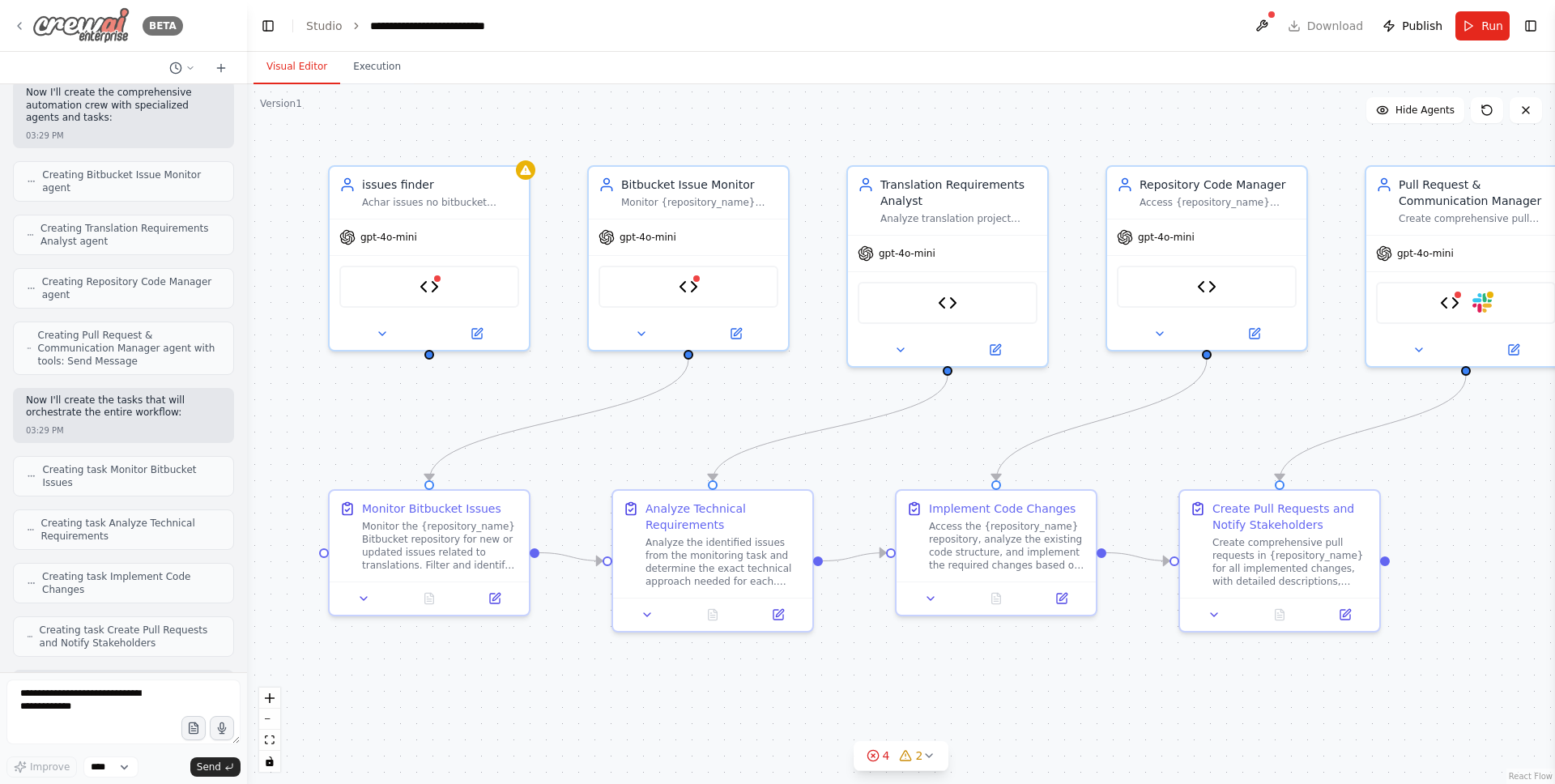
click at [19, 26] on icon at bounding box center [20, 26] width 13 height 13
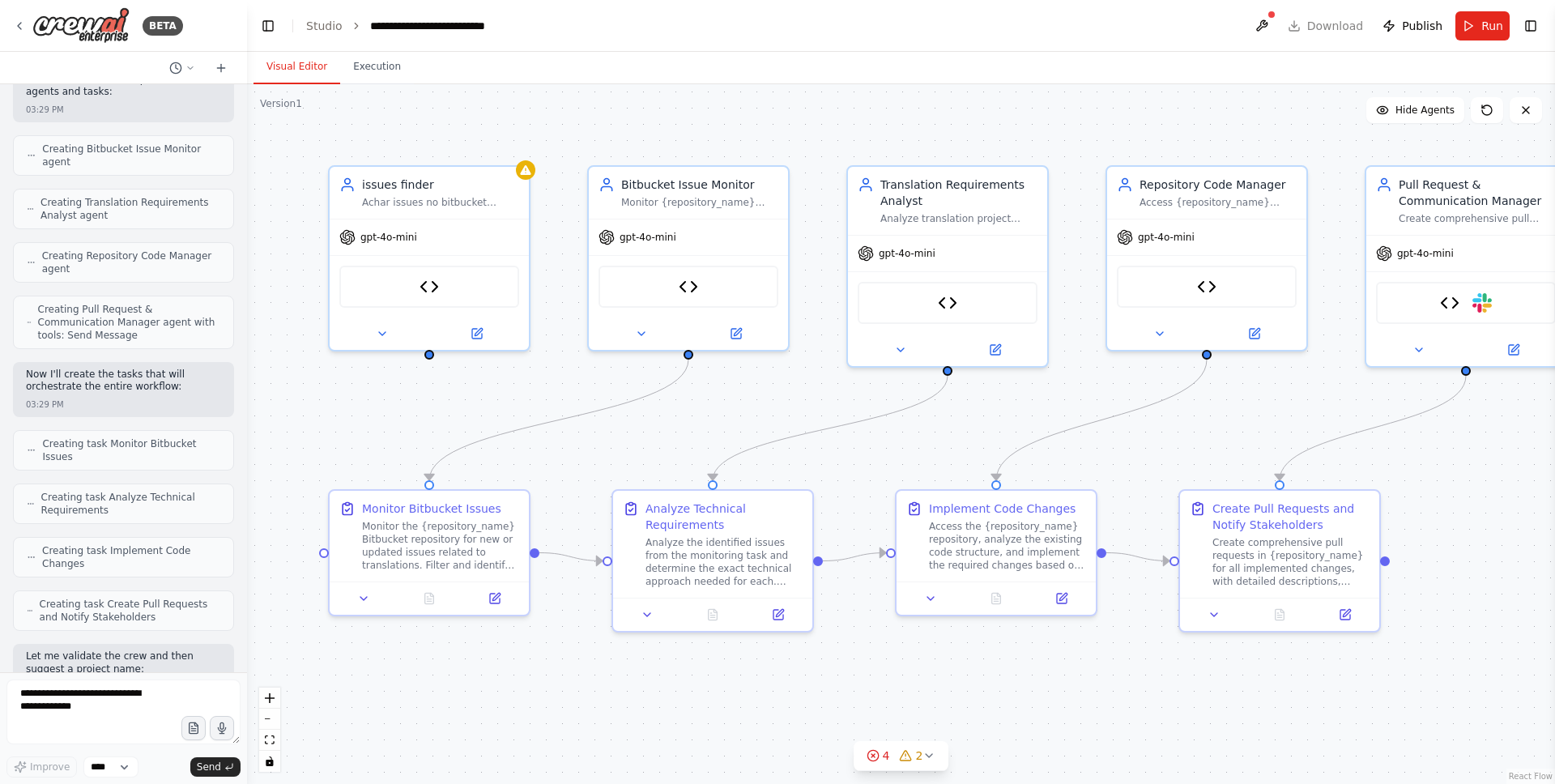
scroll to position [4127, 0]
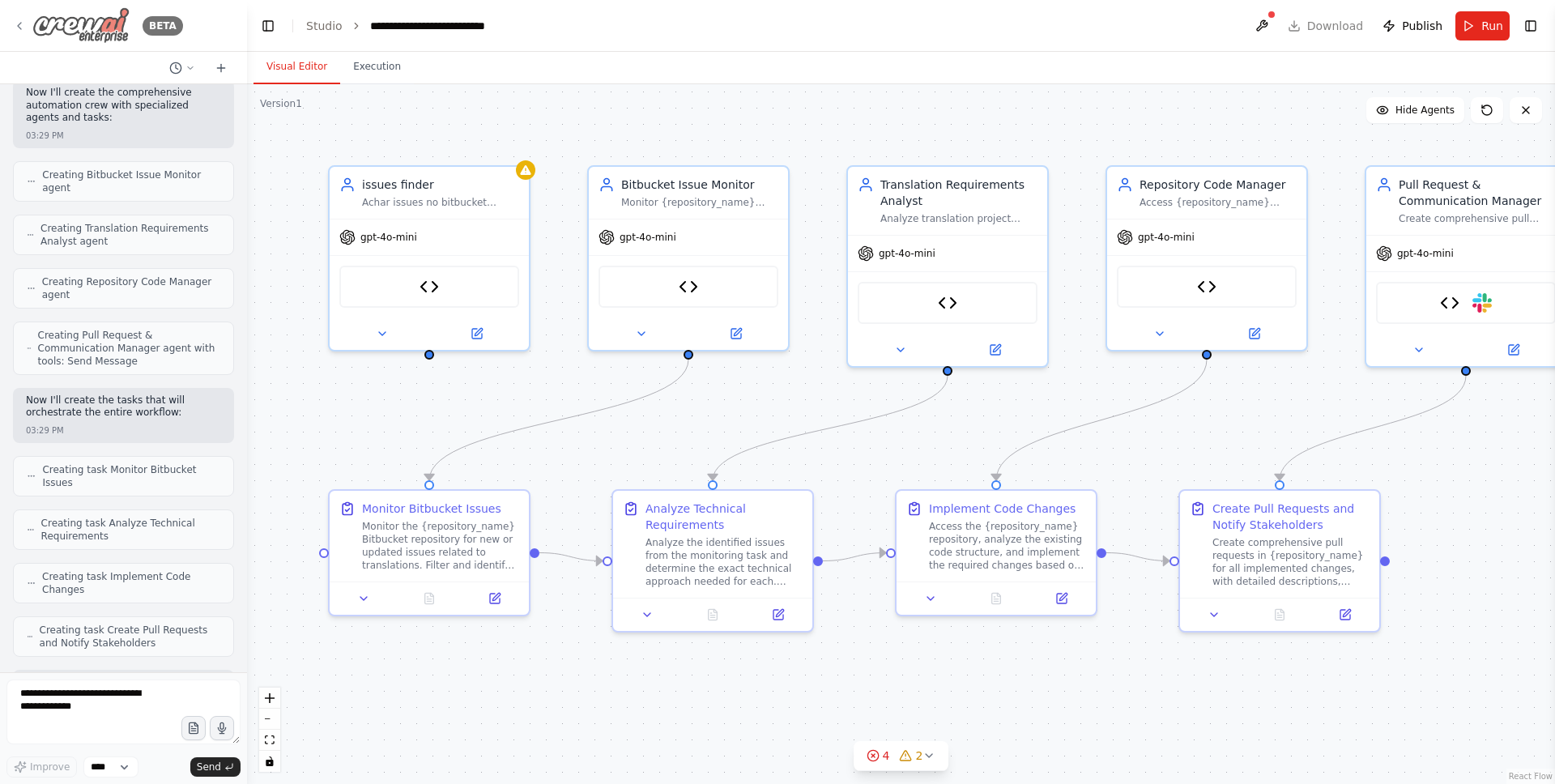
click at [18, 24] on icon at bounding box center [20, 26] width 13 height 13
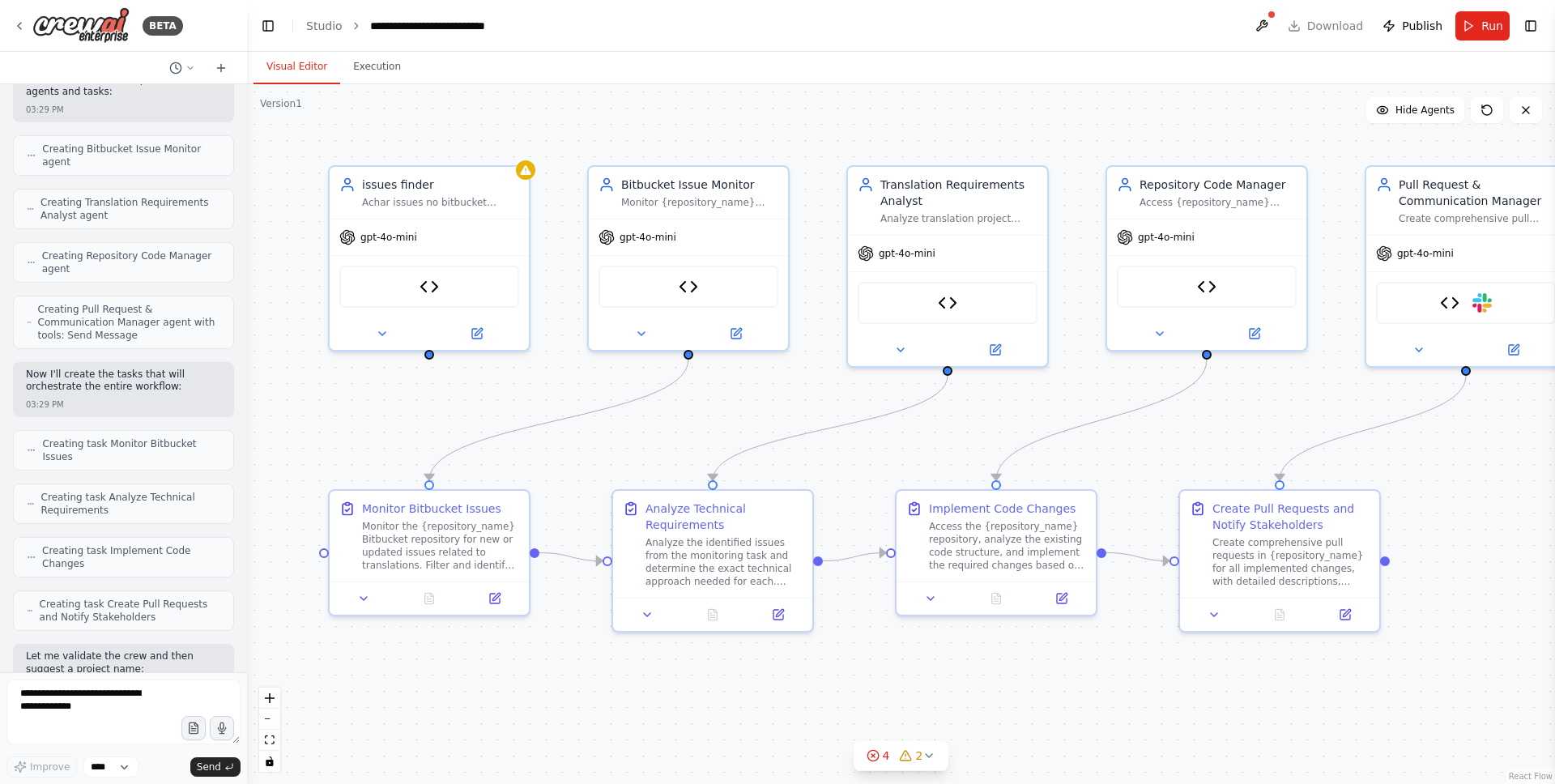
scroll to position [4127, 0]
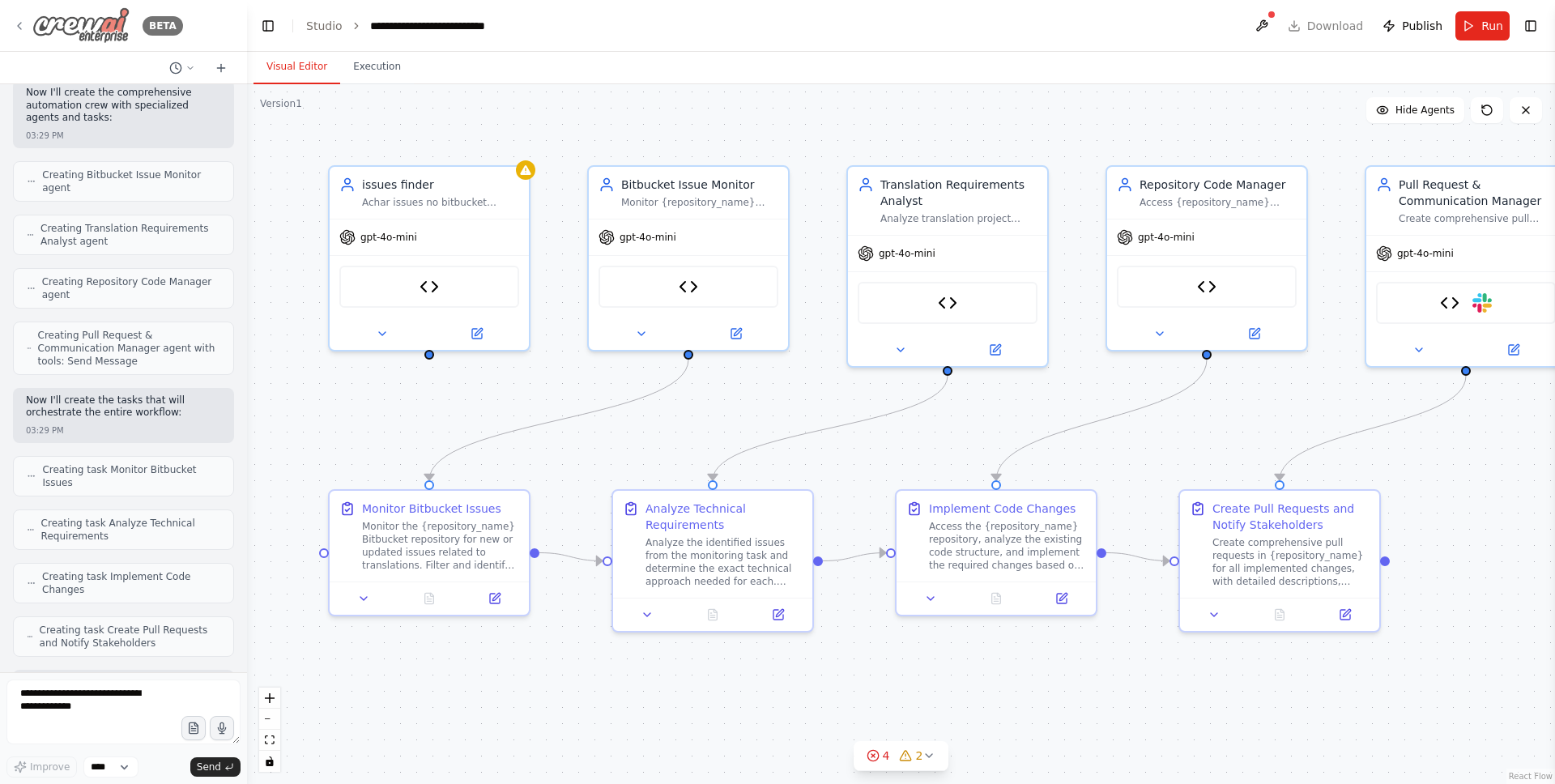
click at [19, 25] on icon at bounding box center [20, 26] width 3 height 7
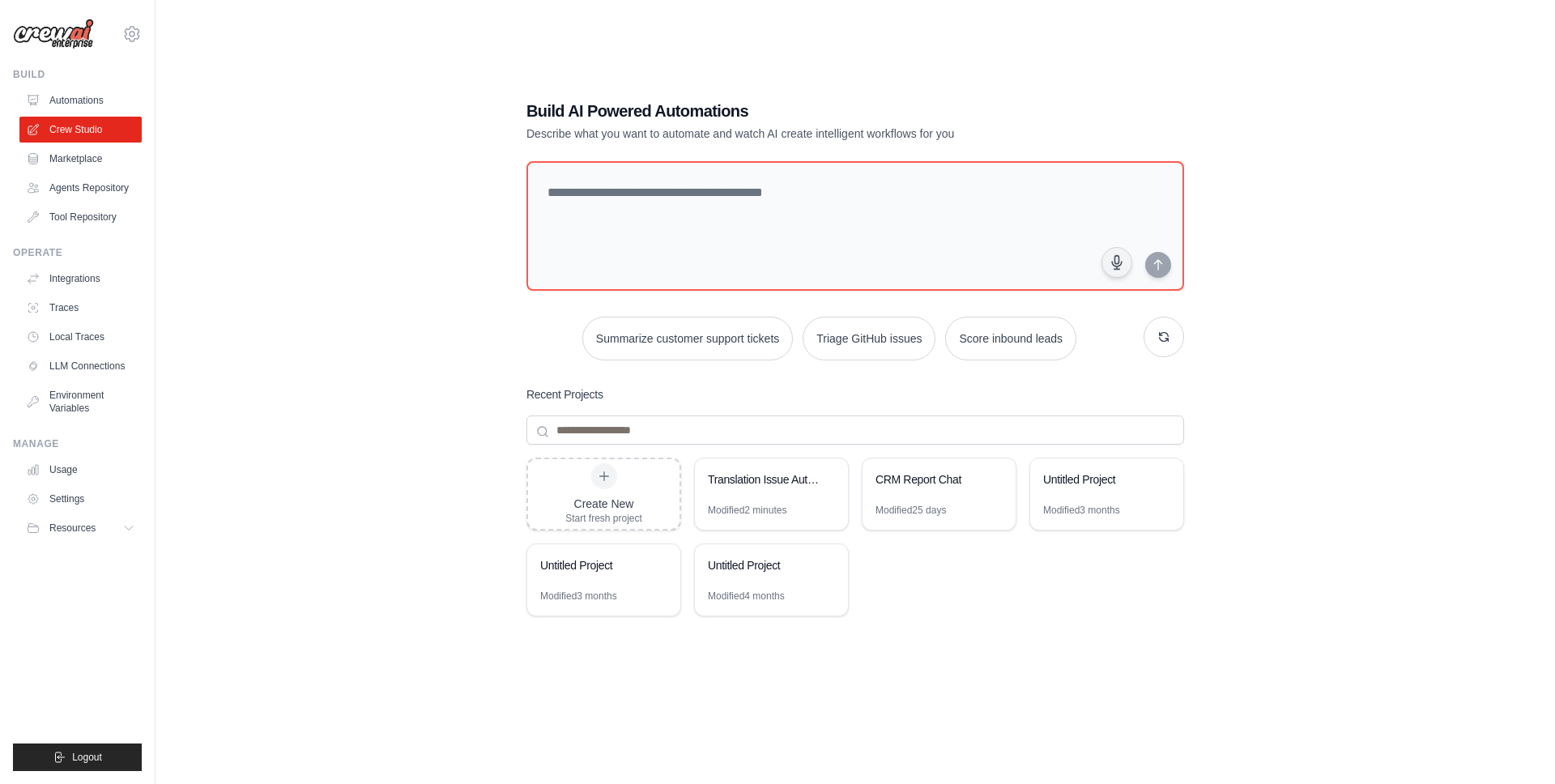
click at [344, 378] on div "Build AI Powered Automations Describe what you want to automate and watch AI cr…" at bounding box center [856, 408] width 1348 height 784
click at [99, 98] on link "Automations" at bounding box center [83, 100] width 123 height 26
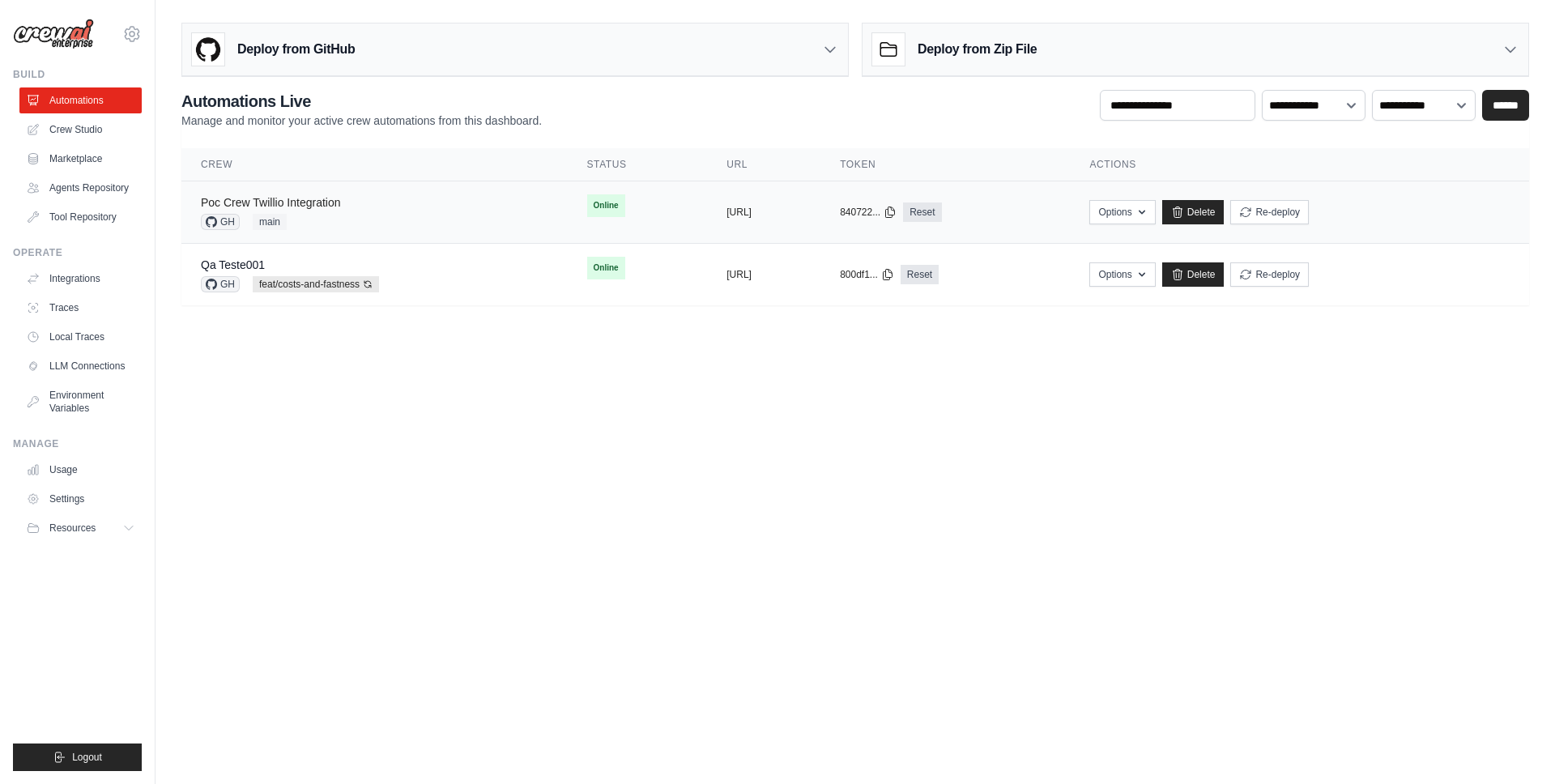
click at [322, 203] on link "Poc Crew Twillio Integration" at bounding box center [270, 203] width 140 height 13
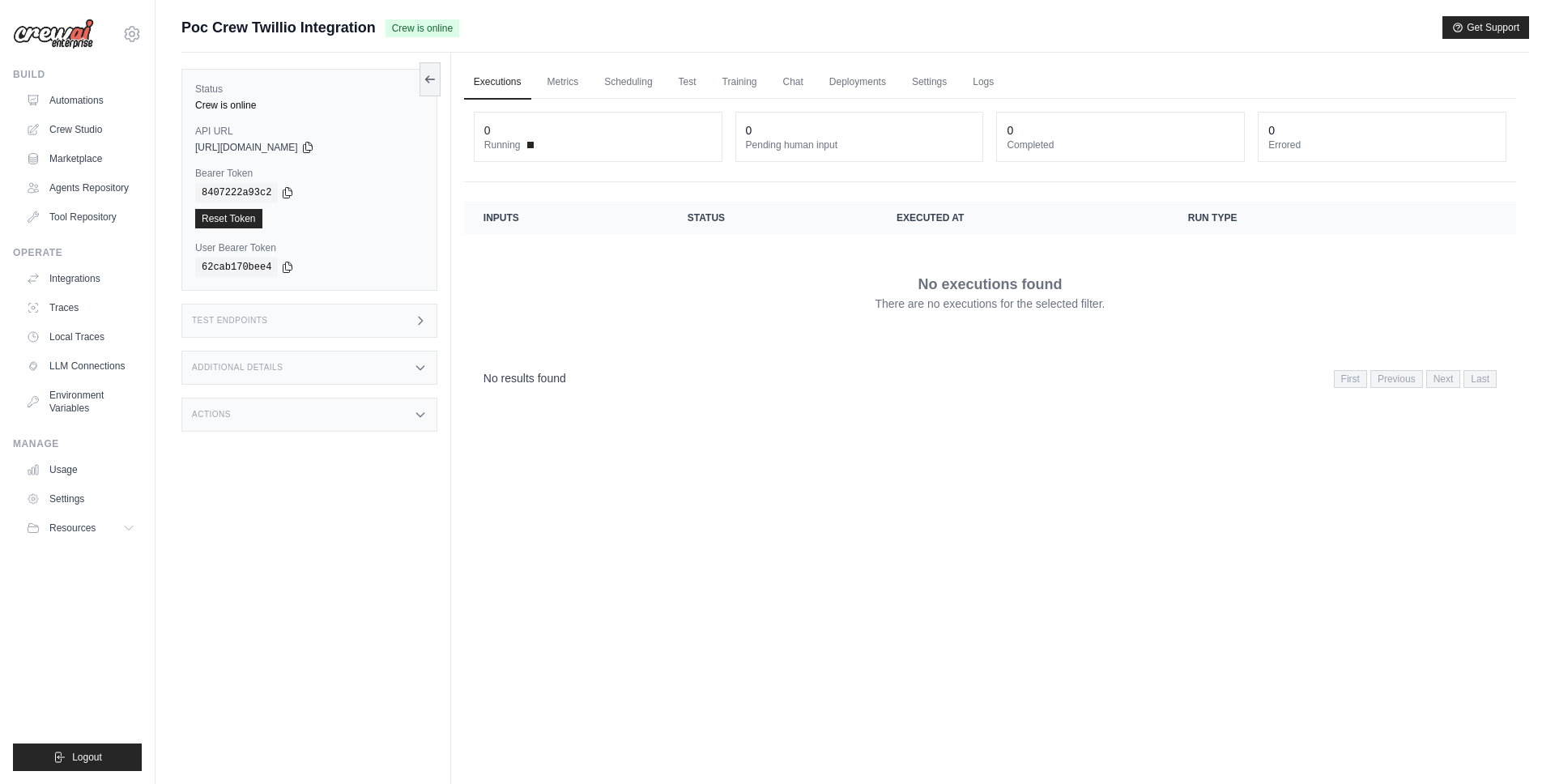
click at [422, 319] on icon at bounding box center [421, 321] width 13 height 13
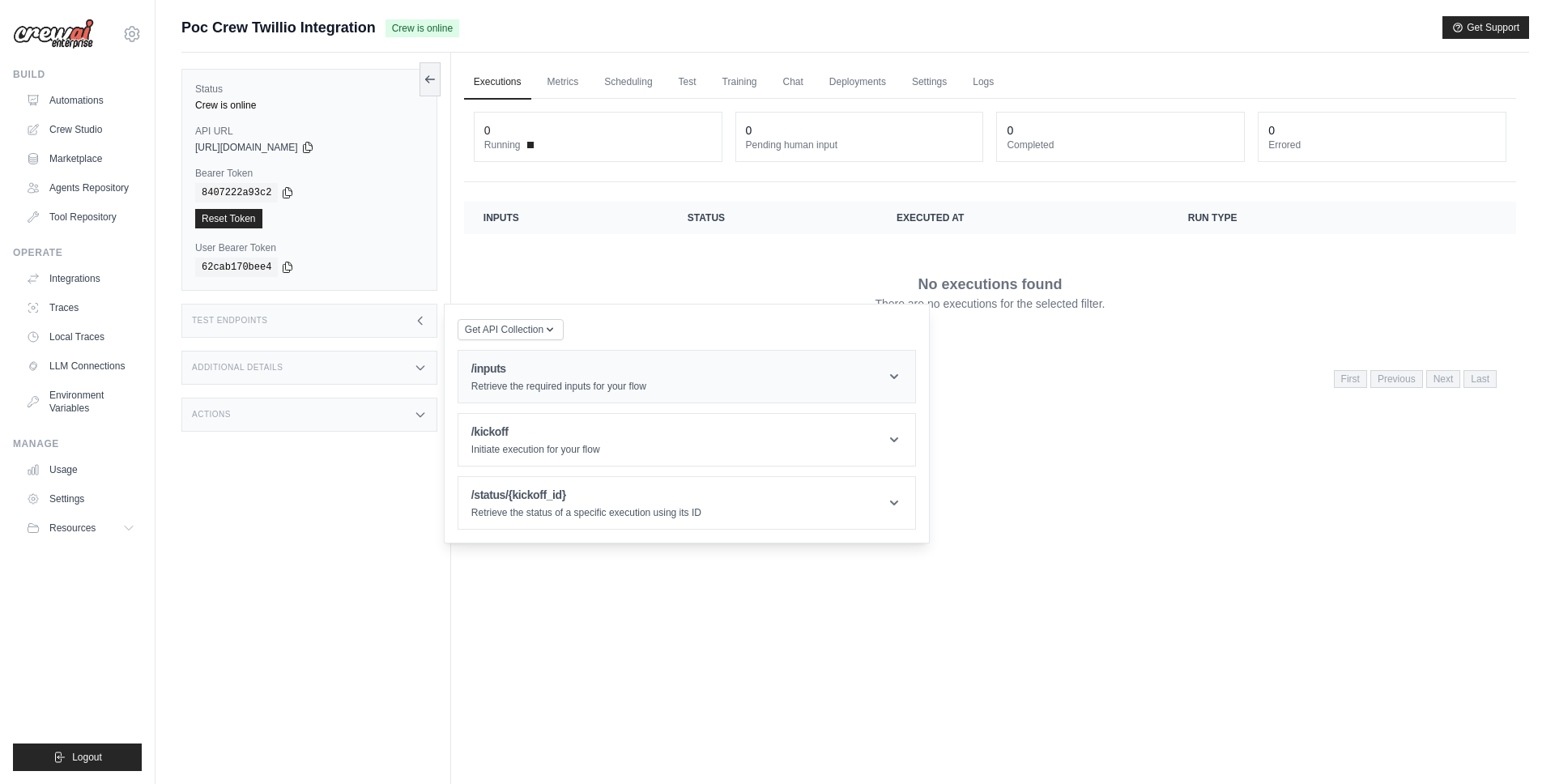
click at [762, 371] on header "/inputs Retrieve the required inputs for your flow" at bounding box center [686, 376] width 457 height 51
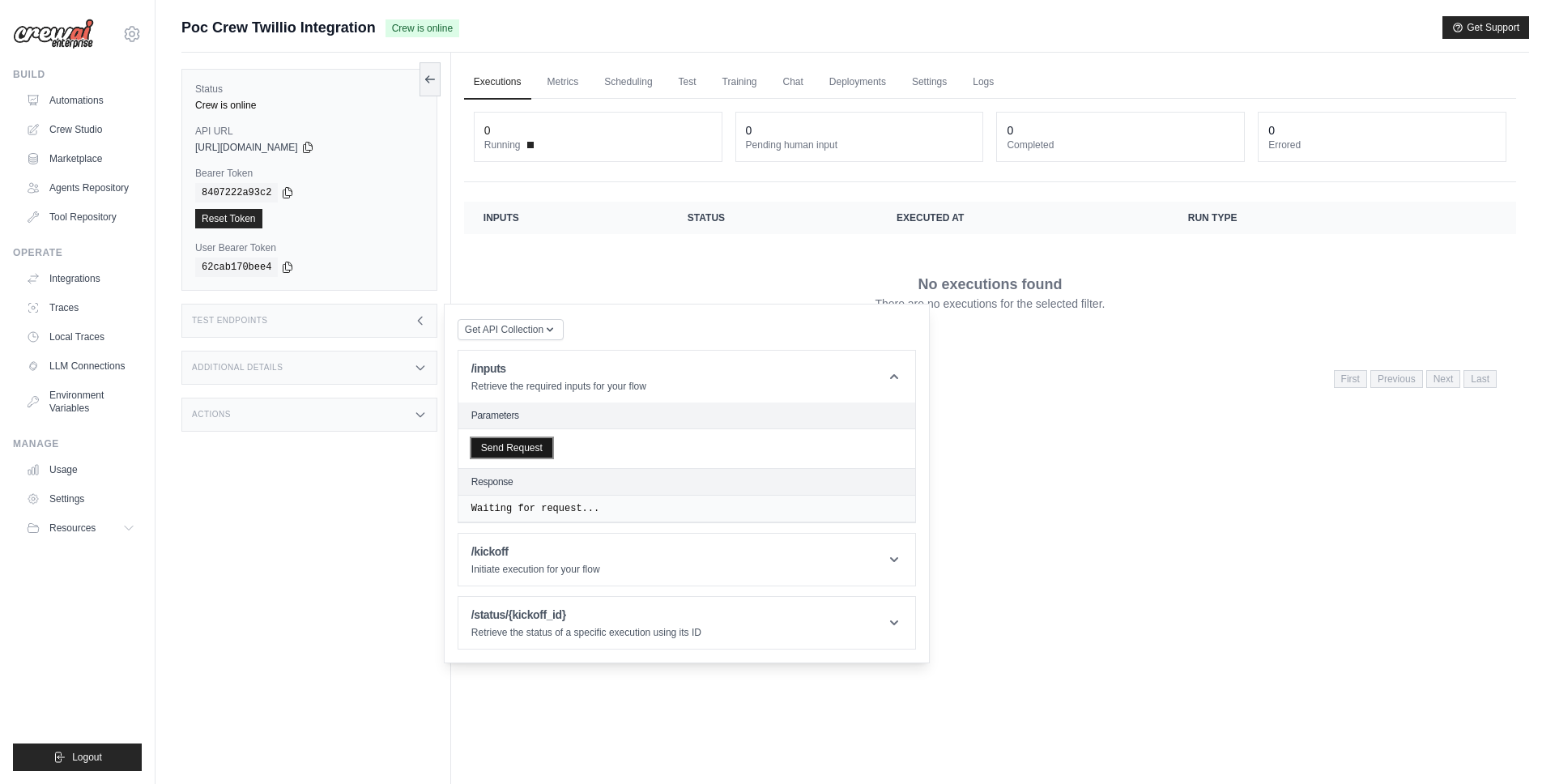
click at [522, 455] on button "Send Request" at bounding box center [512, 448] width 81 height 20
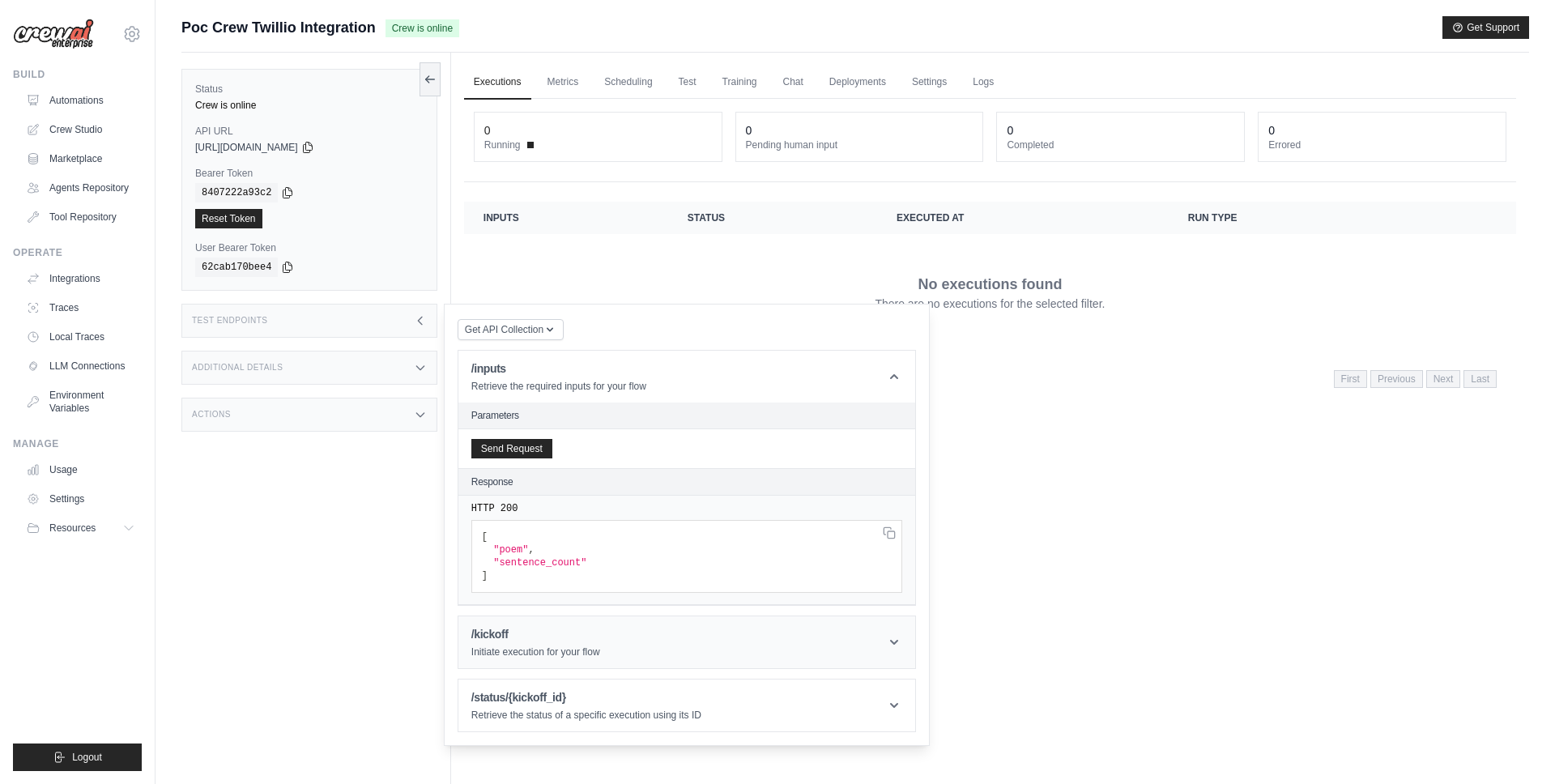
click at [559, 643] on div "/kickoff Initiate execution for your flow" at bounding box center [536, 642] width 129 height 33
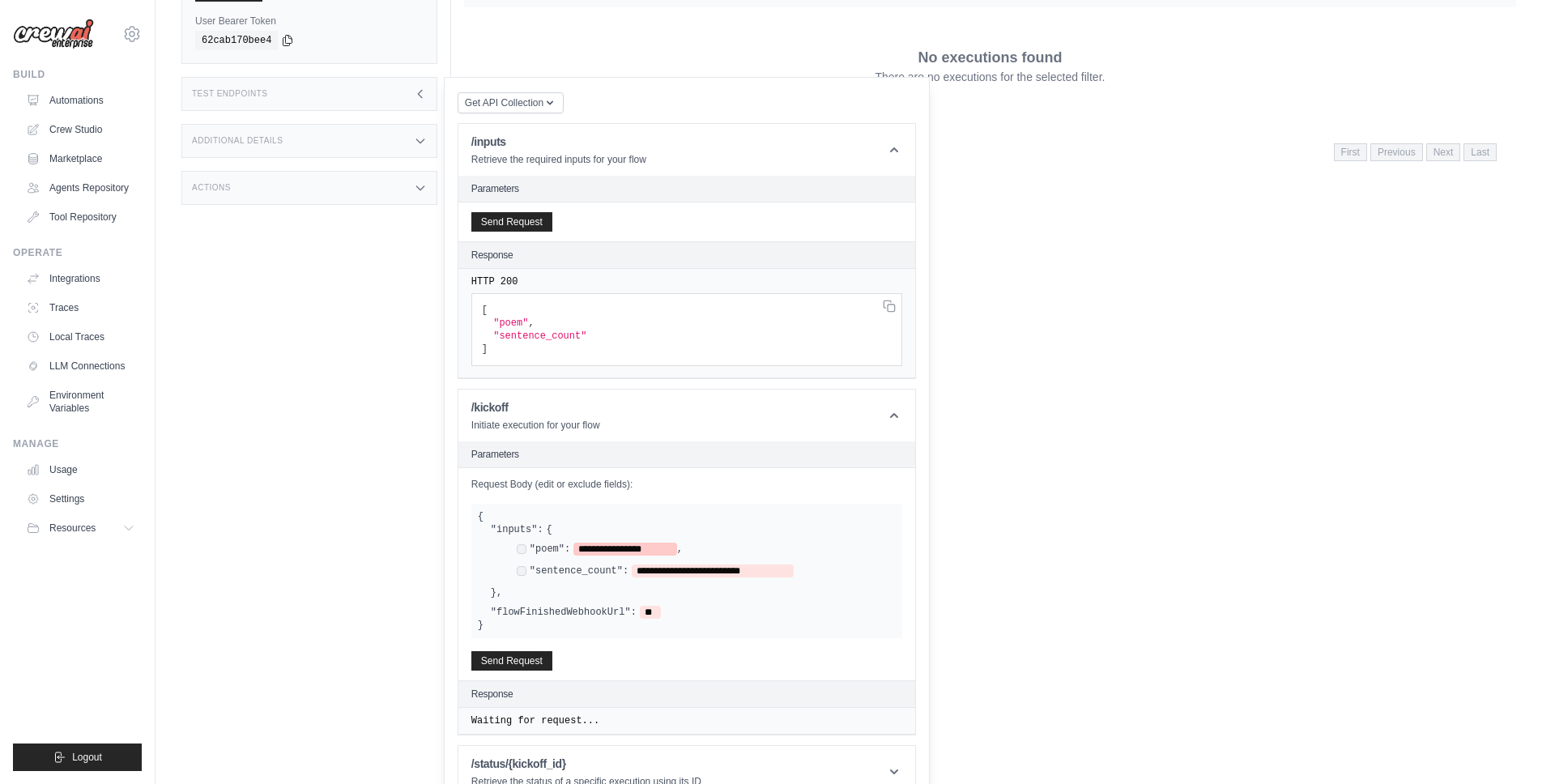
scroll to position [230, 0]
click at [536, 660] on button "Send Request" at bounding box center [512, 657] width 81 height 20
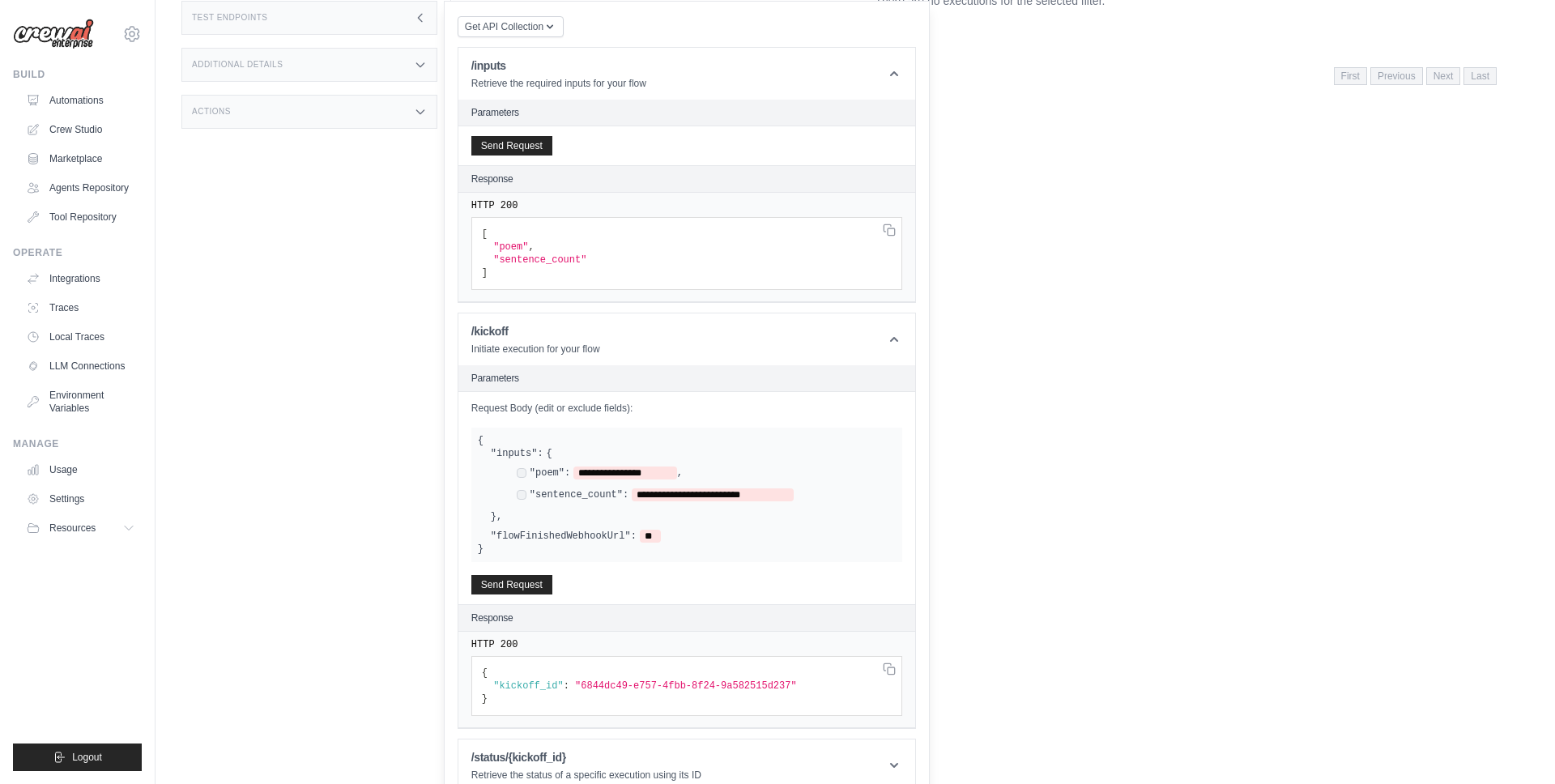
scroll to position [324, 0]
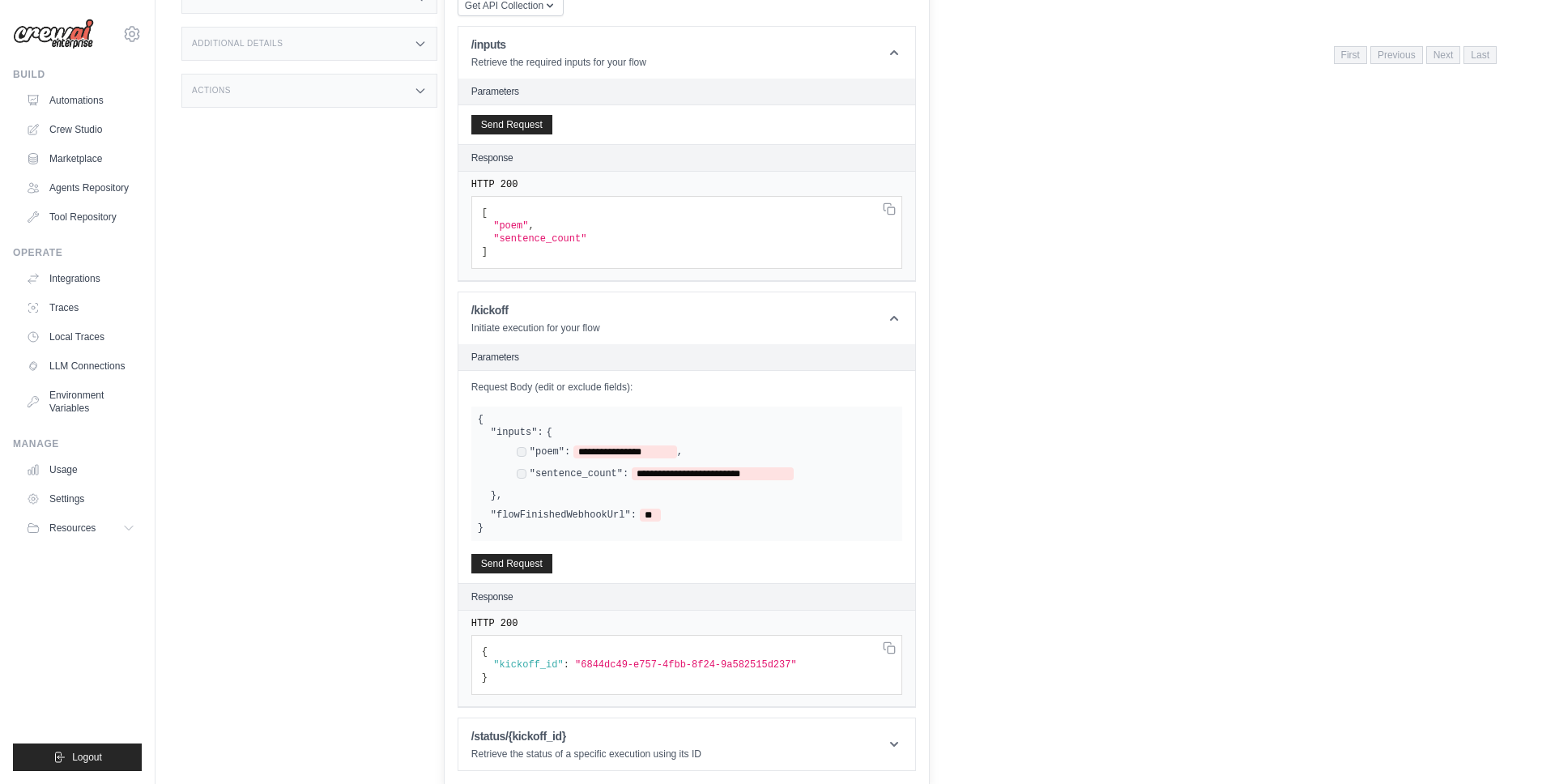
click at [546, 452] on label ""poem":" at bounding box center [550, 452] width 41 height 13
click at [397, 342] on div "Status Crew is online API URL copied https://poc-crew-twillio-integration-0a534…" at bounding box center [316, 121] width 270 height 784
drag, startPoint x: 493, startPoint y: 225, endPoint x: 552, endPoint y: 225, distance: 59.0
click at [552, 225] on pre "[ "poem" , "sentence_count" ]" at bounding box center [686, 232] width 431 height 73
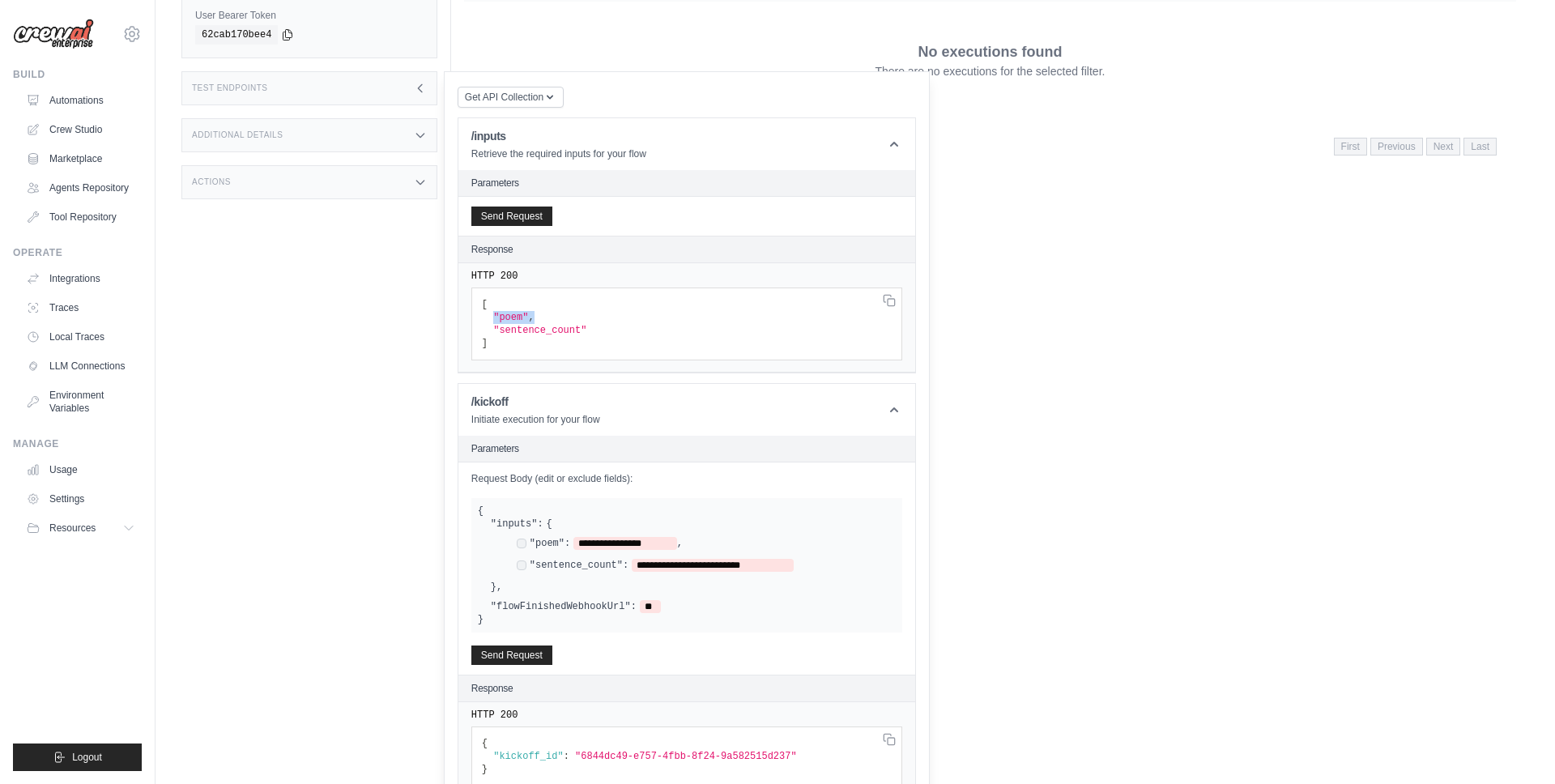
scroll to position [229, 0]
click at [512, 324] on span ""poem"" at bounding box center [511, 322] width 35 height 11
click at [491, 324] on code "[ "poem" , "sentence_count" ]" at bounding box center [534, 327] width 105 height 50
click at [509, 323] on span ""poem"" at bounding box center [511, 322] width 35 height 11
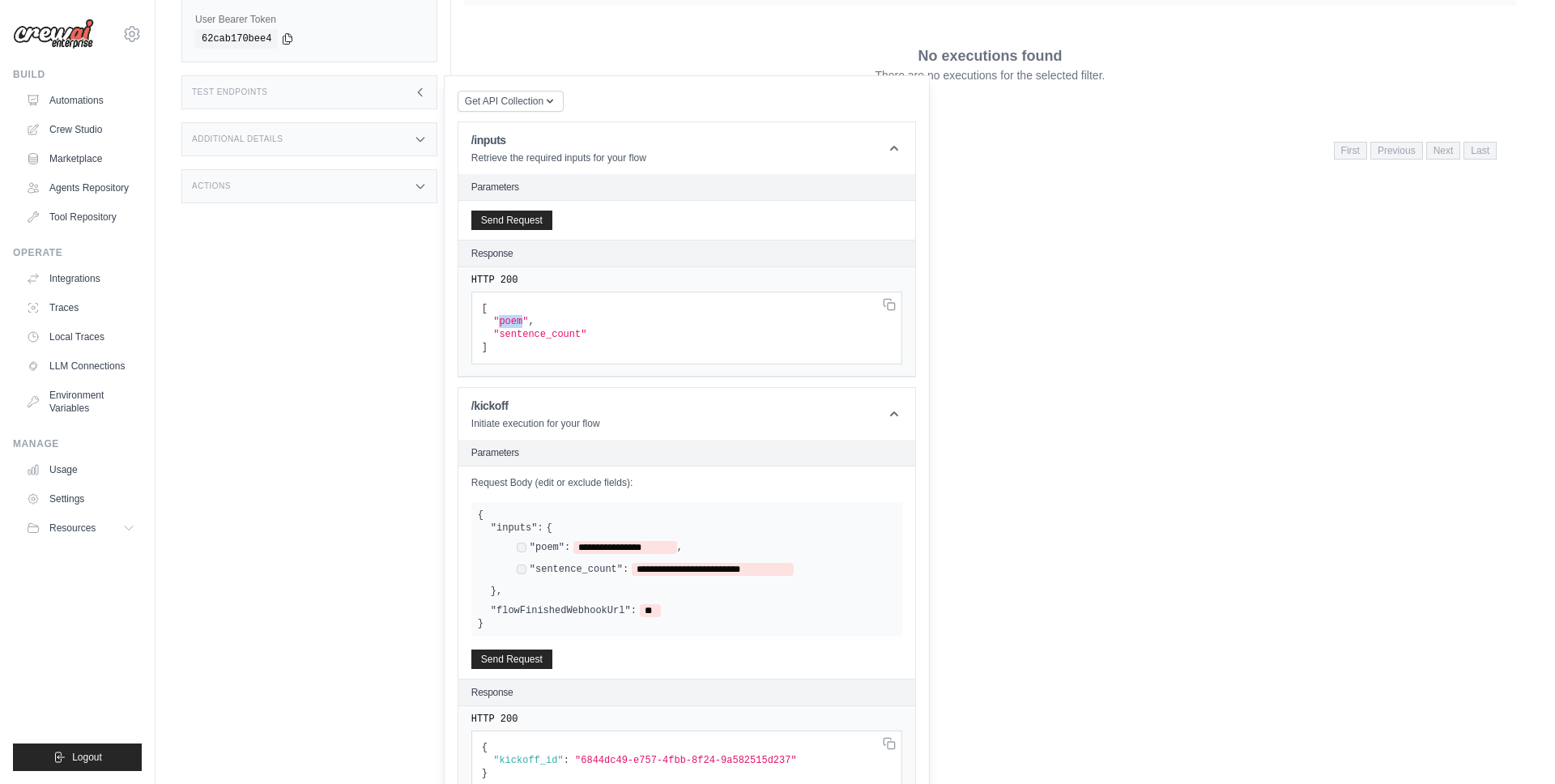
click at [509, 323] on span ""poem"" at bounding box center [511, 322] width 35 height 11
click at [513, 334] on span ""sentence_count"" at bounding box center [540, 334] width 93 height 11
click at [507, 334] on span ""sentence_count"" at bounding box center [540, 334] width 93 height 11
drag, startPoint x: 492, startPoint y: 334, endPoint x: 613, endPoint y: 334, distance: 121.0
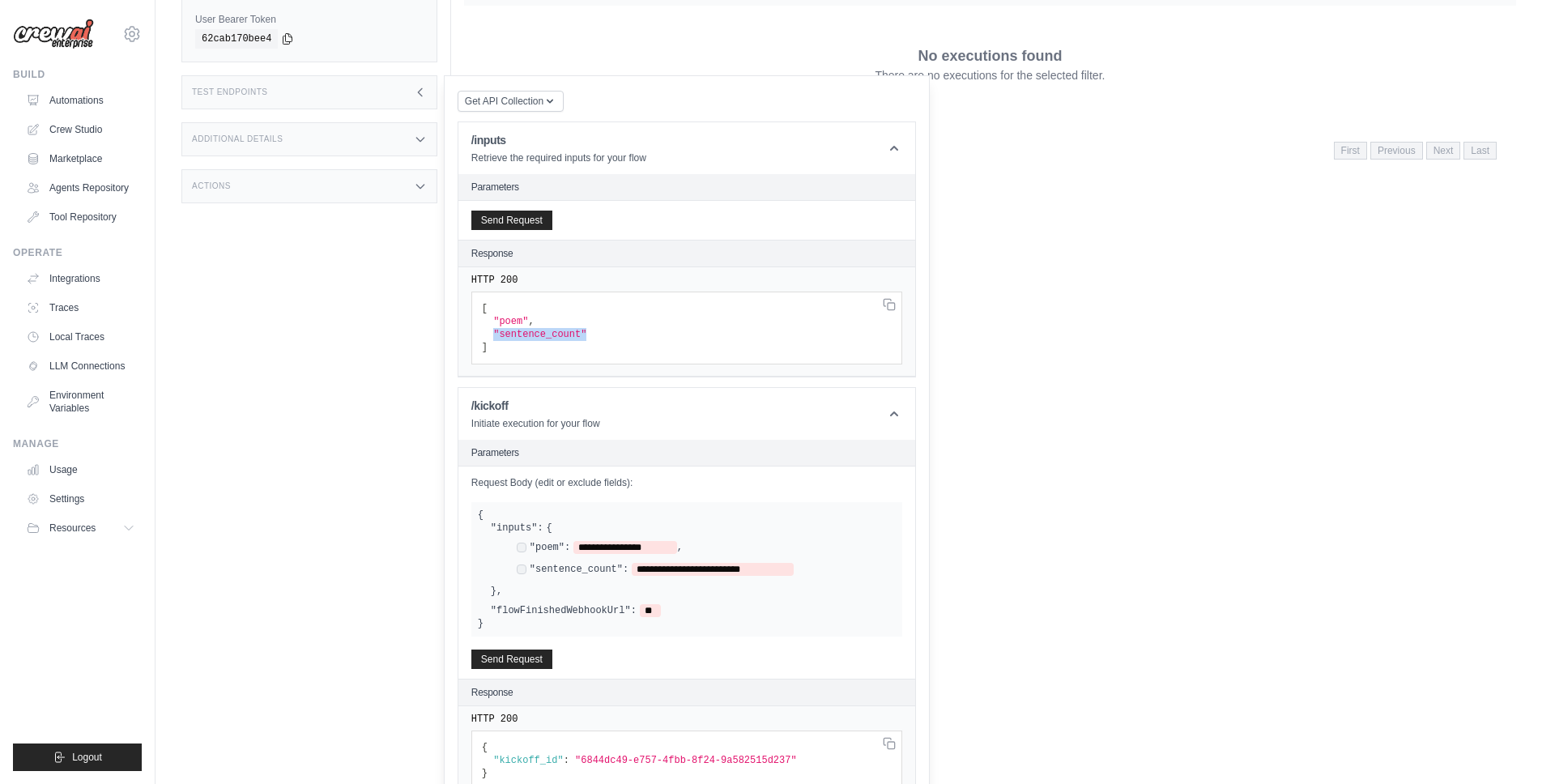
click at [613, 334] on pre "[ "poem" , "sentence_count" ]" at bounding box center [686, 327] width 431 height 73
click at [504, 320] on span ""poem"" at bounding box center [511, 322] width 35 height 11
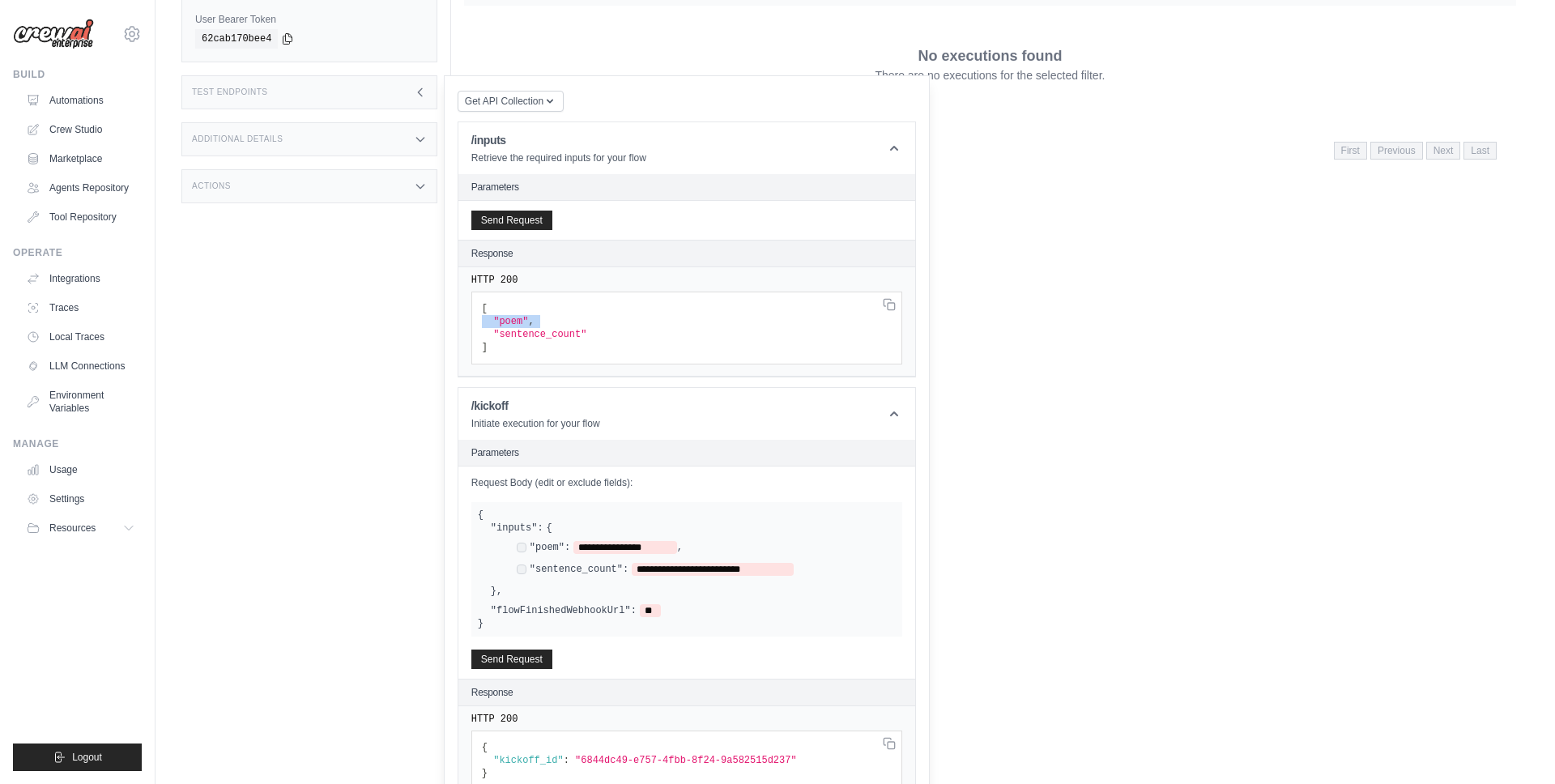
click at [494, 321] on span ""poem"" at bounding box center [511, 322] width 35 height 11
drag, startPoint x: 495, startPoint y: 321, endPoint x: 578, endPoint y: 321, distance: 83.0
click at [578, 321] on pre "[ "poem" , "sentence_count" ]" at bounding box center [686, 327] width 431 height 73
click at [602, 335] on pre "[ "poem" , "sentence_count" ]" at bounding box center [686, 327] width 431 height 73
drag, startPoint x: 487, startPoint y: 322, endPoint x: 604, endPoint y: 338, distance: 118.1
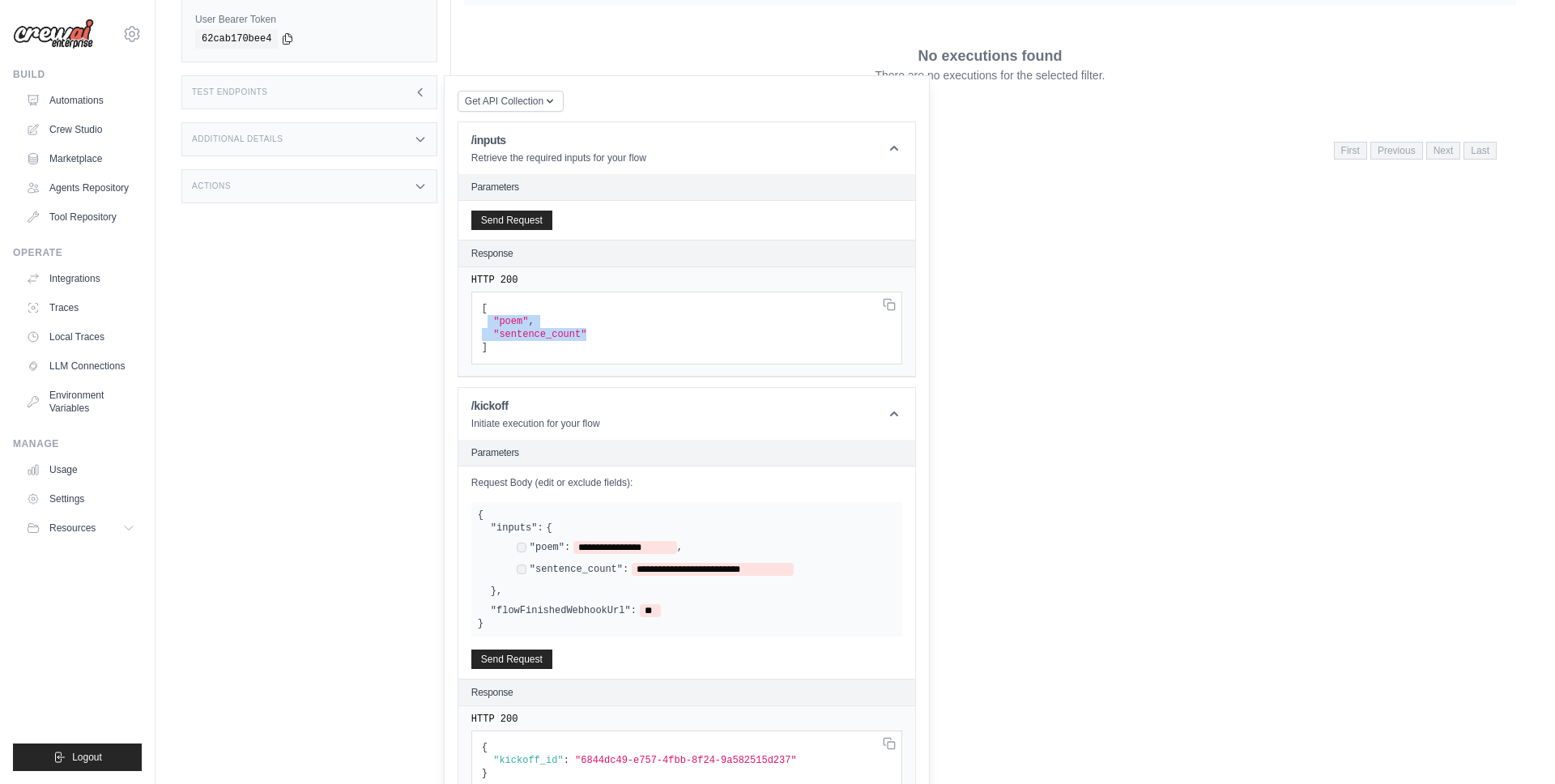
click at [604, 338] on pre "[ "poem" , "sentence_count" ]" at bounding box center [686, 327] width 431 height 73
click at [569, 336] on span ""sentence_count"" at bounding box center [540, 334] width 93 height 11
click at [330, 267] on div "Status Crew is online API URL copied https://poc-crew-twillio-integration-0a534…" at bounding box center [316, 216] width 270 height 784
click at [414, 90] on icon at bounding box center [421, 92] width 13 height 13
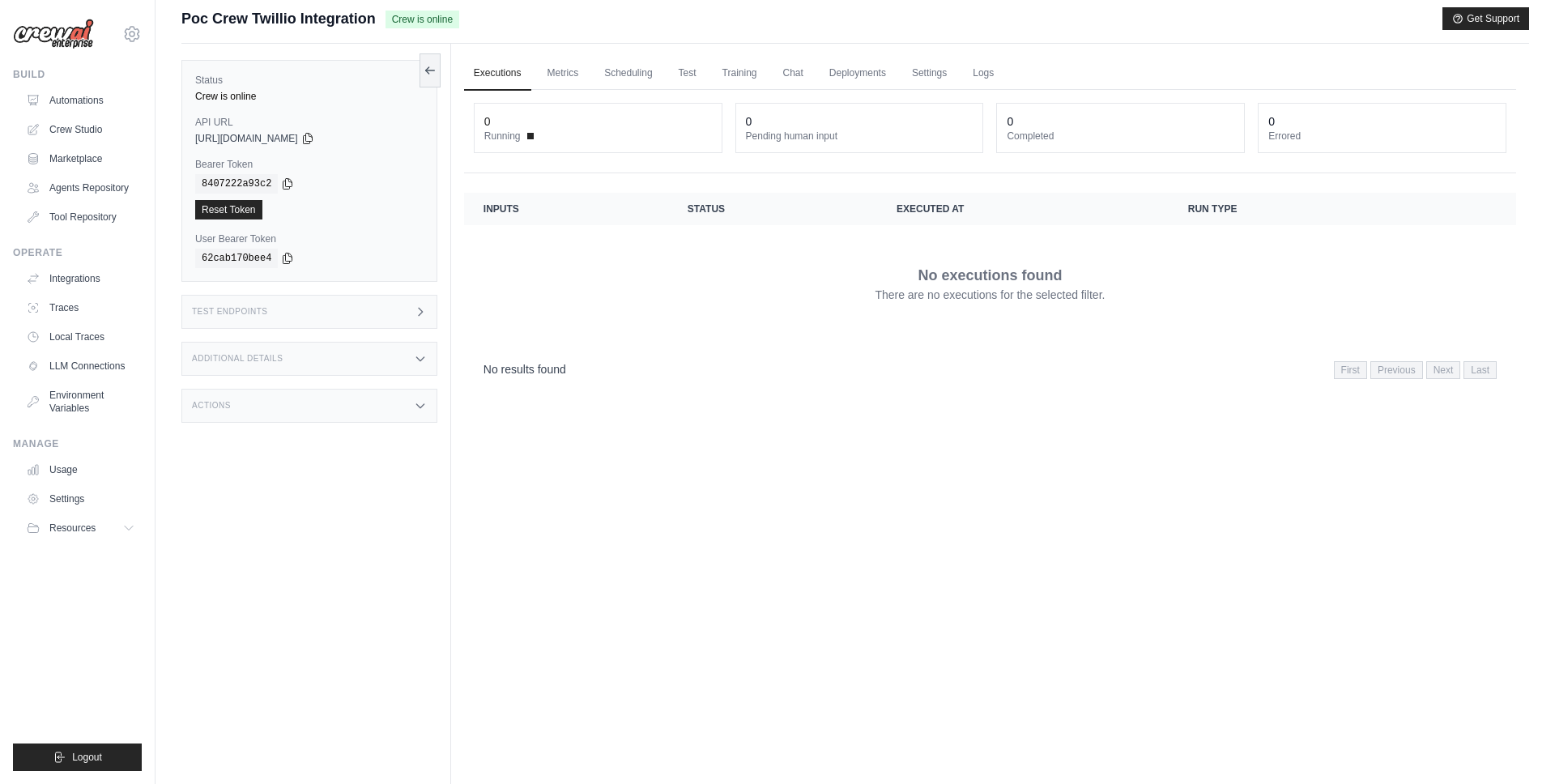
scroll to position [0, 0]
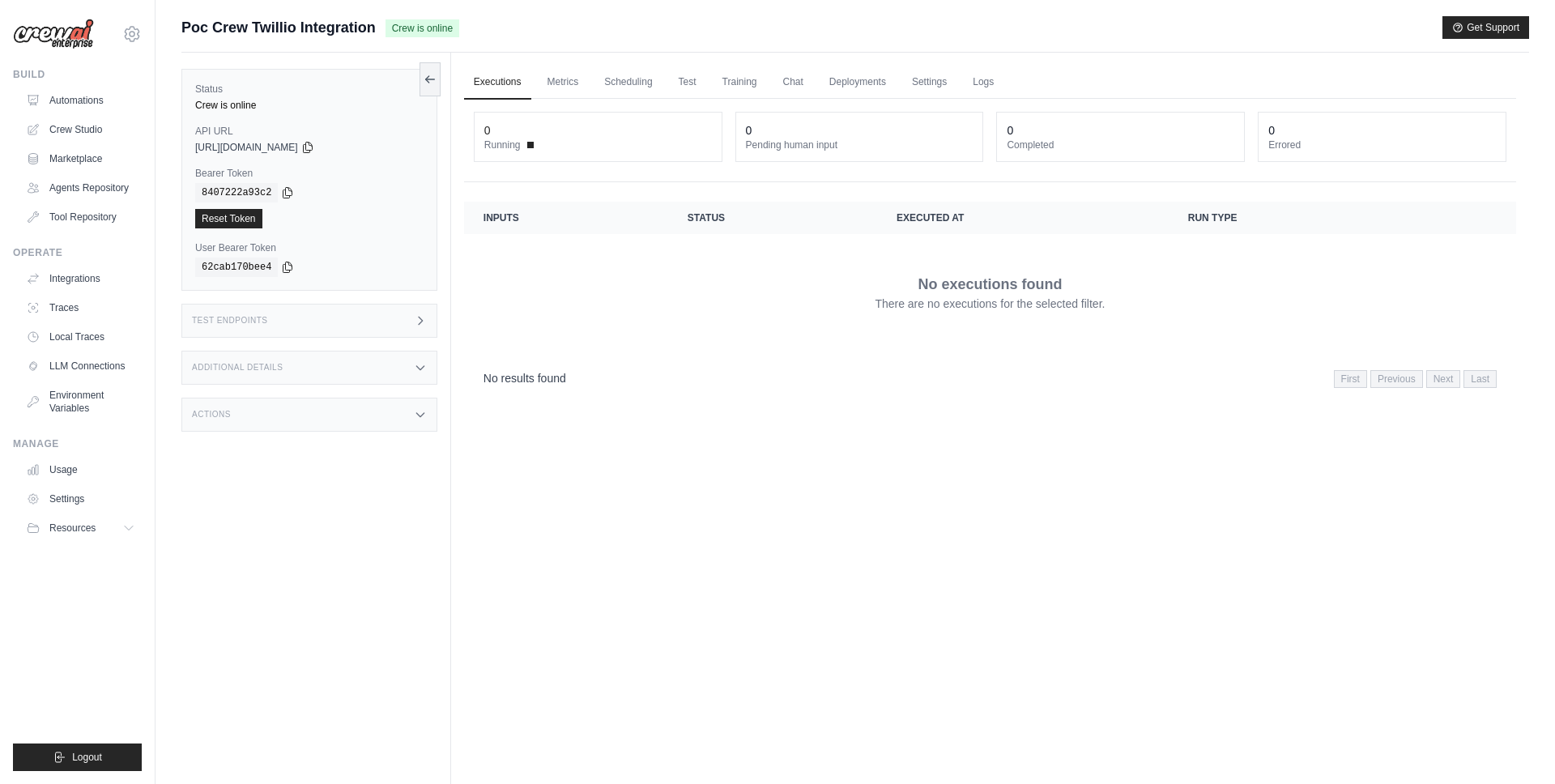
click at [755, 479] on div "Executions Metrics Scheduling Test Training Chat Deployments Settings Logs 0 Ru…" at bounding box center [990, 444] width 1078 height 784
